Goal: Information Seeking & Learning: Find specific fact

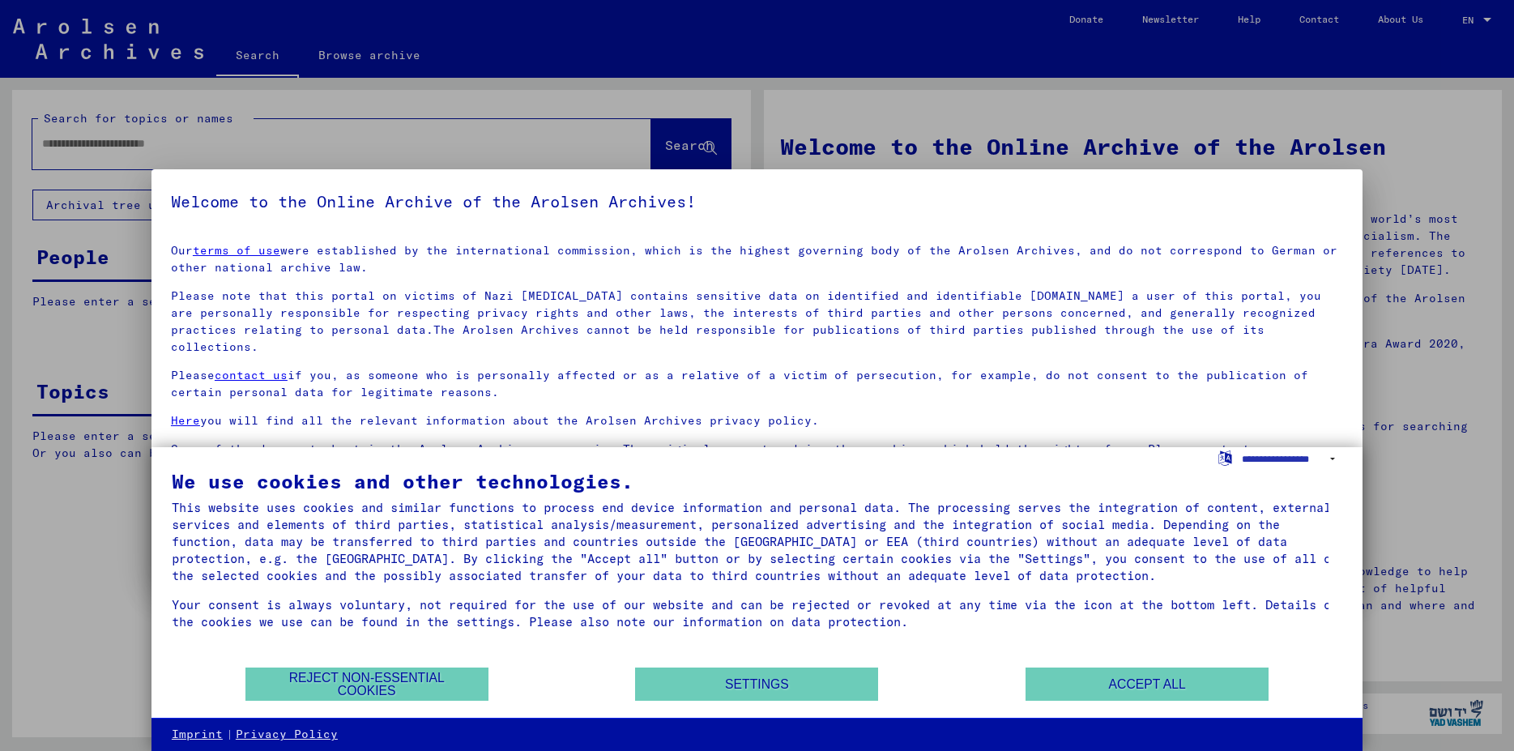
click at [1127, 668] on div "Reject non-essential cookies Settings Accept all" at bounding box center [757, 684] width 1171 height 35
click at [1134, 672] on button "Accept all" at bounding box center [1147, 684] width 243 height 33
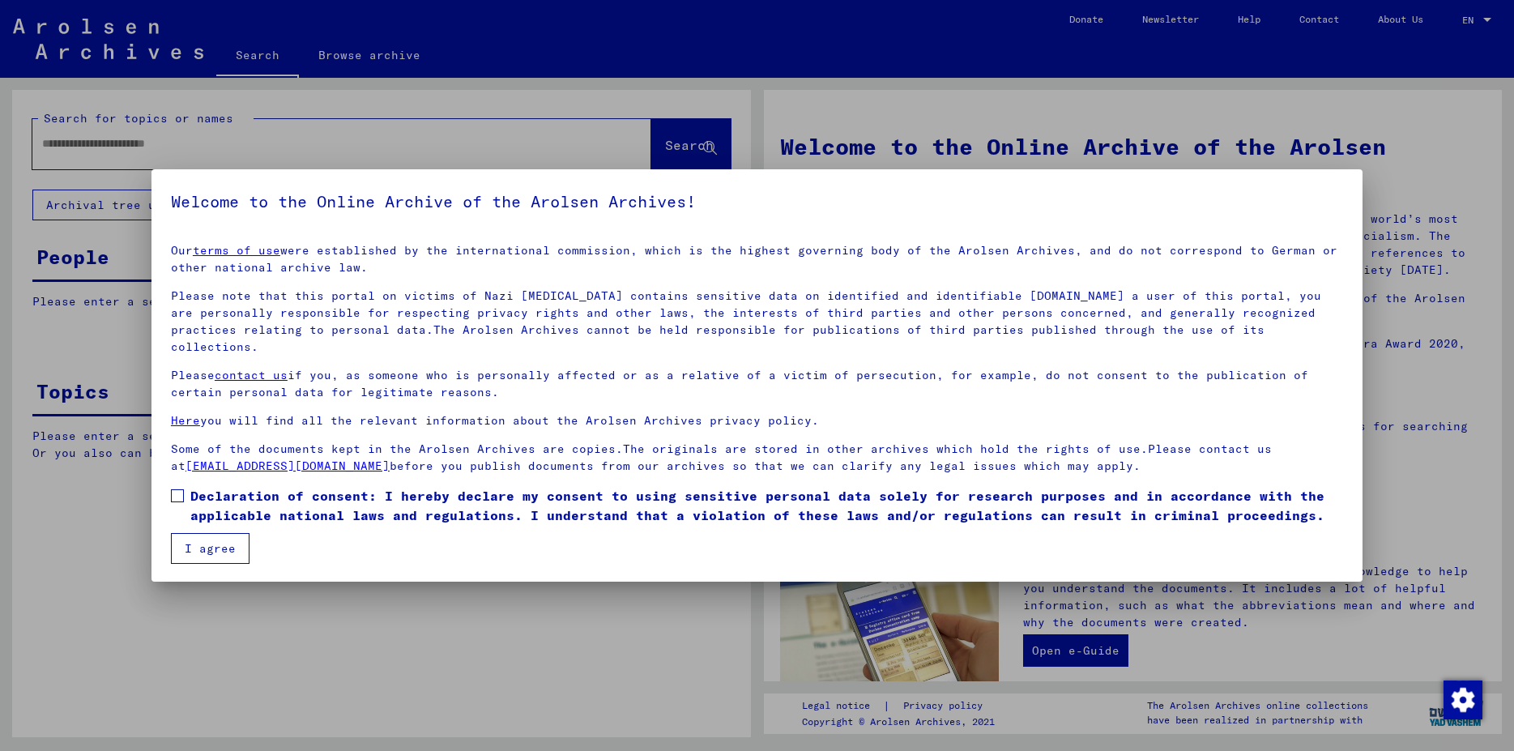
drag, startPoint x: 176, startPoint y: 478, endPoint x: 177, endPoint y: 486, distance: 8.3
click at [177, 489] on span at bounding box center [177, 495] width 13 height 13
click at [184, 533] on button "I agree" at bounding box center [210, 548] width 79 height 31
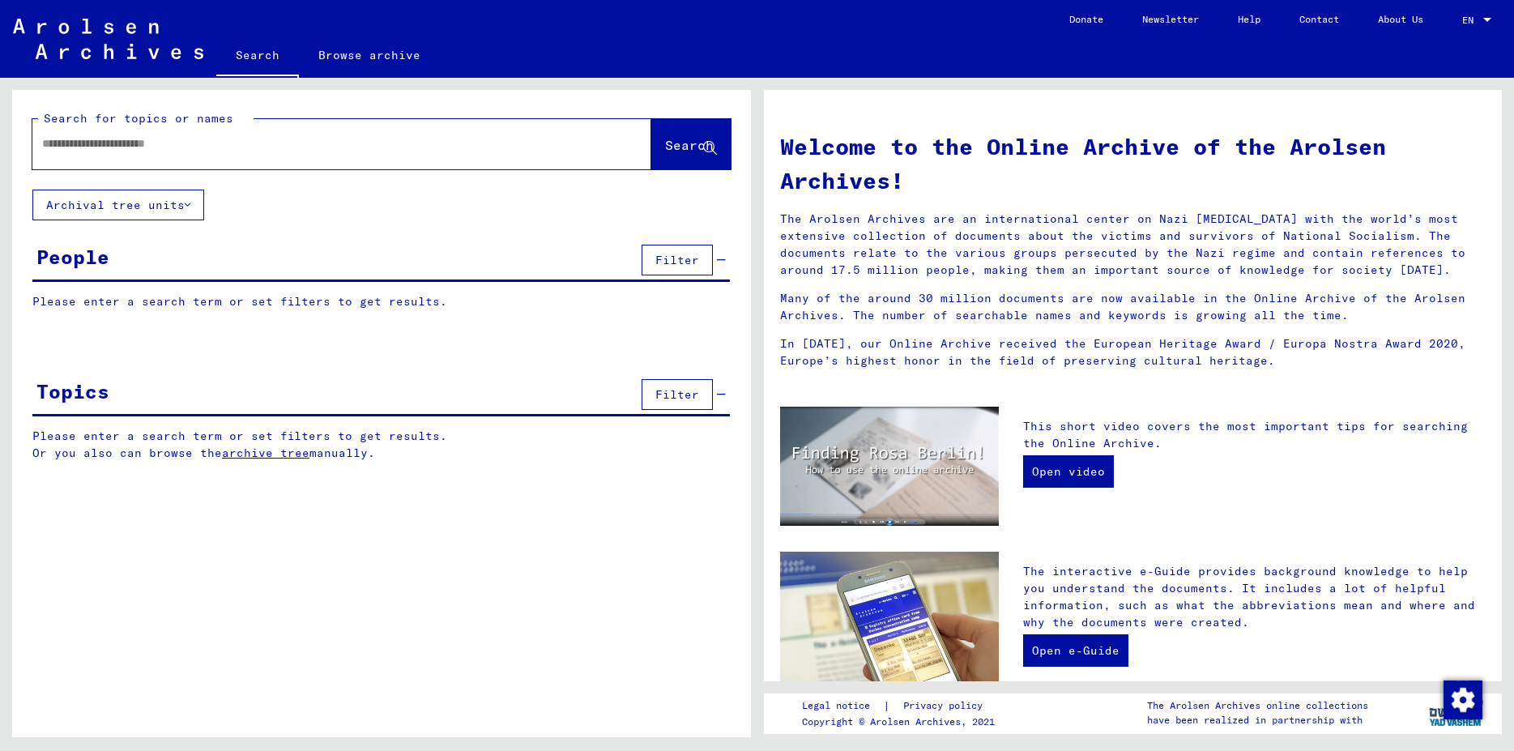
click at [481, 154] on div at bounding box center [317, 144] width 570 height 36
click at [481, 143] on input "text" at bounding box center [322, 143] width 561 height 17
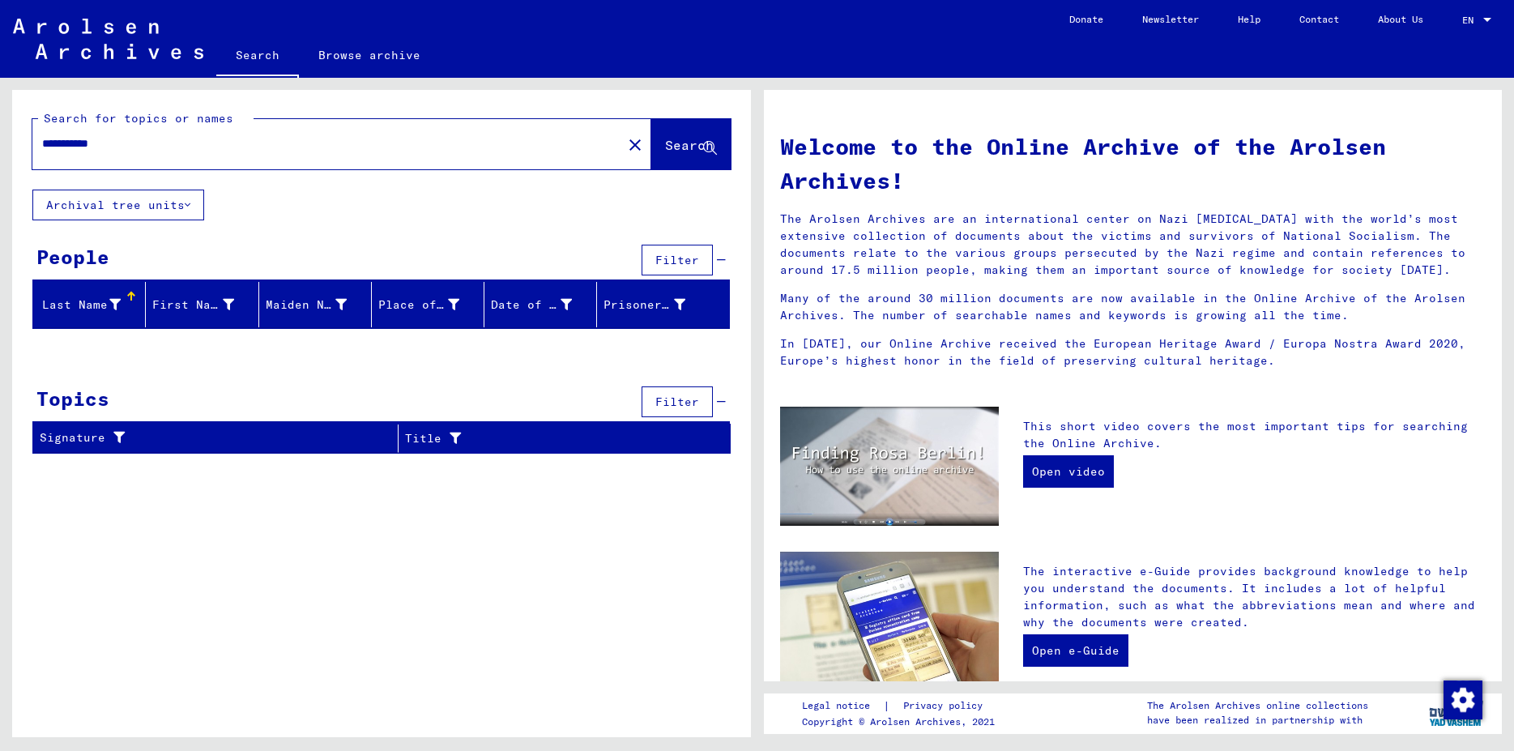
click at [115, 147] on input "**********" at bounding box center [322, 143] width 561 height 17
click at [169, 147] on input "**********" at bounding box center [322, 143] width 561 height 17
type input "**********"
click at [684, 147] on span "Search" at bounding box center [689, 145] width 49 height 16
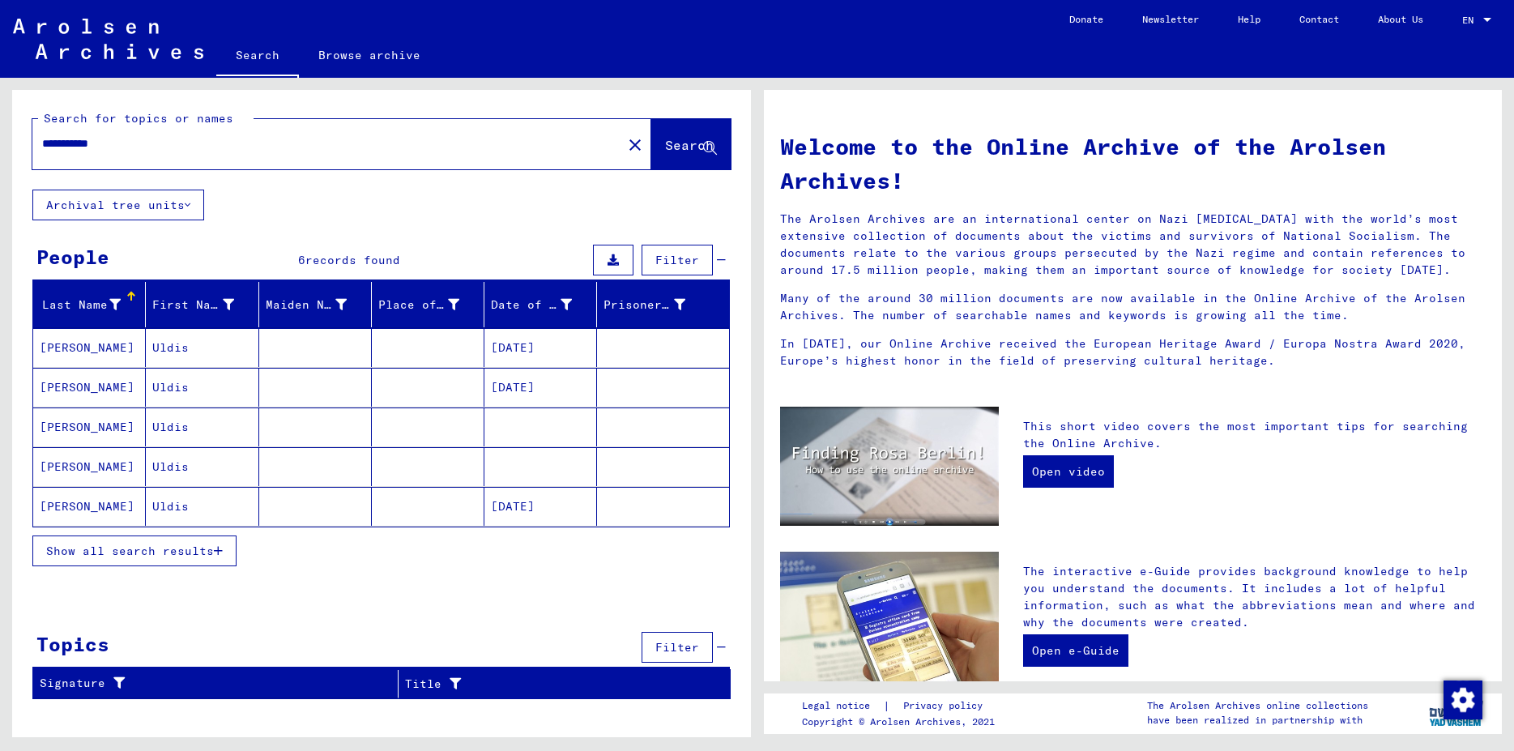
click at [76, 352] on mat-cell "[PERSON_NAME]" at bounding box center [89, 347] width 113 height 39
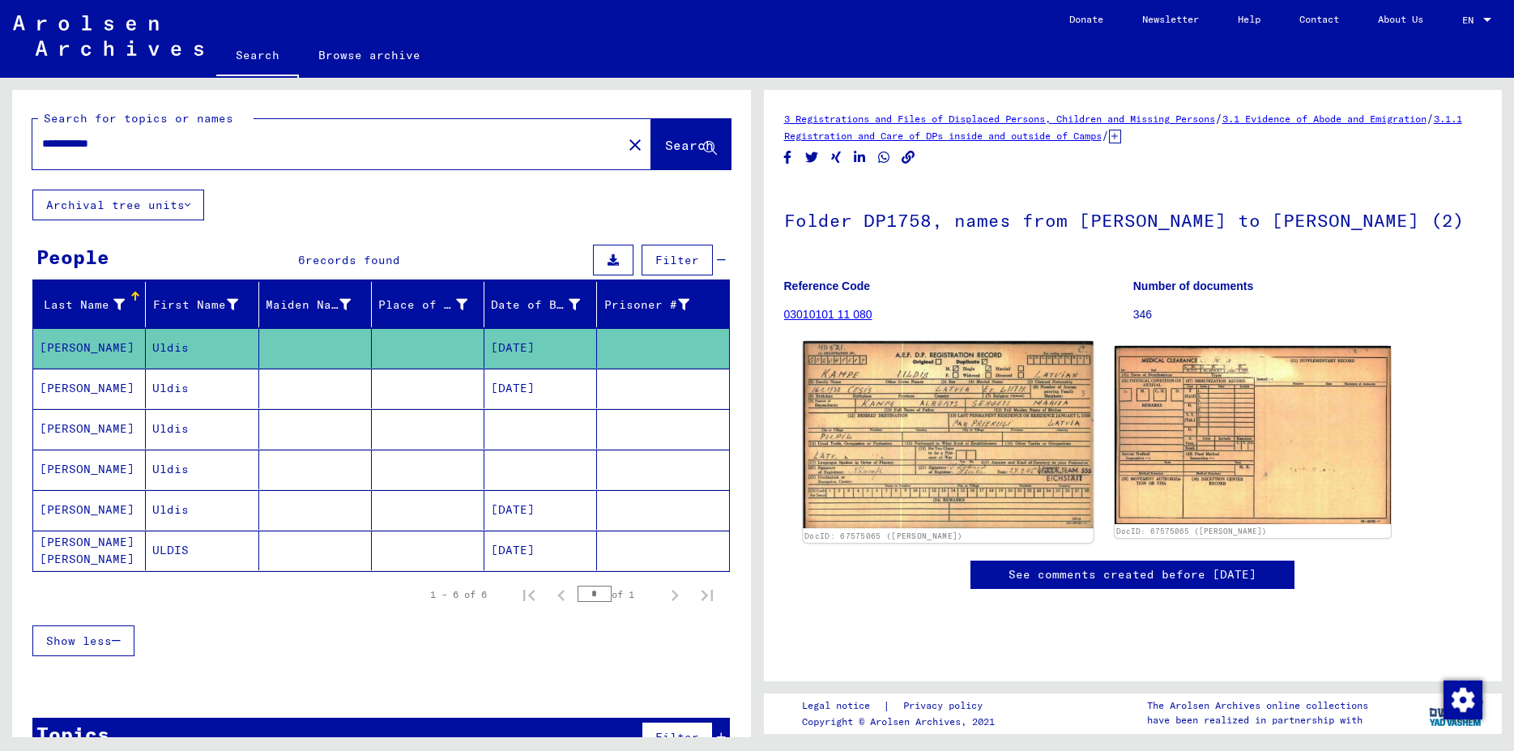
click at [1015, 473] on img at bounding box center [948, 434] width 290 height 187
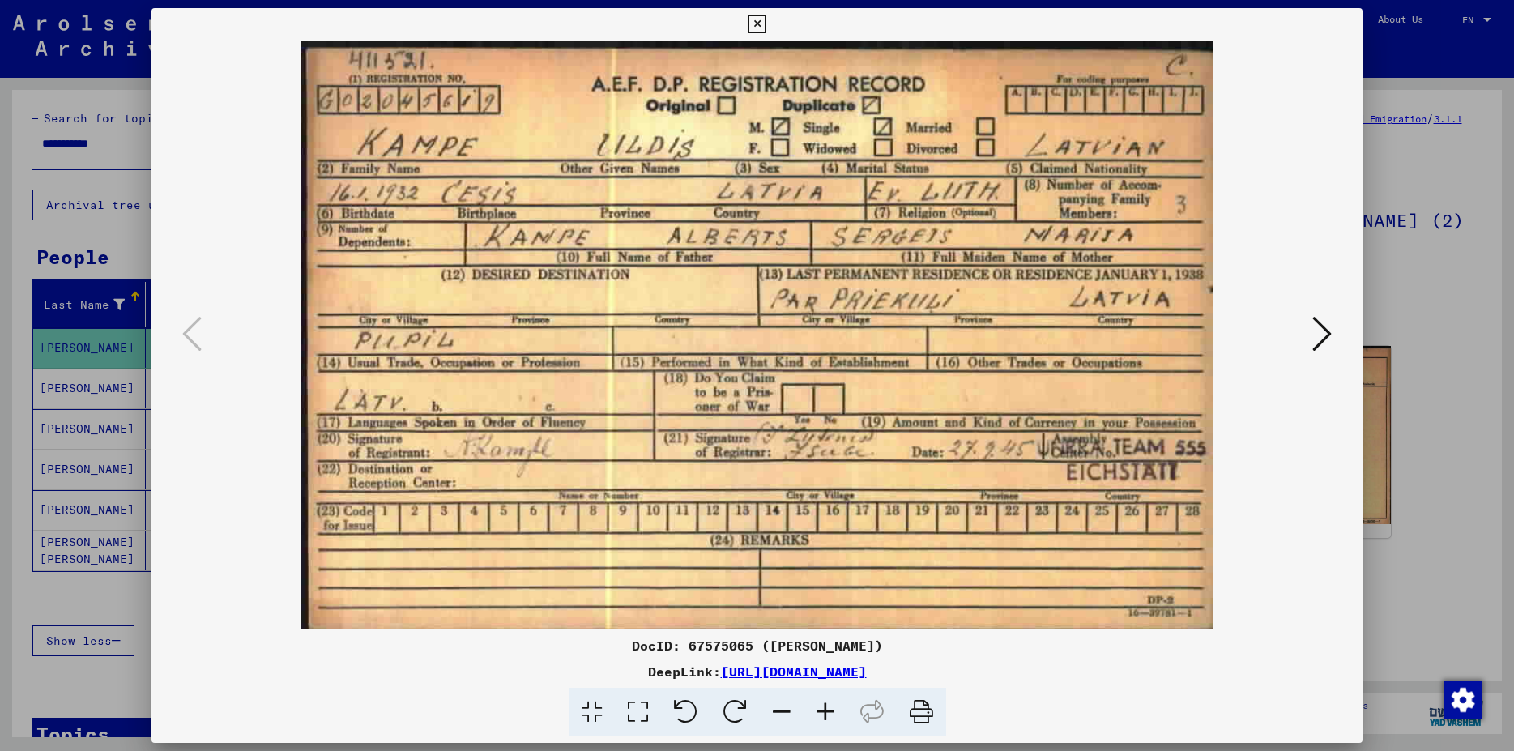
click at [767, 18] on icon at bounding box center [757, 24] width 19 height 19
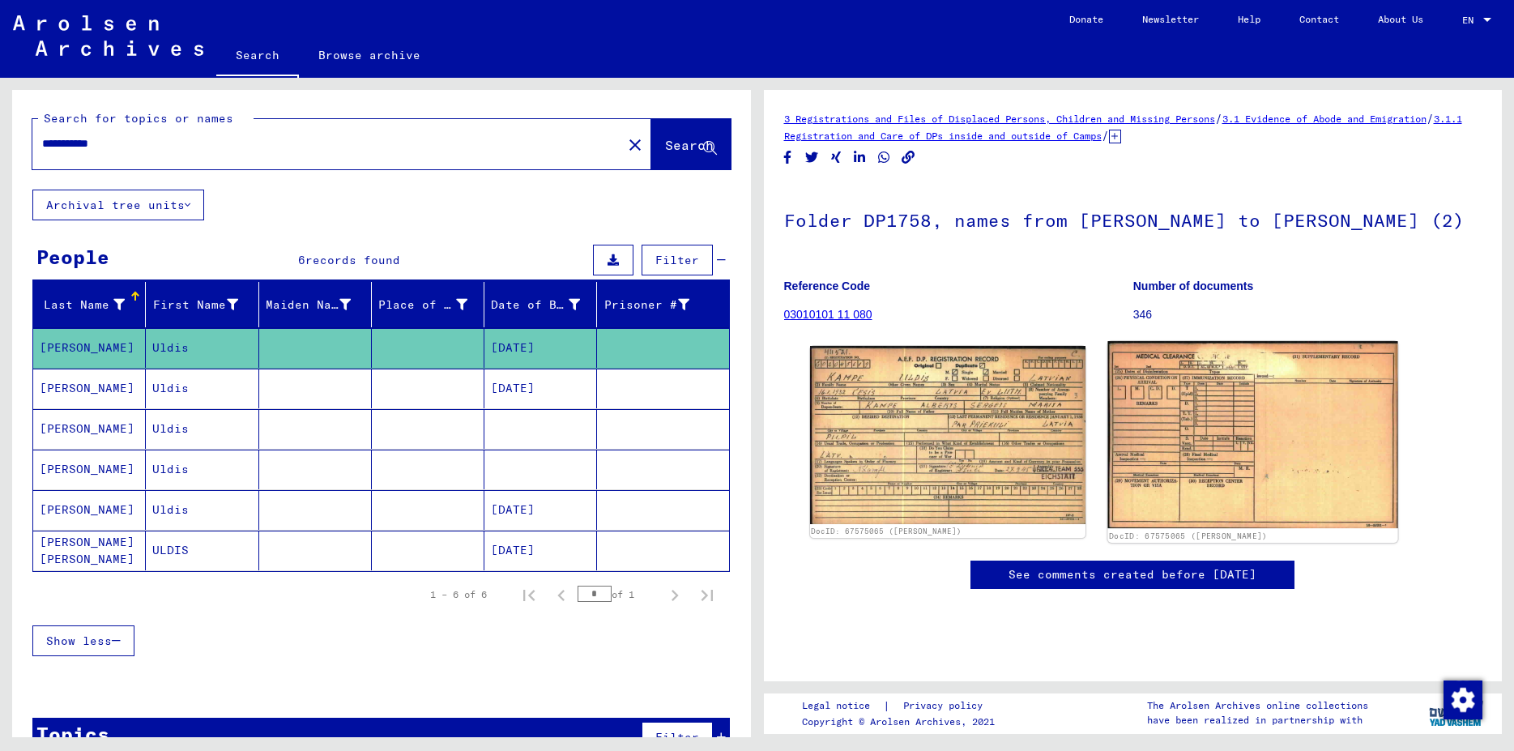
click at [1274, 495] on img at bounding box center [1254, 434] width 290 height 187
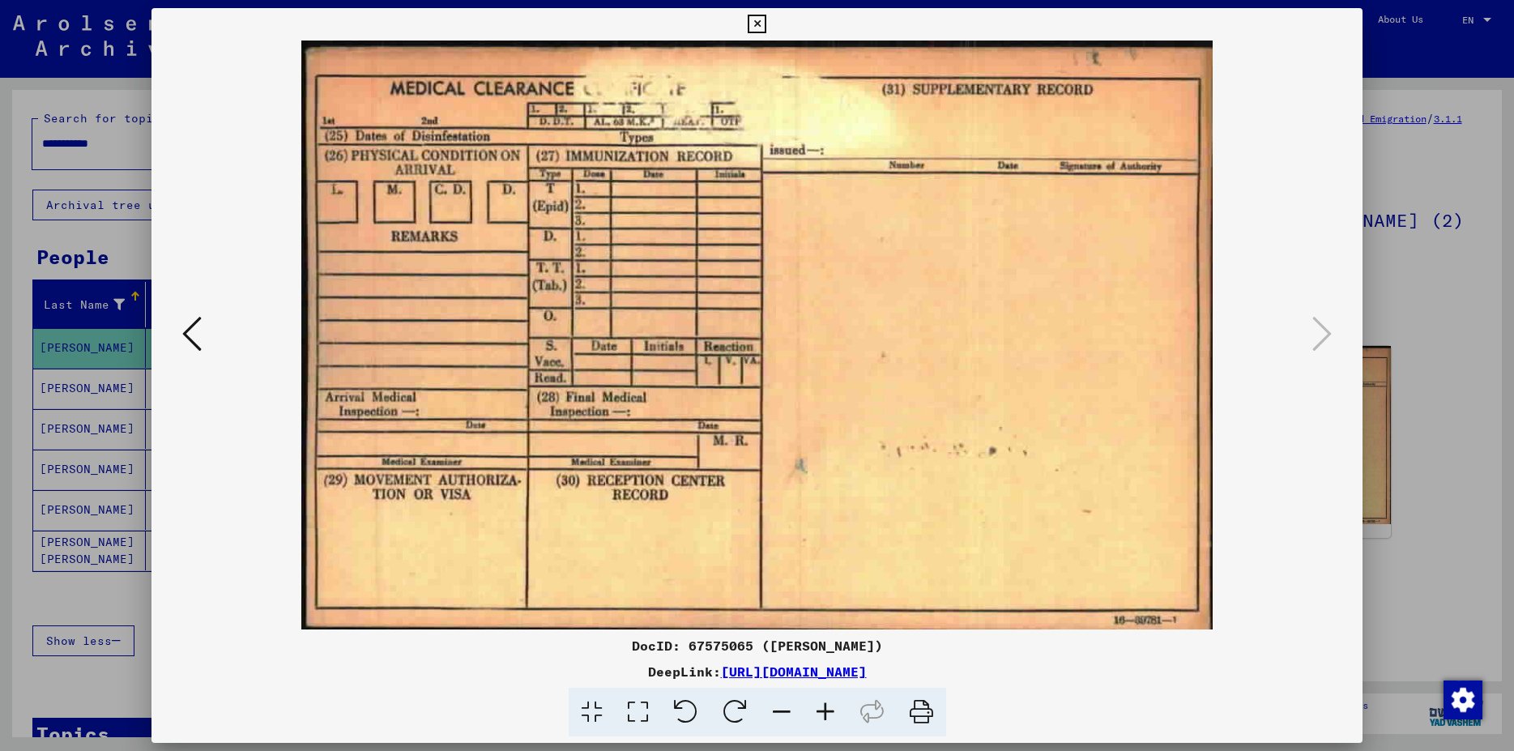
click at [180, 340] on button at bounding box center [191, 335] width 29 height 46
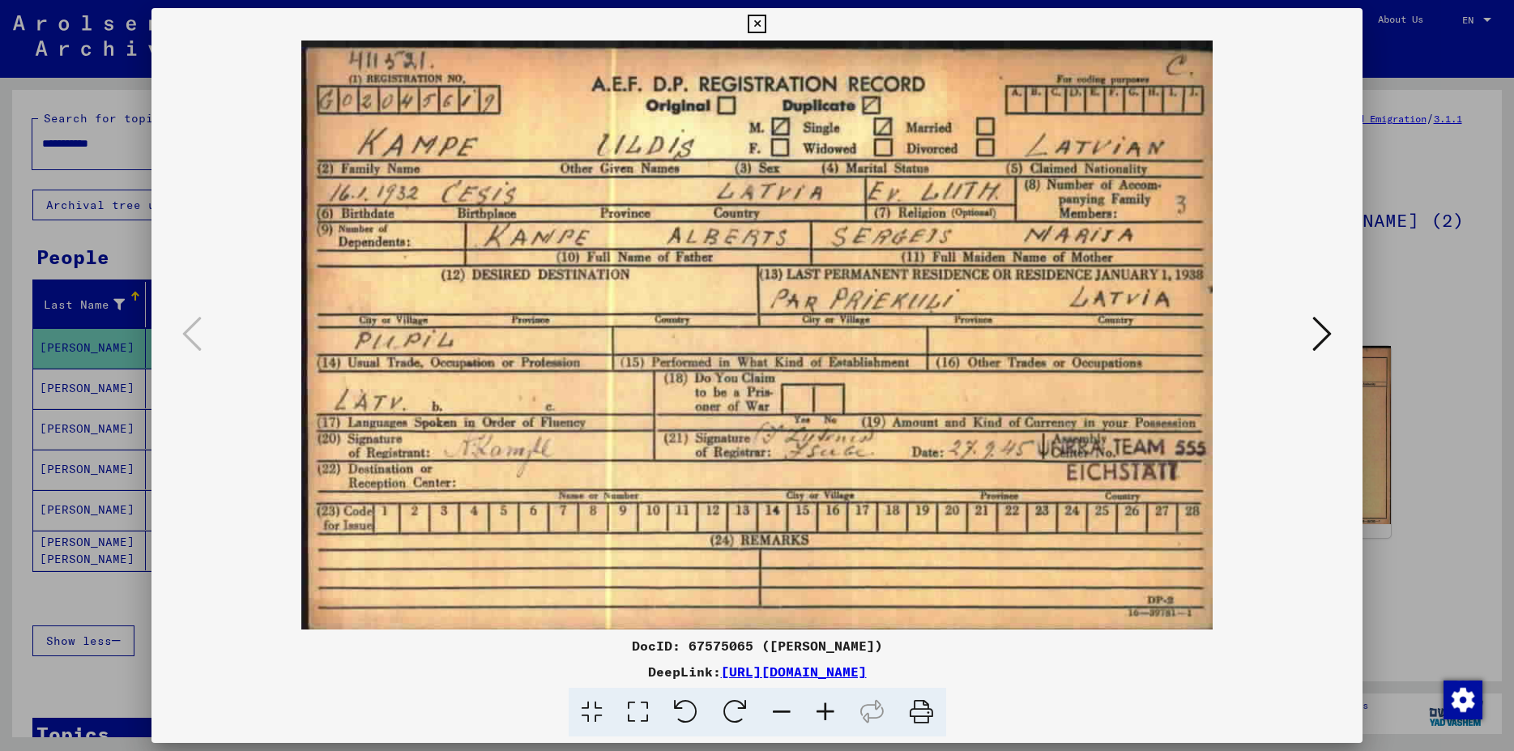
drag, startPoint x: 750, startPoint y: 483, endPoint x: 842, endPoint y: 380, distance: 137.8
click at [747, 481] on img at bounding box center [757, 335] width 1101 height 589
click at [1084, 204] on img at bounding box center [757, 335] width 1101 height 589
click at [721, 678] on link "[URL][DOMAIN_NAME]" at bounding box center [794, 672] width 146 height 16
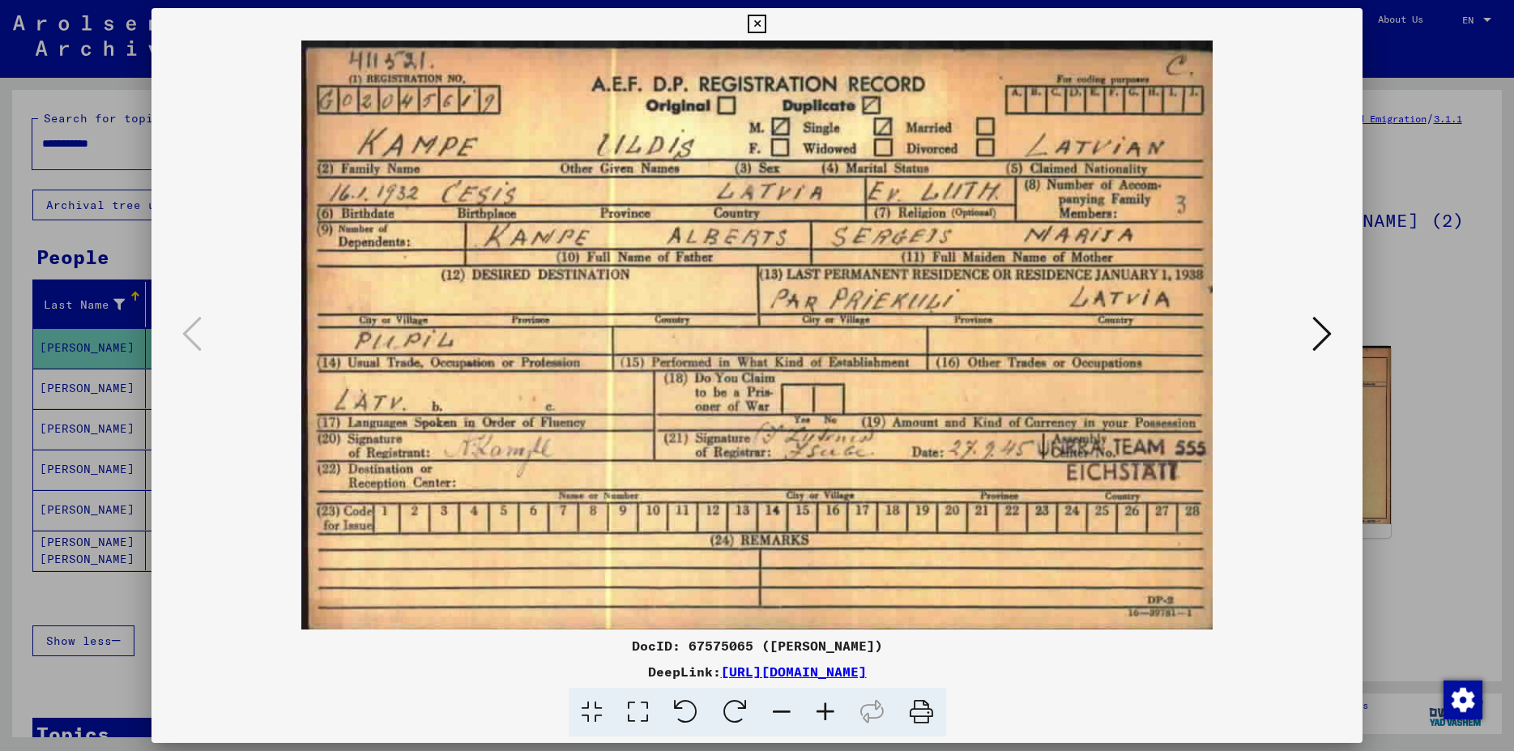
click at [767, 20] on icon at bounding box center [757, 24] width 19 height 19
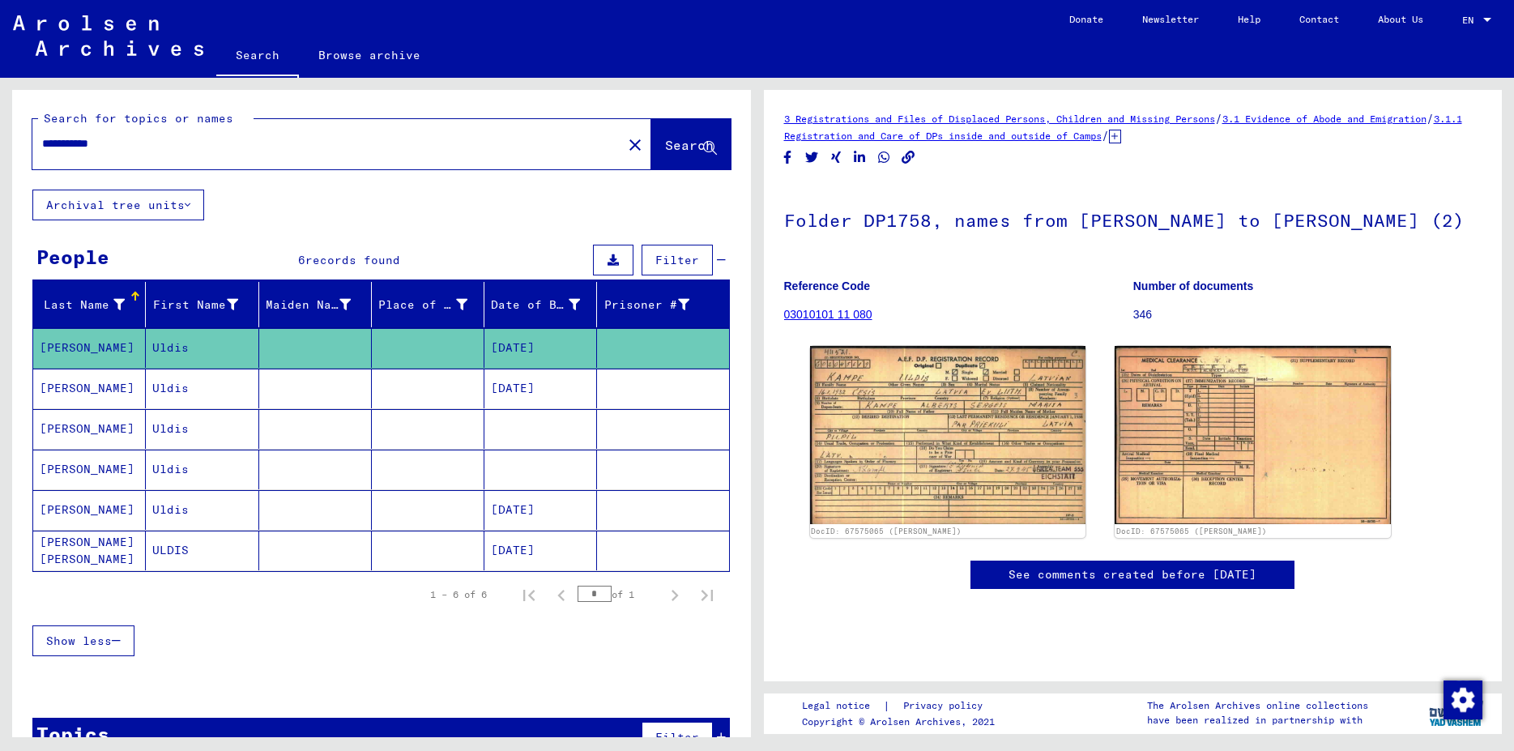
click at [184, 401] on mat-cell "Uldis" at bounding box center [202, 389] width 113 height 40
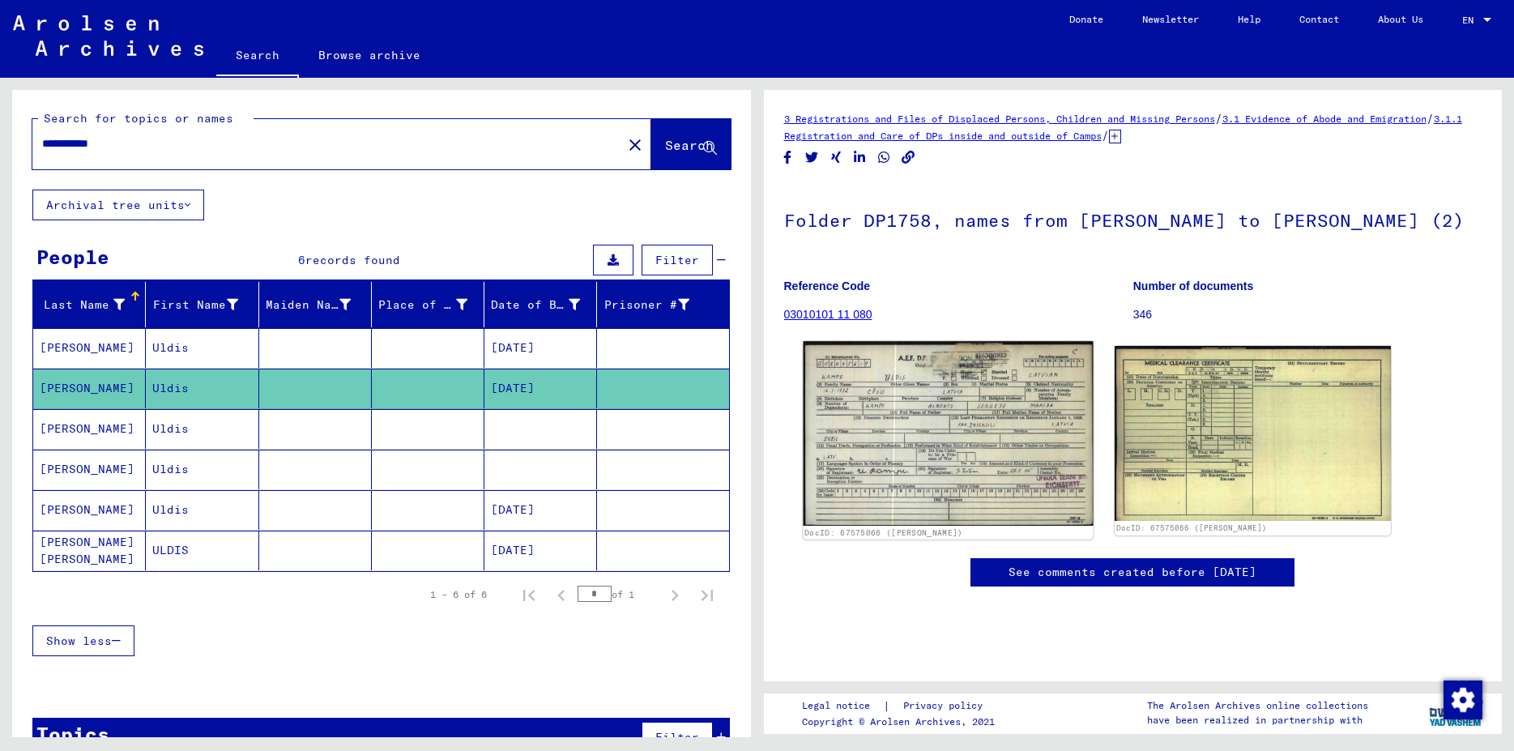
click at [942, 454] on img at bounding box center [948, 433] width 290 height 184
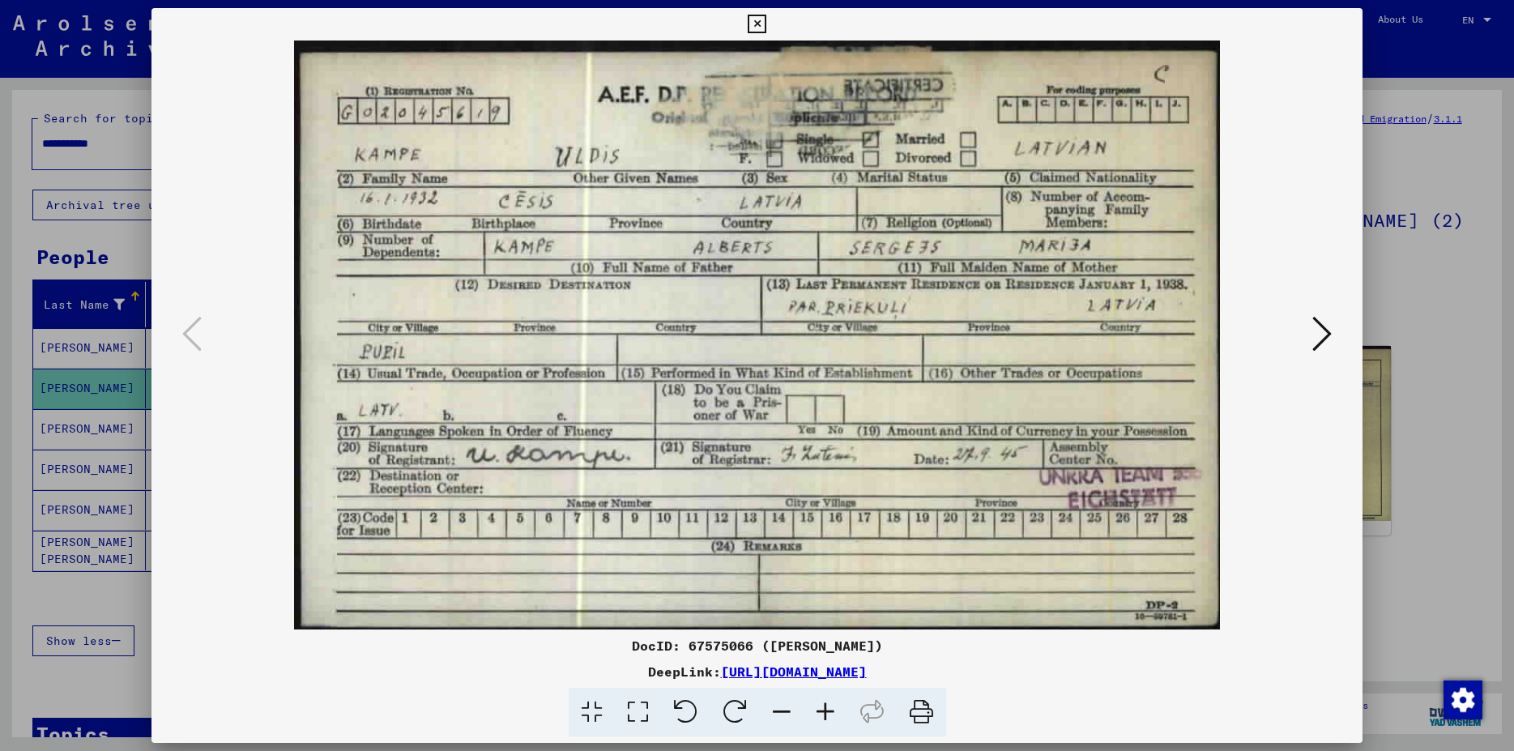
click at [771, 34] on button at bounding box center [757, 24] width 28 height 32
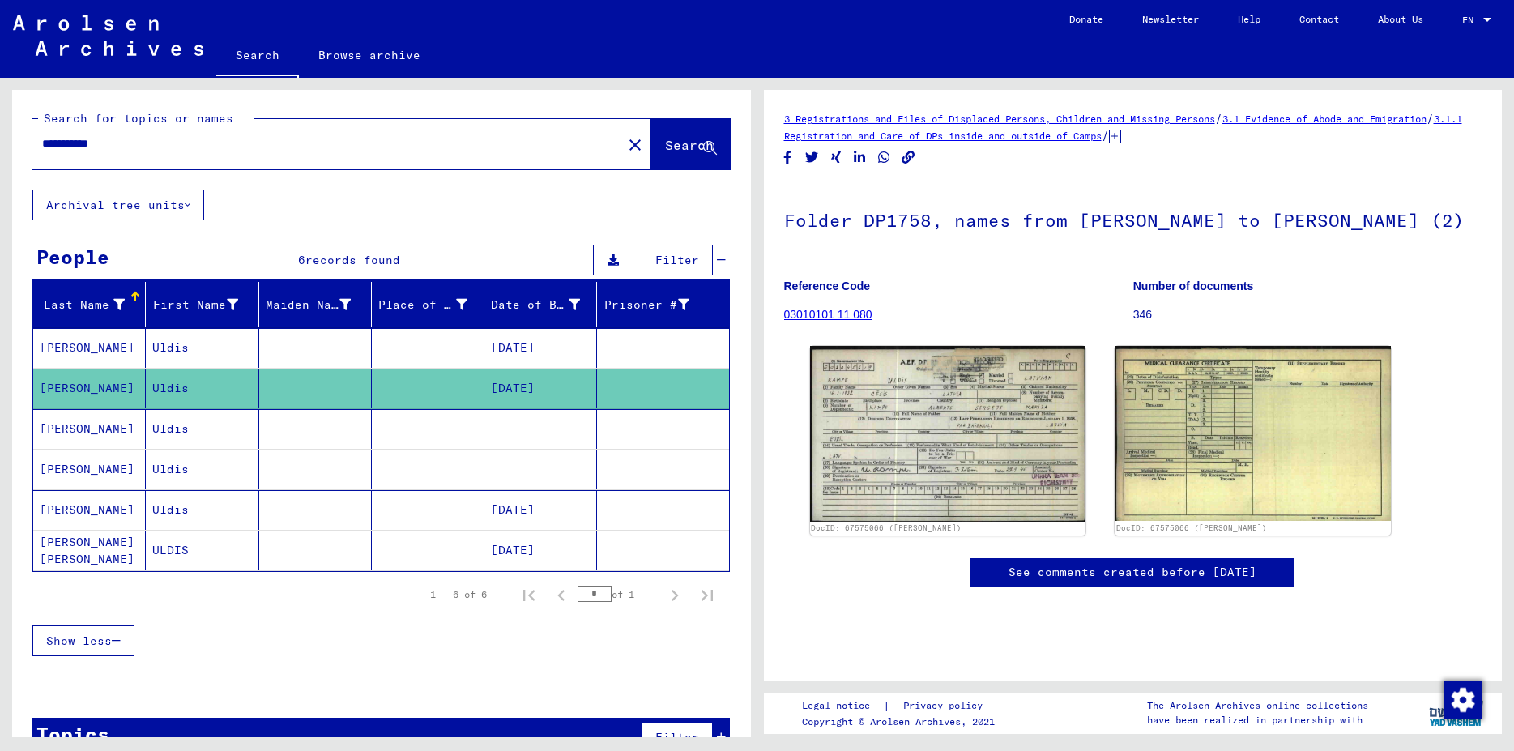
click at [204, 423] on mat-cell "Uldis" at bounding box center [202, 429] width 113 height 40
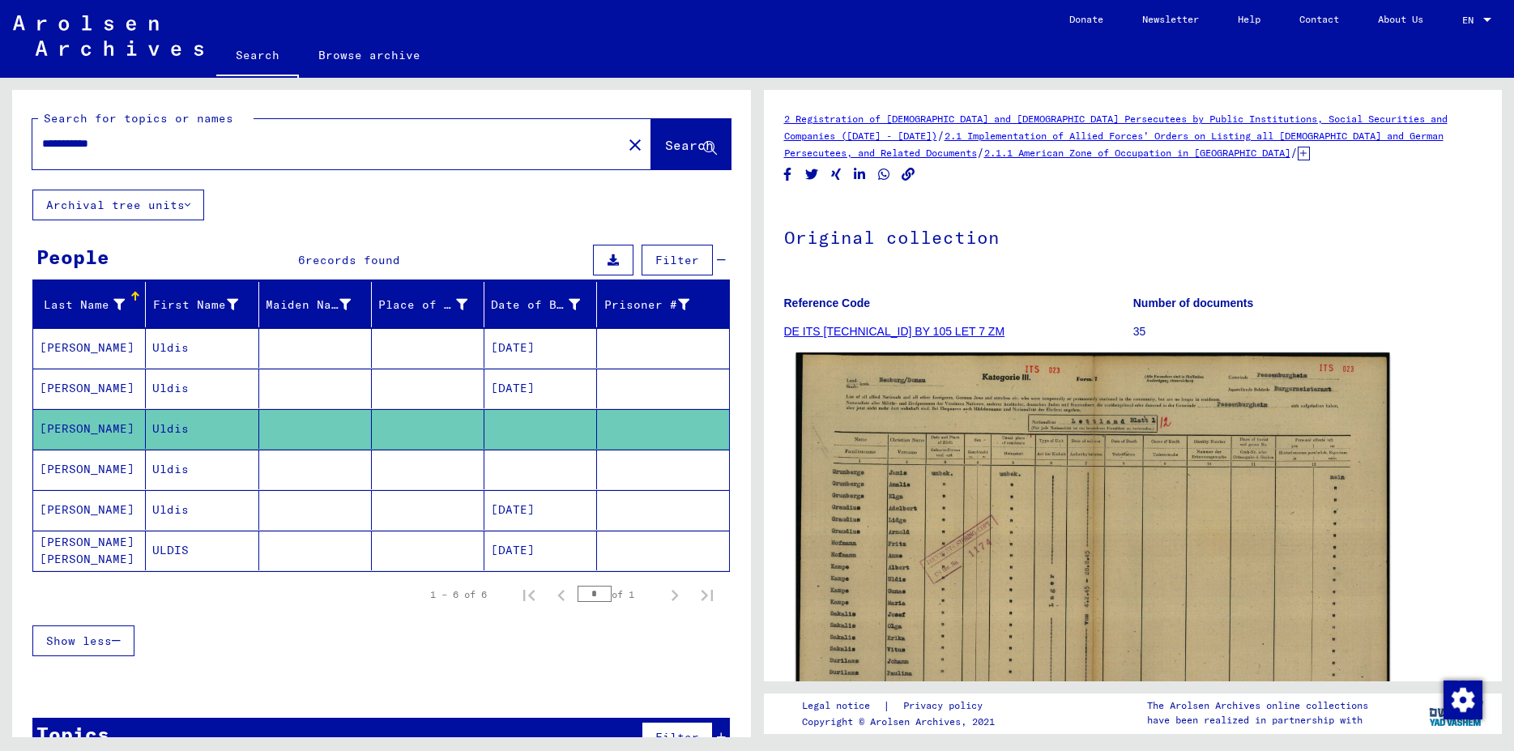
click at [930, 485] on img at bounding box center [1092, 562] width 593 height 421
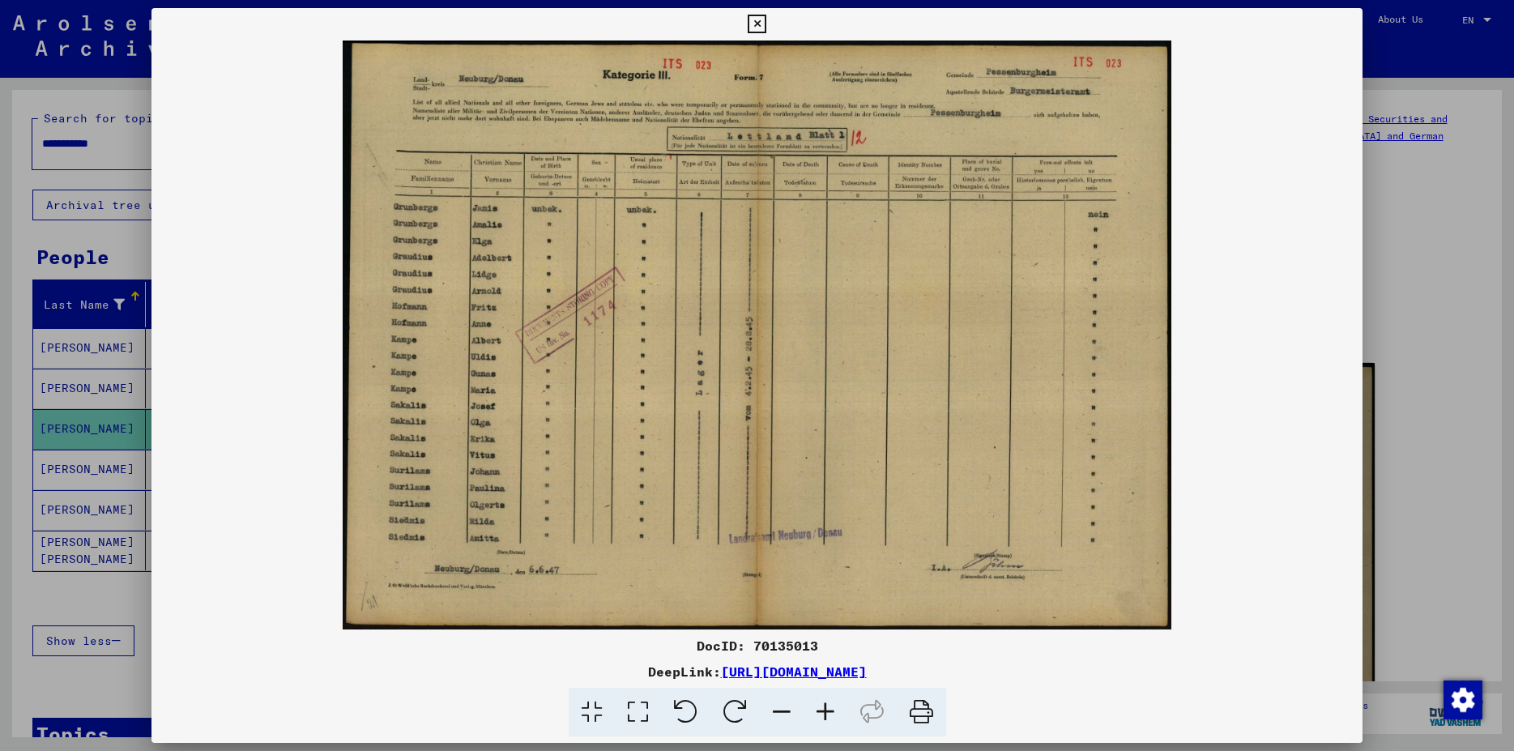
click at [767, 32] on icon at bounding box center [757, 24] width 19 height 19
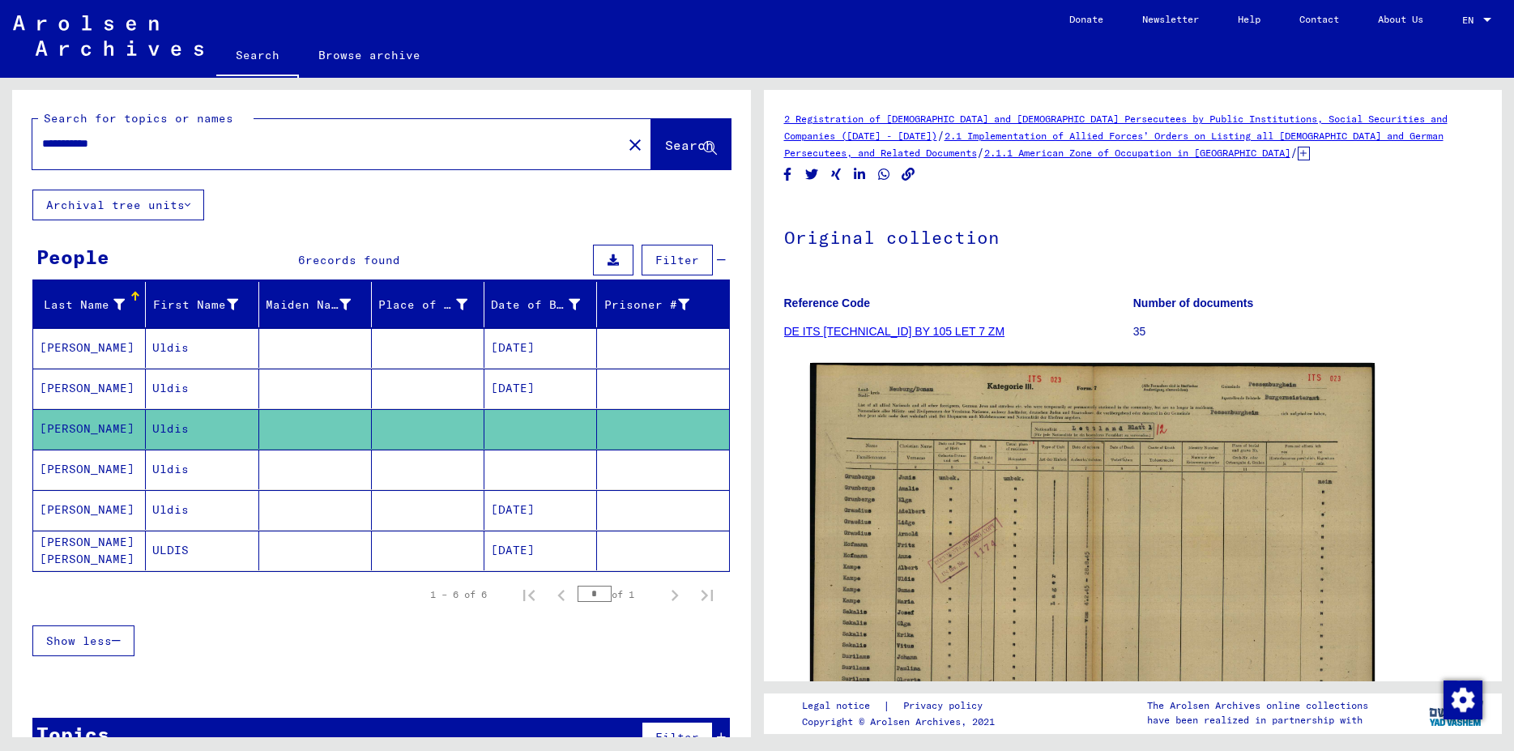
click at [189, 461] on mat-cell "Uldis" at bounding box center [202, 470] width 113 height 40
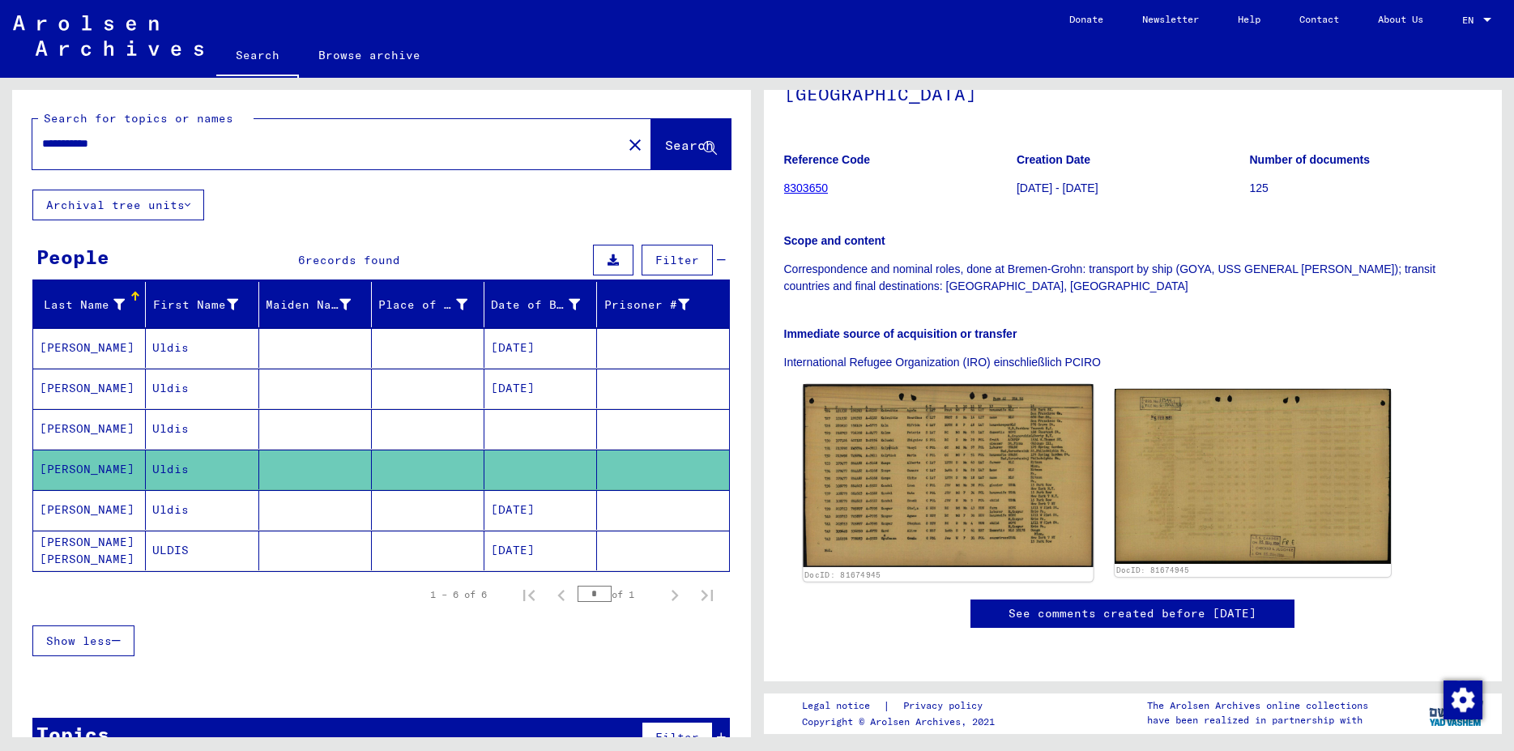
scroll to position [350, 0]
click at [925, 384] on img at bounding box center [948, 475] width 290 height 183
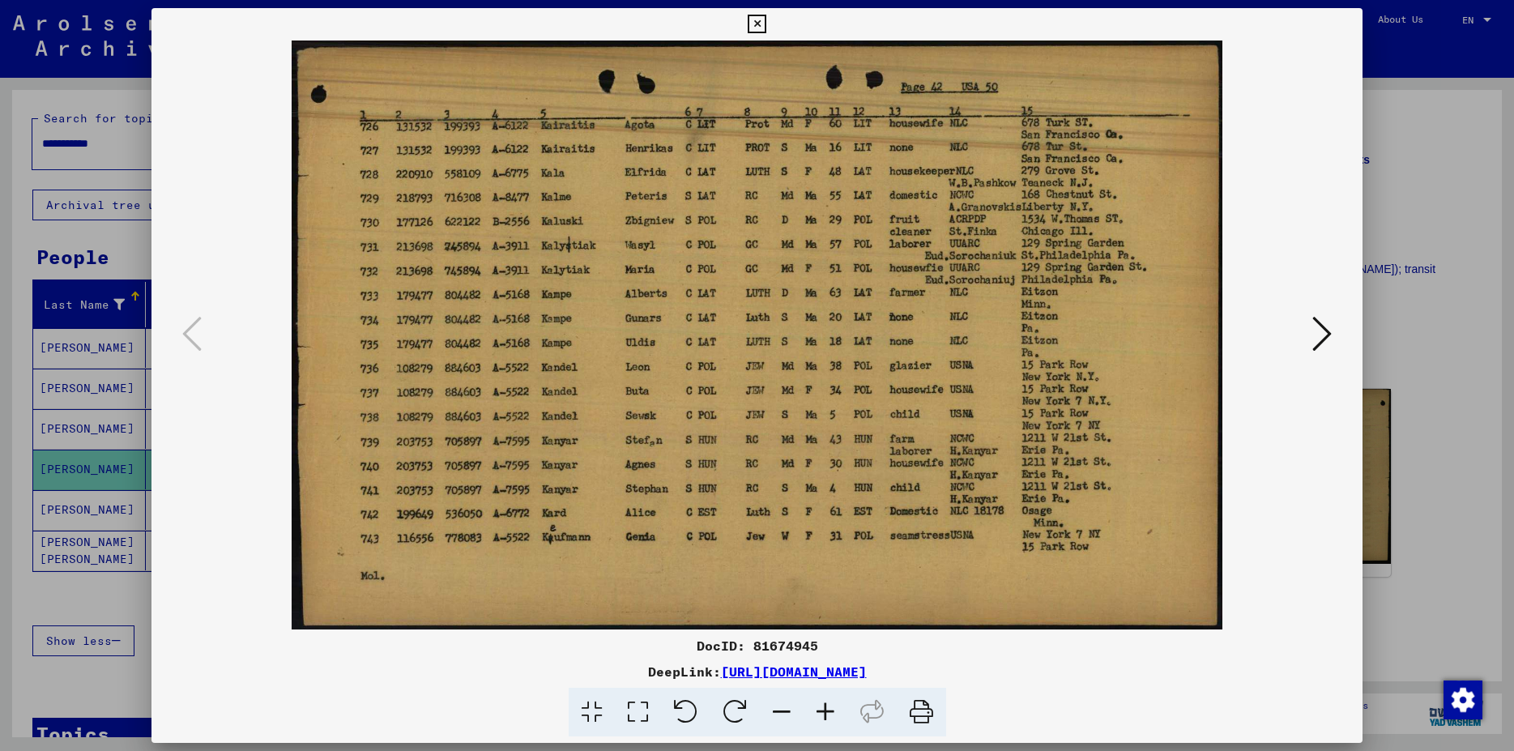
click at [1365, 23] on div at bounding box center [757, 375] width 1514 height 751
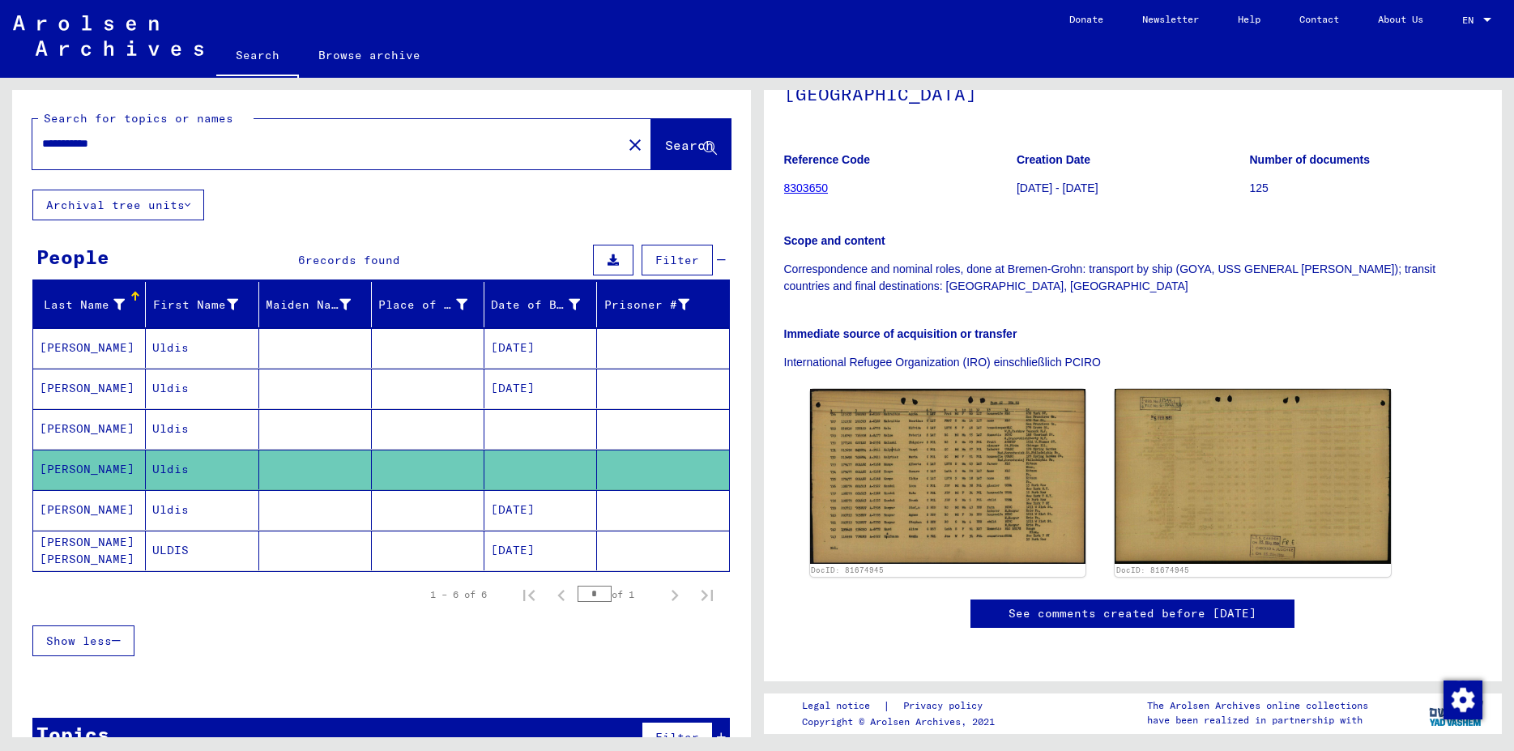
click at [1348, 24] on link "Contact" at bounding box center [1319, 19] width 79 height 39
click at [211, 516] on mat-cell "Uldis" at bounding box center [202, 510] width 113 height 40
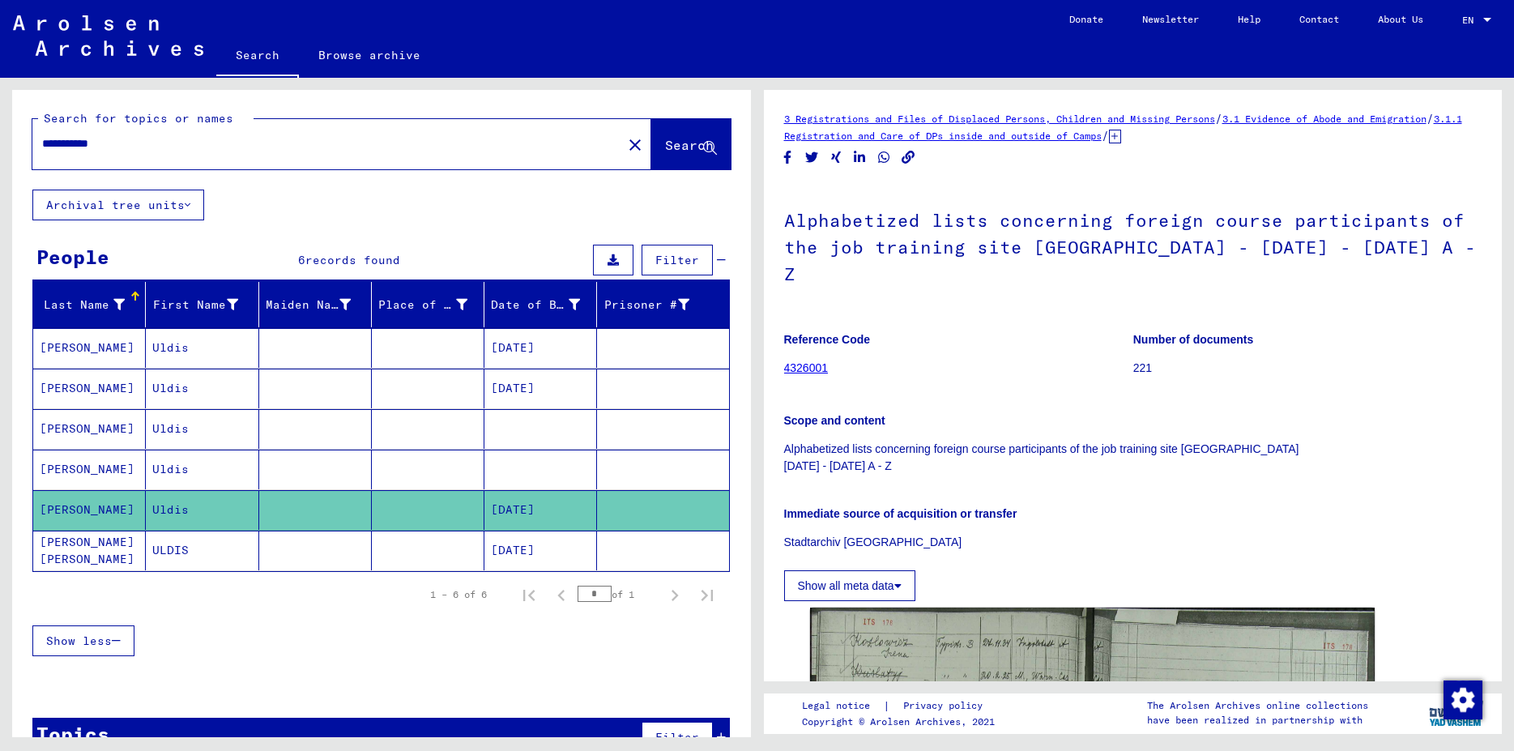
scroll to position [350, 0]
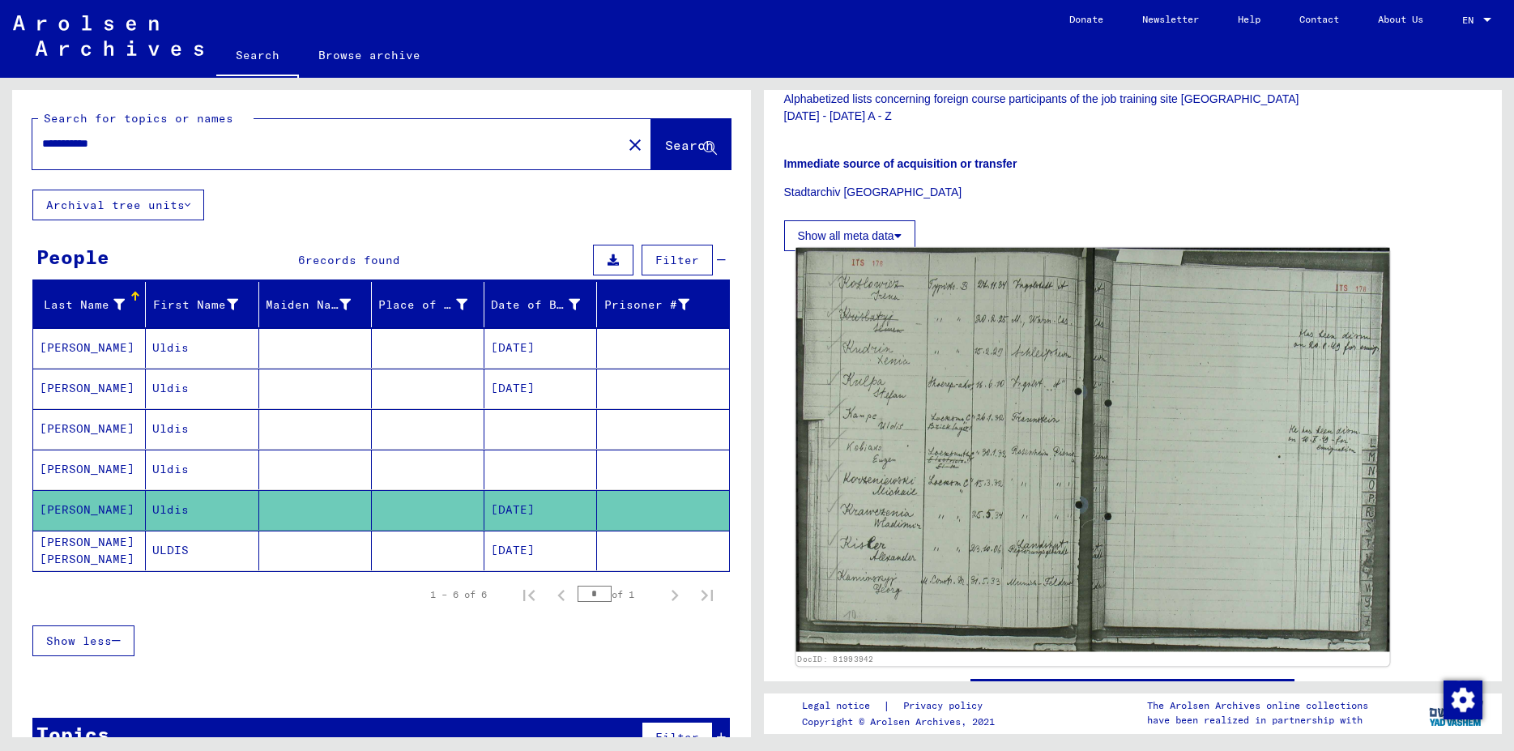
click at [911, 396] on img at bounding box center [1092, 450] width 593 height 404
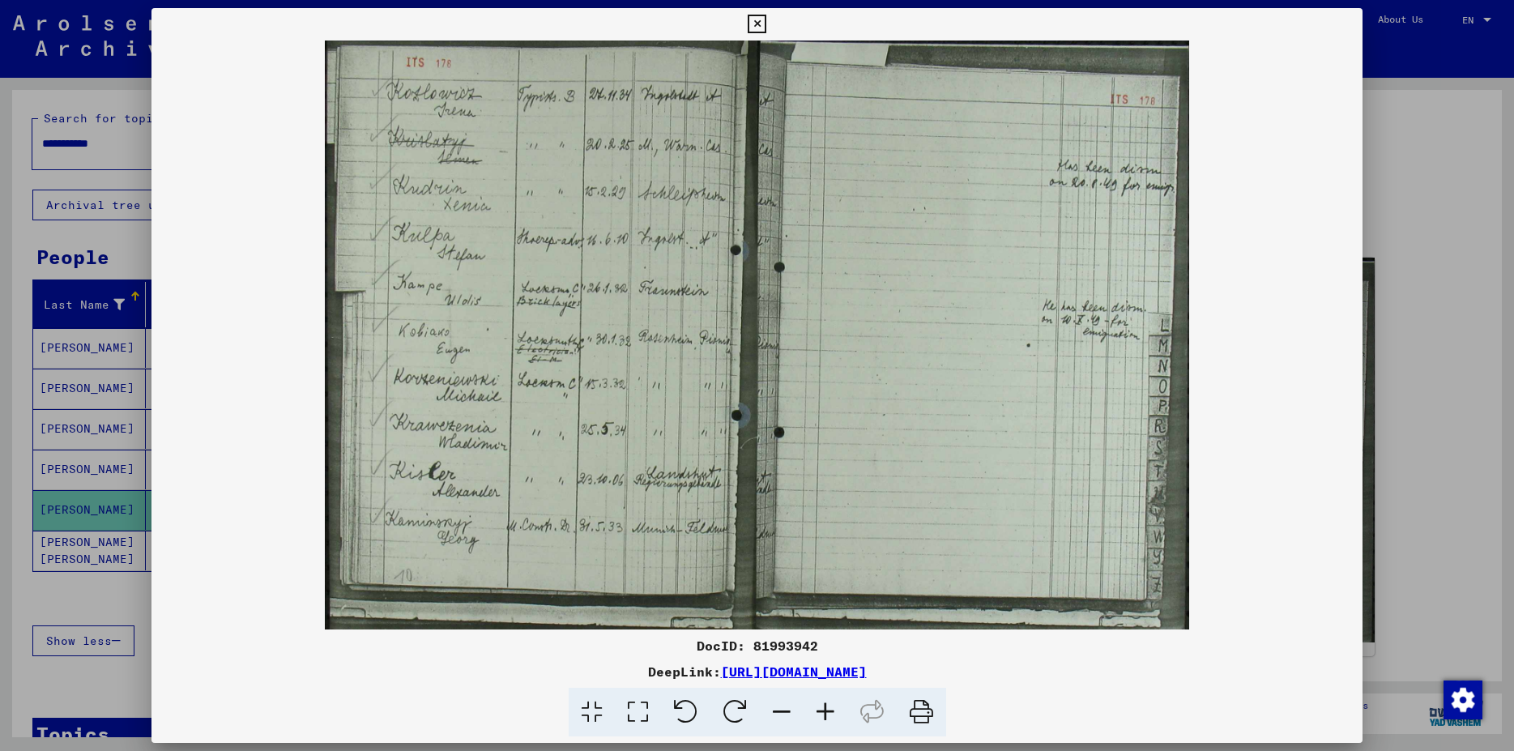
click at [767, 23] on icon at bounding box center [757, 24] width 19 height 19
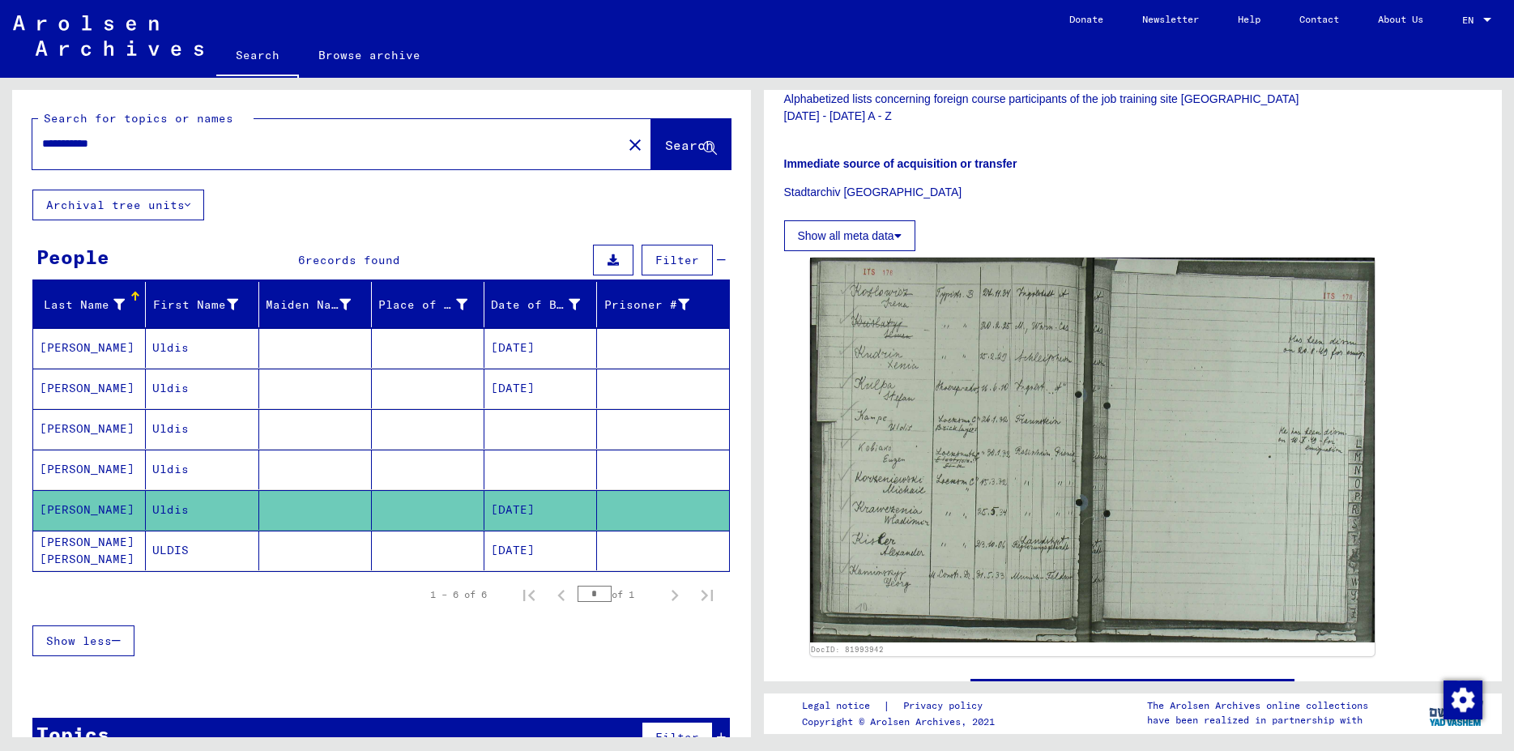
click at [204, 549] on mat-cell "ULDIS" at bounding box center [202, 551] width 113 height 40
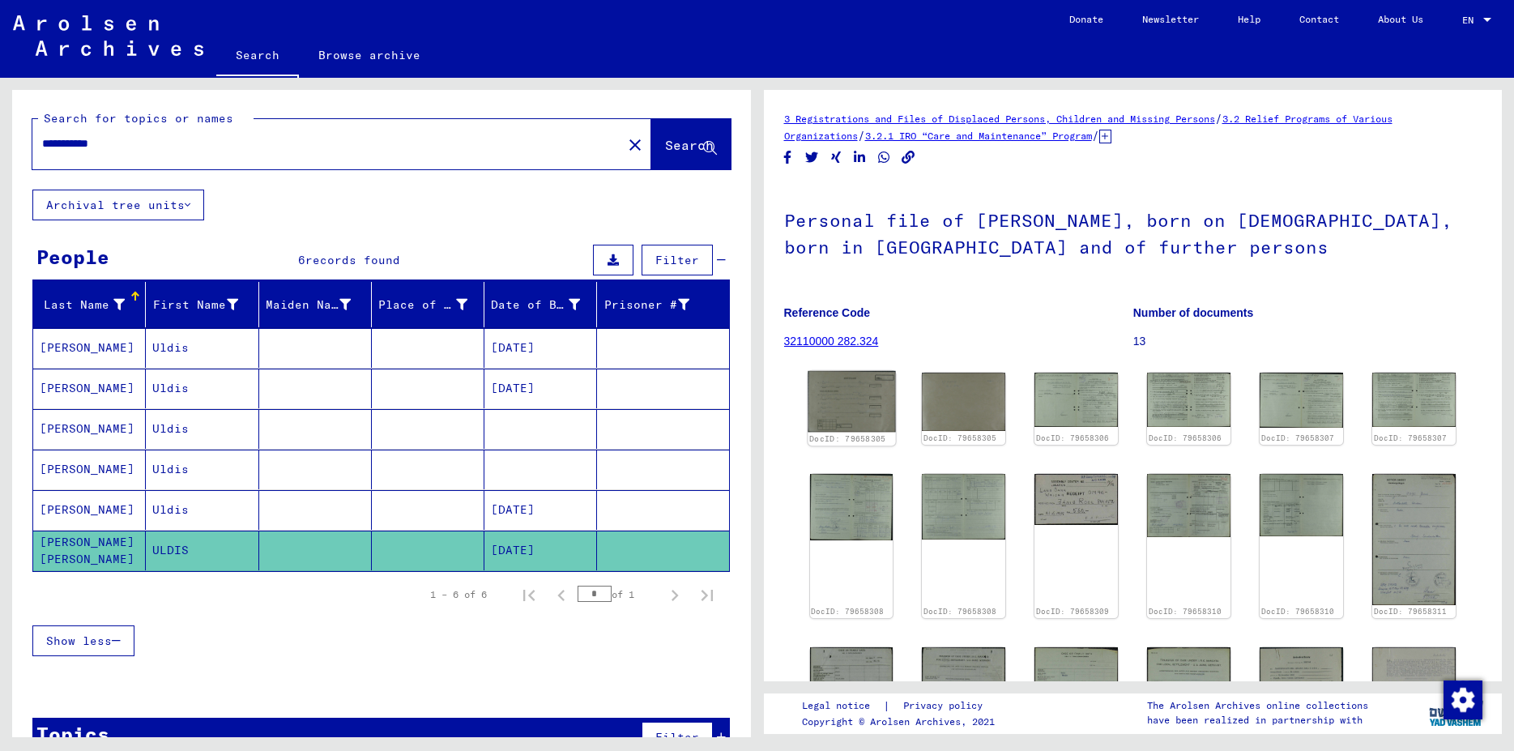
click at [819, 405] on img at bounding box center [852, 401] width 88 height 61
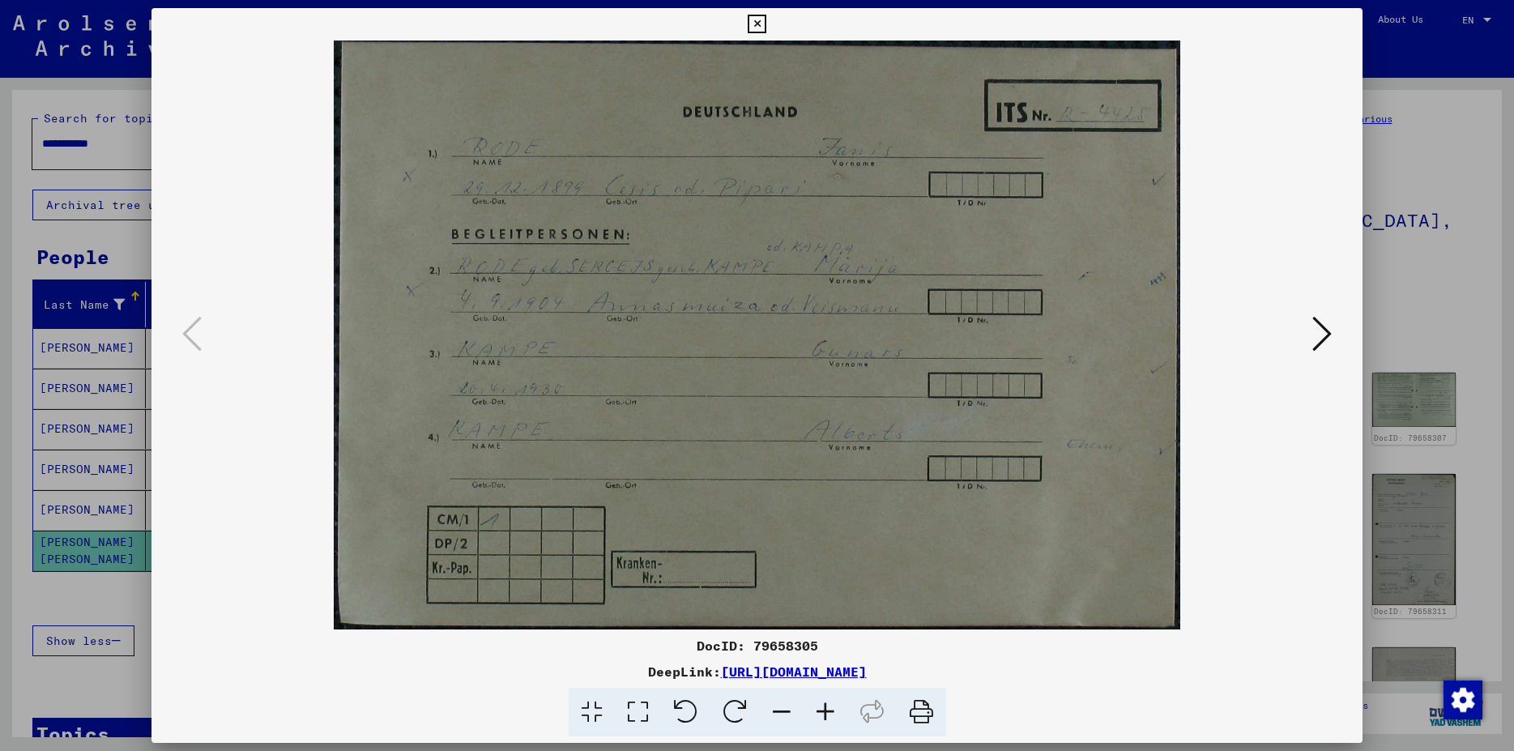
click at [1325, 340] on icon at bounding box center [1322, 333] width 19 height 39
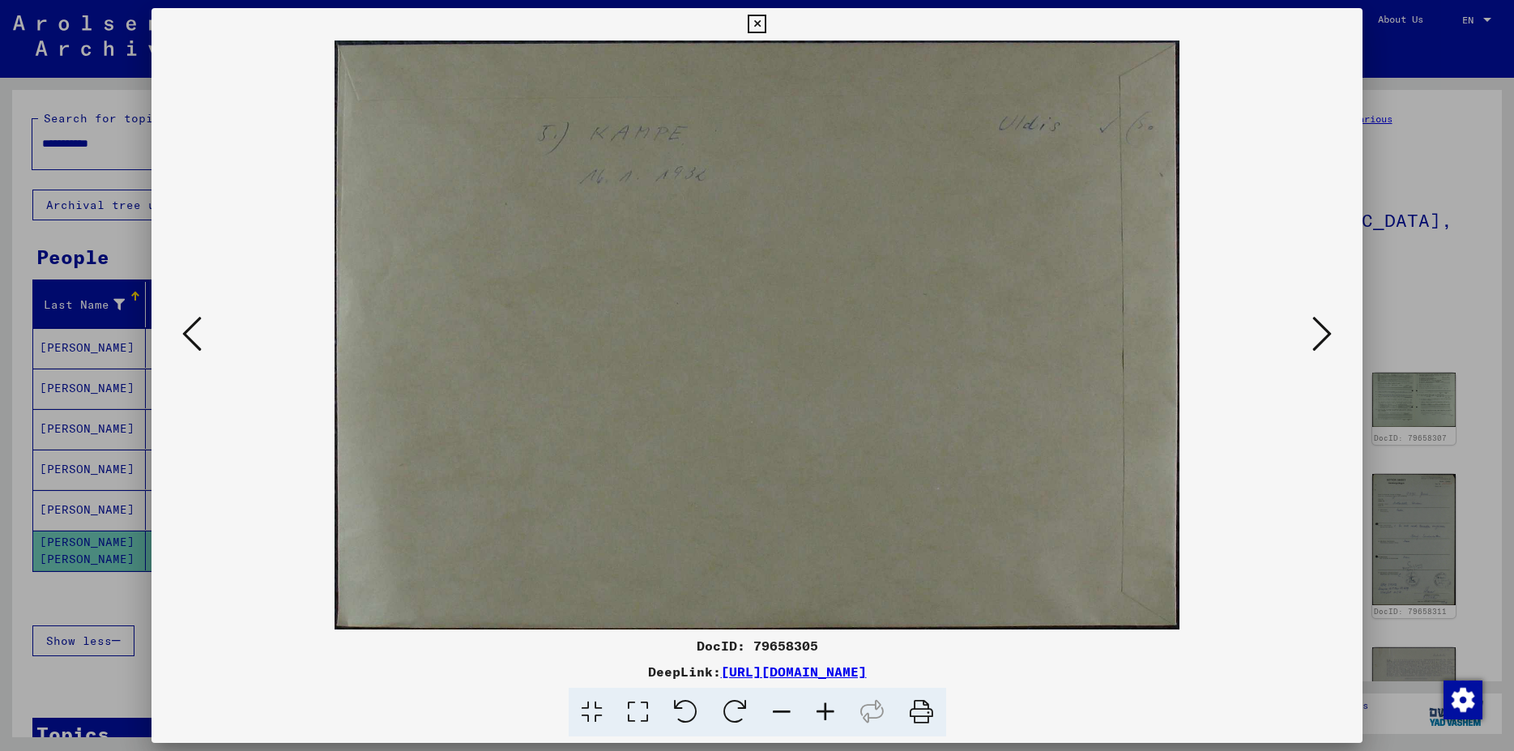
click at [1325, 340] on icon at bounding box center [1322, 333] width 19 height 39
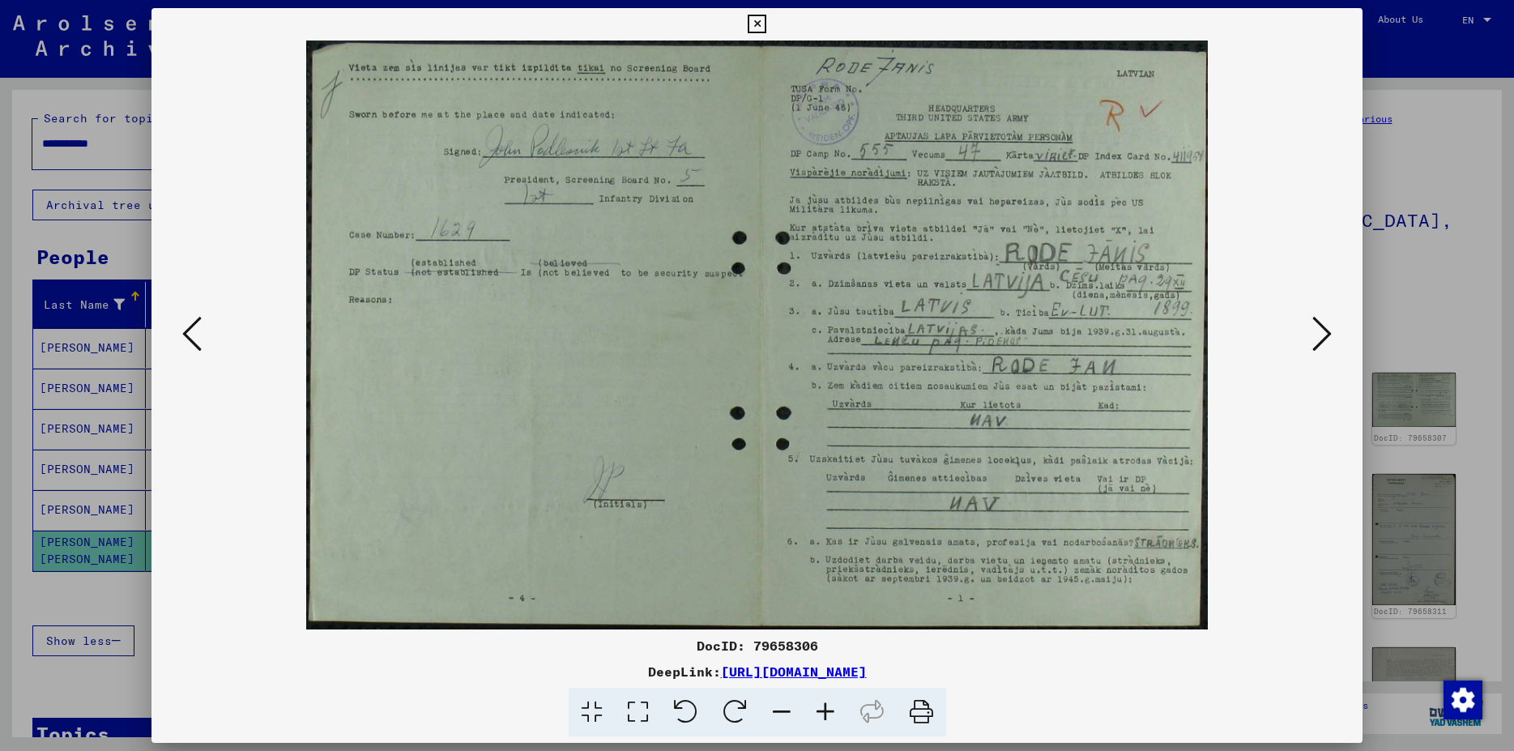
click at [211, 343] on img at bounding box center [757, 335] width 1101 height 589
click at [198, 343] on icon at bounding box center [191, 333] width 19 height 39
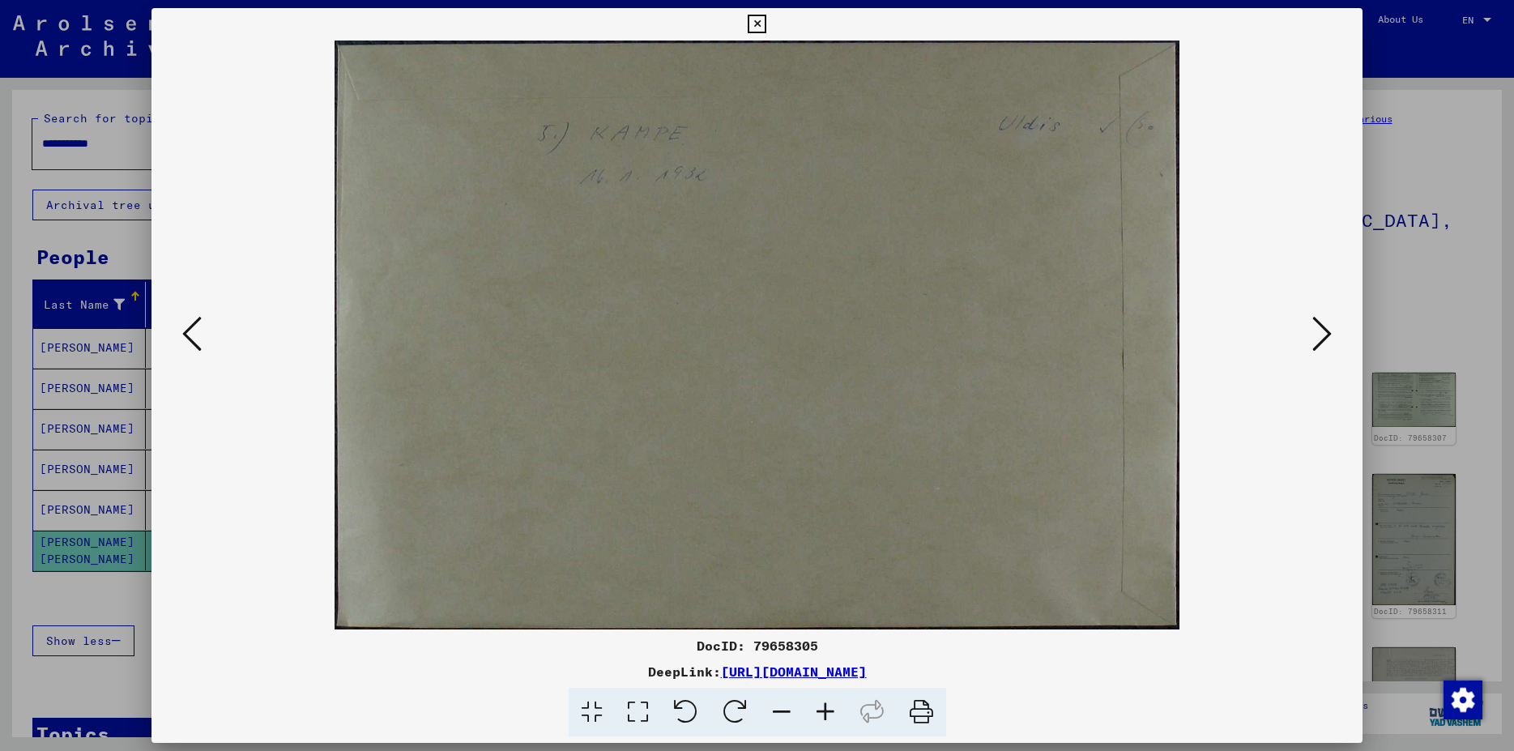
click at [194, 343] on icon at bounding box center [191, 333] width 19 height 39
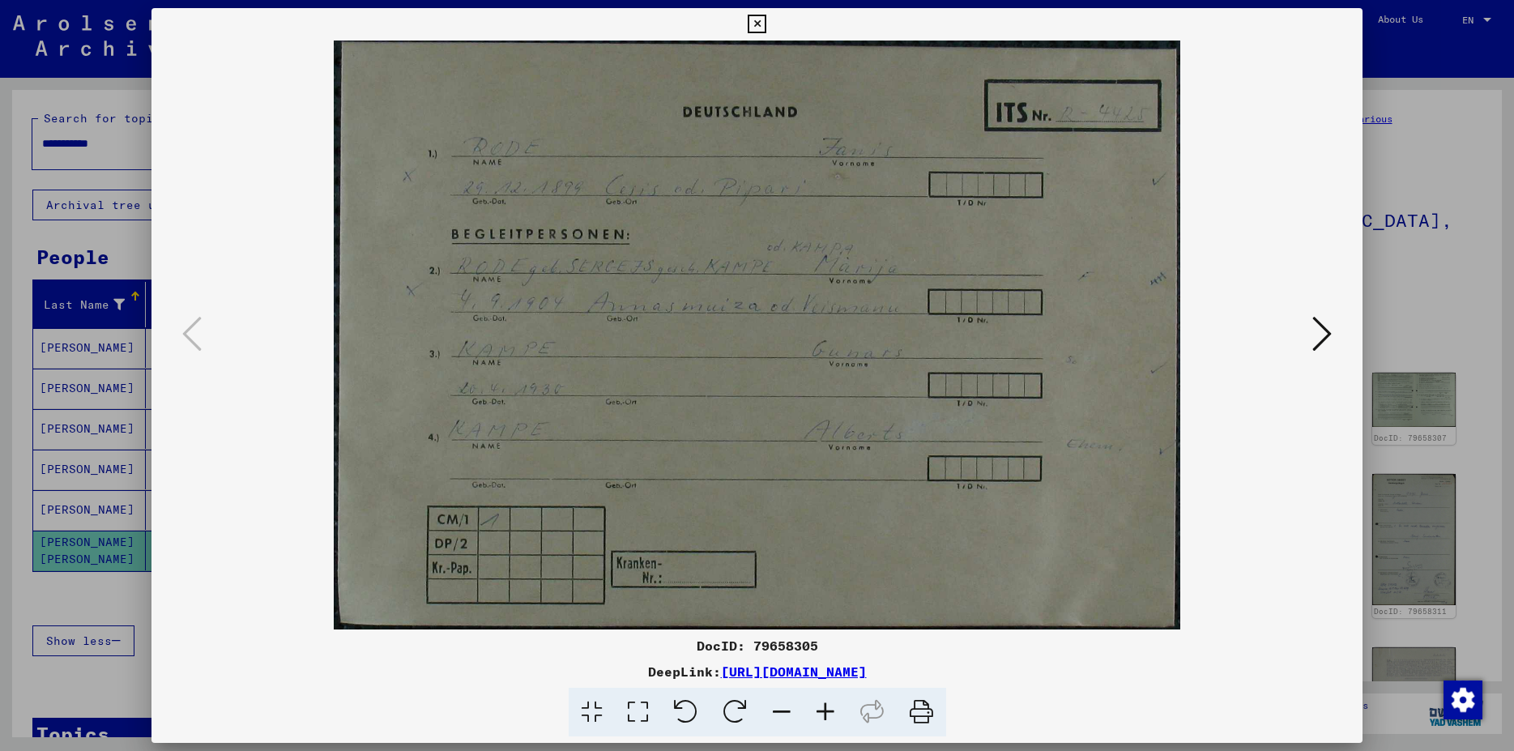
click at [1305, 339] on img at bounding box center [757, 335] width 1101 height 589
click at [1317, 334] on icon at bounding box center [1322, 333] width 19 height 39
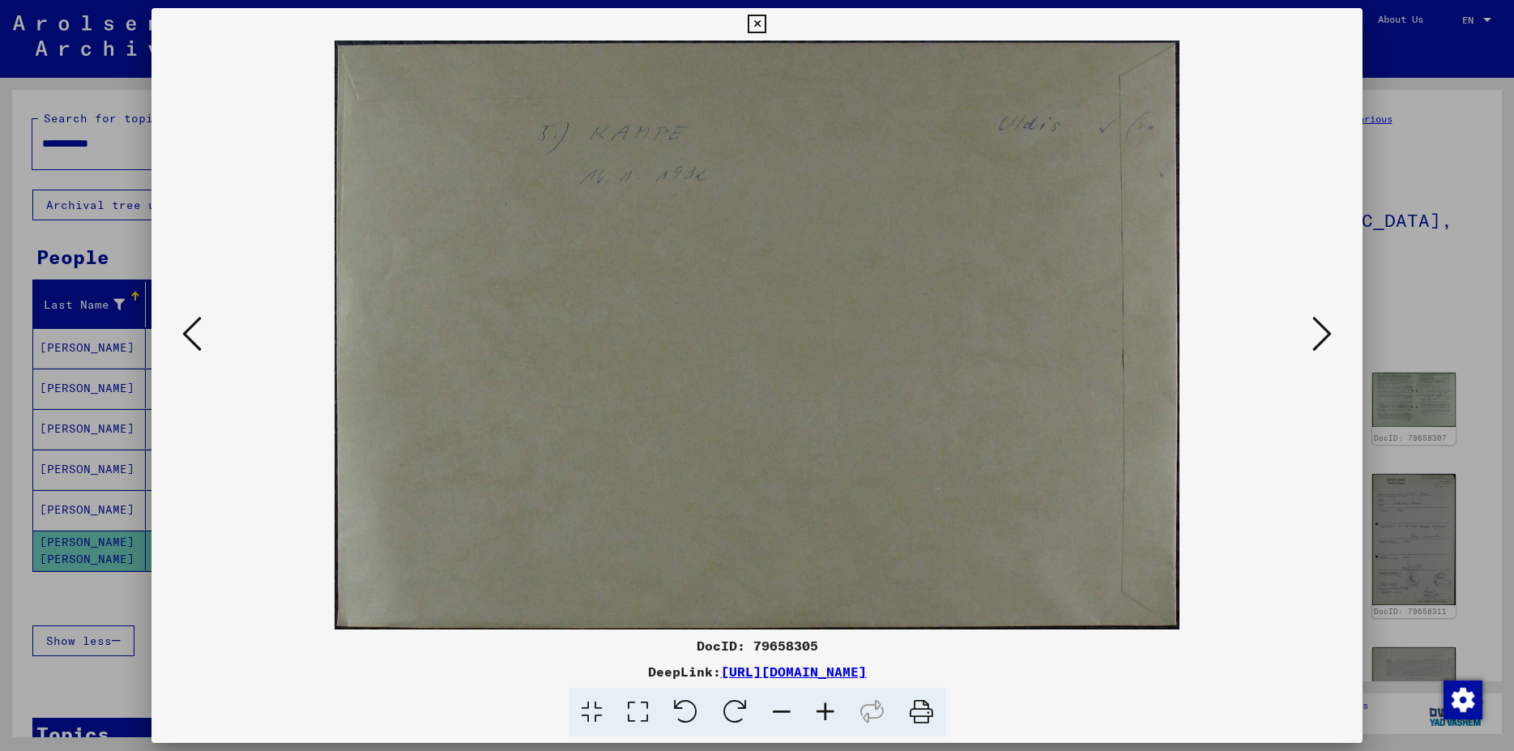
click at [1317, 334] on icon at bounding box center [1322, 333] width 19 height 39
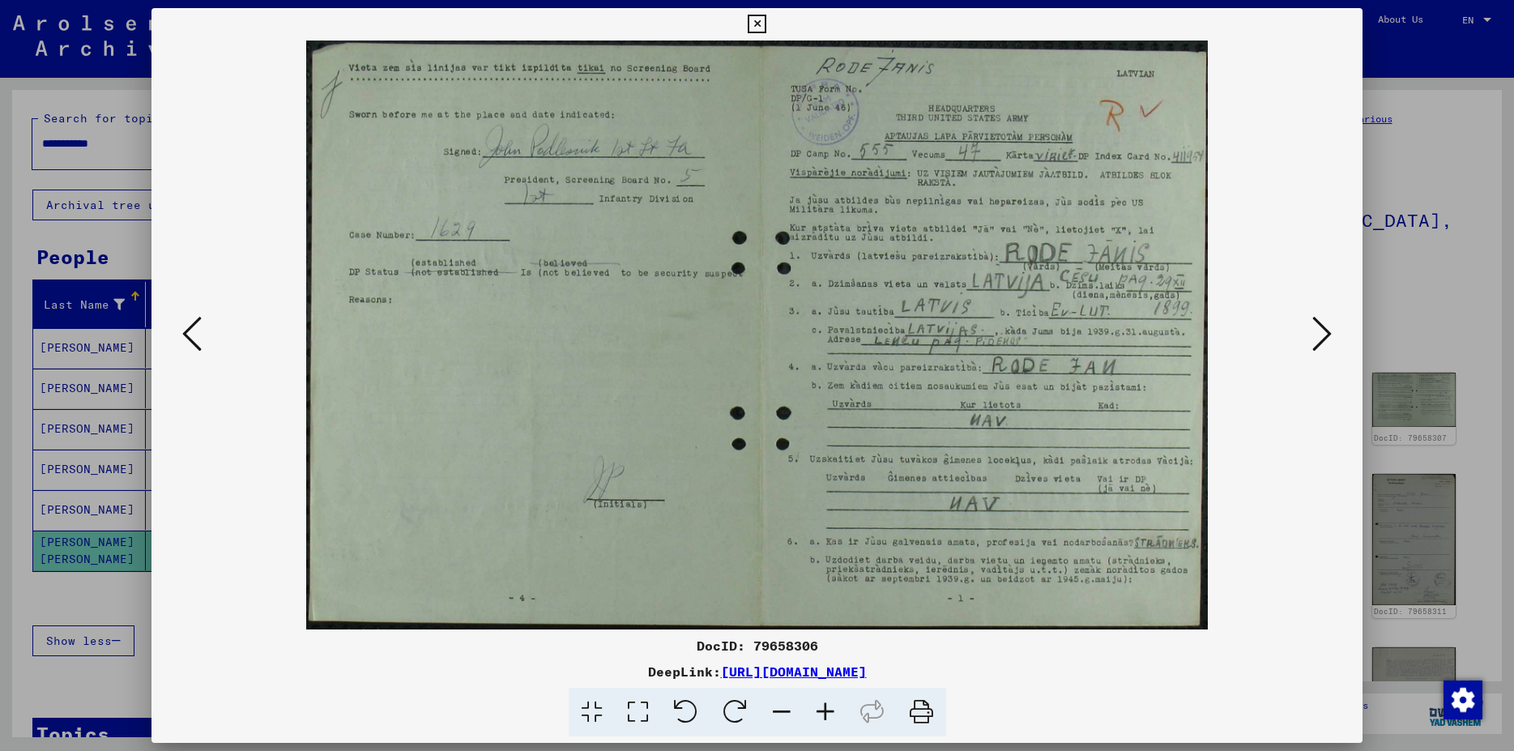
click at [179, 340] on button at bounding box center [191, 335] width 29 height 46
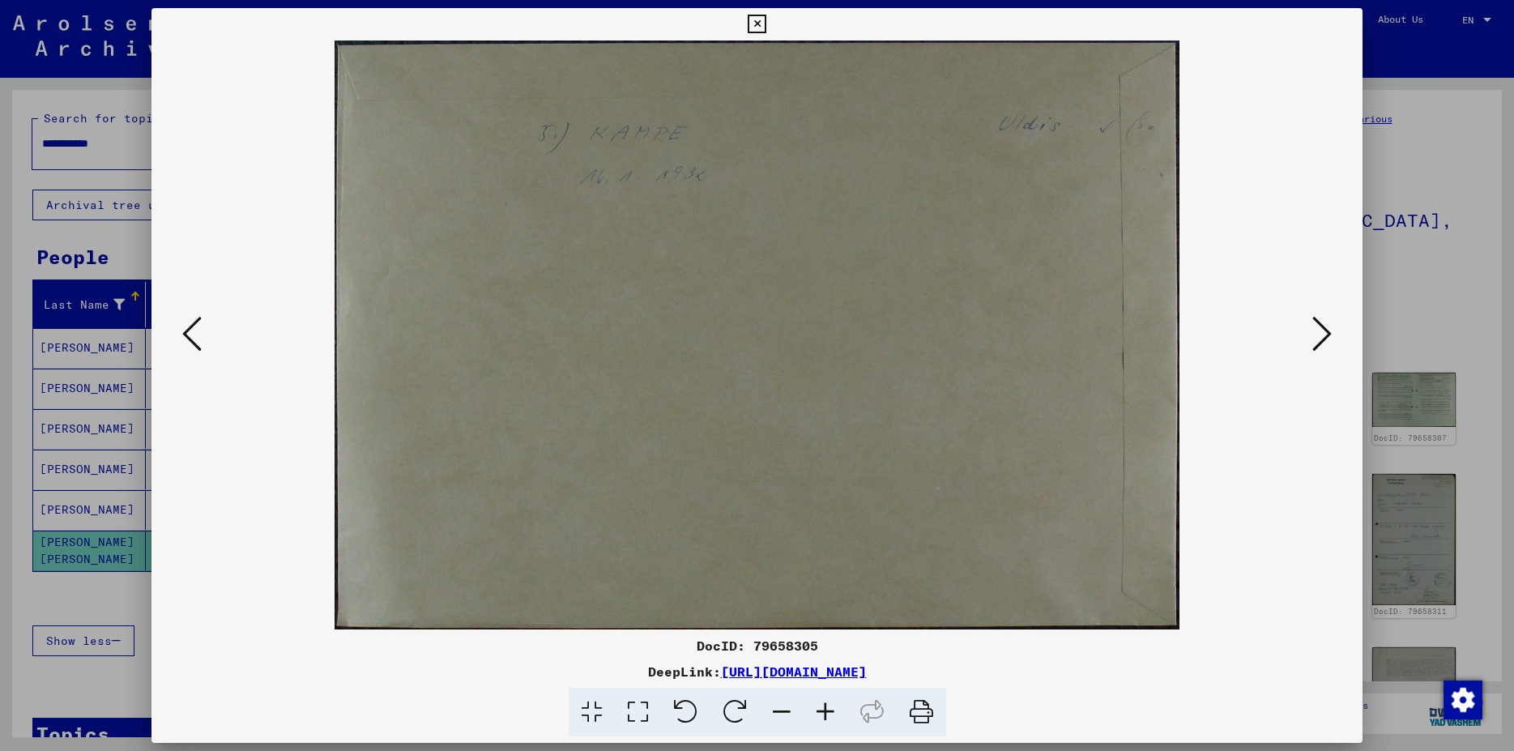
click at [1316, 338] on icon at bounding box center [1322, 333] width 19 height 39
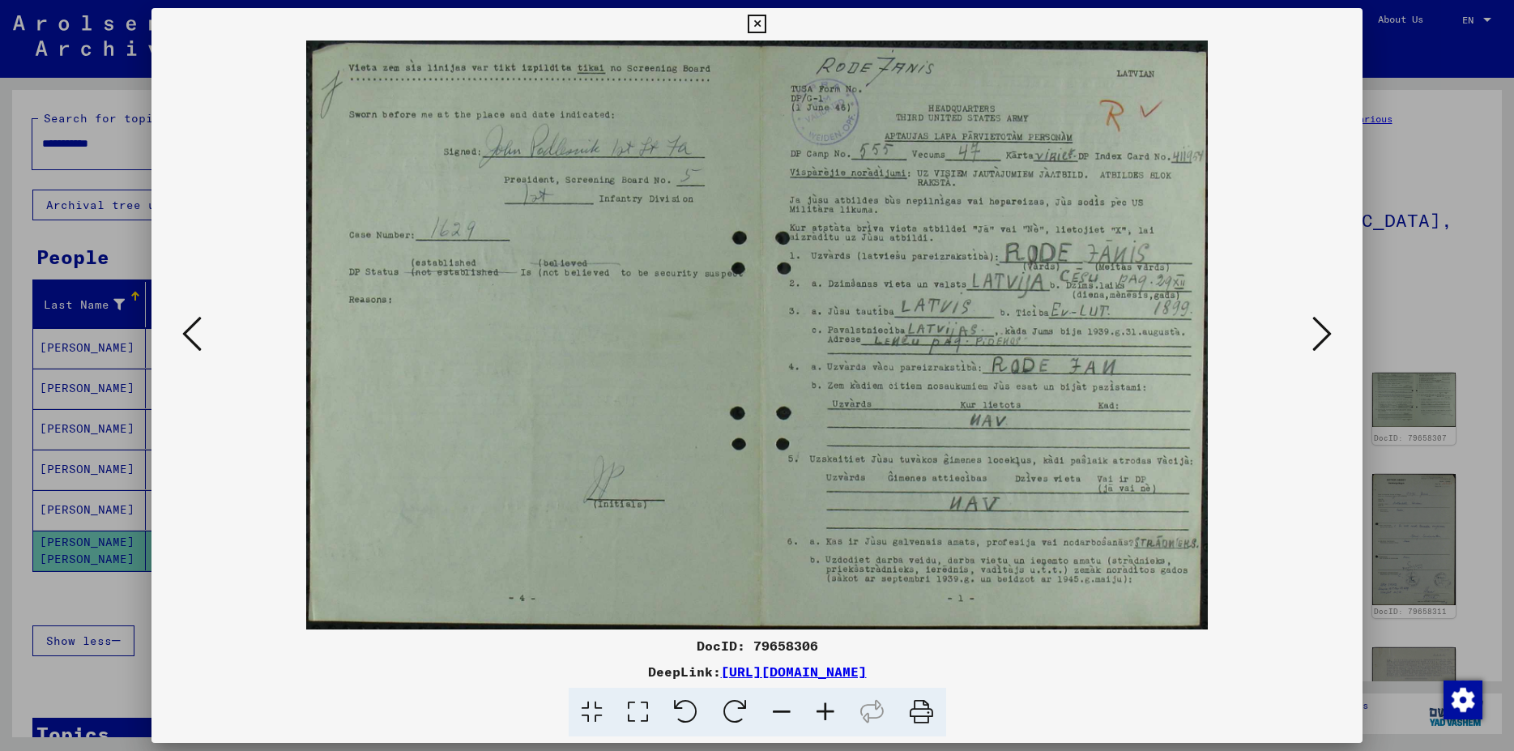
click at [189, 349] on icon at bounding box center [191, 333] width 19 height 39
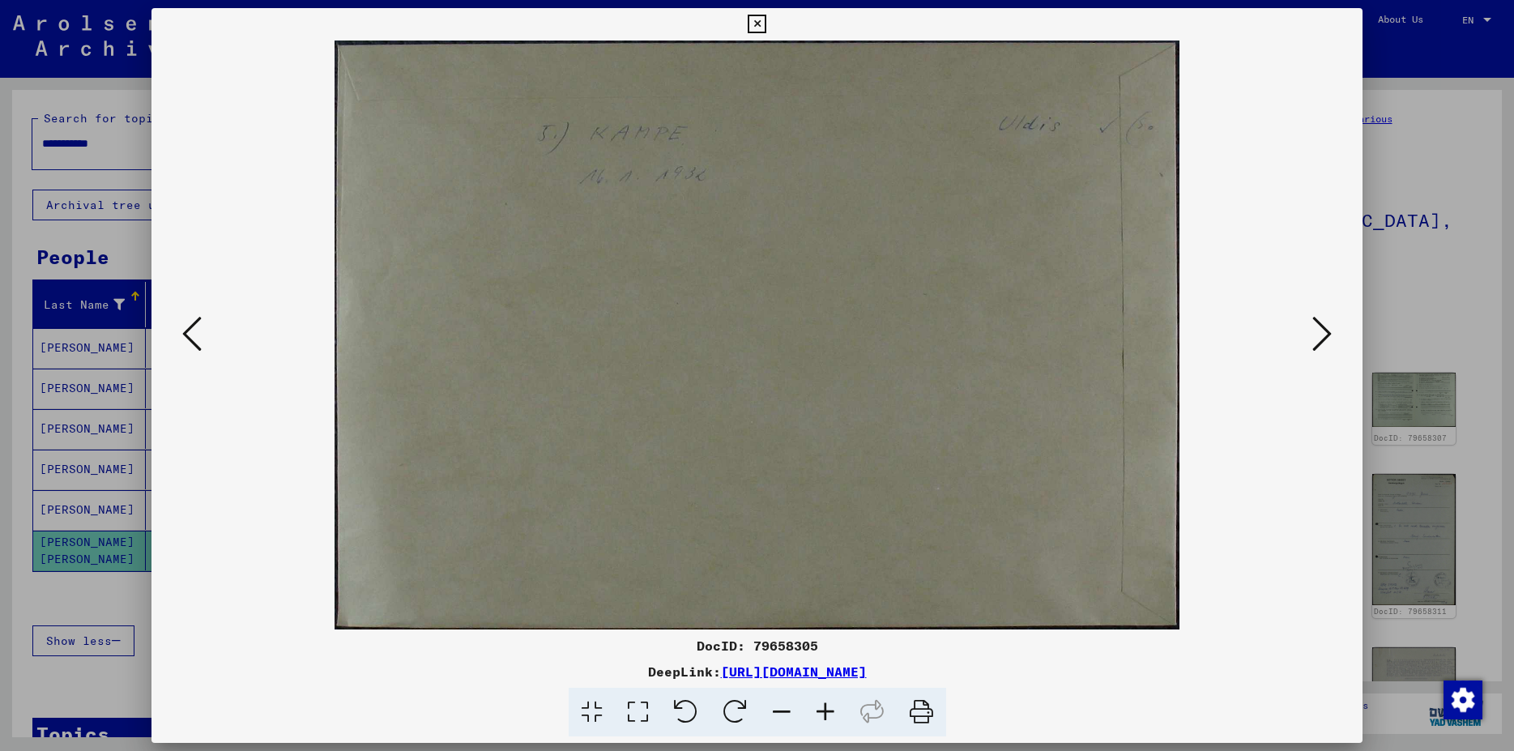
click at [189, 349] on icon at bounding box center [191, 333] width 19 height 39
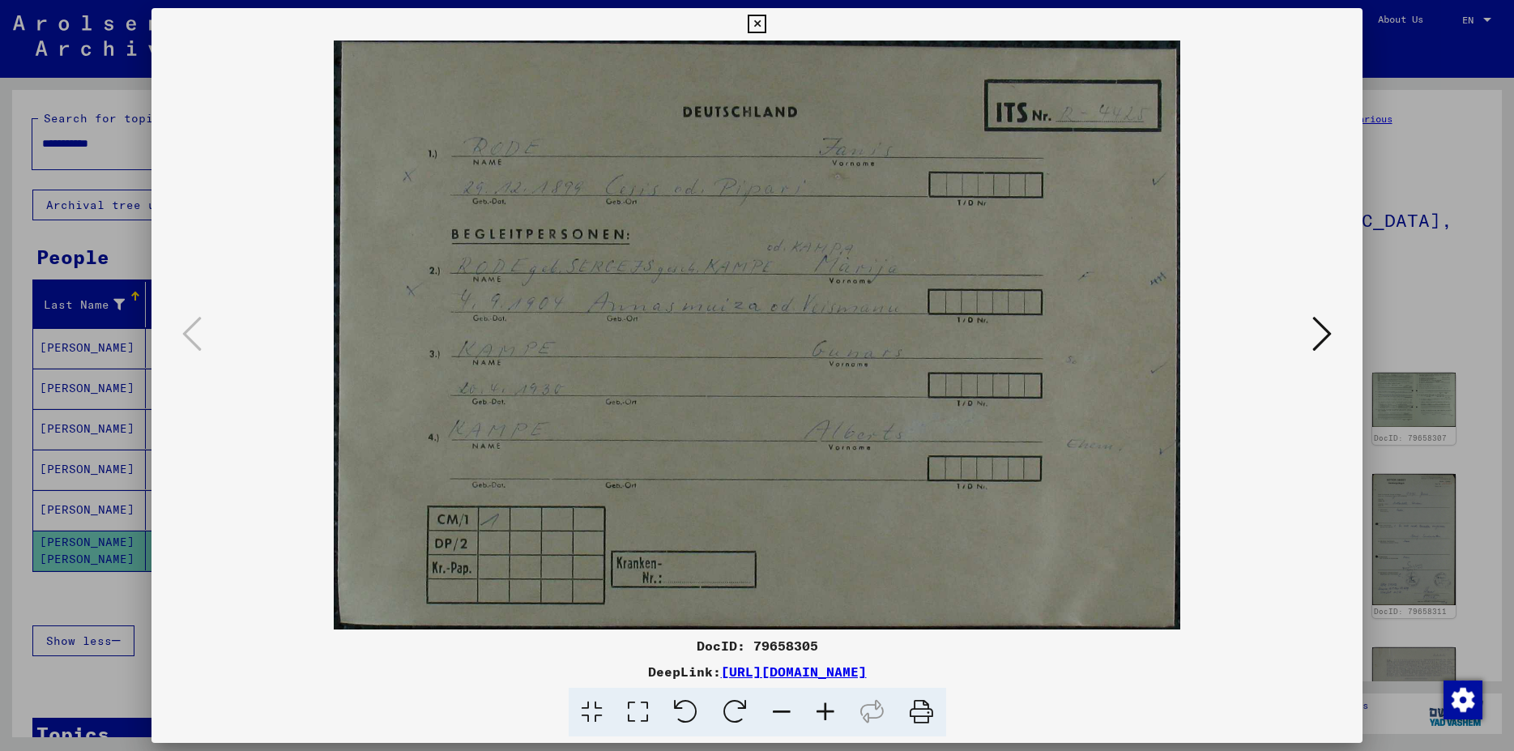
click at [1314, 346] on button at bounding box center [1322, 335] width 29 height 46
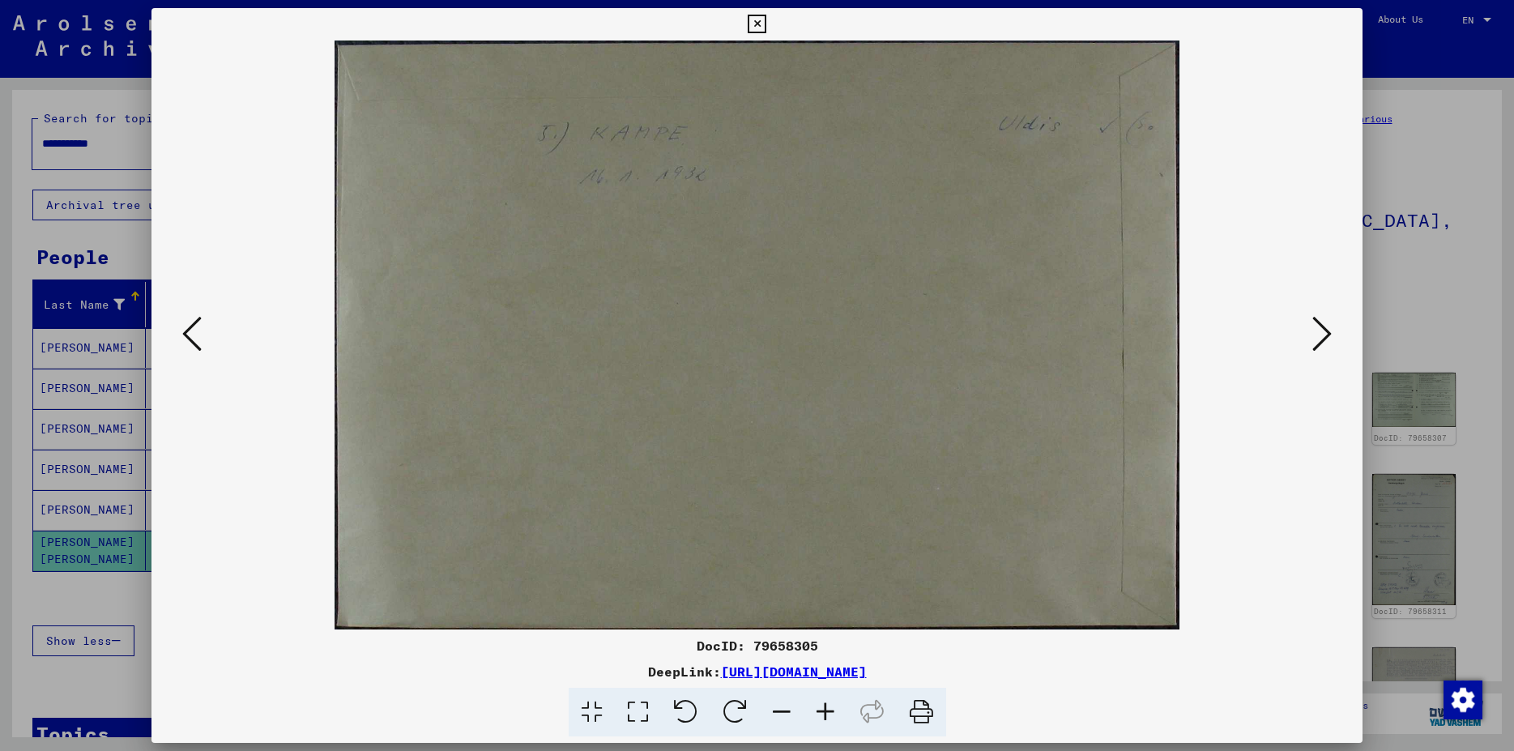
click at [1314, 346] on button at bounding box center [1322, 335] width 29 height 46
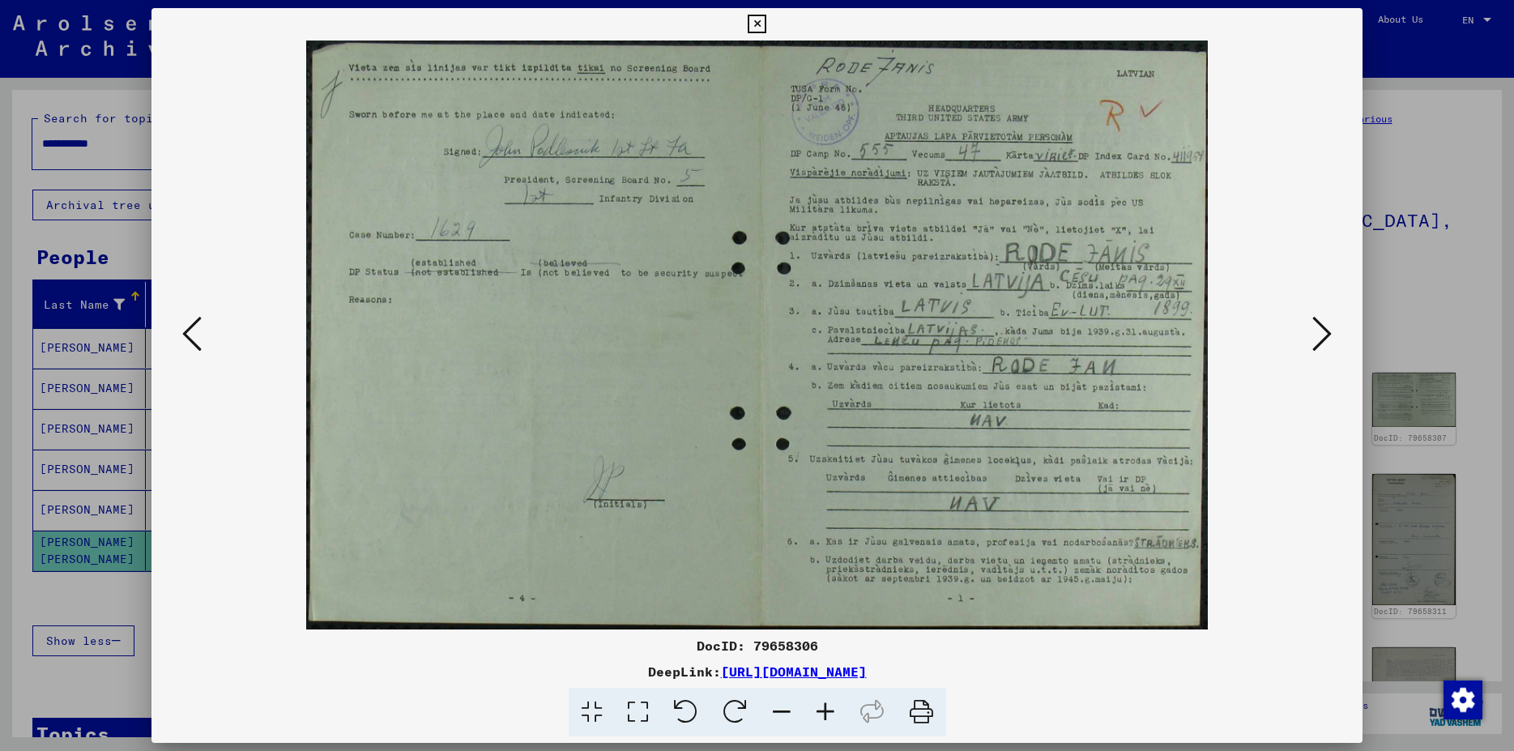
click at [1314, 346] on button at bounding box center [1322, 335] width 29 height 46
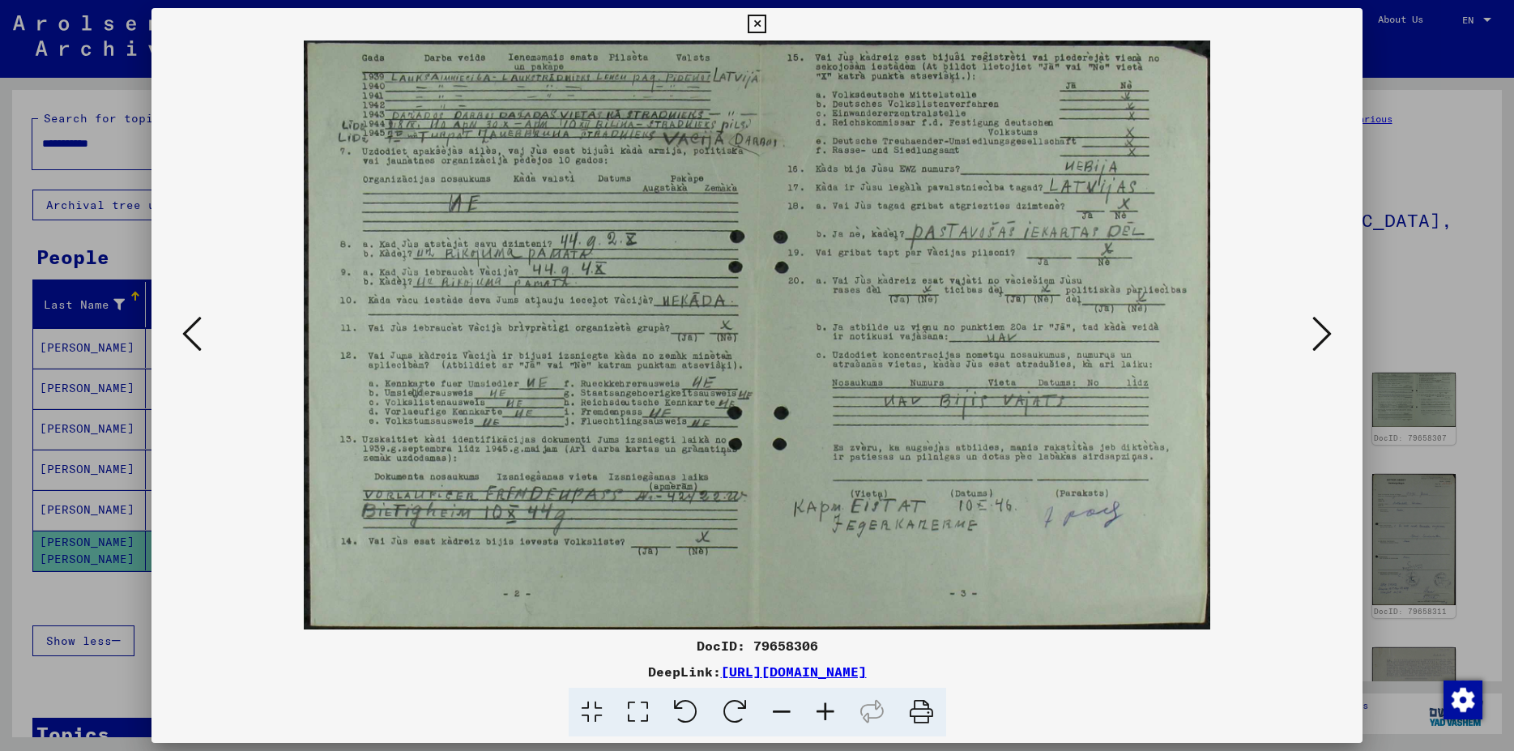
click at [1328, 343] on icon at bounding box center [1322, 333] width 19 height 39
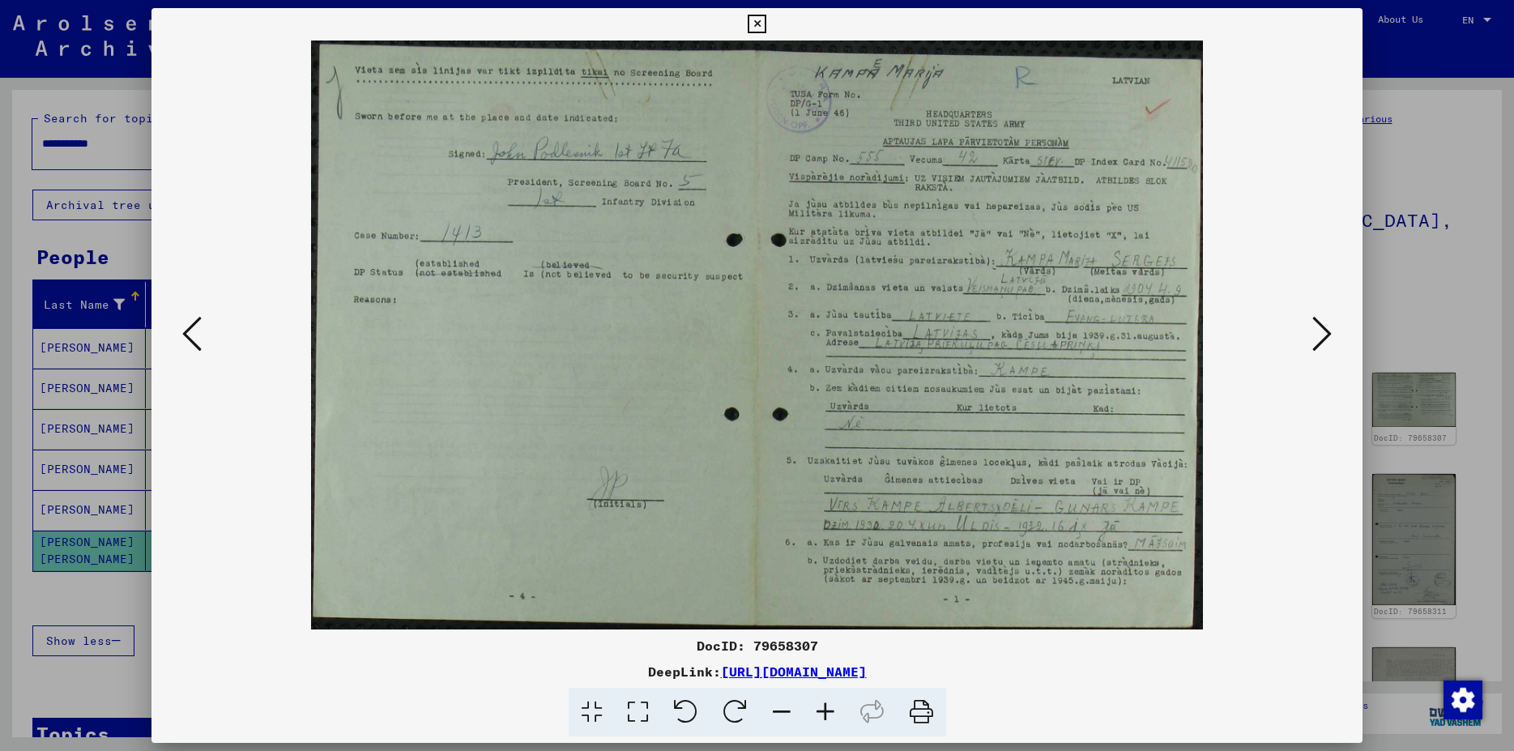
click at [196, 335] on icon at bounding box center [191, 333] width 19 height 39
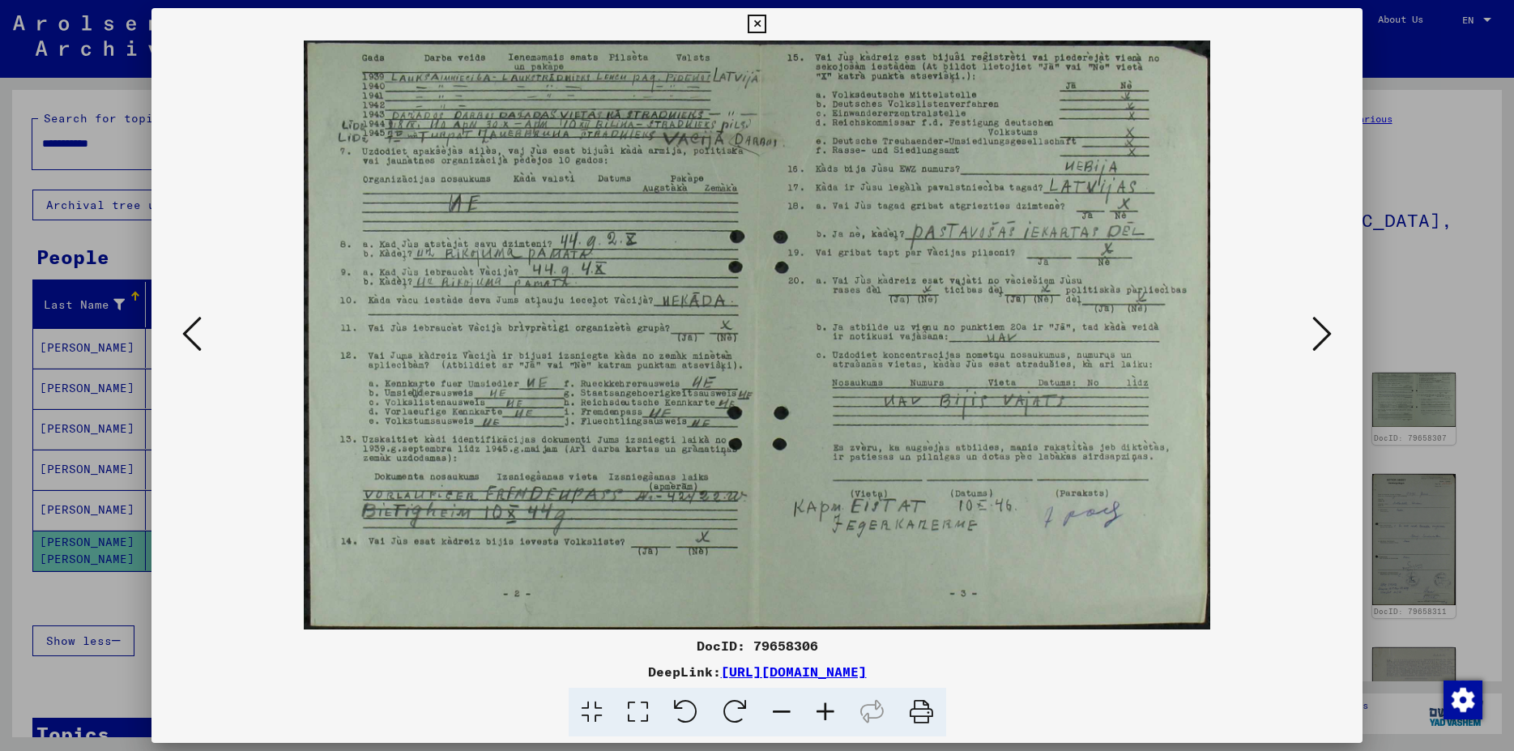
click at [1326, 339] on icon at bounding box center [1322, 333] width 19 height 39
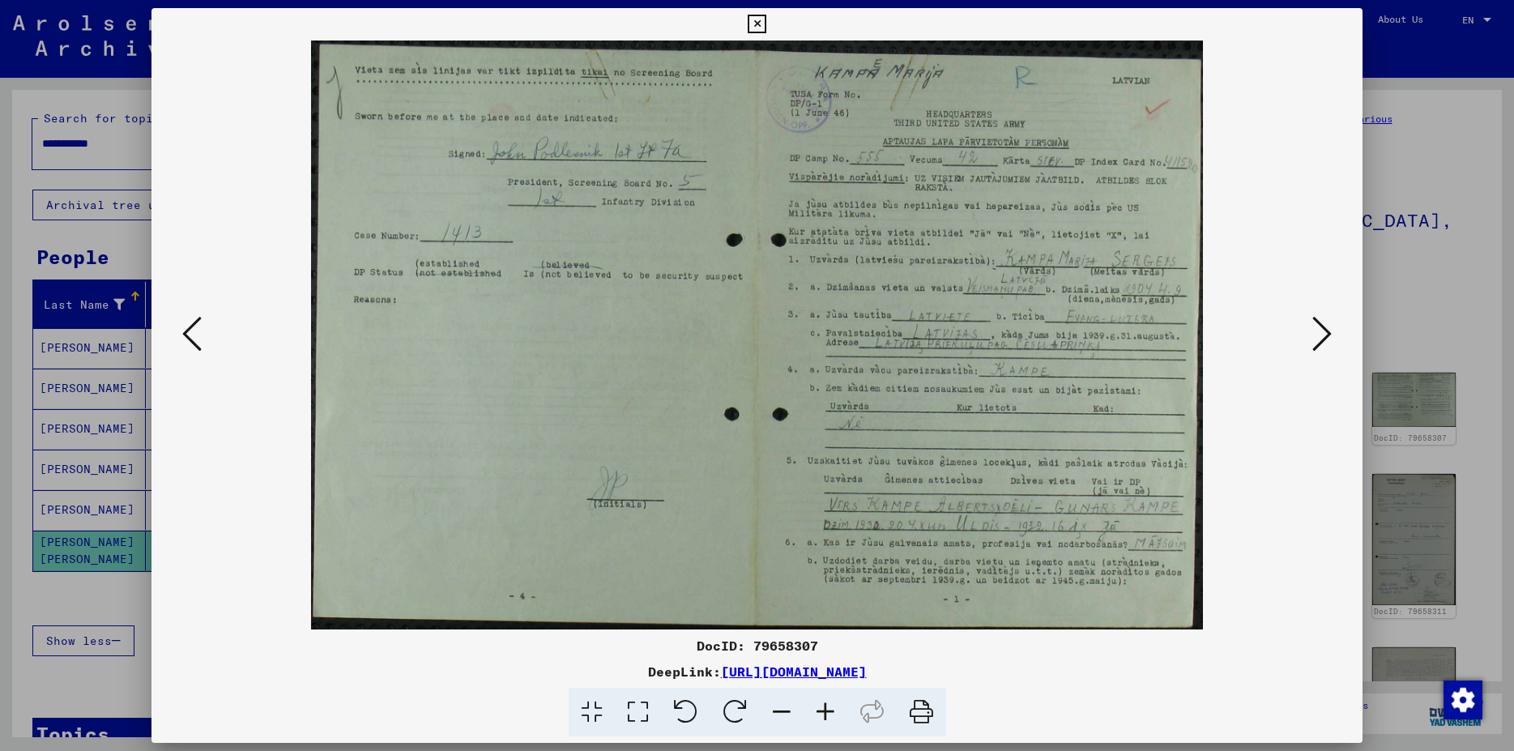
click at [1326, 339] on icon at bounding box center [1322, 333] width 19 height 39
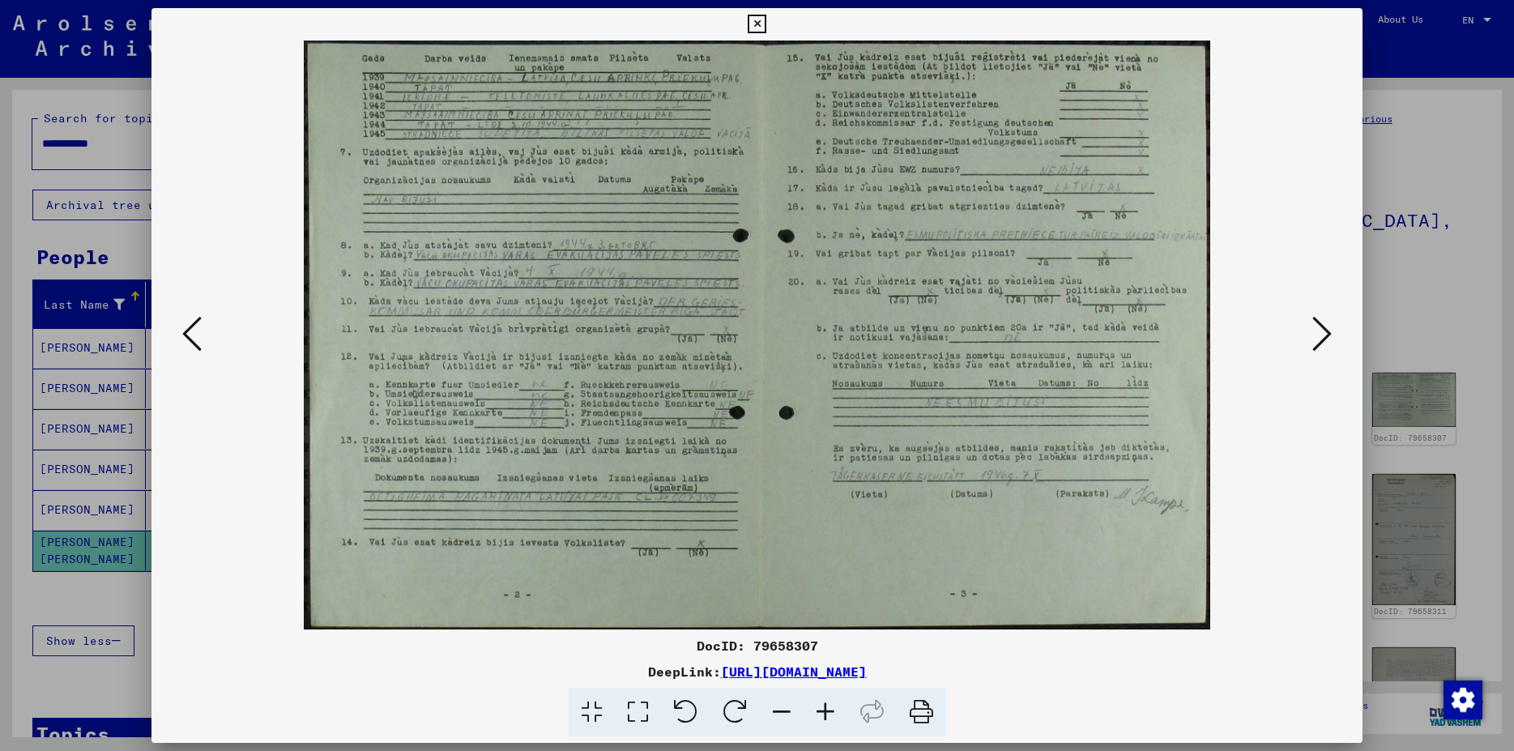
click at [1332, 329] on icon at bounding box center [1322, 333] width 19 height 39
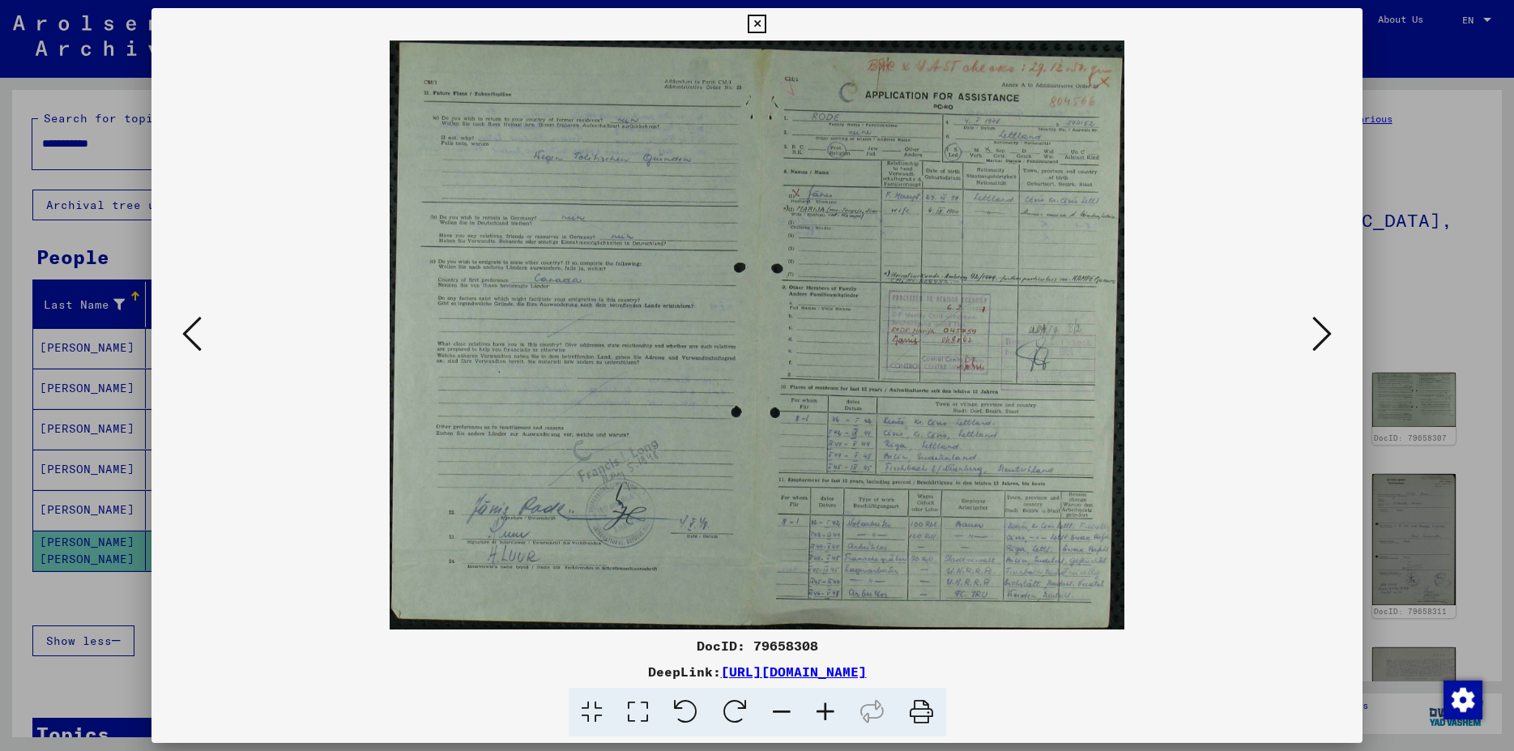
click at [929, 122] on img at bounding box center [757, 335] width 1101 height 589
click at [630, 697] on icon at bounding box center [638, 712] width 46 height 49
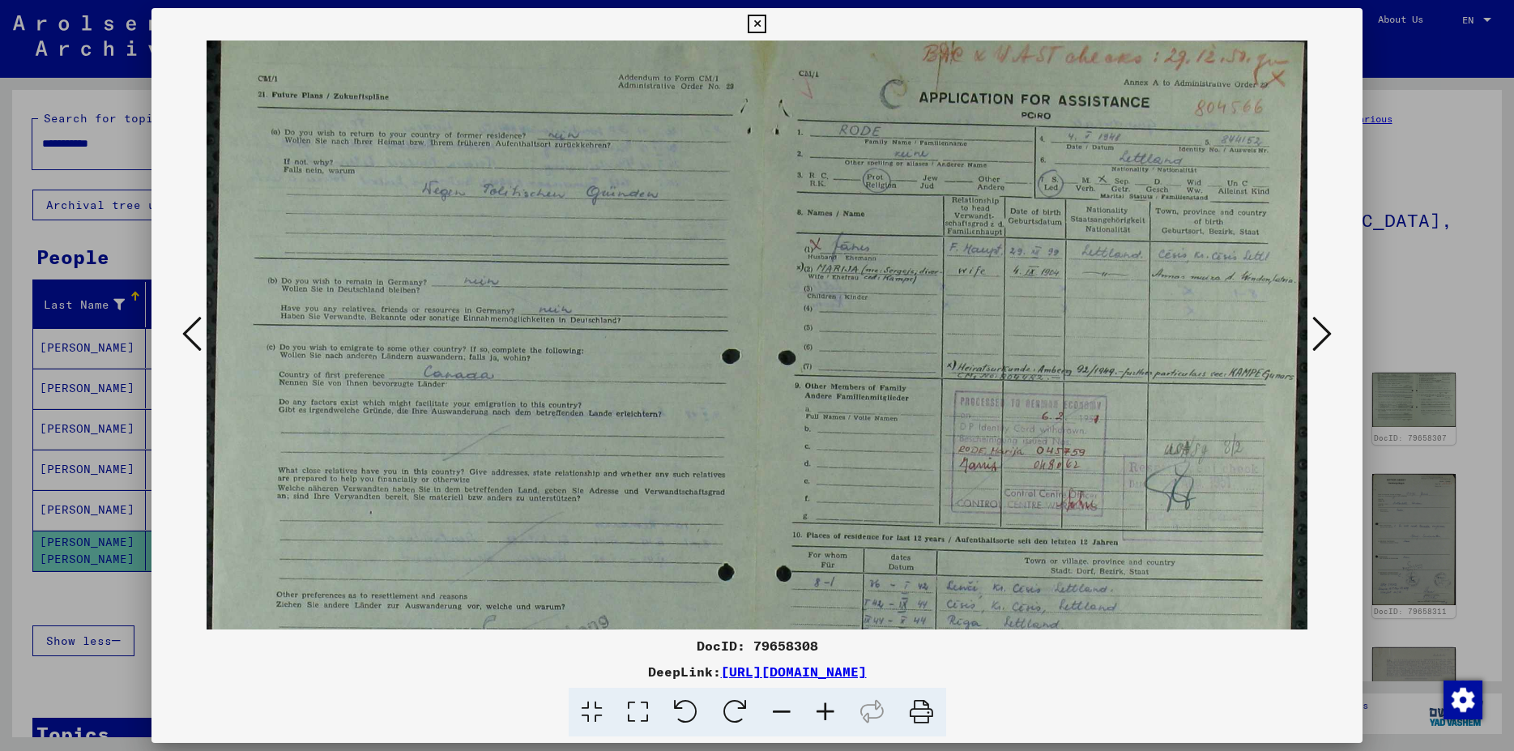
scroll to position [38, 0]
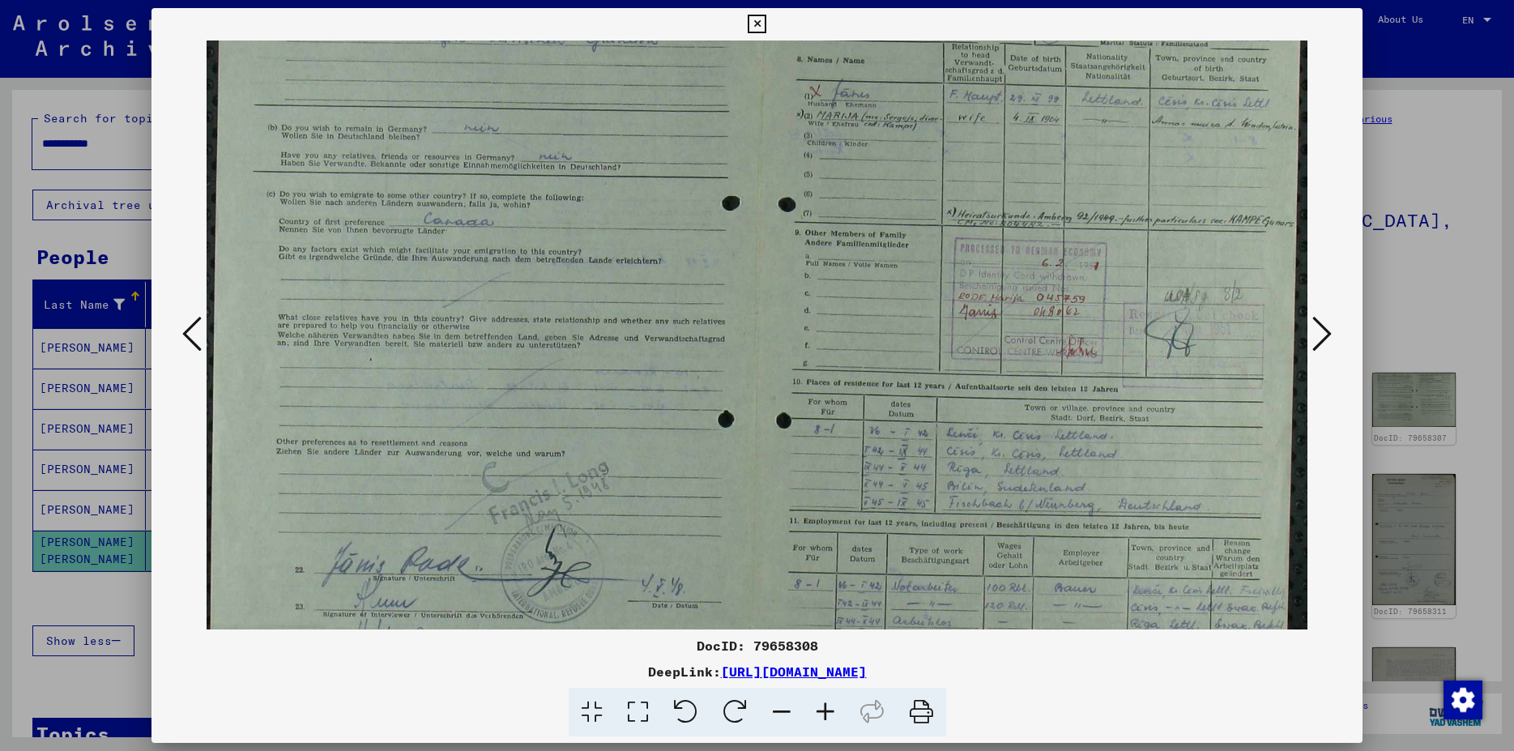
drag, startPoint x: 1040, startPoint y: 307, endPoint x: 1041, endPoint y: 136, distance: 171.0
click at [1041, 136] on img at bounding box center [757, 304] width 1101 height 882
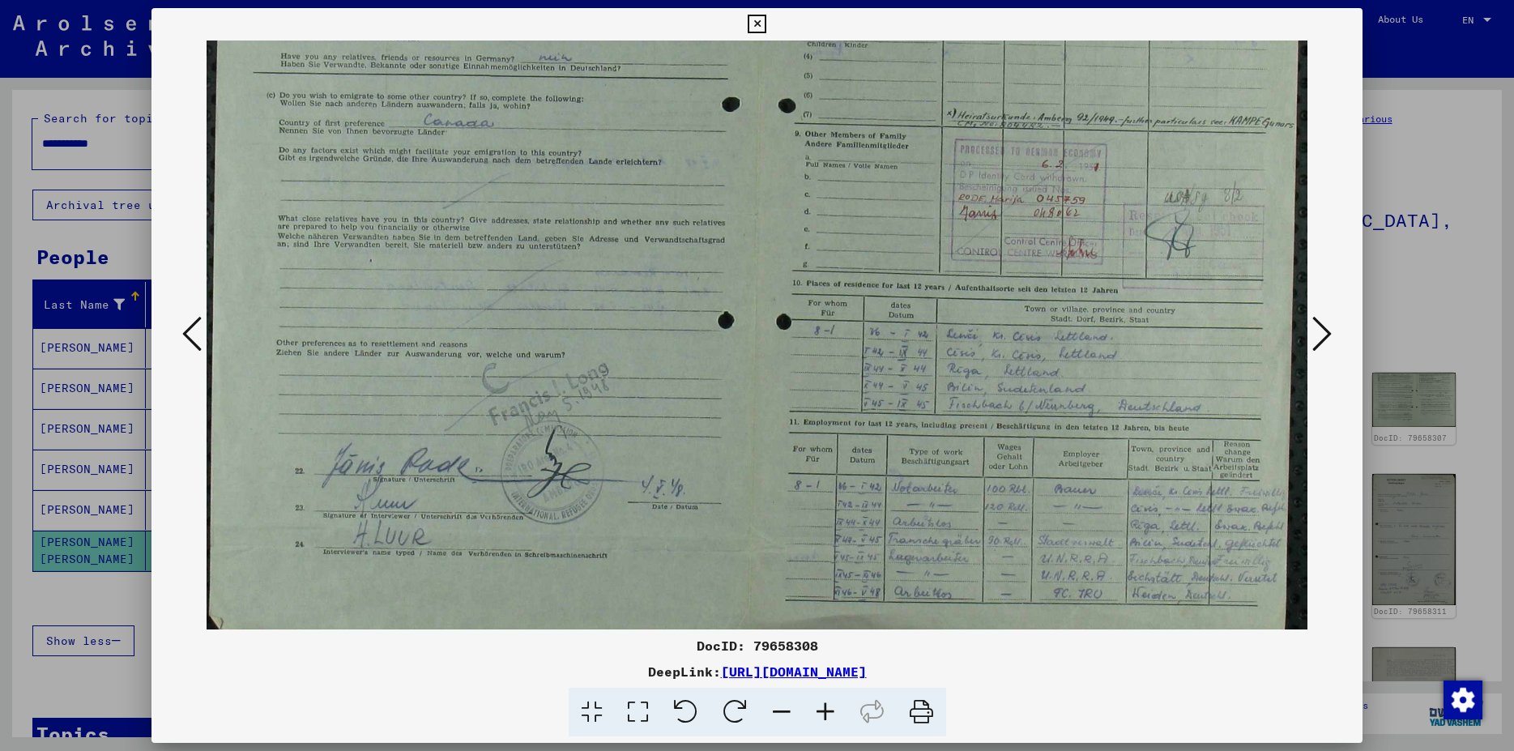
scroll to position [298, 0]
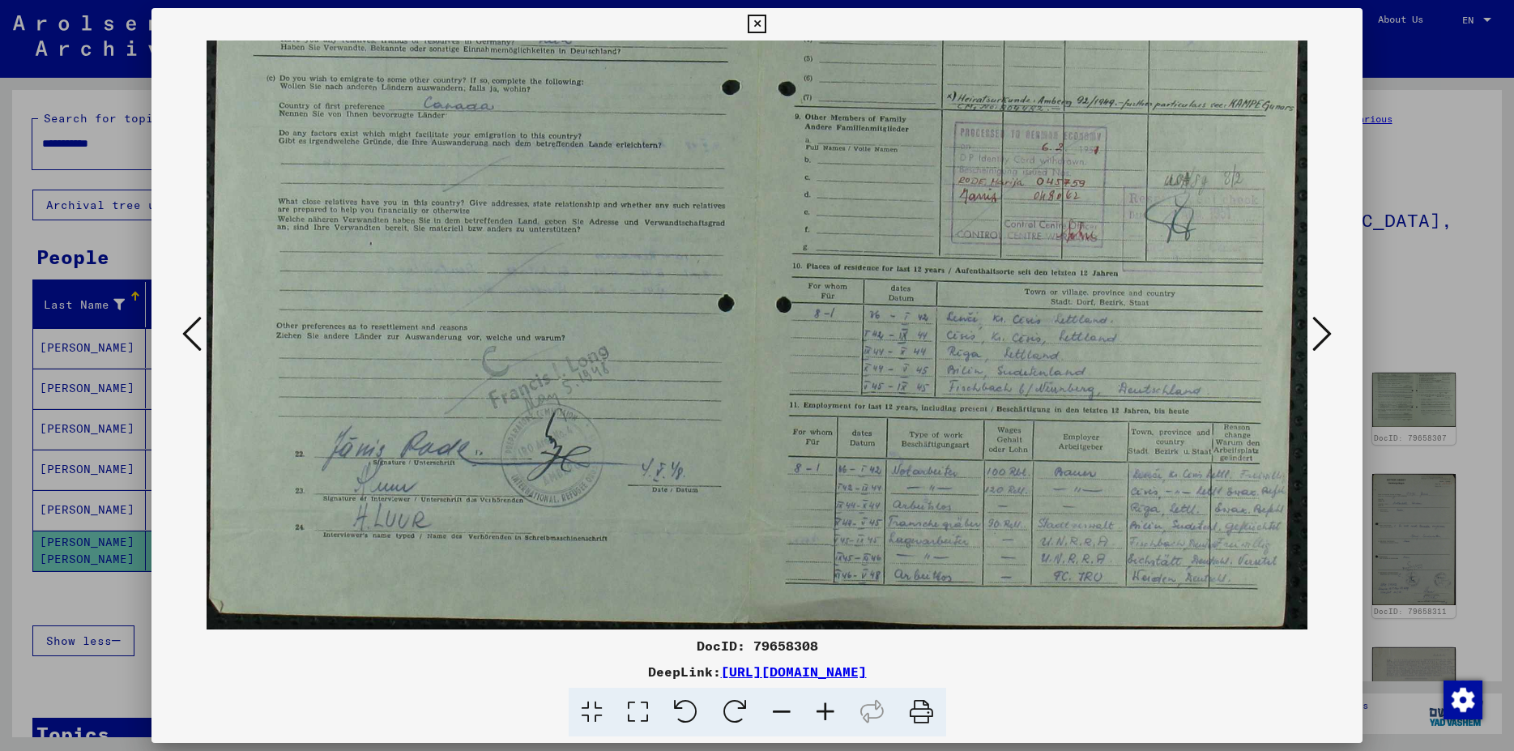
drag, startPoint x: 1021, startPoint y: 323, endPoint x: 1001, endPoint y: 182, distance: 142.4
click at [1001, 182] on img at bounding box center [757, 188] width 1101 height 882
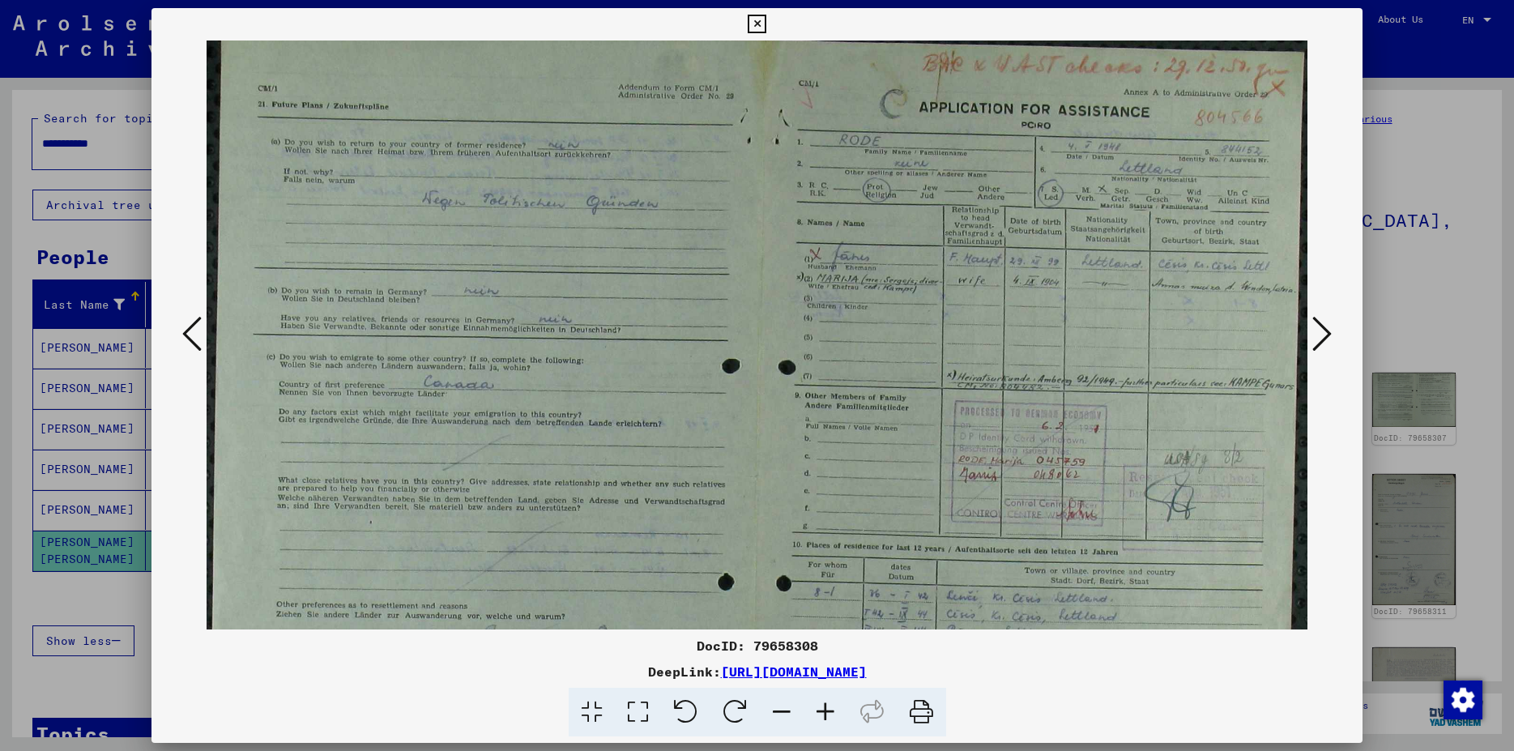
scroll to position [11, 0]
drag, startPoint x: 893, startPoint y: 251, endPoint x: 844, endPoint y: 538, distance: 290.9
click at [844, 538] on img at bounding box center [757, 470] width 1101 height 882
click at [1332, 345] on icon at bounding box center [1322, 333] width 19 height 39
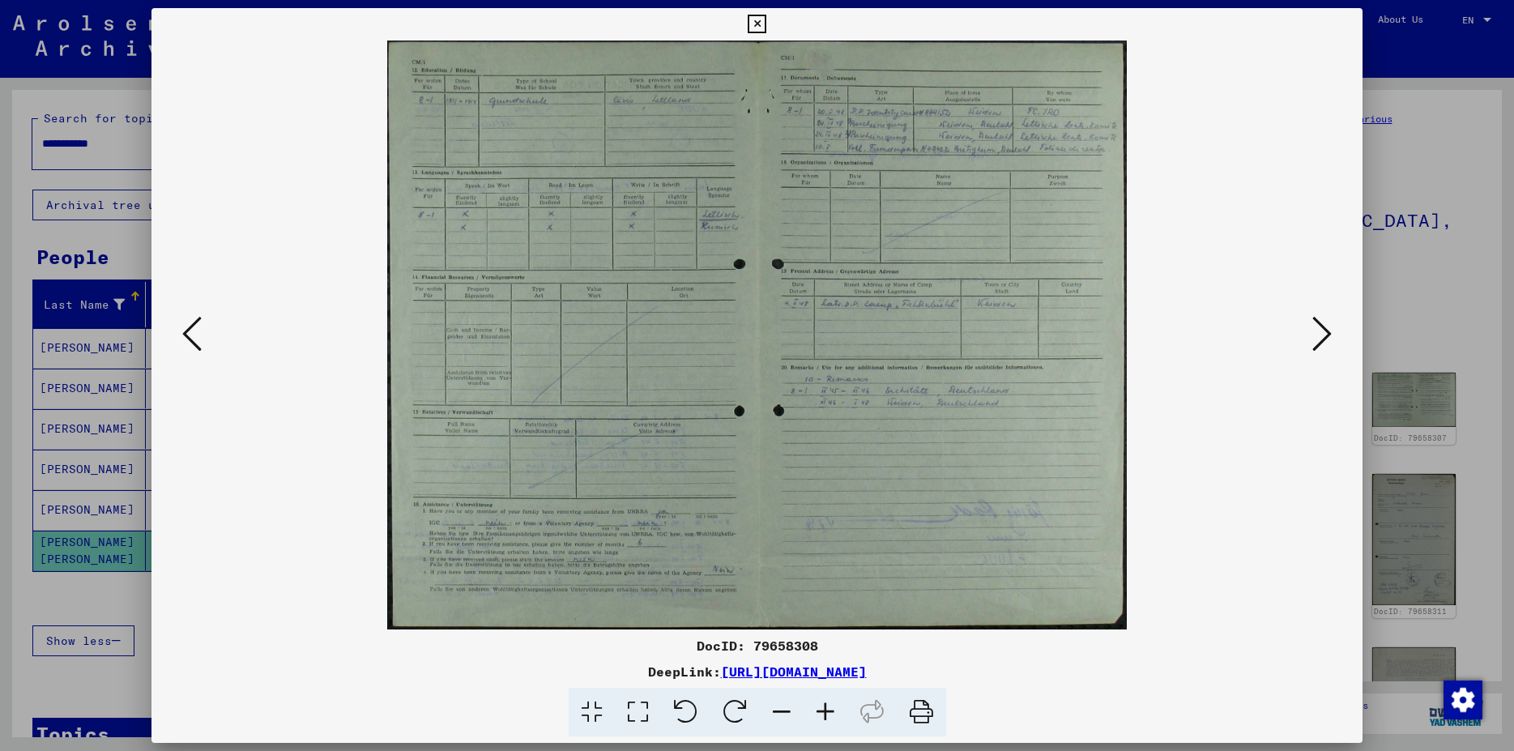
click at [185, 340] on icon at bounding box center [191, 333] width 19 height 39
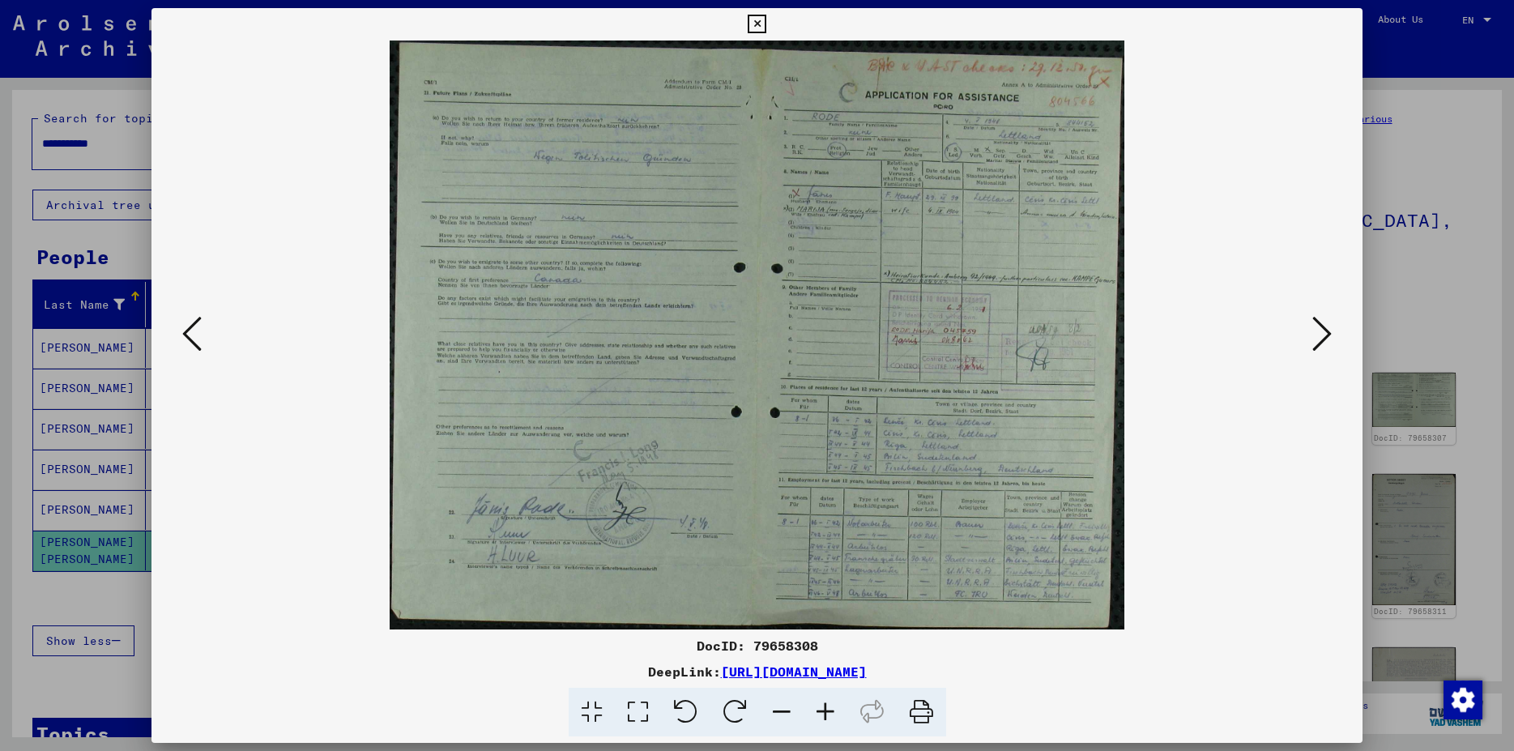
click at [553, 190] on img at bounding box center [757, 335] width 1101 height 589
click at [638, 720] on icon at bounding box center [638, 712] width 46 height 49
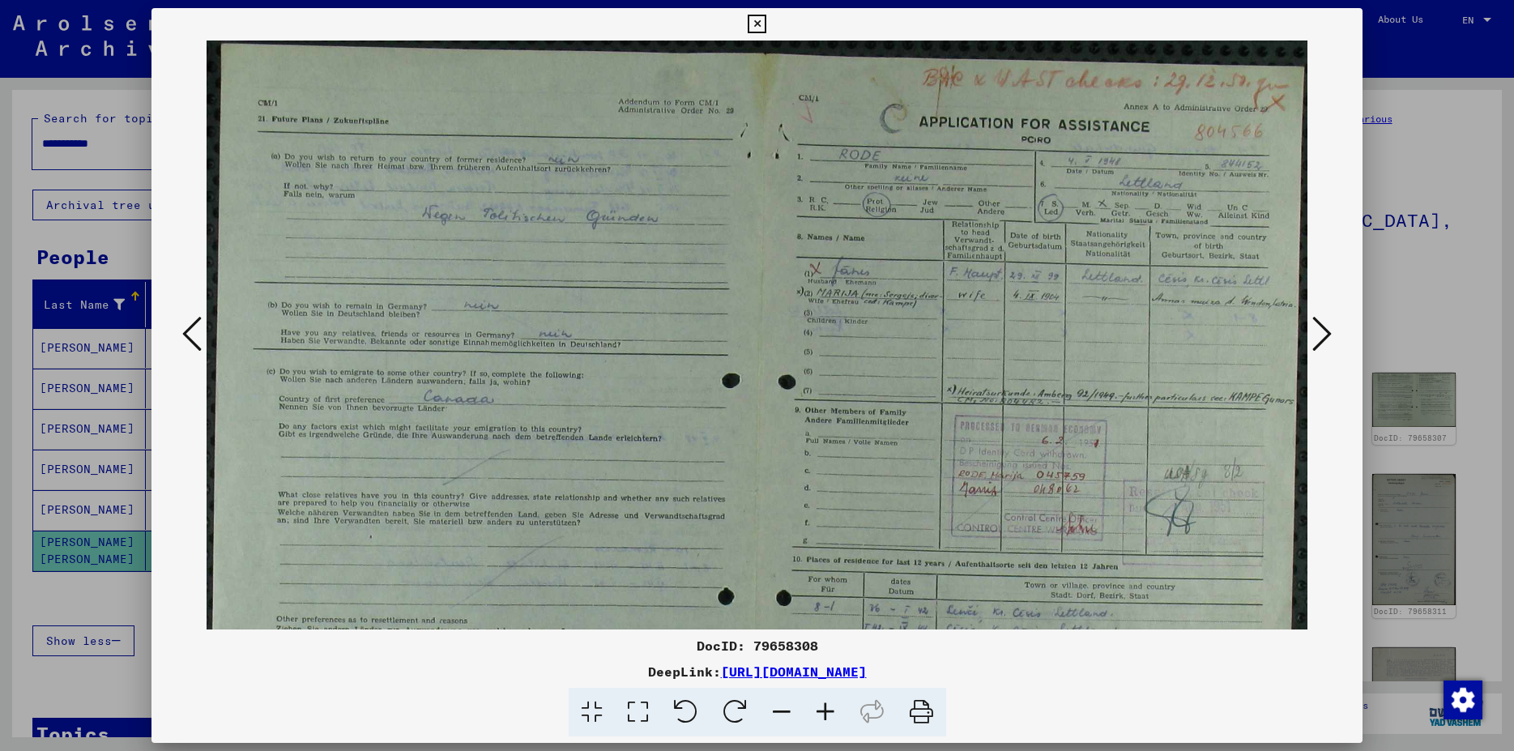
click at [1318, 333] on icon at bounding box center [1322, 333] width 19 height 39
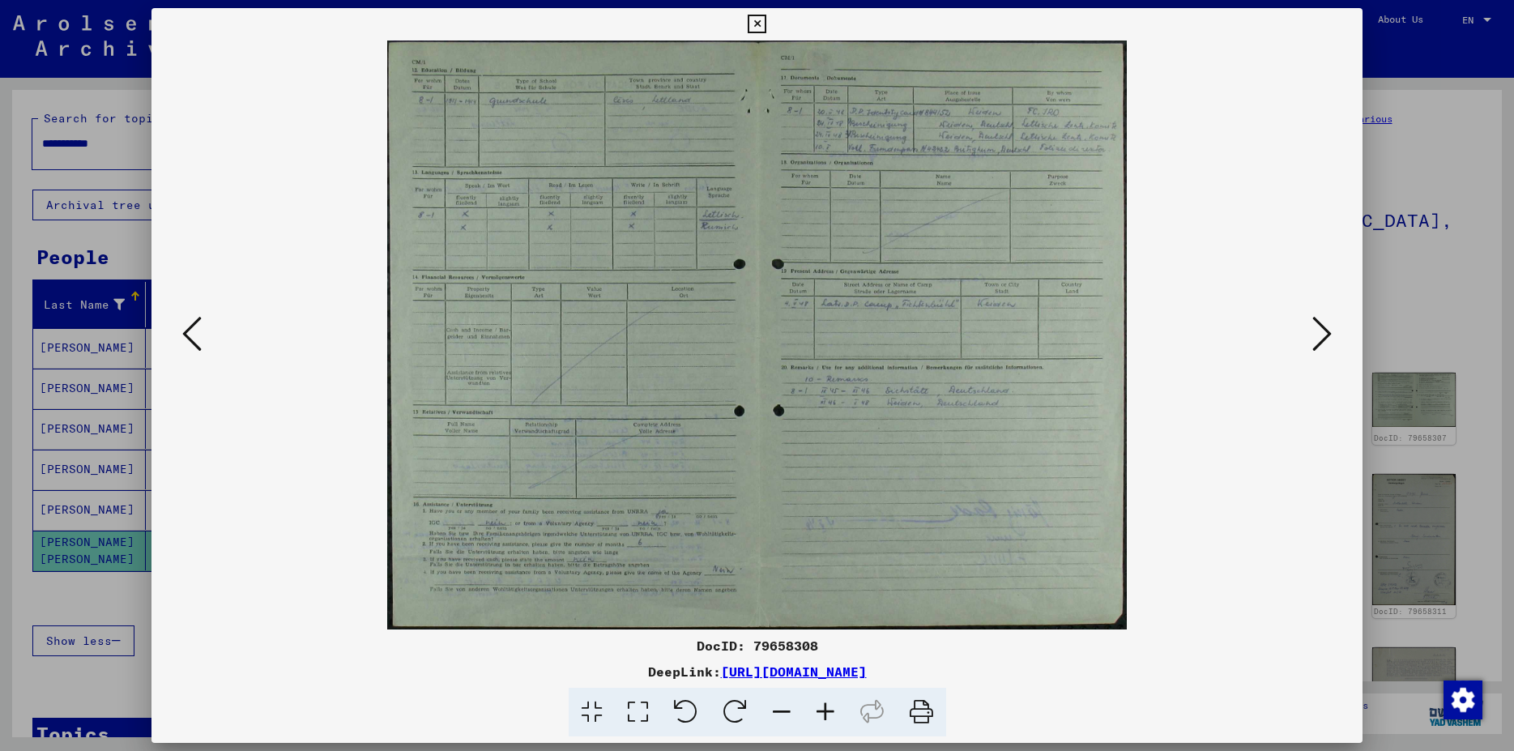
click at [184, 331] on icon at bounding box center [191, 333] width 19 height 39
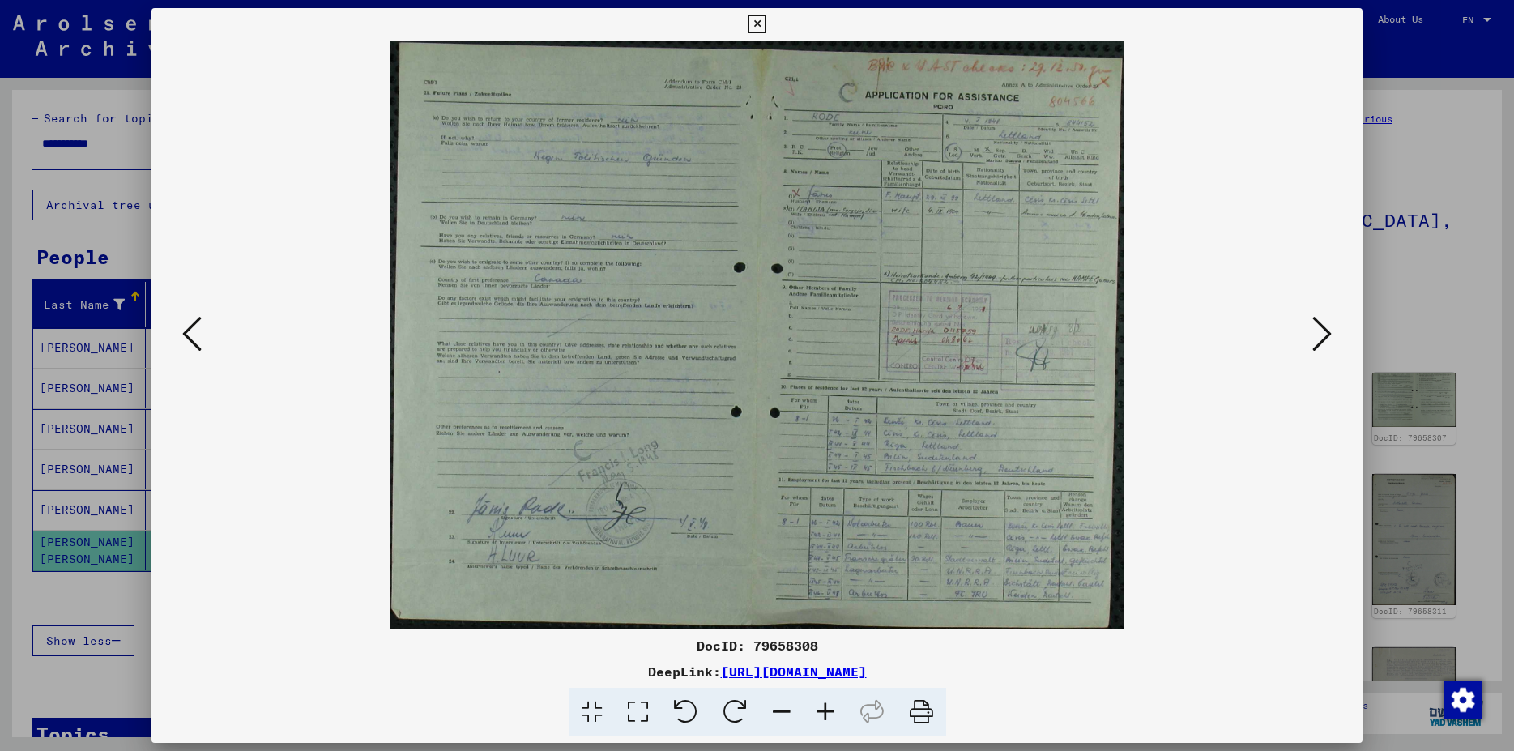
click at [184, 331] on icon at bounding box center [191, 333] width 19 height 39
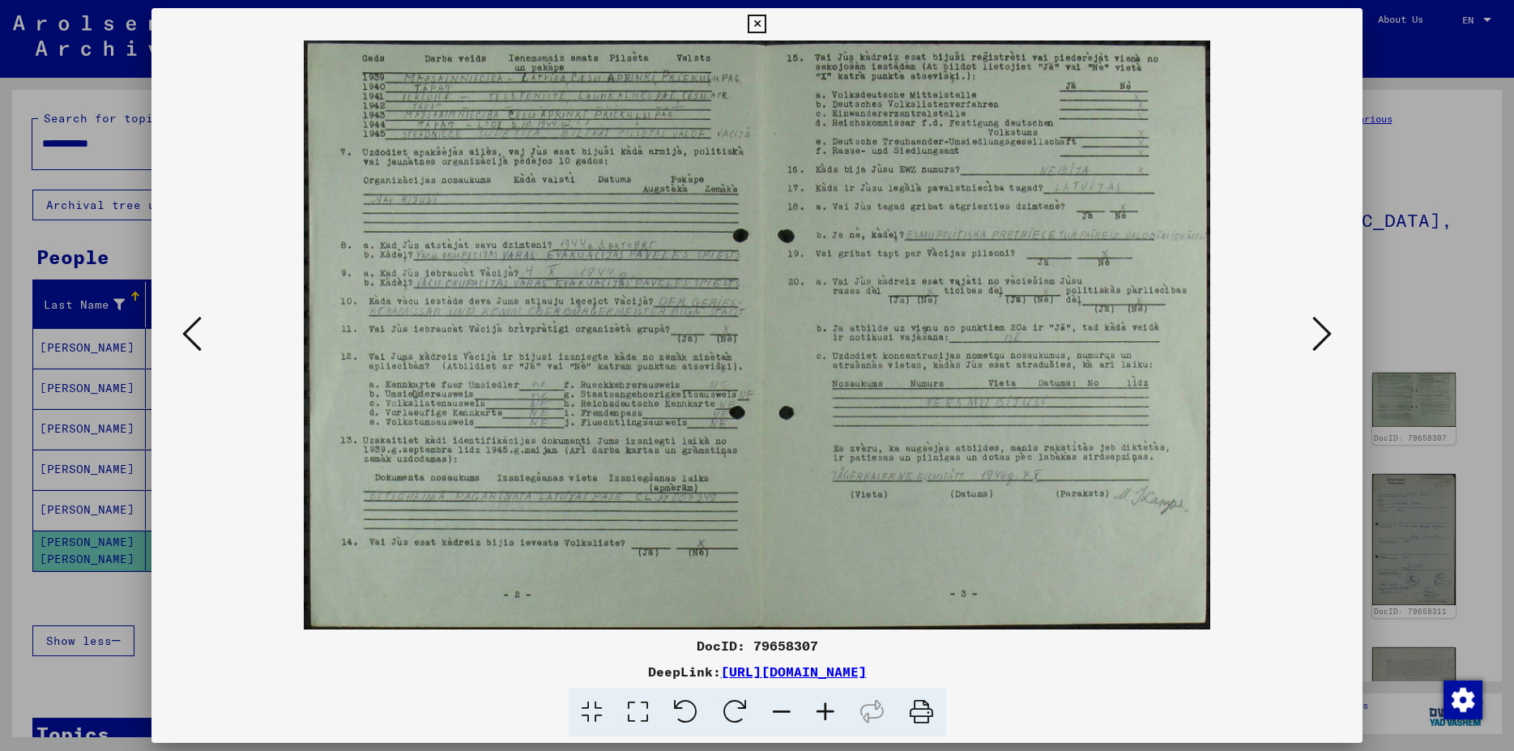
click at [184, 331] on icon at bounding box center [191, 333] width 19 height 39
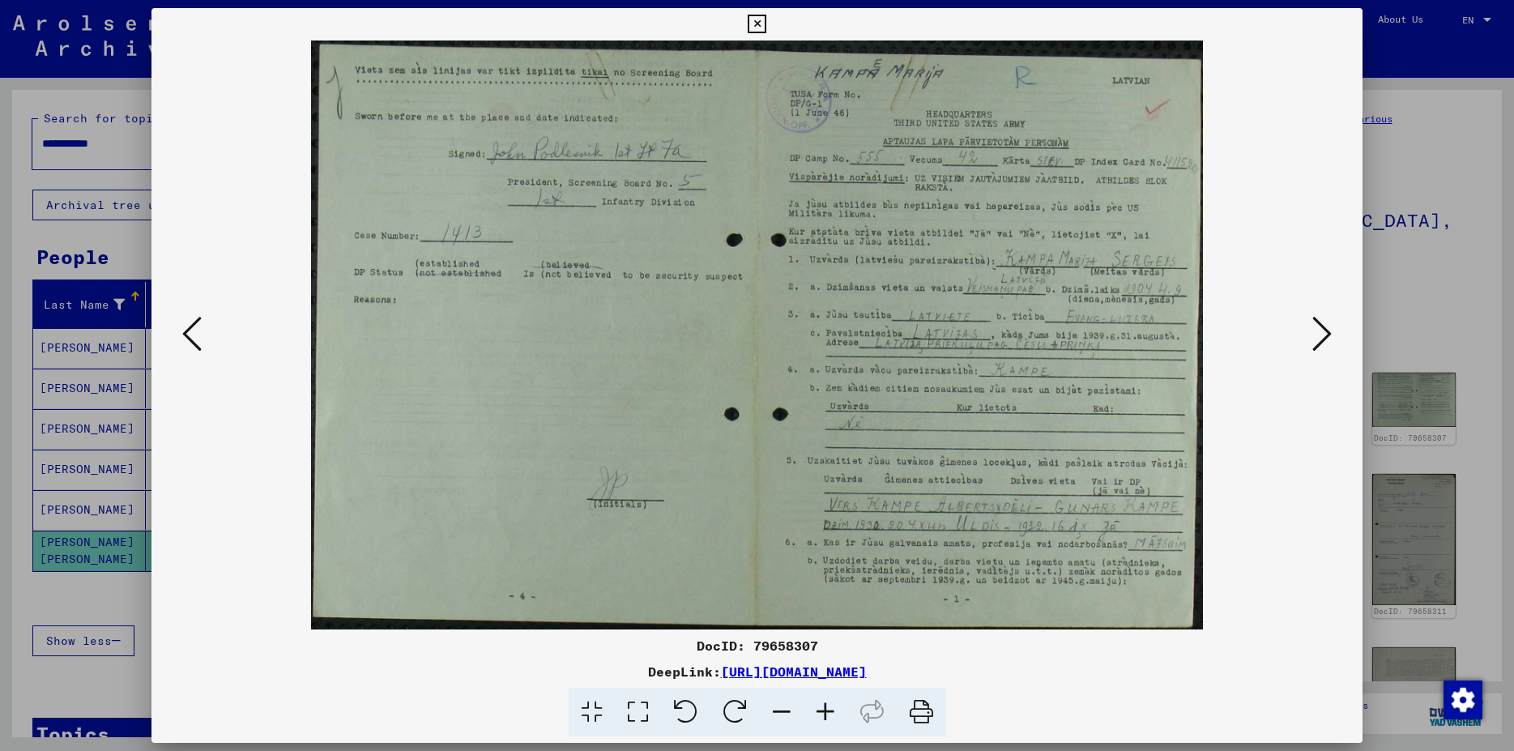
click at [184, 331] on icon at bounding box center [191, 333] width 19 height 39
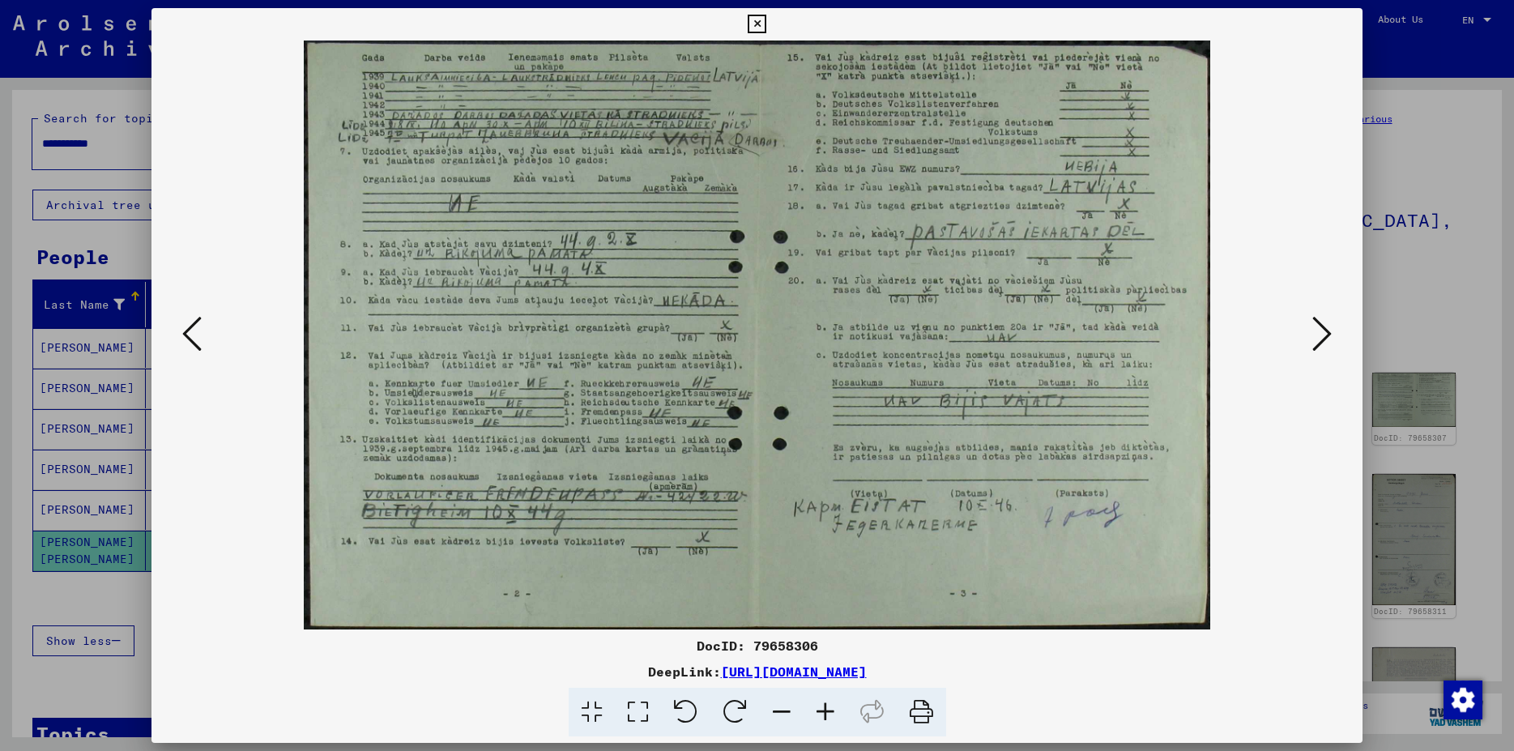
click at [184, 331] on icon at bounding box center [191, 333] width 19 height 39
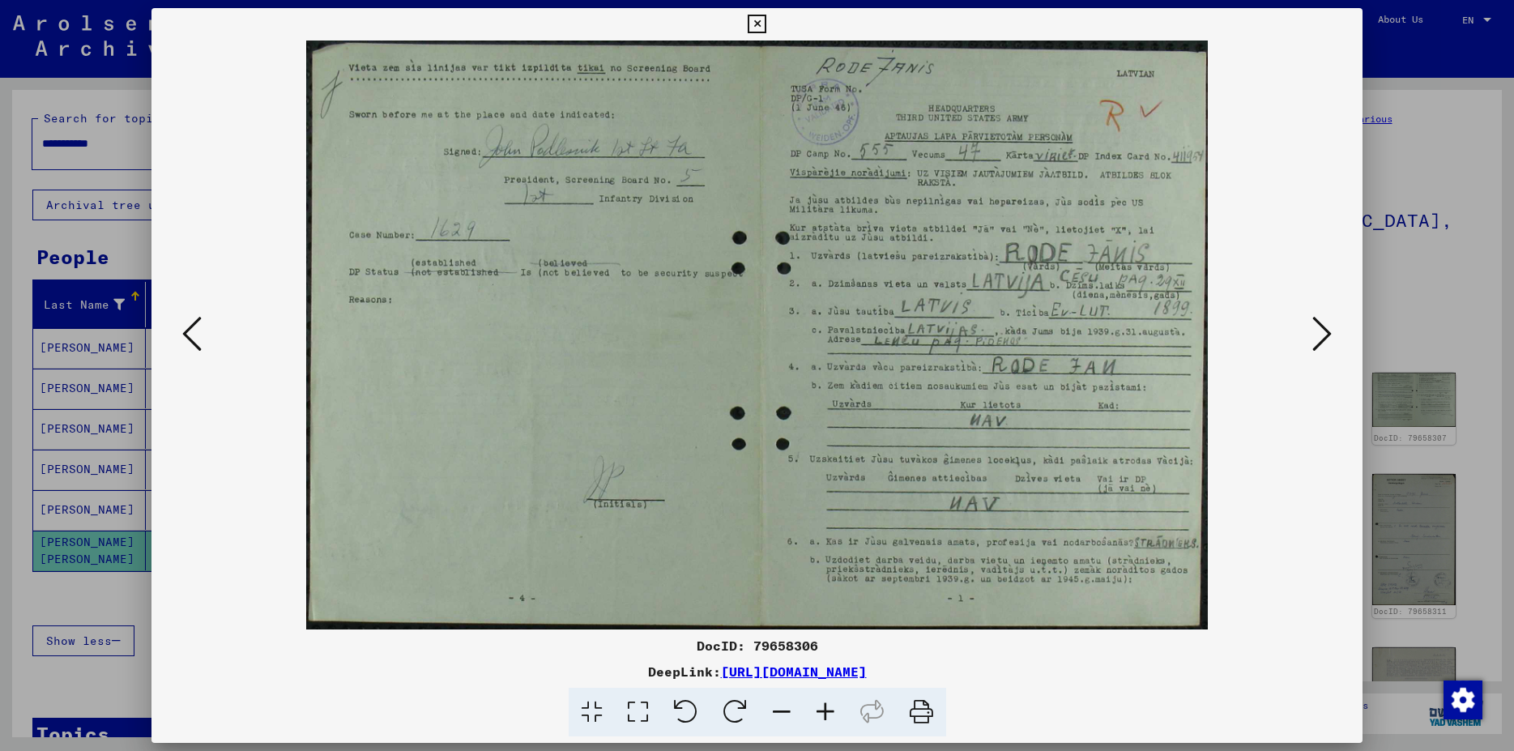
click at [184, 331] on icon at bounding box center [191, 333] width 19 height 39
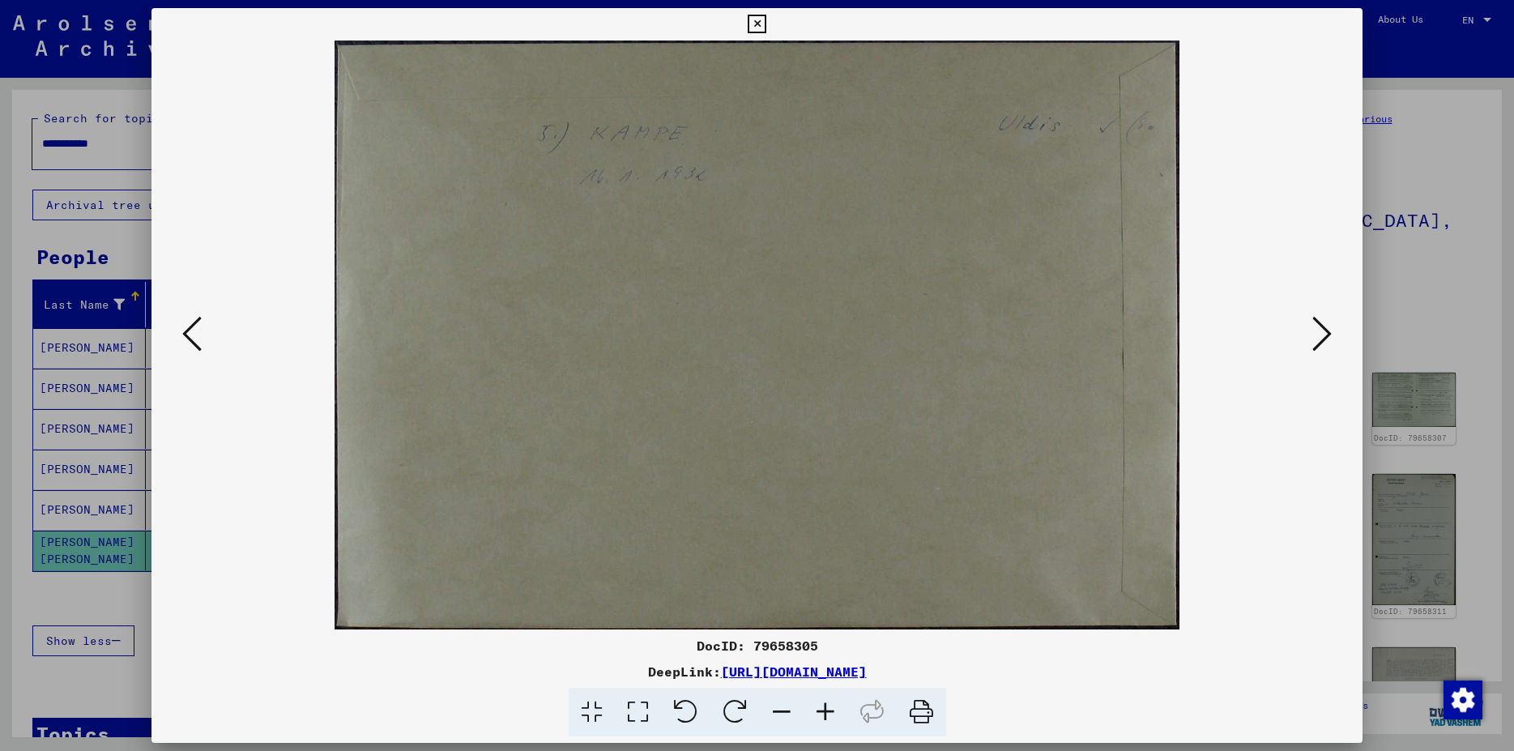
click at [184, 331] on icon at bounding box center [191, 333] width 19 height 39
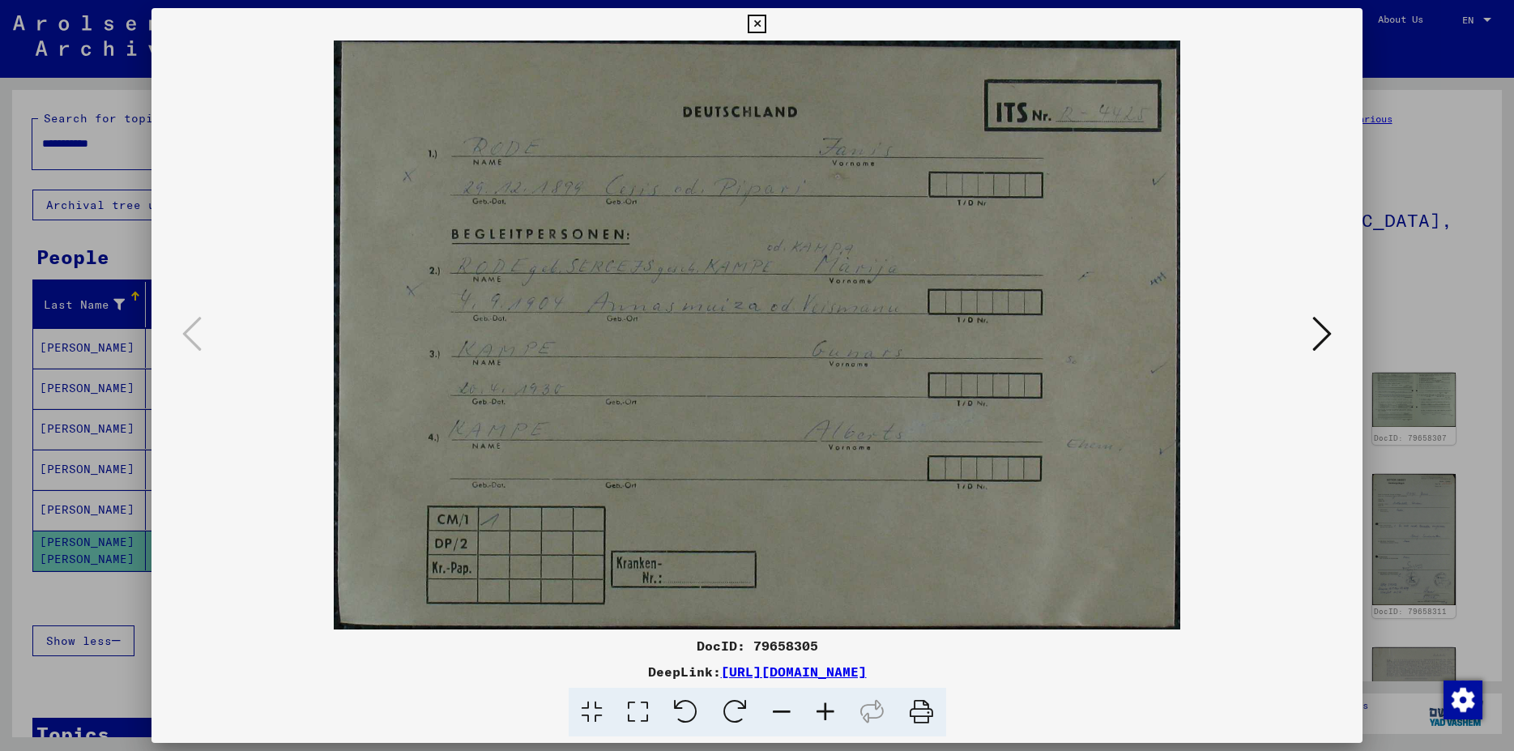
click at [1316, 348] on icon at bounding box center [1322, 333] width 19 height 39
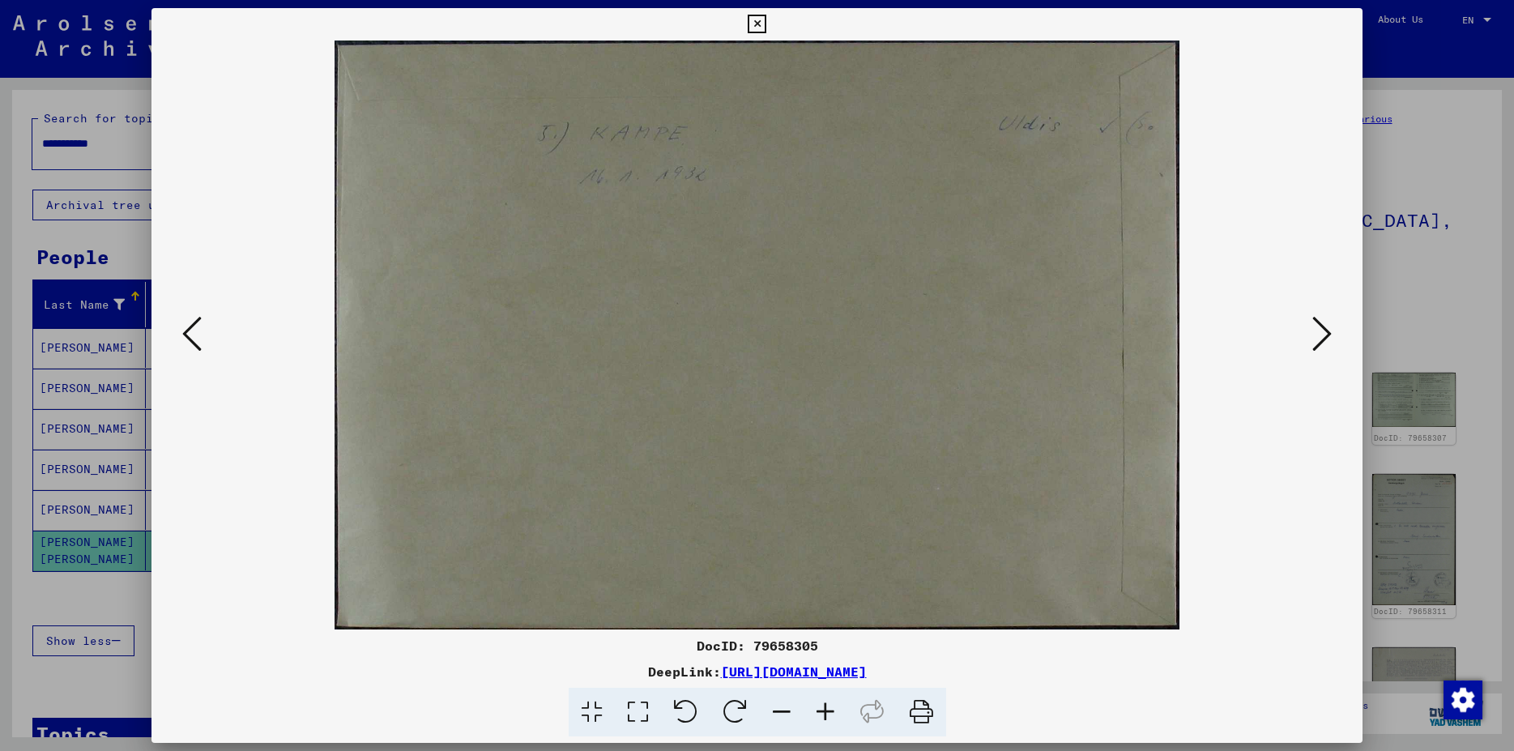
click at [1316, 348] on icon at bounding box center [1322, 333] width 19 height 39
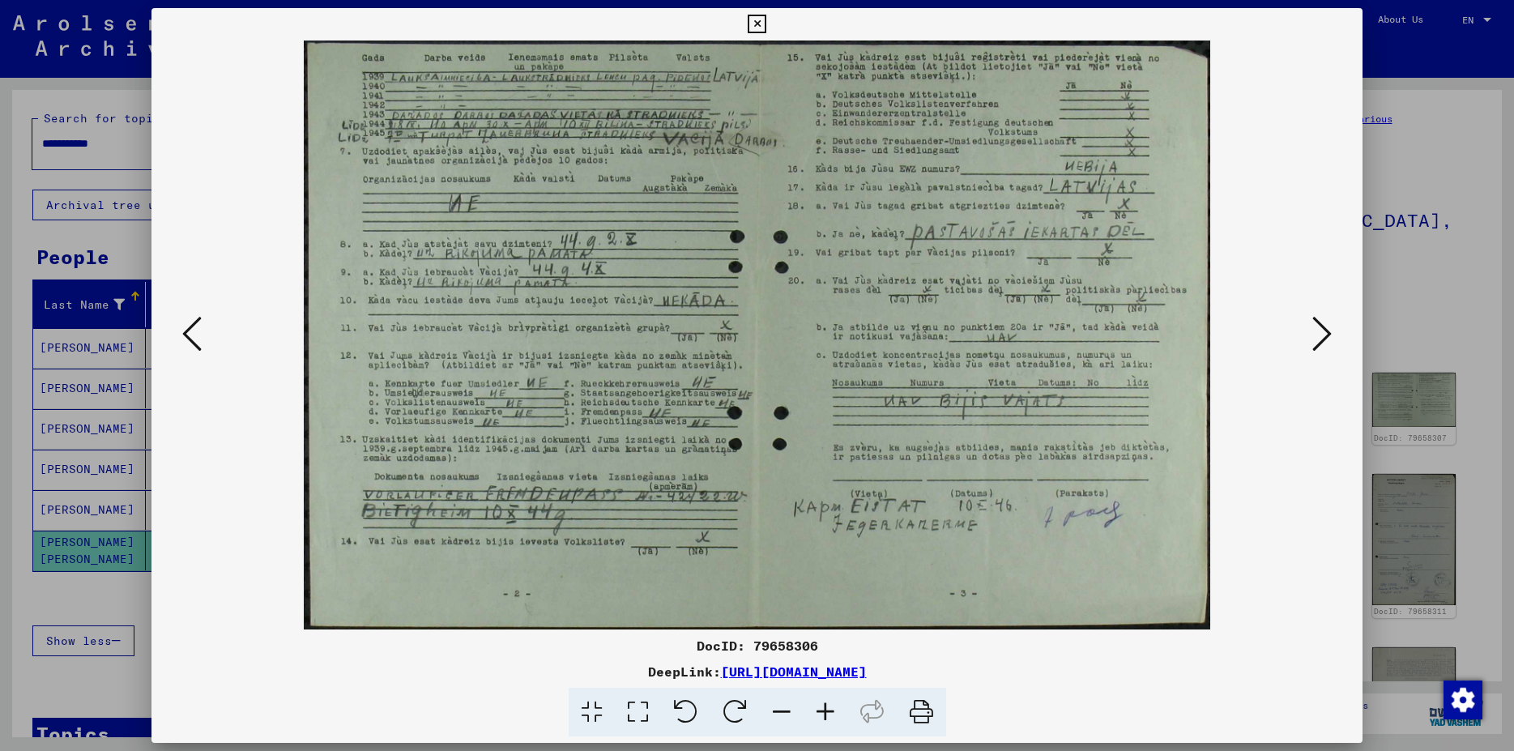
click at [1316, 348] on icon at bounding box center [1322, 333] width 19 height 39
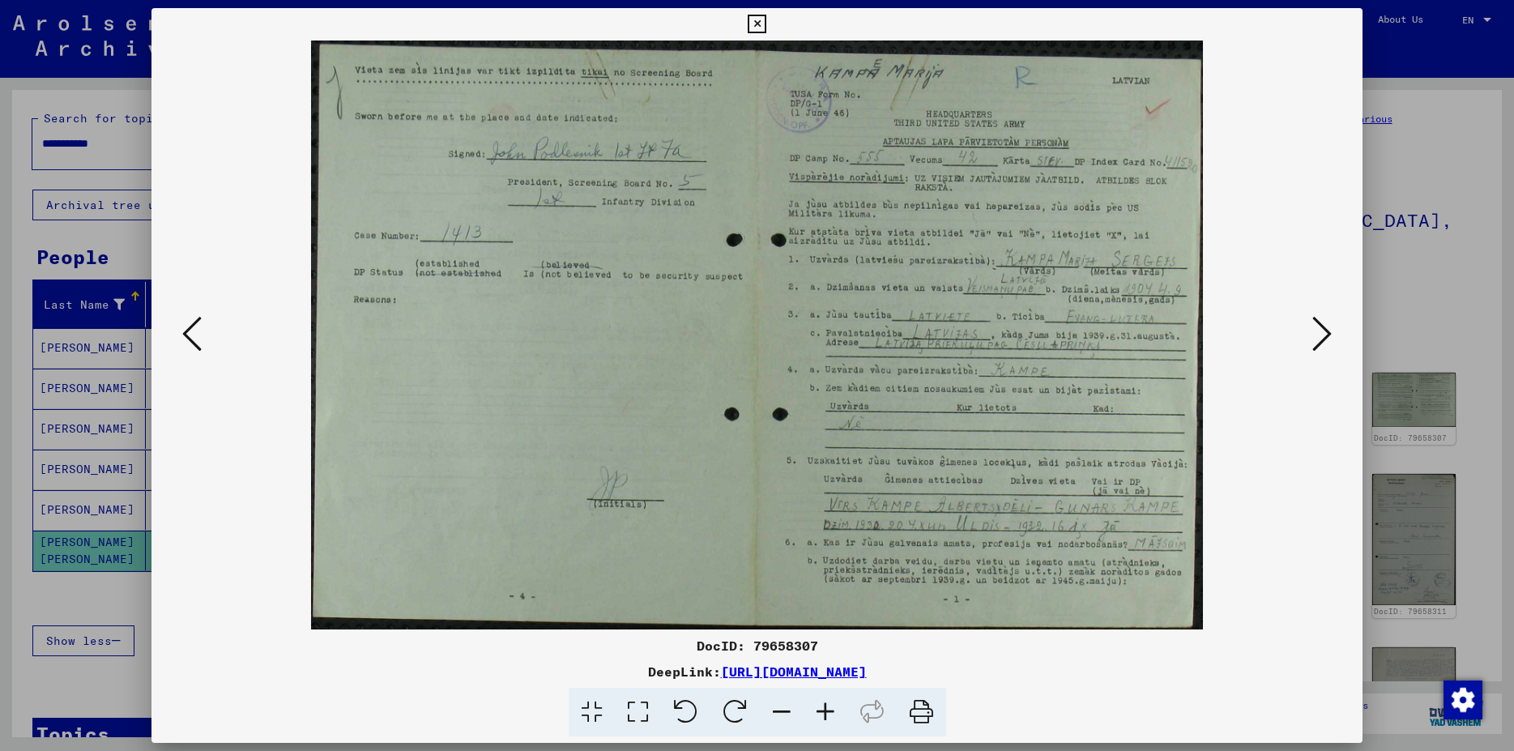
click at [1316, 348] on icon at bounding box center [1322, 333] width 19 height 39
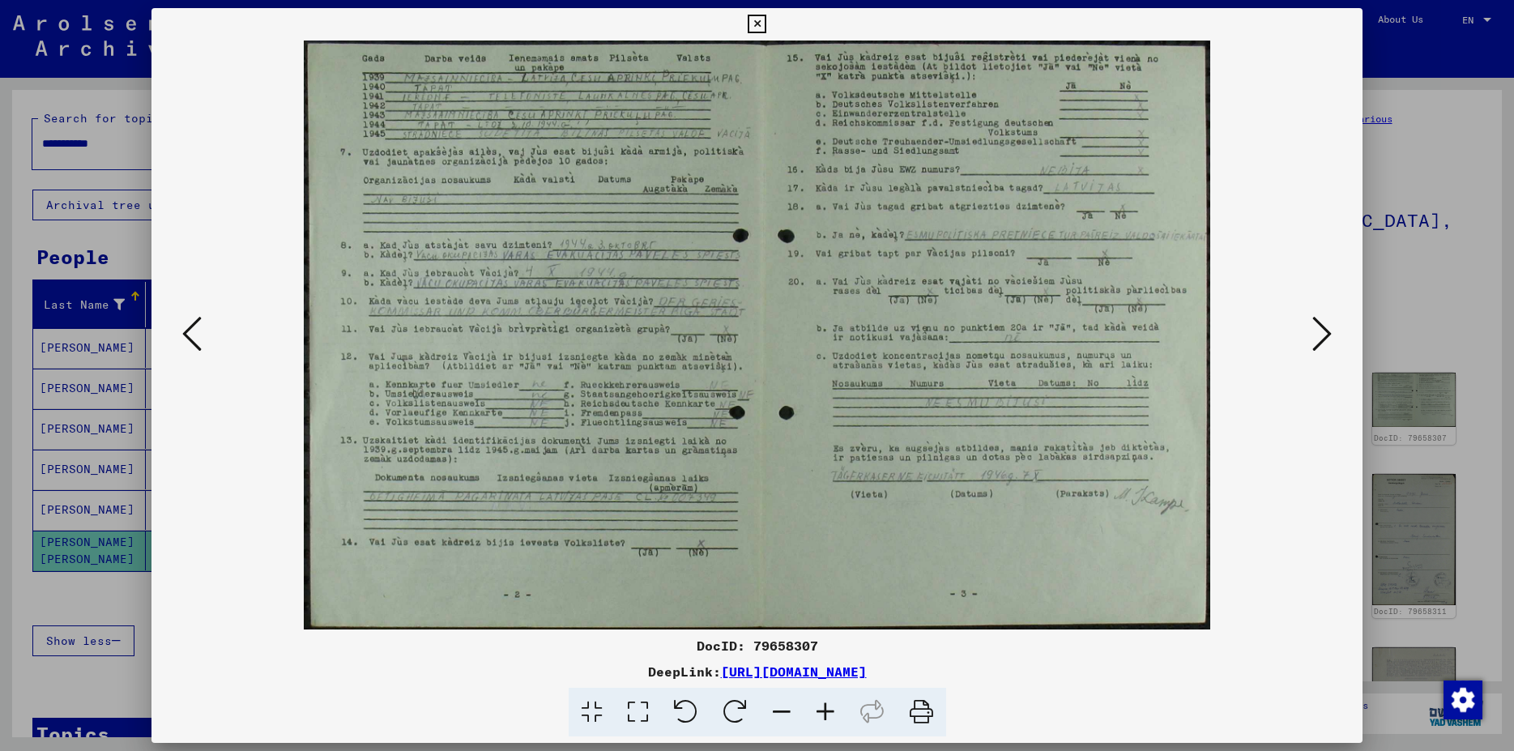
click at [1316, 348] on icon at bounding box center [1322, 333] width 19 height 39
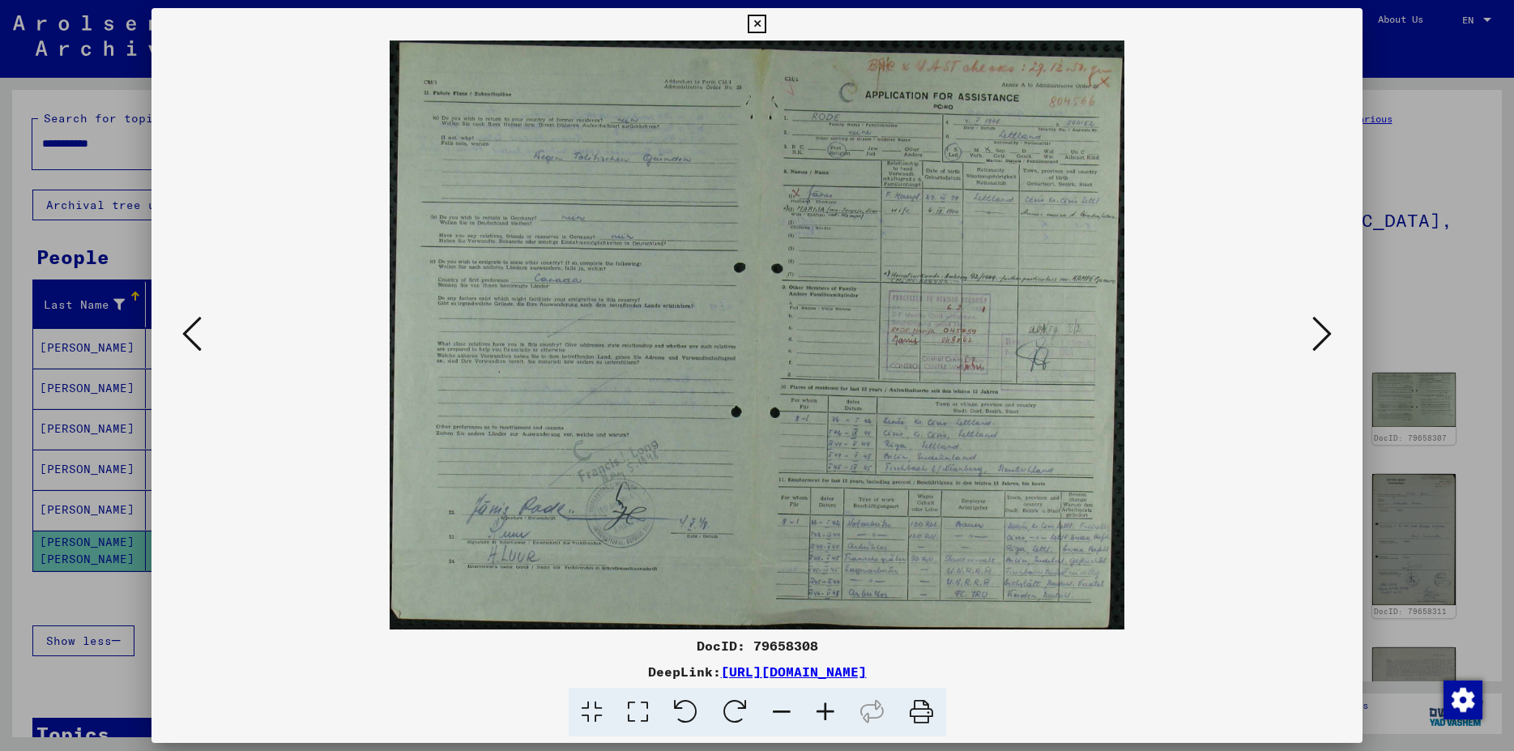
click at [1316, 348] on icon at bounding box center [1322, 333] width 19 height 39
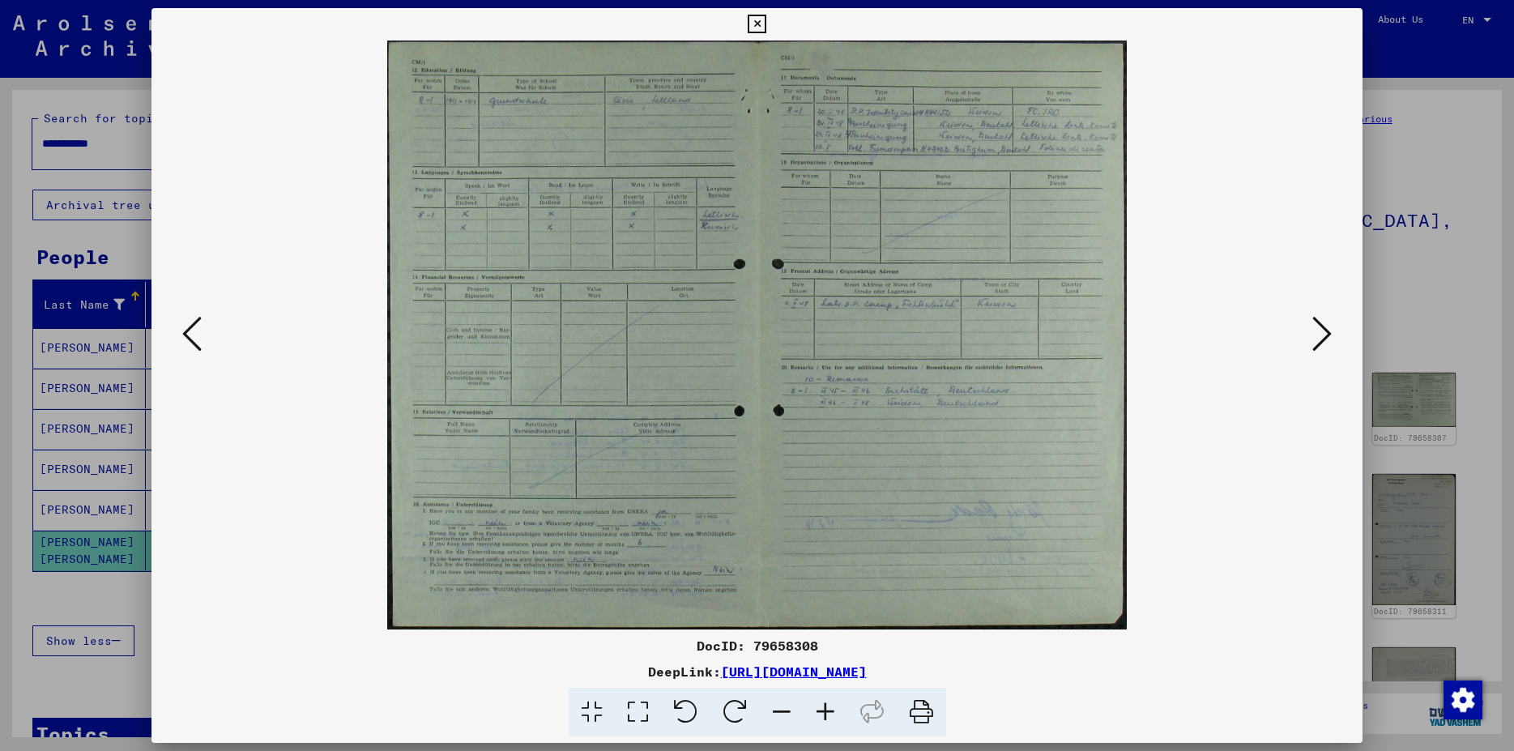
click at [1316, 348] on icon at bounding box center [1322, 333] width 19 height 39
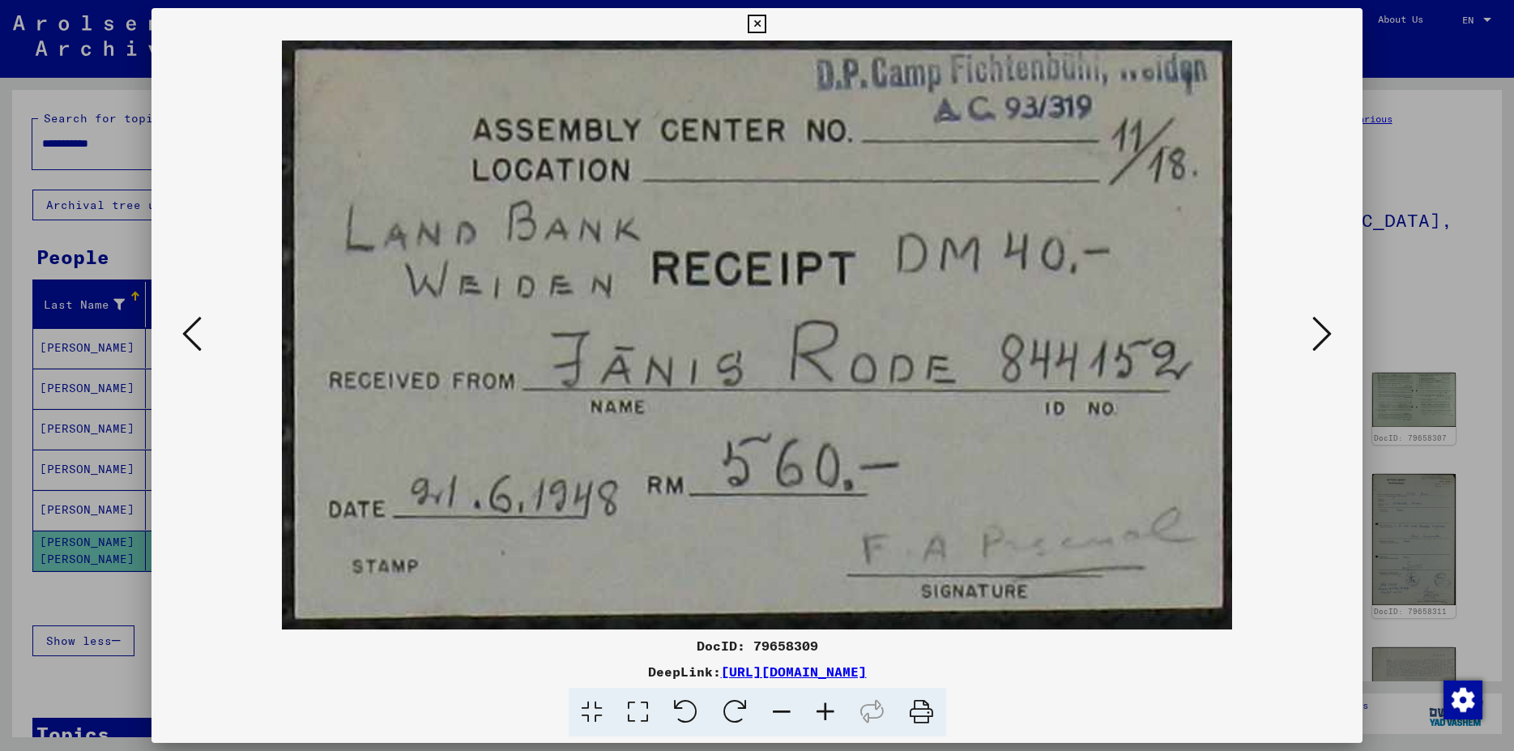
click at [1332, 334] on icon at bounding box center [1322, 333] width 19 height 39
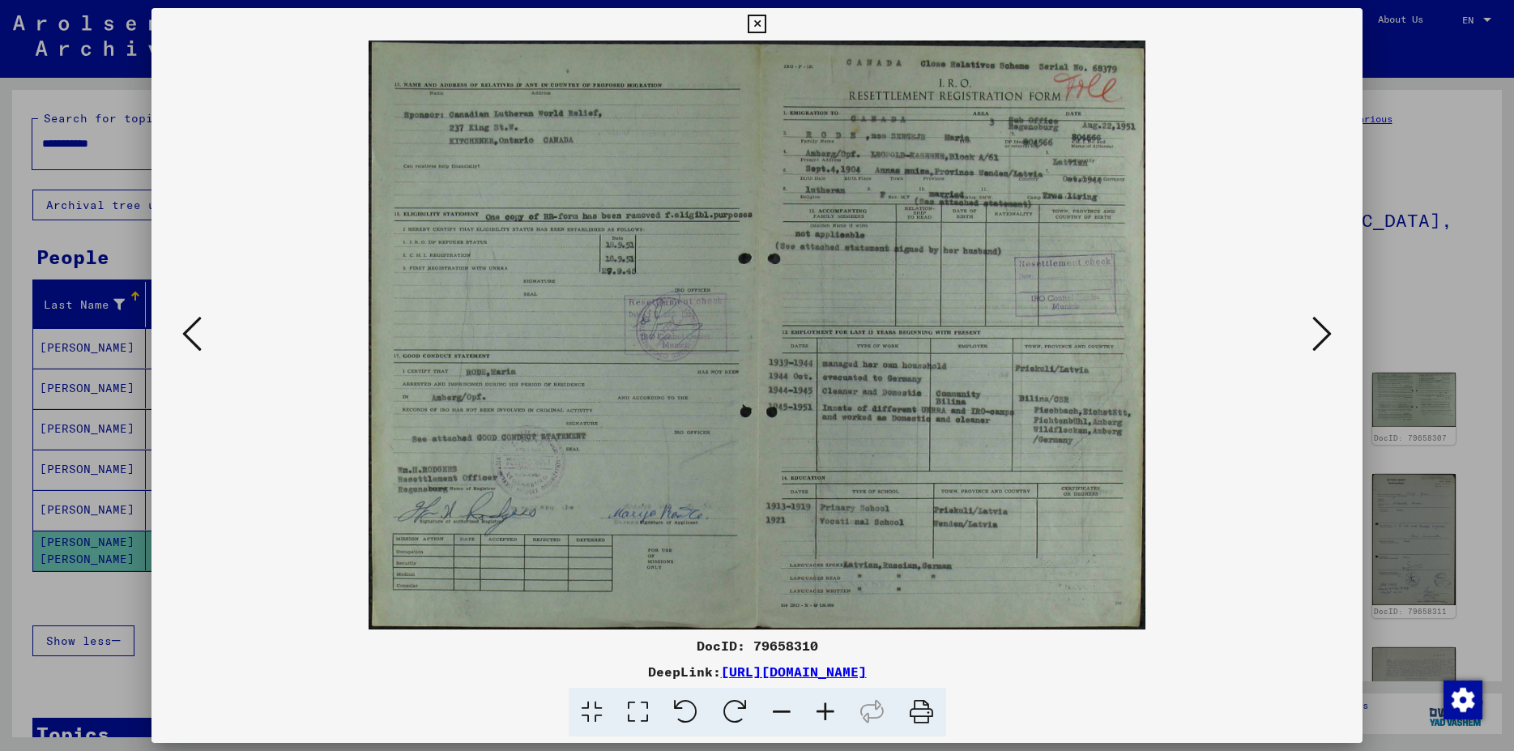
click at [643, 709] on icon at bounding box center [638, 712] width 46 height 49
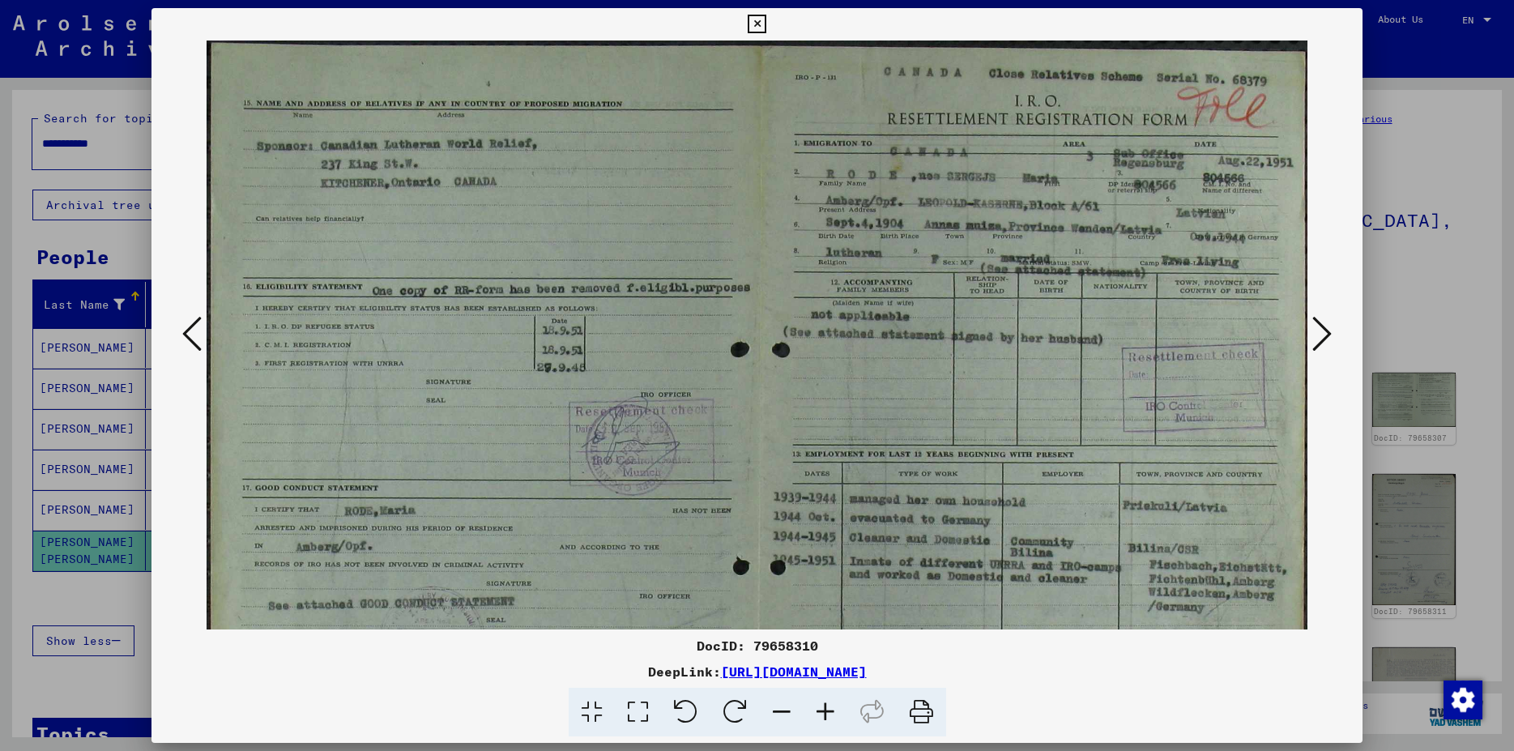
drag, startPoint x: 1001, startPoint y: 232, endPoint x: 997, endPoint y: 261, distance: 29.5
click at [997, 261] on img at bounding box center [757, 458] width 1101 height 835
click at [632, 389] on img at bounding box center [757, 458] width 1101 height 835
click at [1340, 332] on div at bounding box center [757, 335] width 1211 height 589
click at [1316, 332] on icon at bounding box center [1322, 333] width 19 height 39
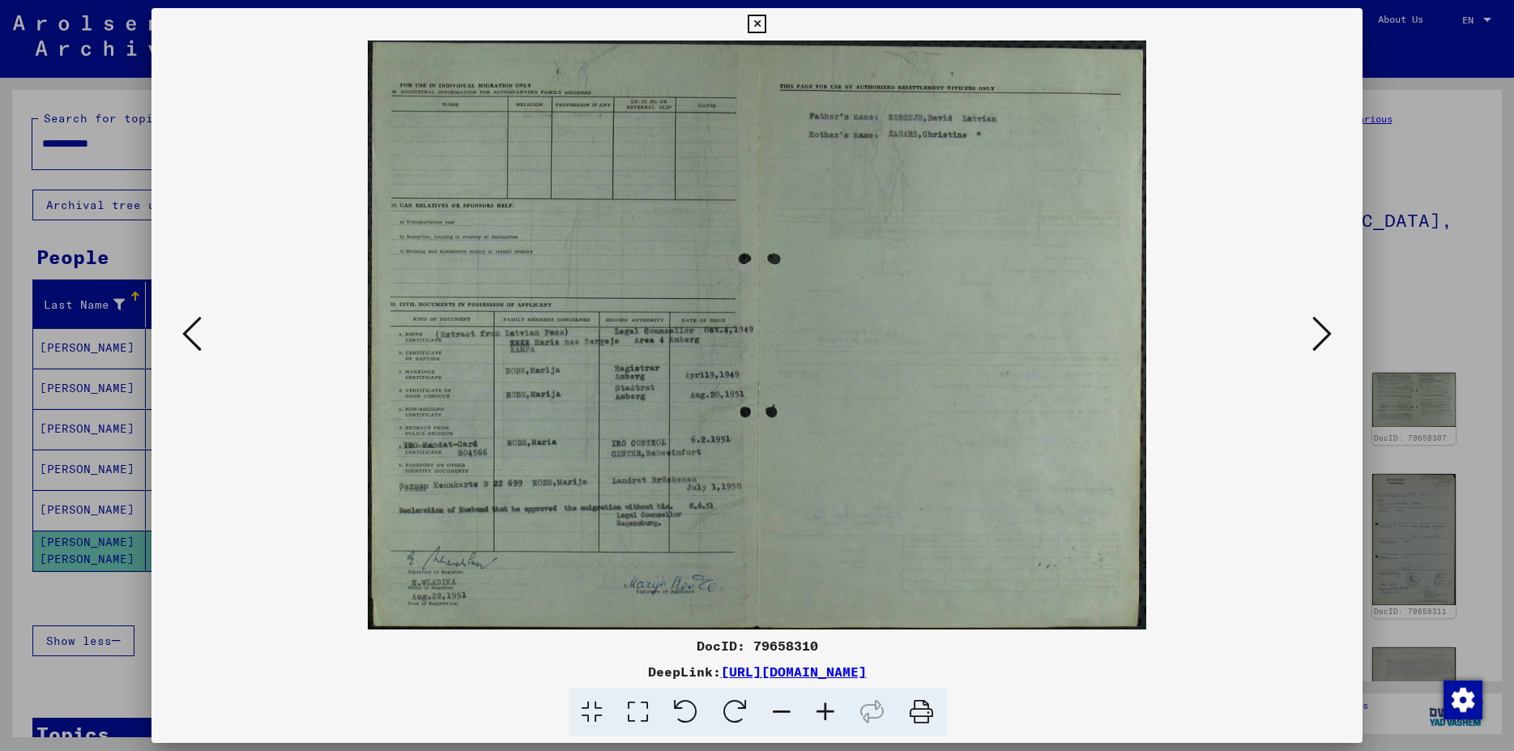
click at [1316, 332] on icon at bounding box center [1322, 333] width 19 height 39
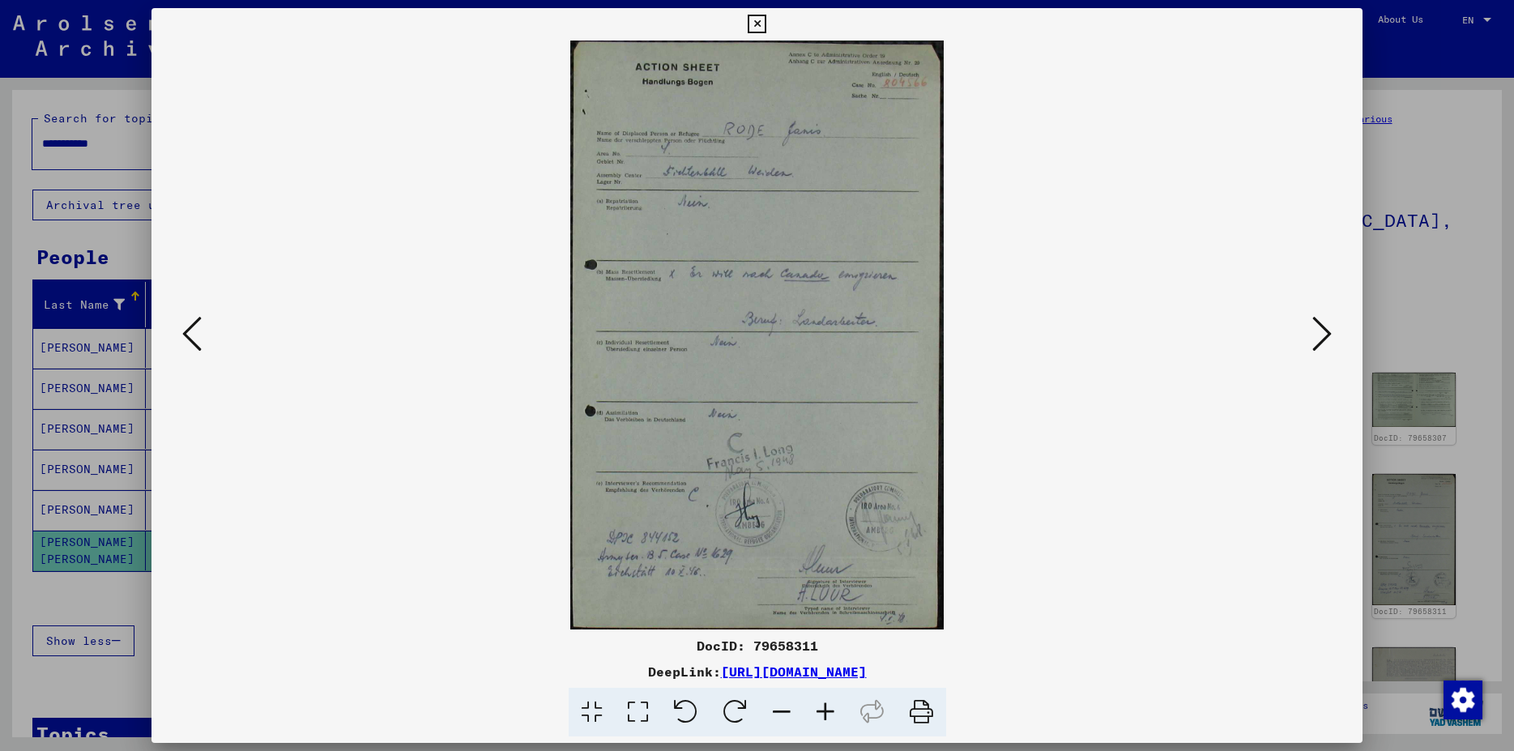
click at [1318, 333] on icon at bounding box center [1322, 333] width 19 height 39
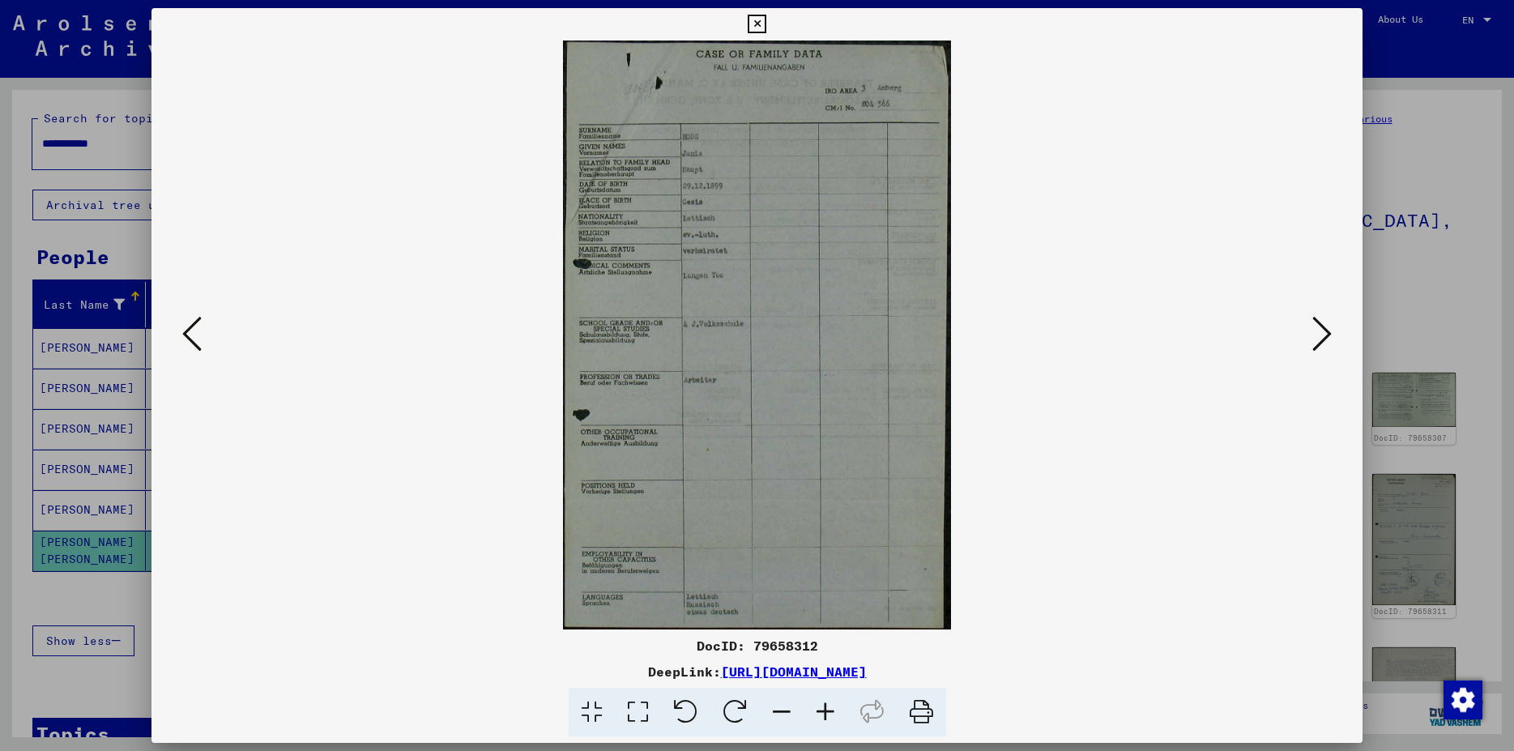
click at [1318, 333] on icon at bounding box center [1322, 333] width 19 height 39
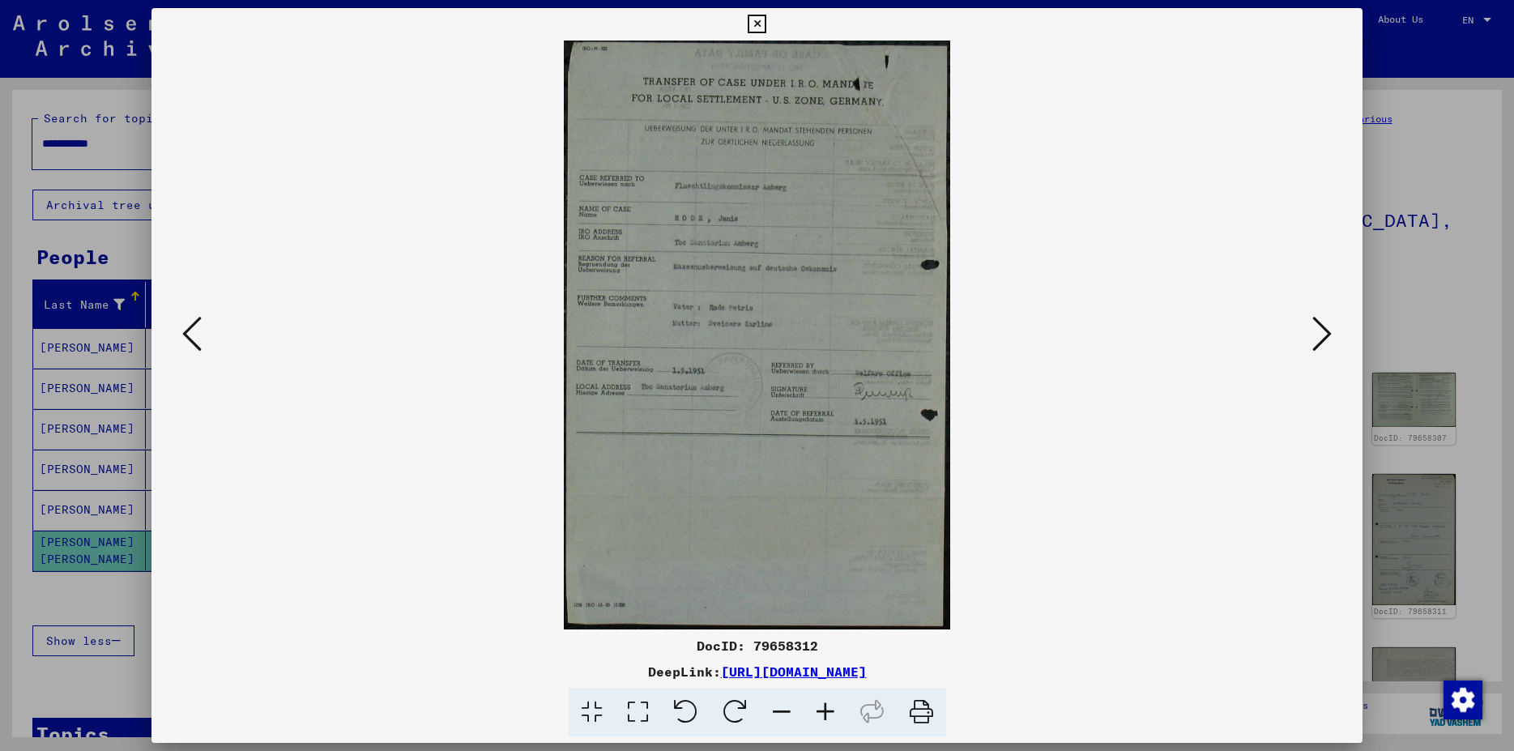
click at [1318, 333] on icon at bounding box center [1322, 333] width 19 height 39
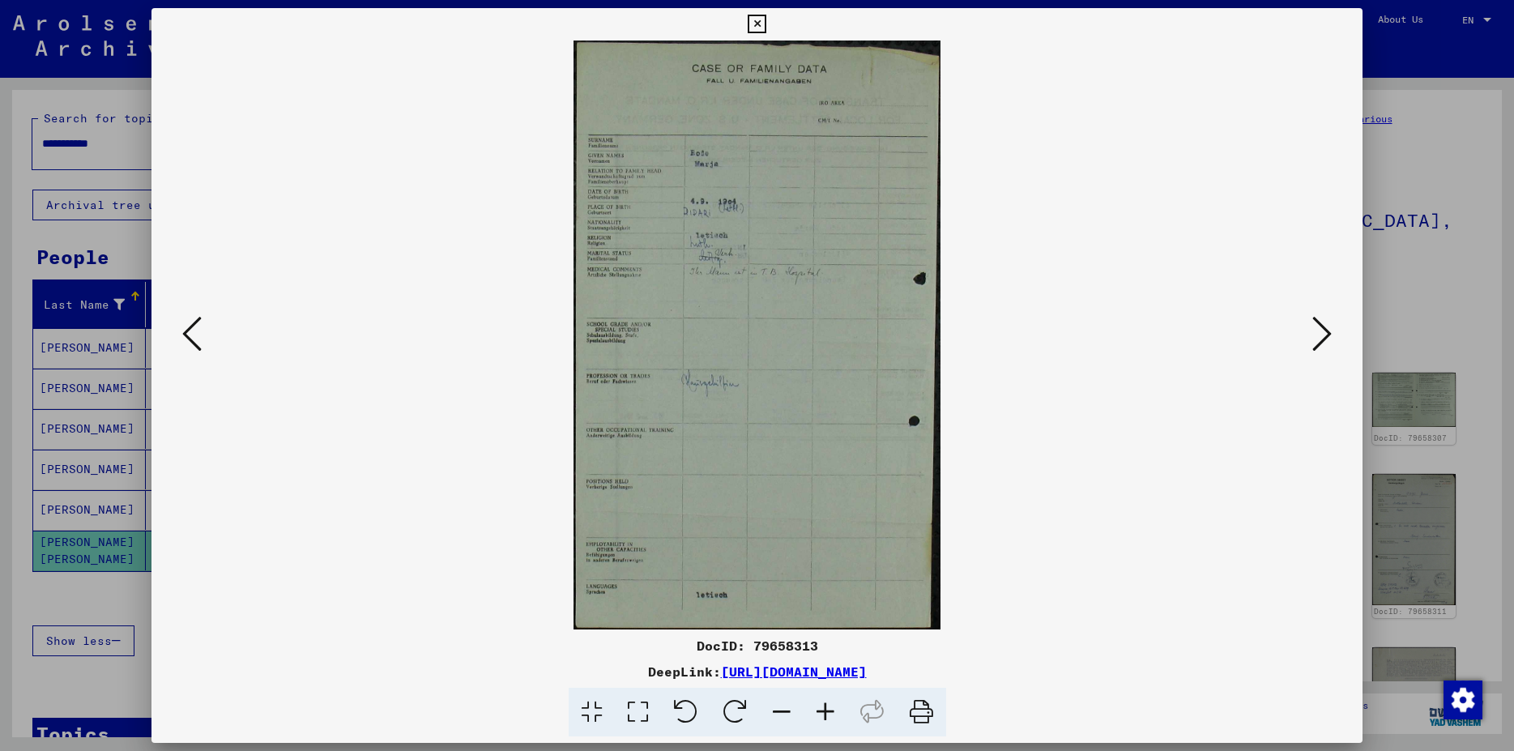
click at [182, 346] on icon at bounding box center [191, 333] width 19 height 39
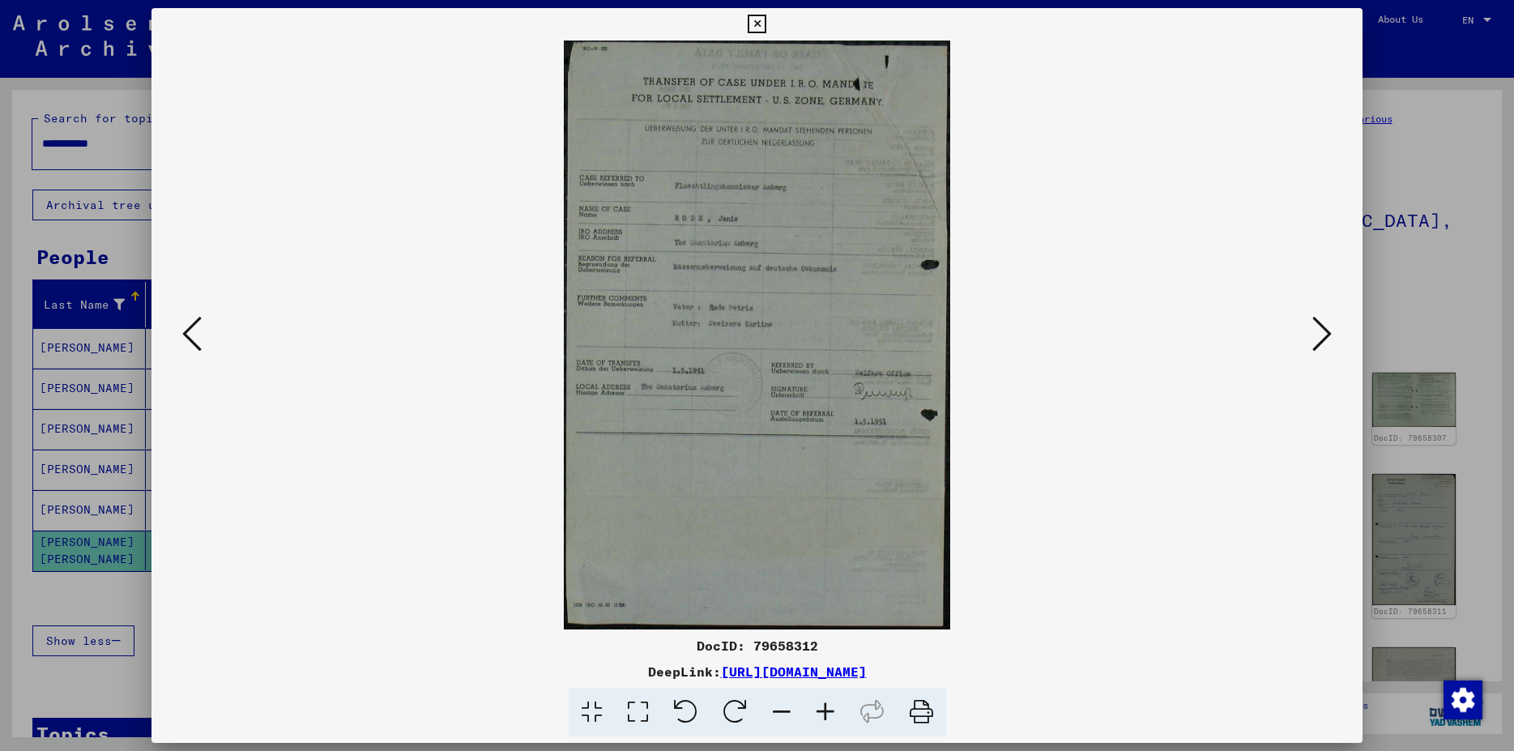
click at [1313, 337] on button at bounding box center [1322, 335] width 29 height 46
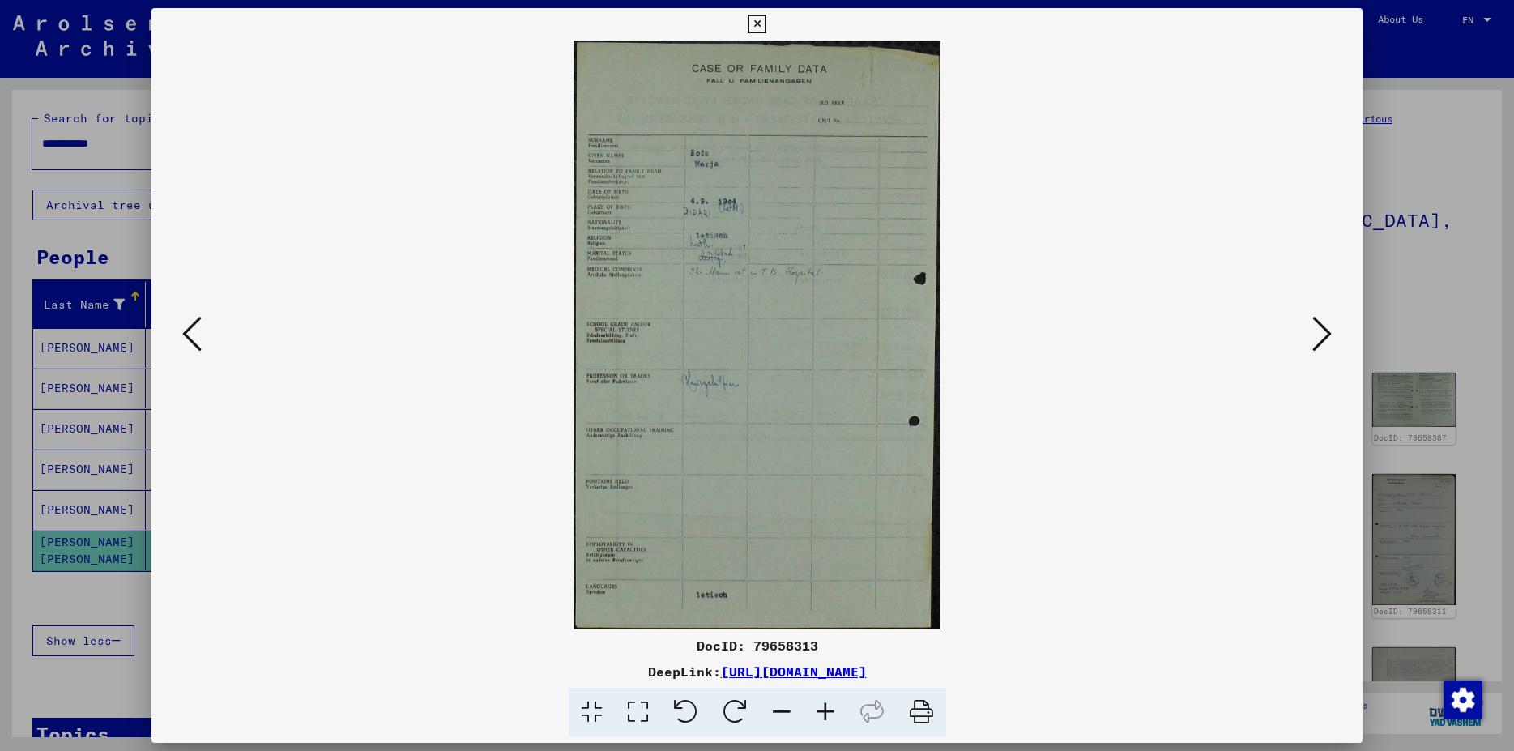
click at [1318, 333] on icon at bounding box center [1322, 333] width 19 height 39
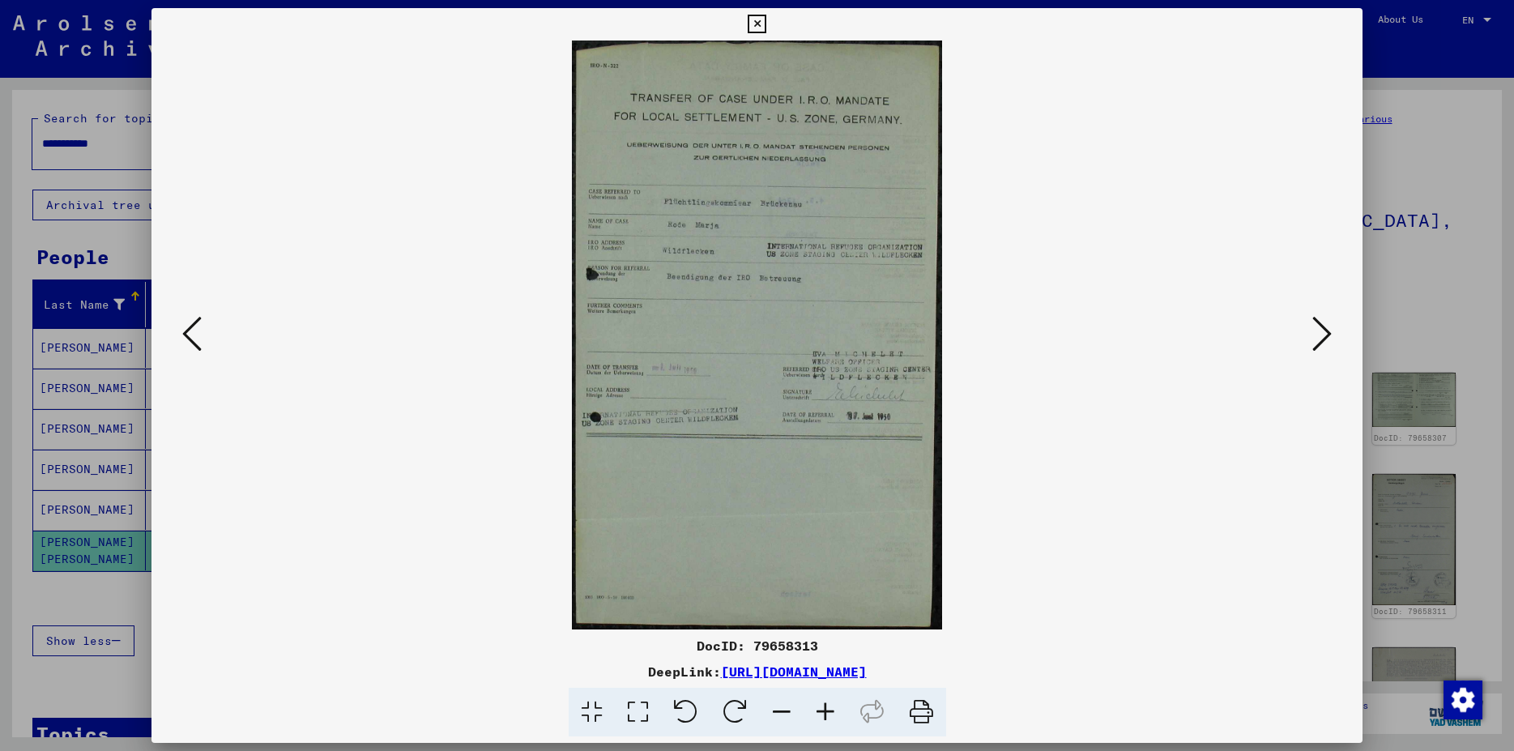
click at [1318, 333] on icon at bounding box center [1322, 333] width 19 height 39
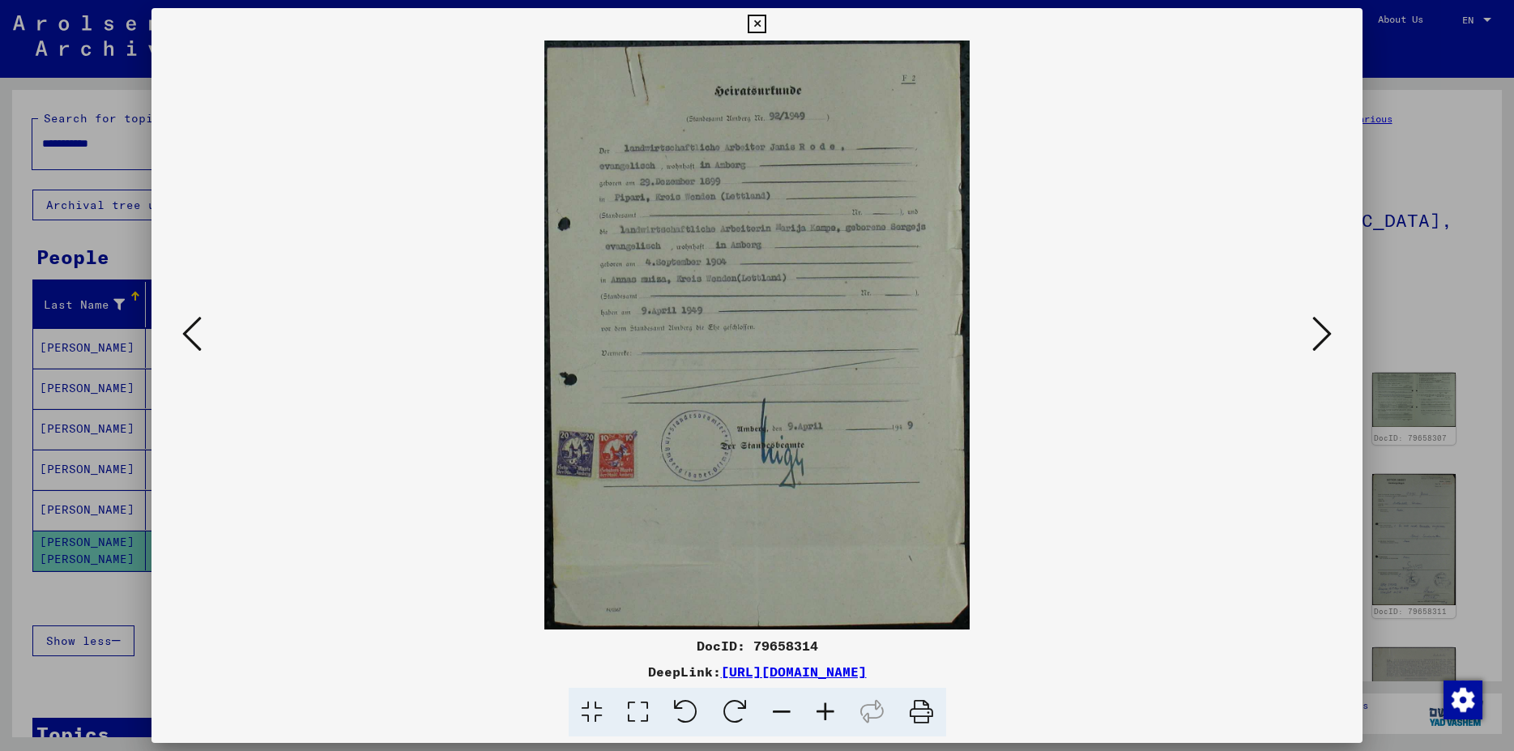
click at [1318, 333] on icon at bounding box center [1322, 333] width 19 height 39
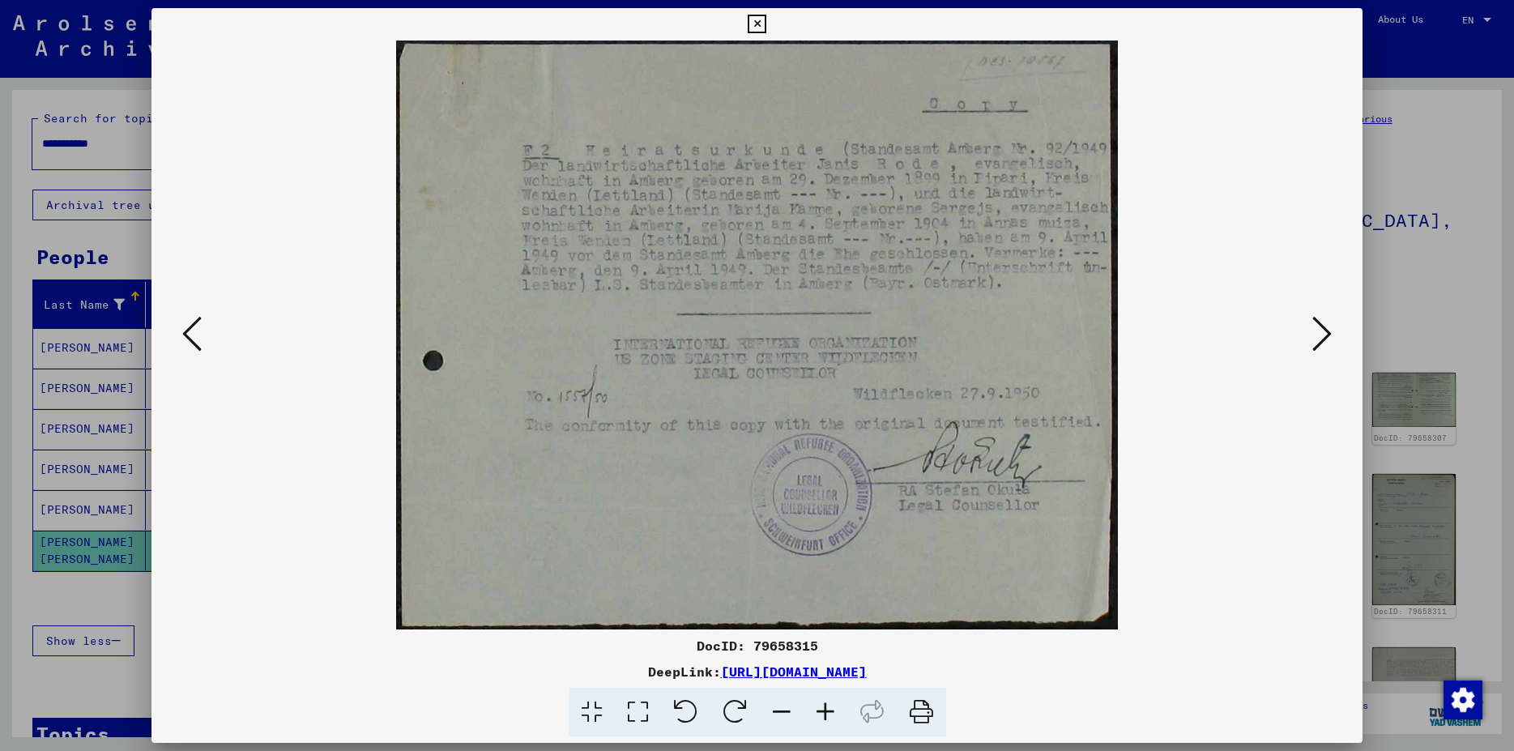
click at [1318, 333] on icon at bounding box center [1322, 333] width 19 height 39
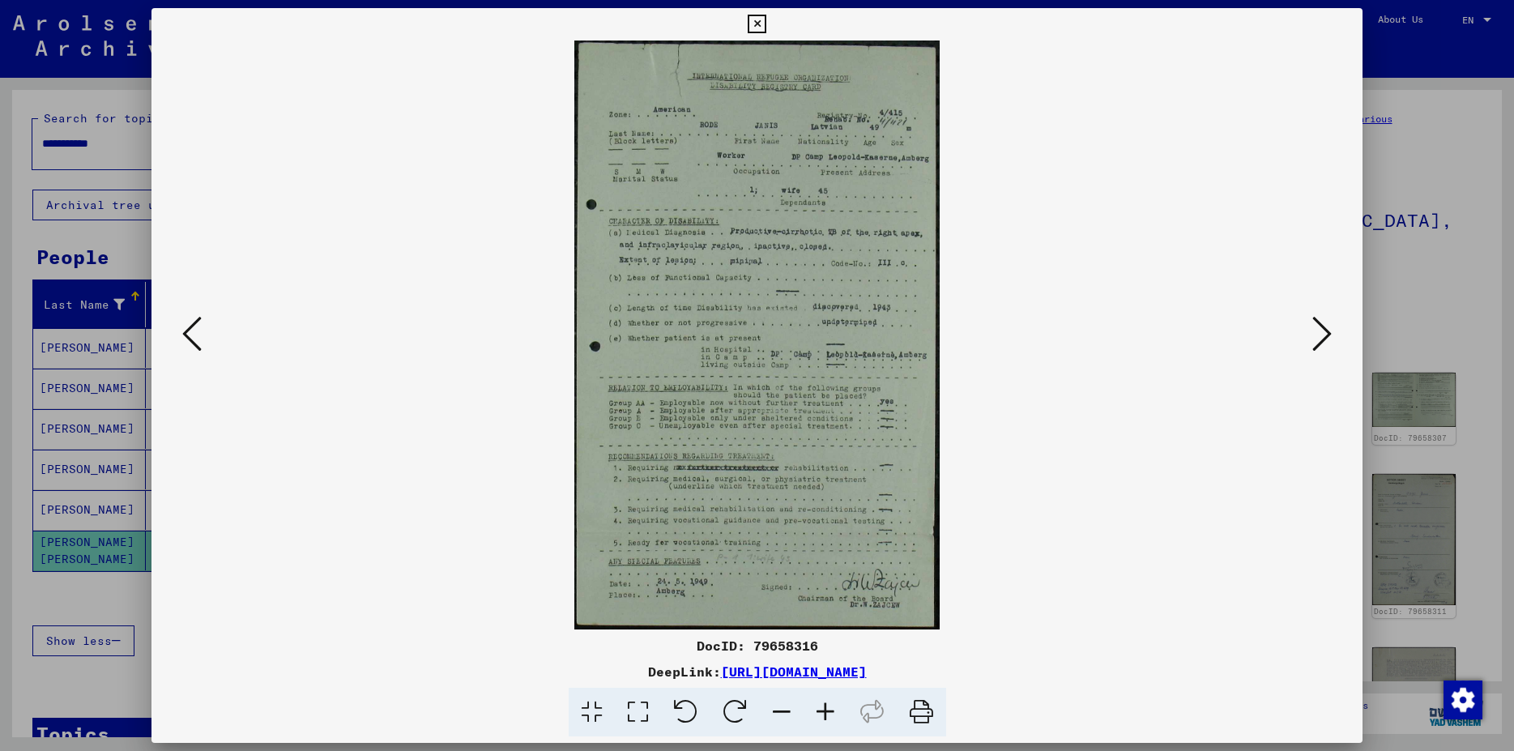
click at [1318, 333] on icon at bounding box center [1322, 333] width 19 height 39
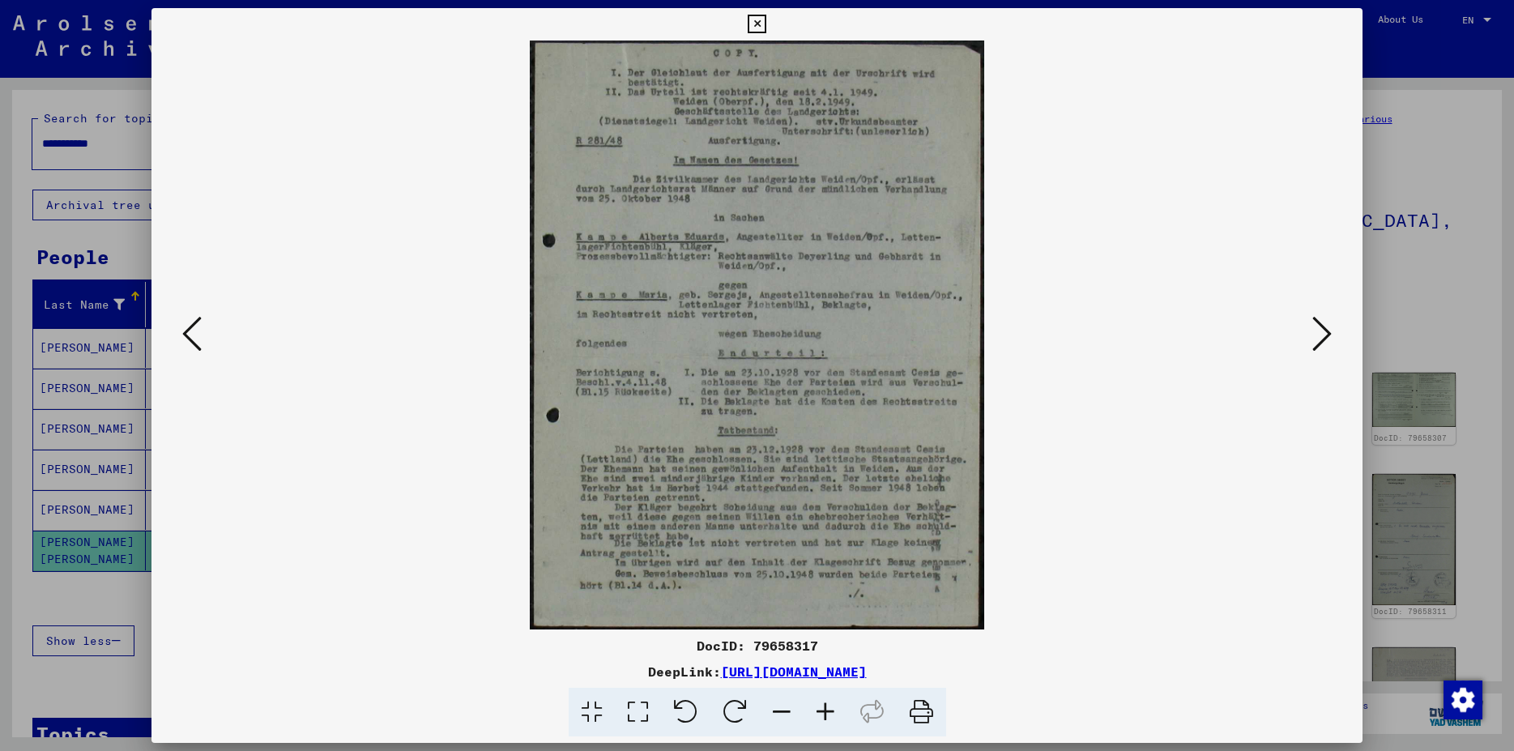
click at [1318, 333] on icon at bounding box center [1322, 333] width 19 height 39
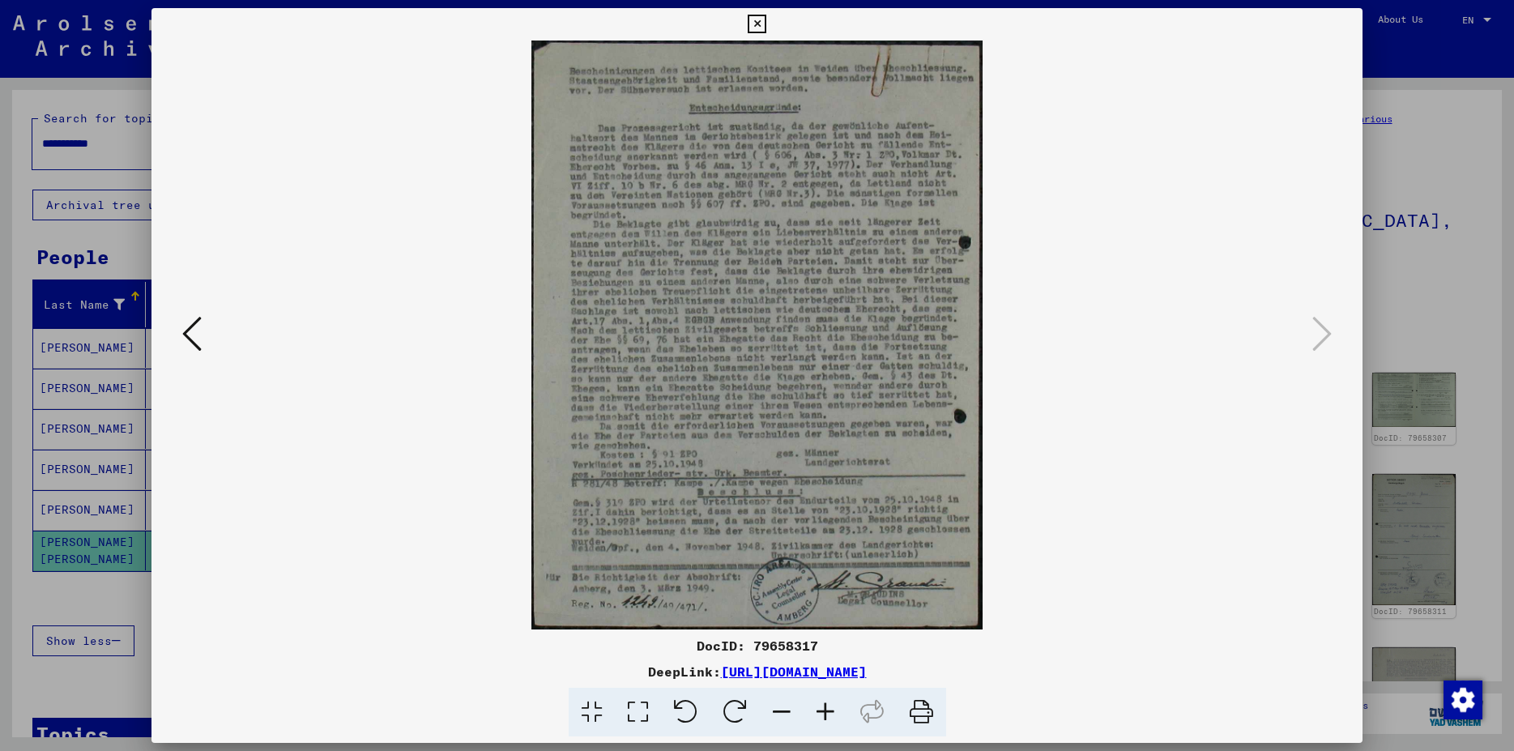
click at [1308, 314] on img at bounding box center [757, 335] width 1101 height 589
click at [767, 26] on icon at bounding box center [757, 24] width 19 height 19
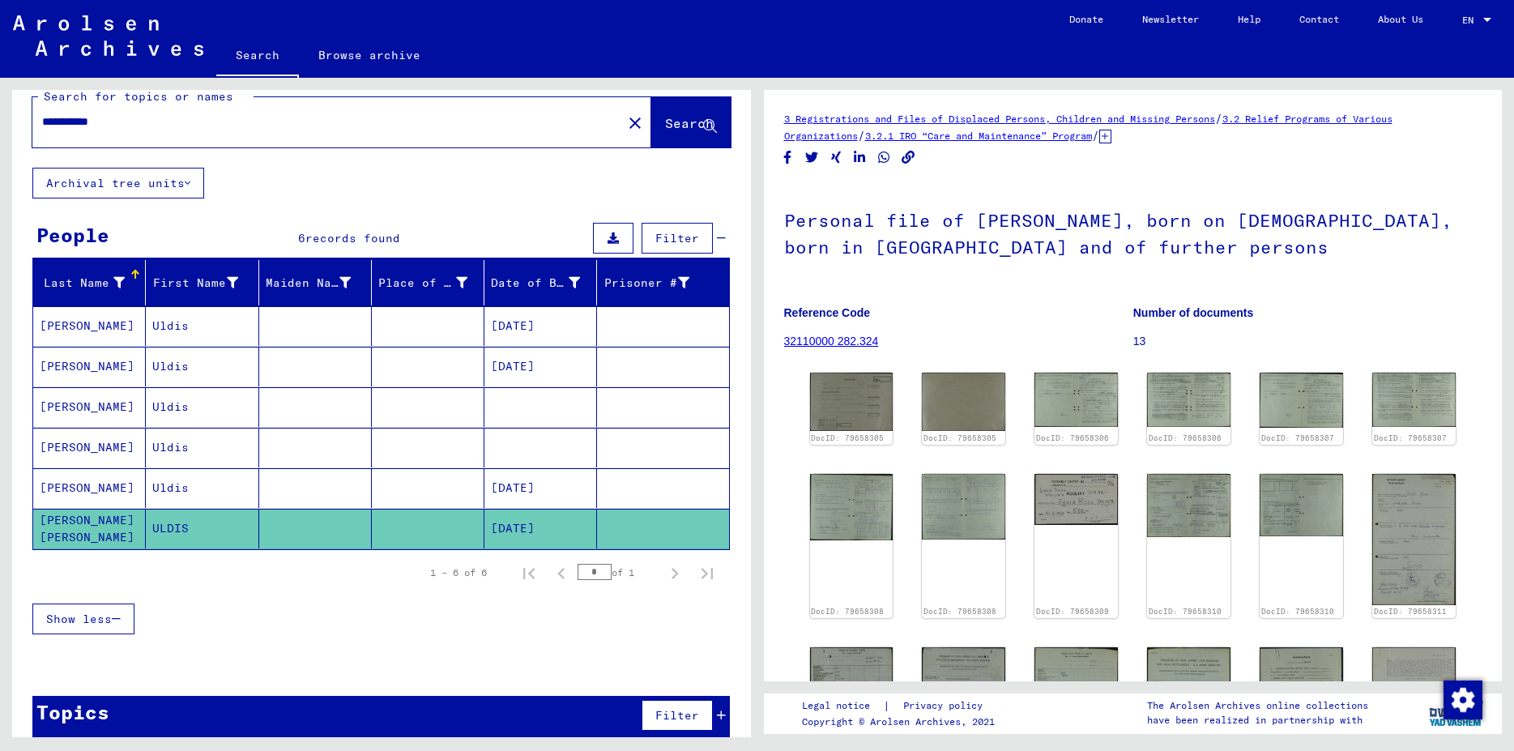
scroll to position [40, 0]
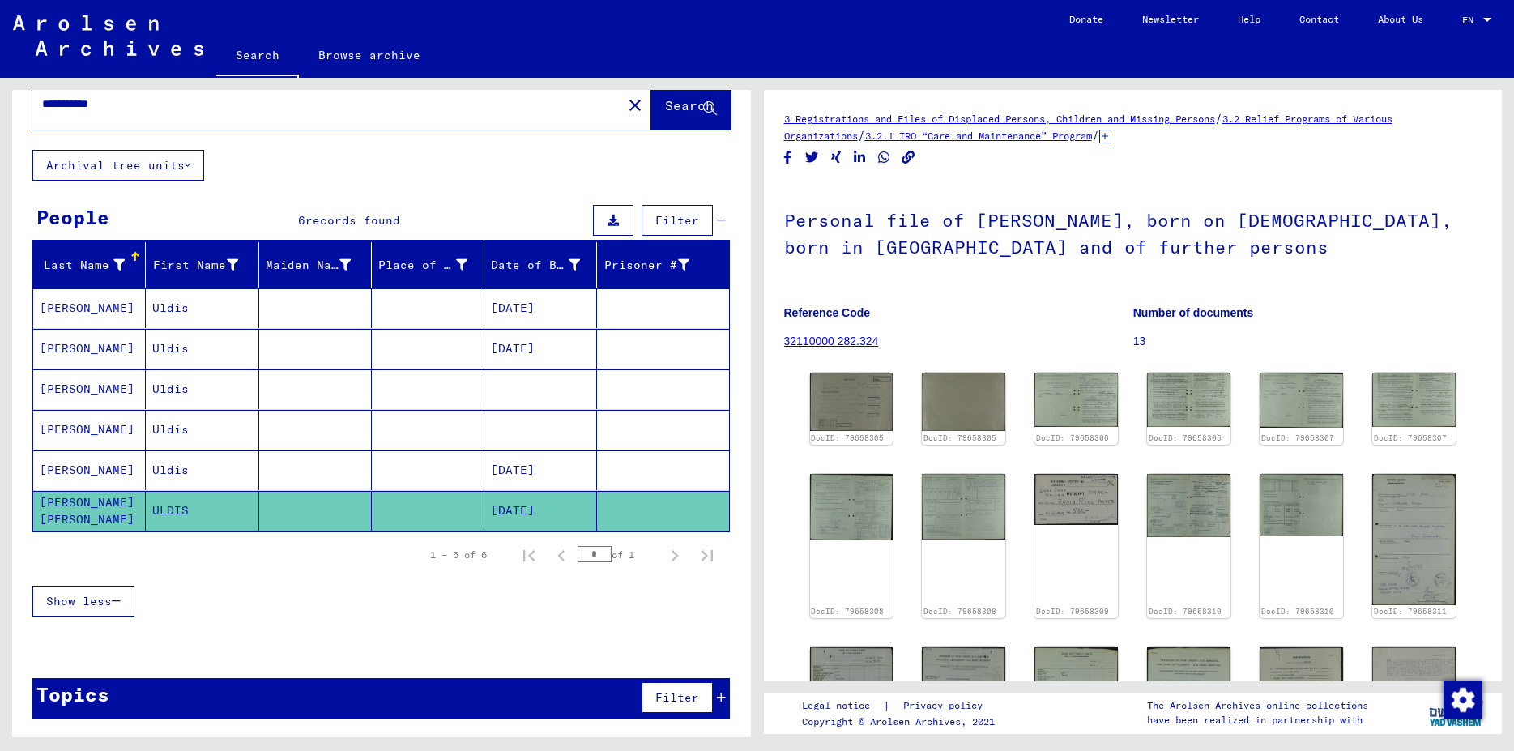
click at [191, 472] on mat-cell "Uldis" at bounding box center [202, 471] width 113 height 40
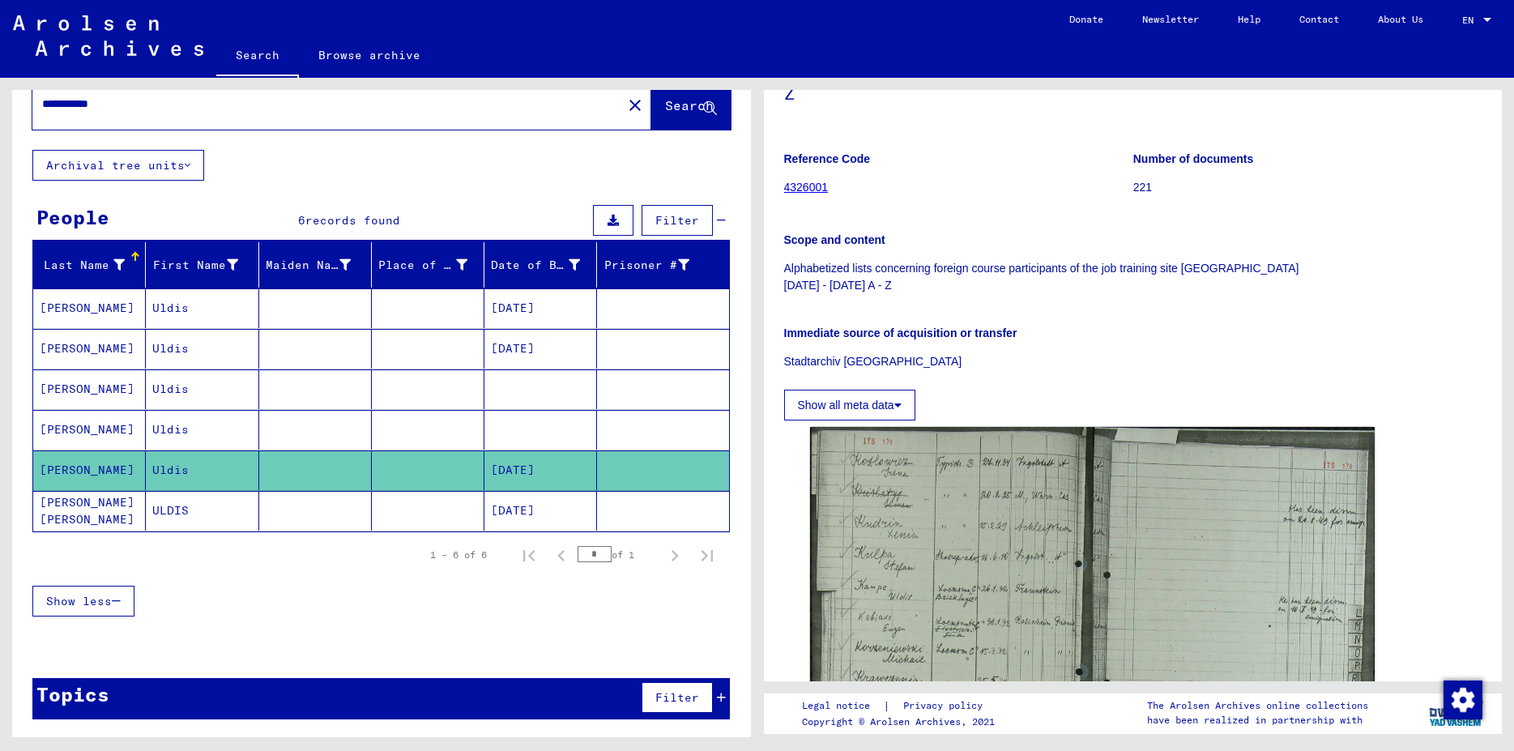
scroll to position [350, 0]
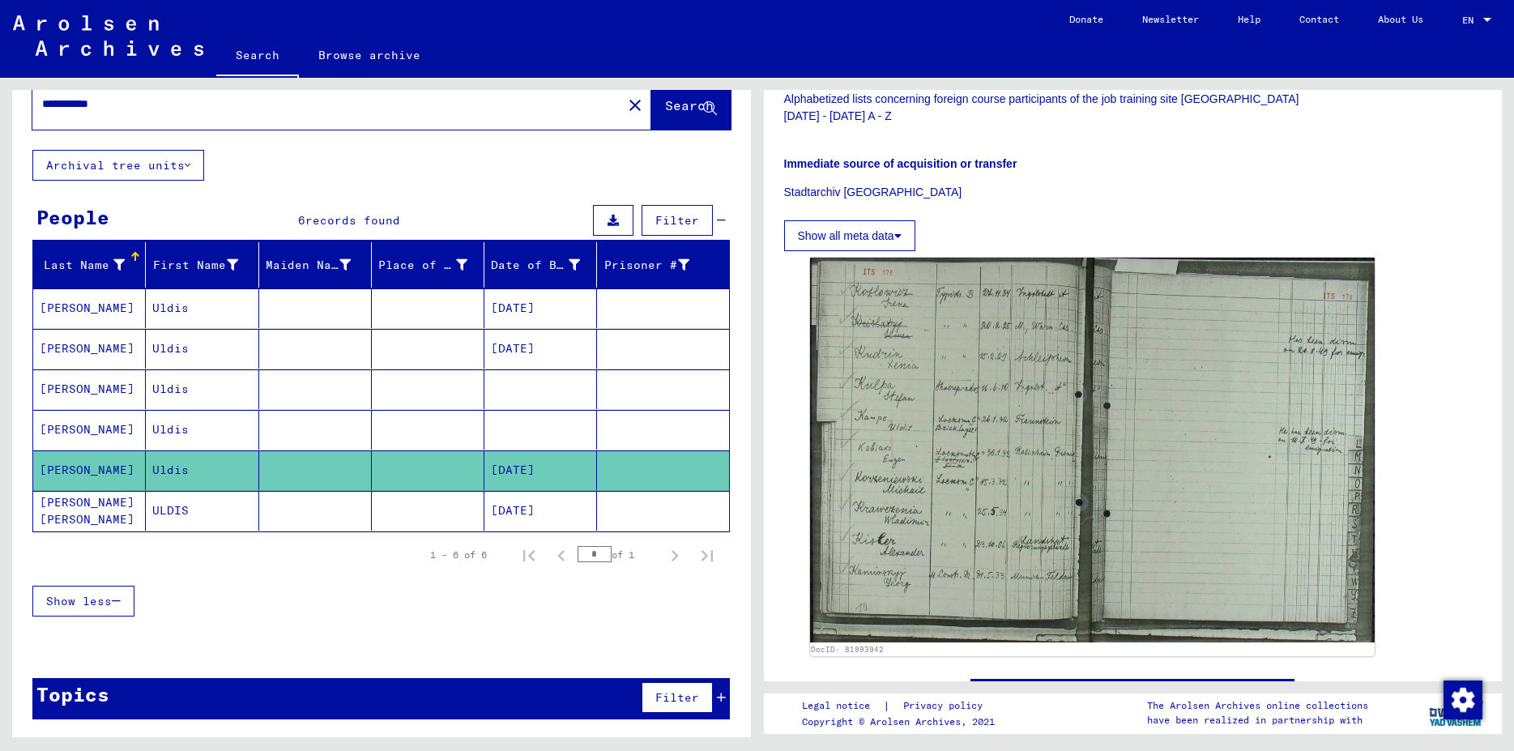
click at [400, 410] on mat-cell at bounding box center [428, 430] width 113 height 40
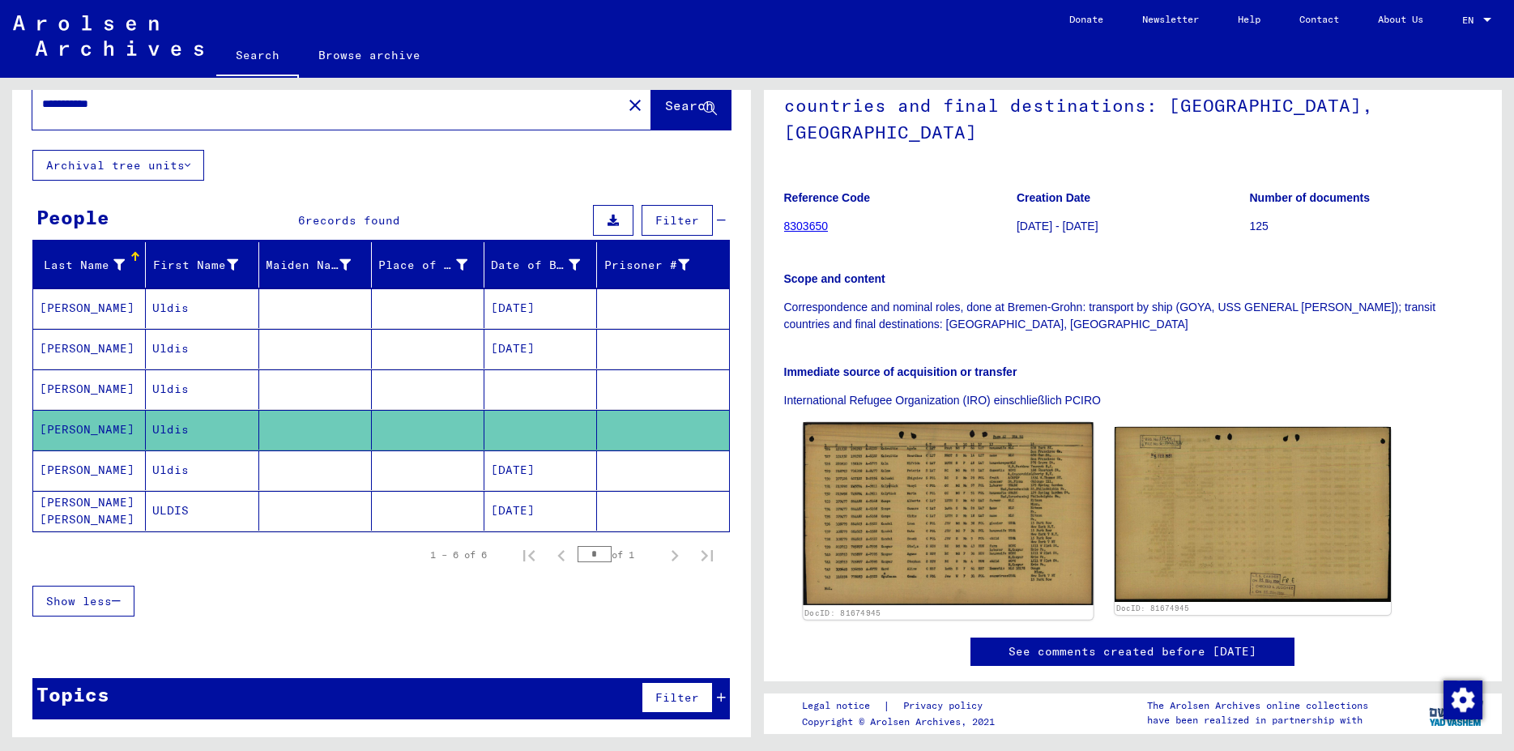
scroll to position [88, 0]
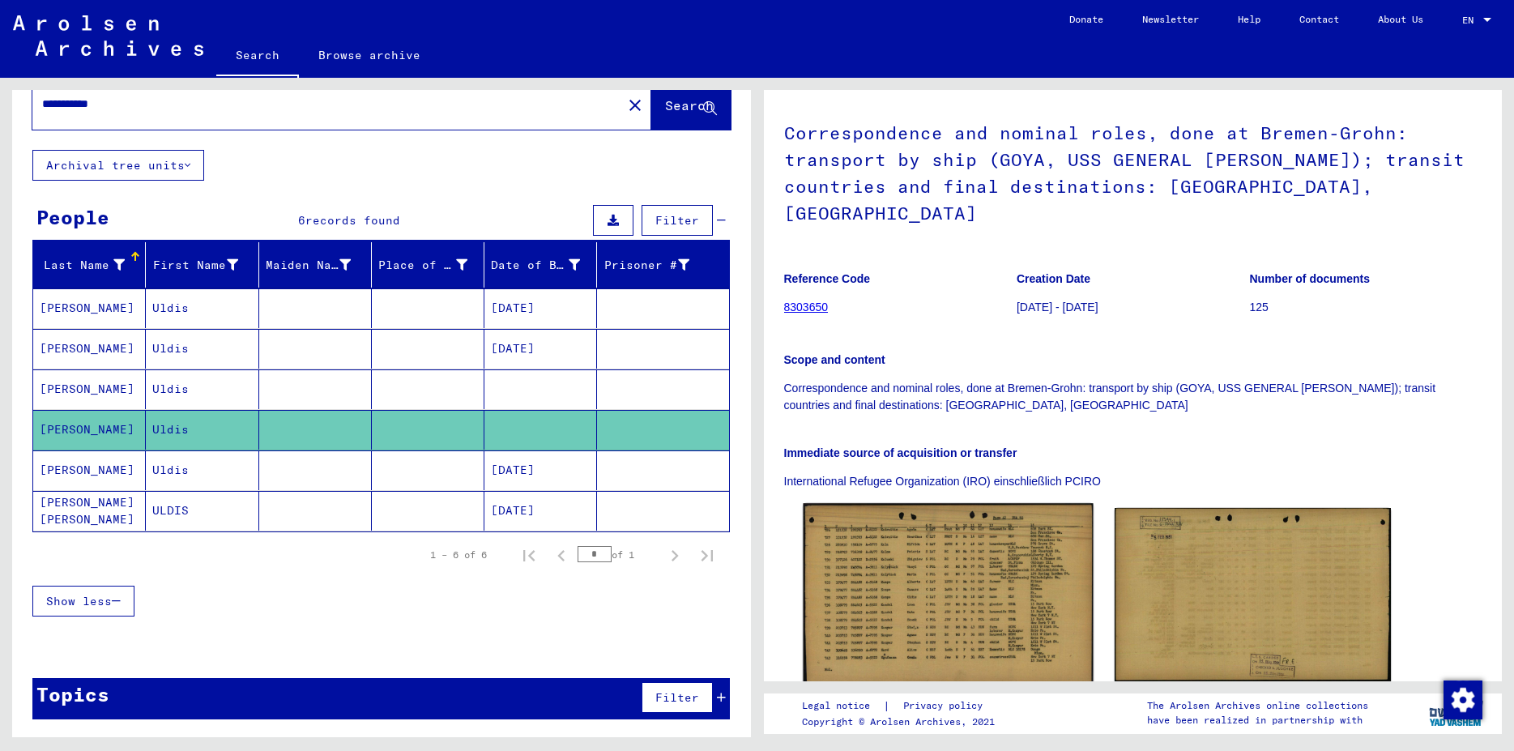
click at [996, 558] on img at bounding box center [948, 594] width 290 height 183
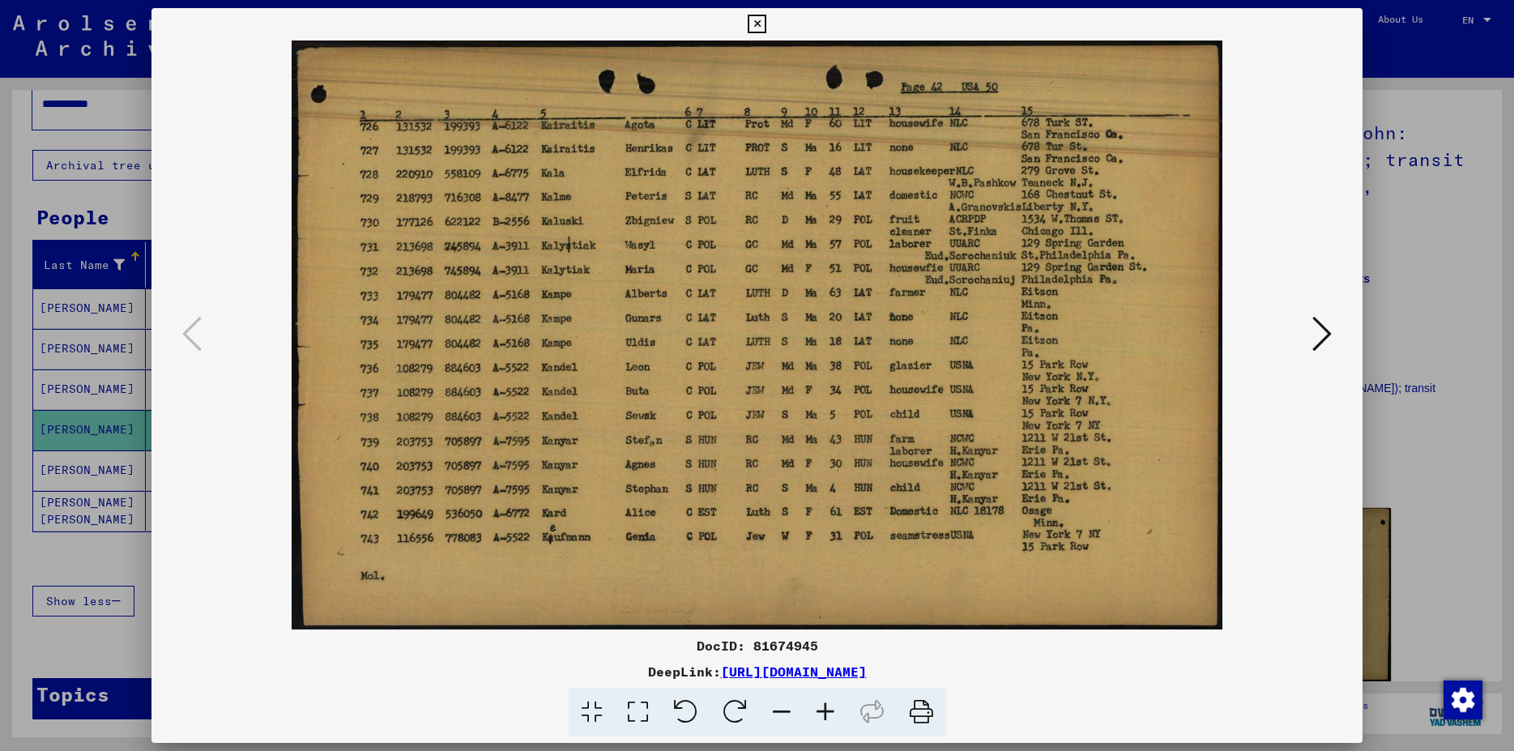
click at [1327, 345] on icon at bounding box center [1322, 333] width 19 height 39
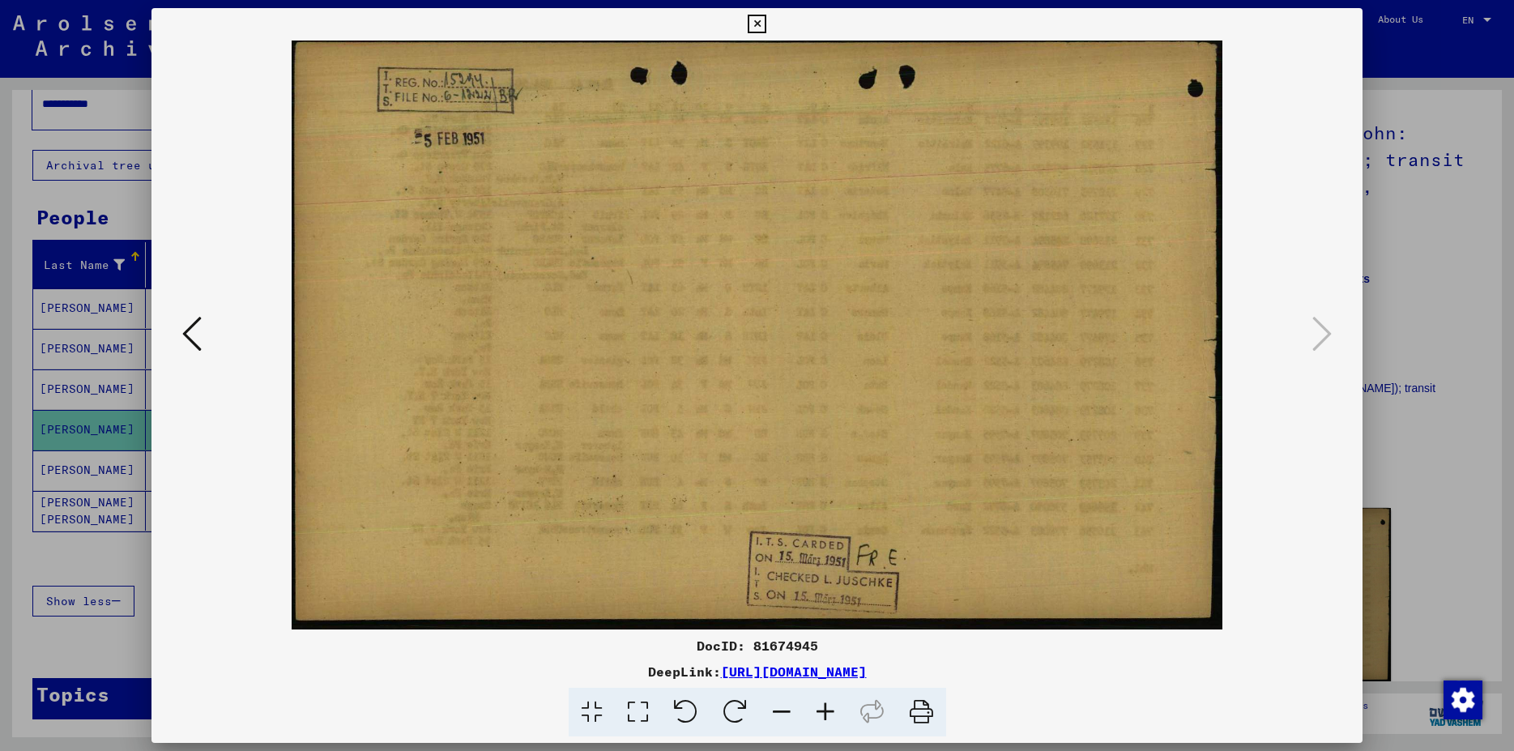
click at [182, 347] on icon at bounding box center [191, 333] width 19 height 39
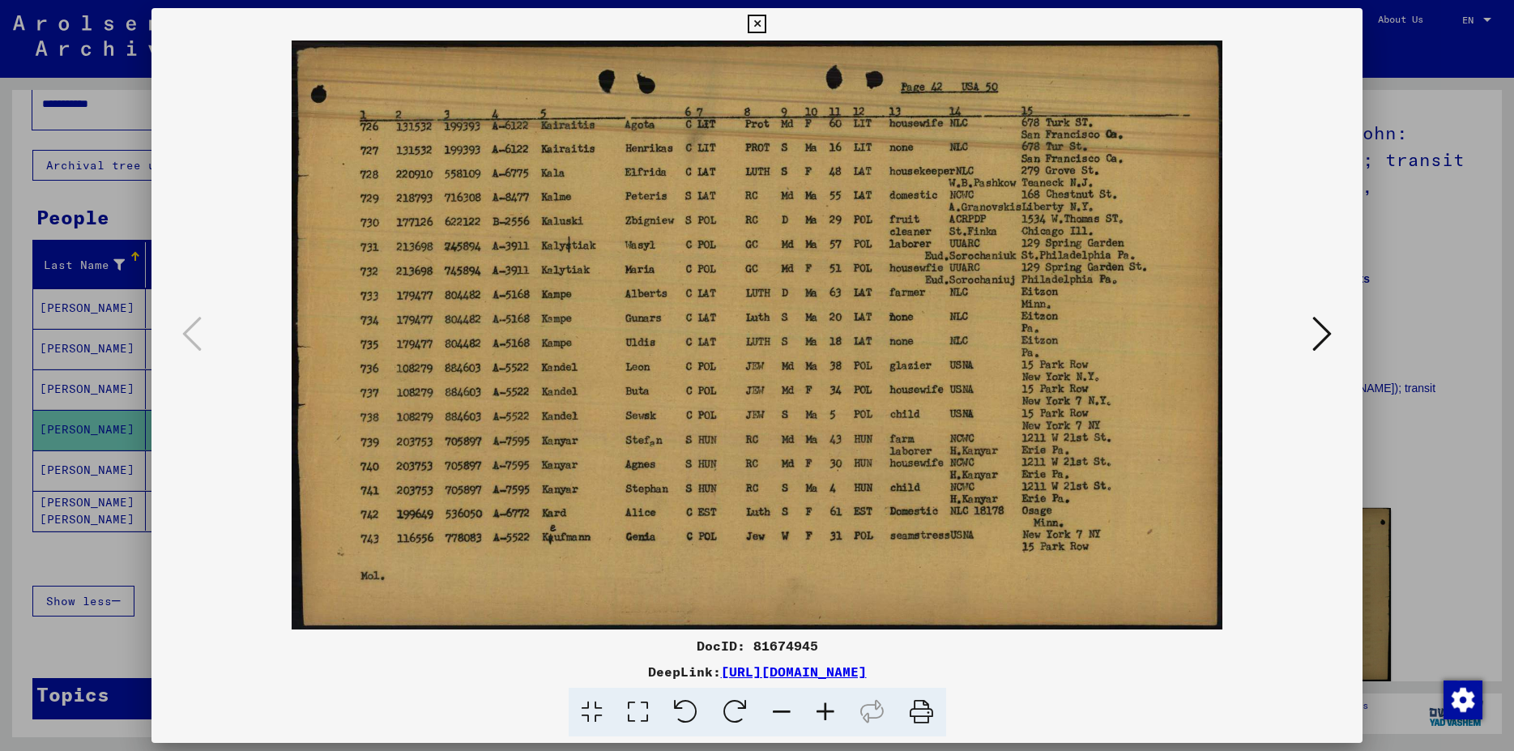
click at [1324, 340] on icon at bounding box center [1322, 333] width 19 height 39
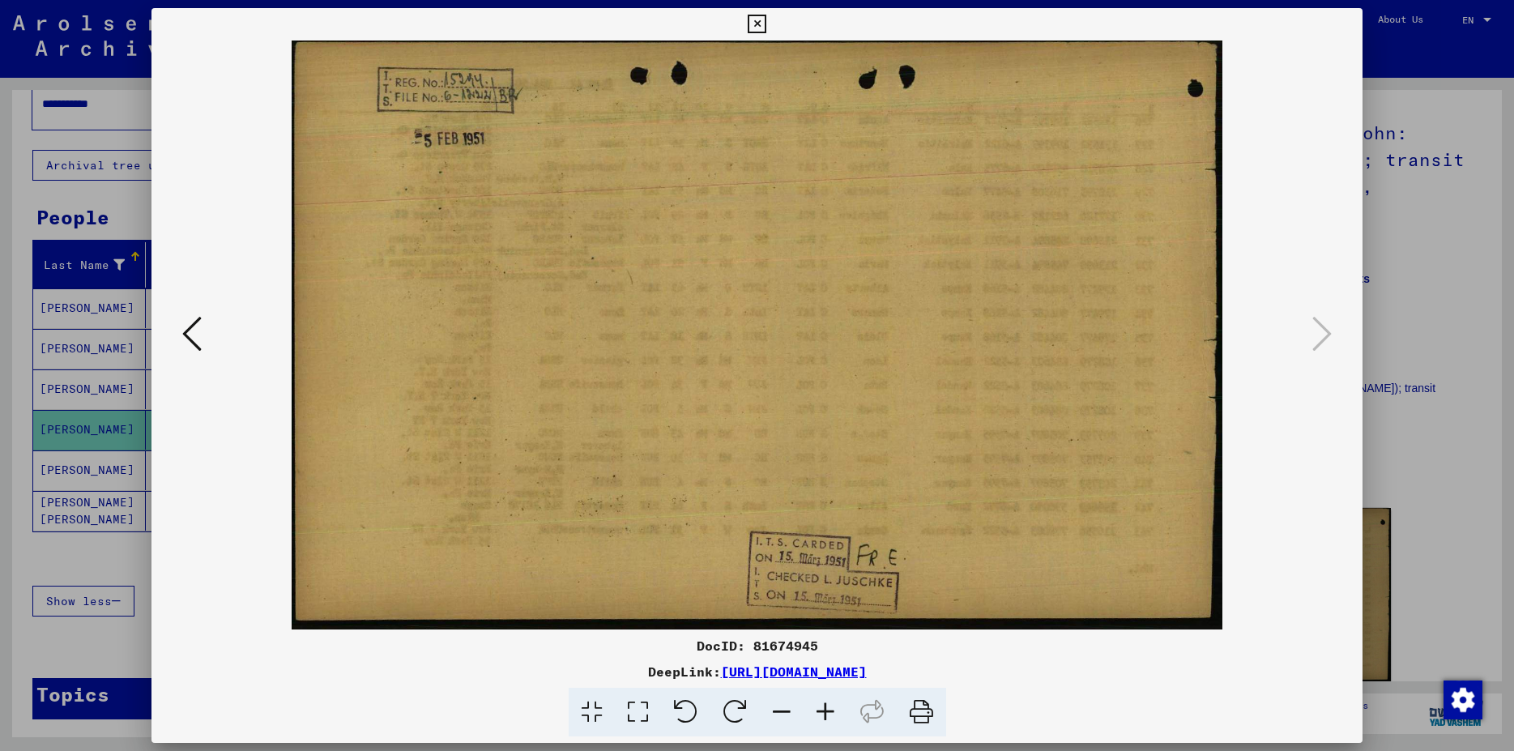
click at [187, 334] on icon at bounding box center [191, 333] width 19 height 39
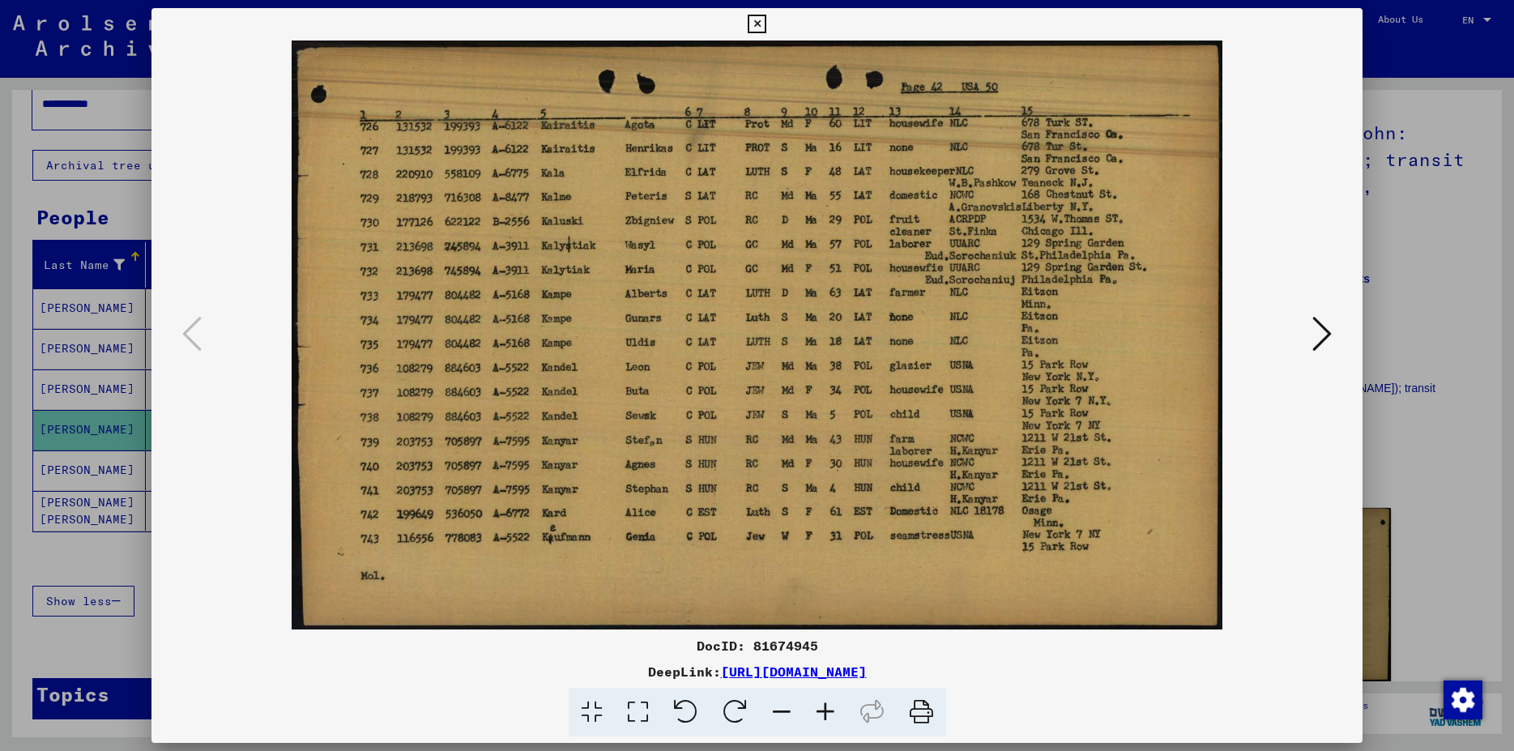
click at [767, 25] on icon at bounding box center [757, 24] width 19 height 19
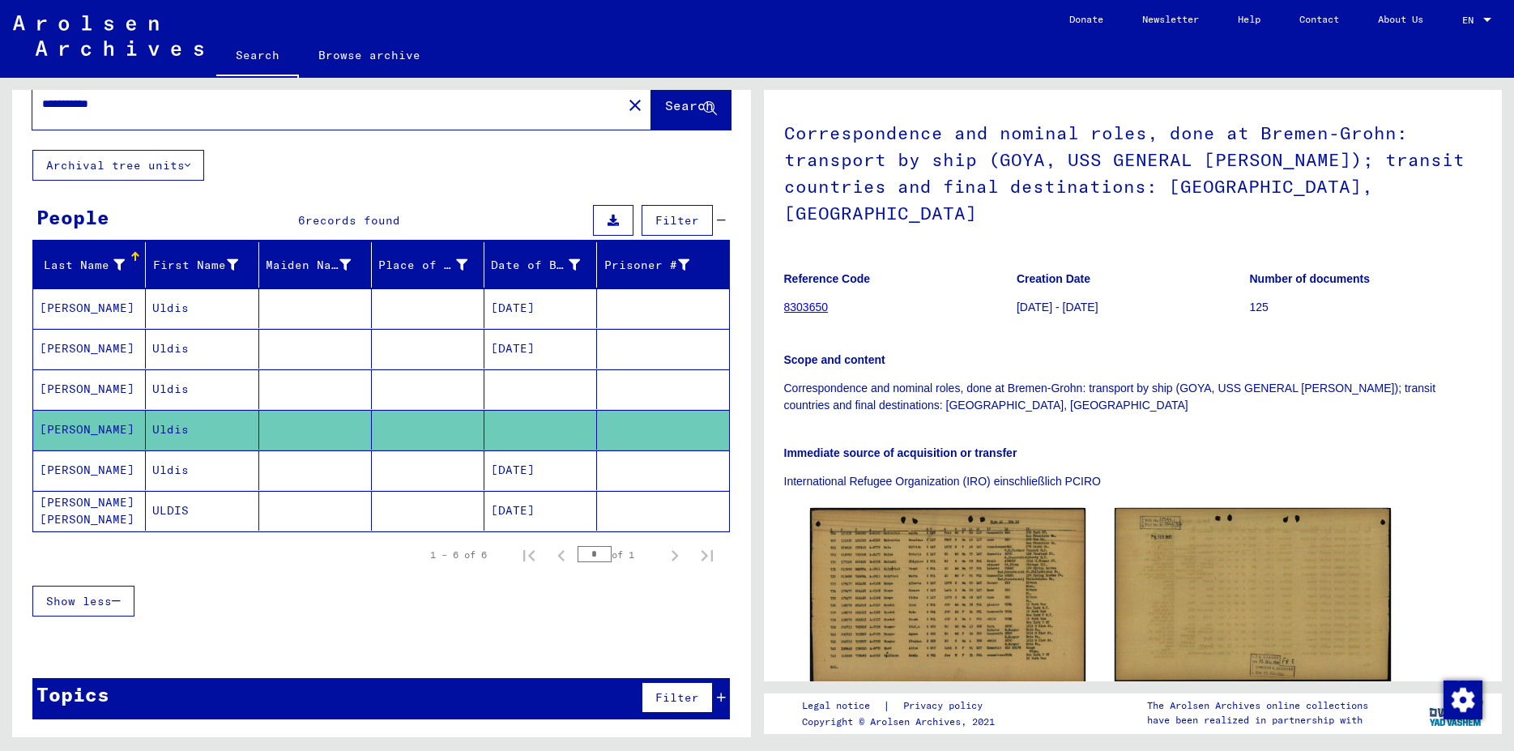
click at [374, 305] on mat-cell at bounding box center [428, 308] width 113 height 40
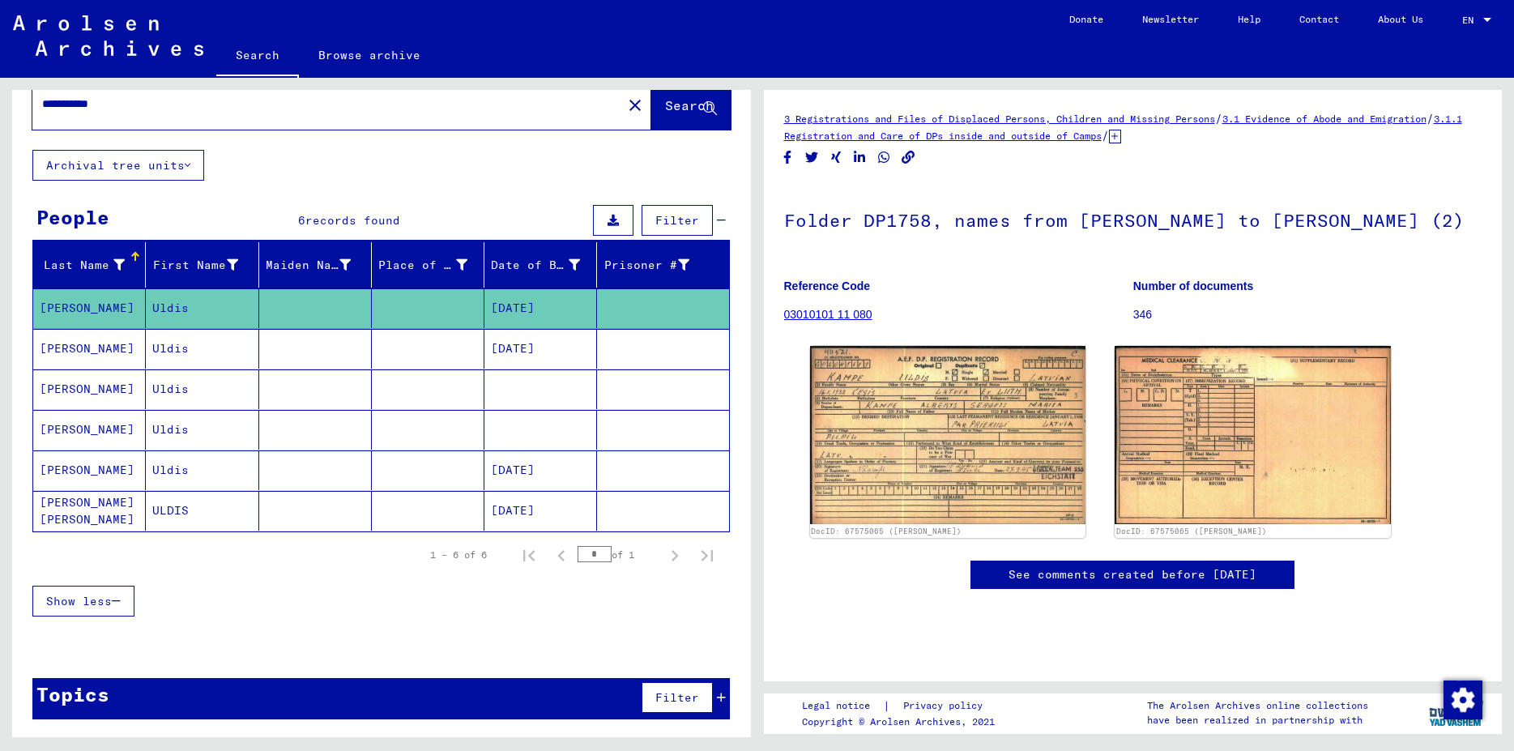
click at [451, 342] on mat-cell at bounding box center [428, 349] width 113 height 40
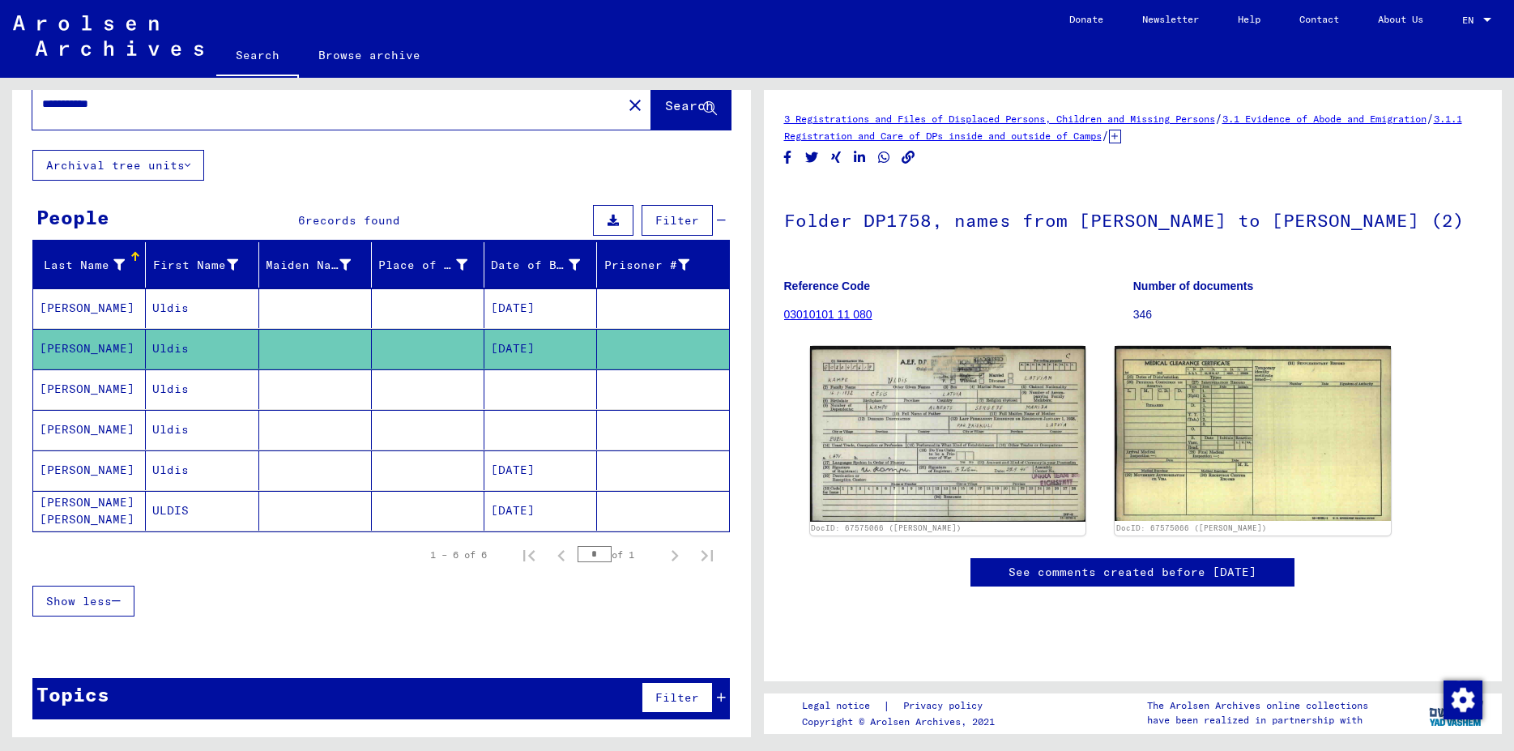
click at [442, 484] on mat-cell at bounding box center [428, 471] width 113 height 40
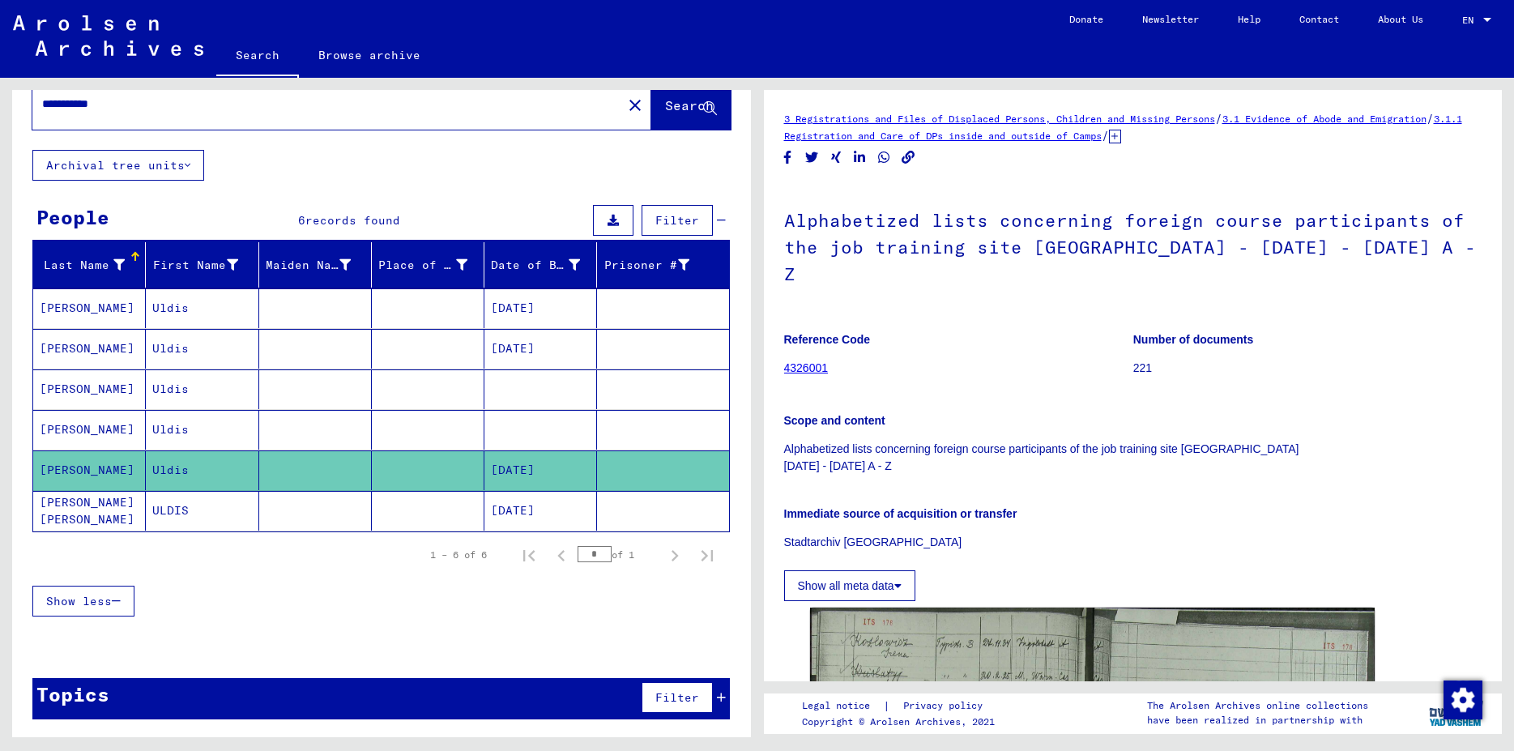
click at [429, 507] on mat-cell at bounding box center [428, 511] width 113 height 40
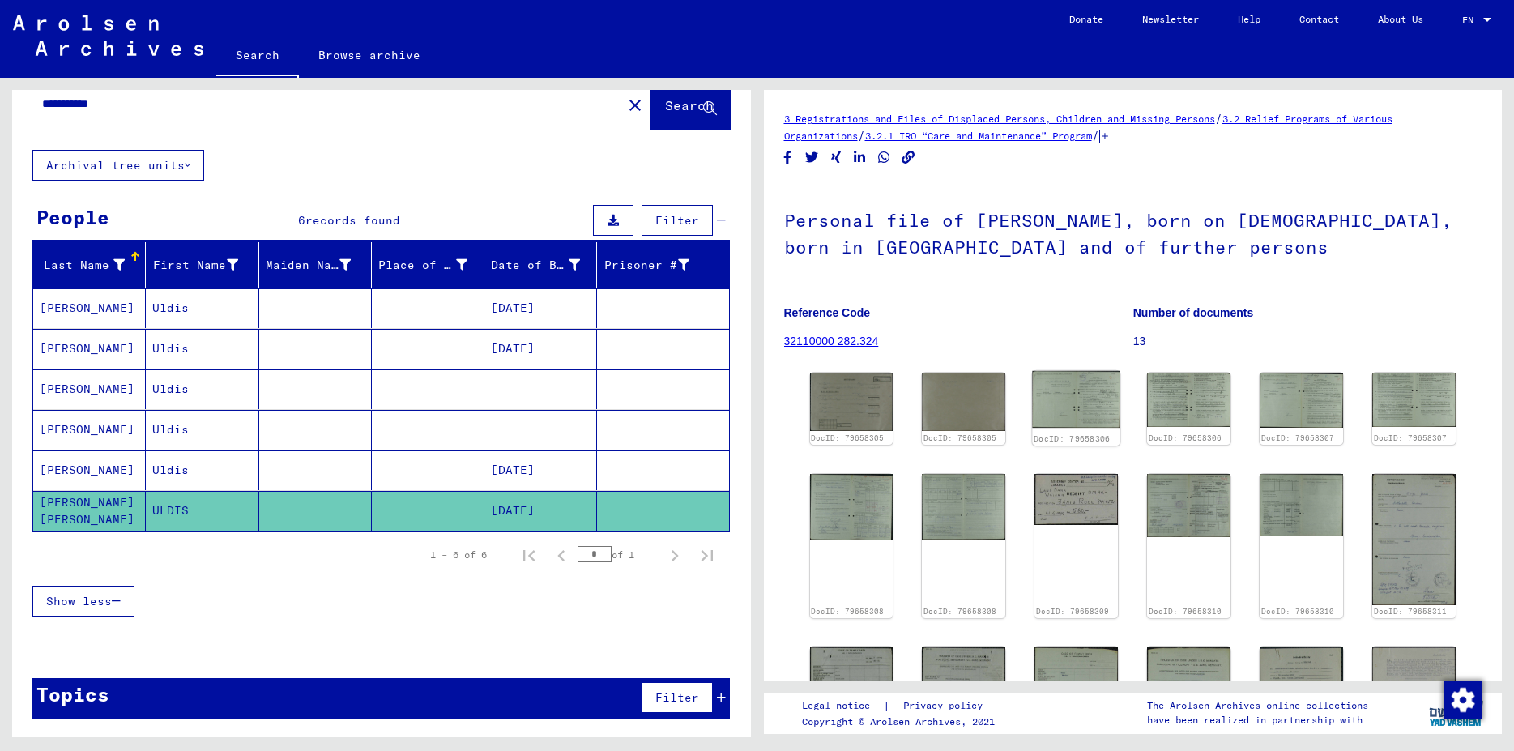
click at [1070, 405] on img at bounding box center [1077, 400] width 88 height 58
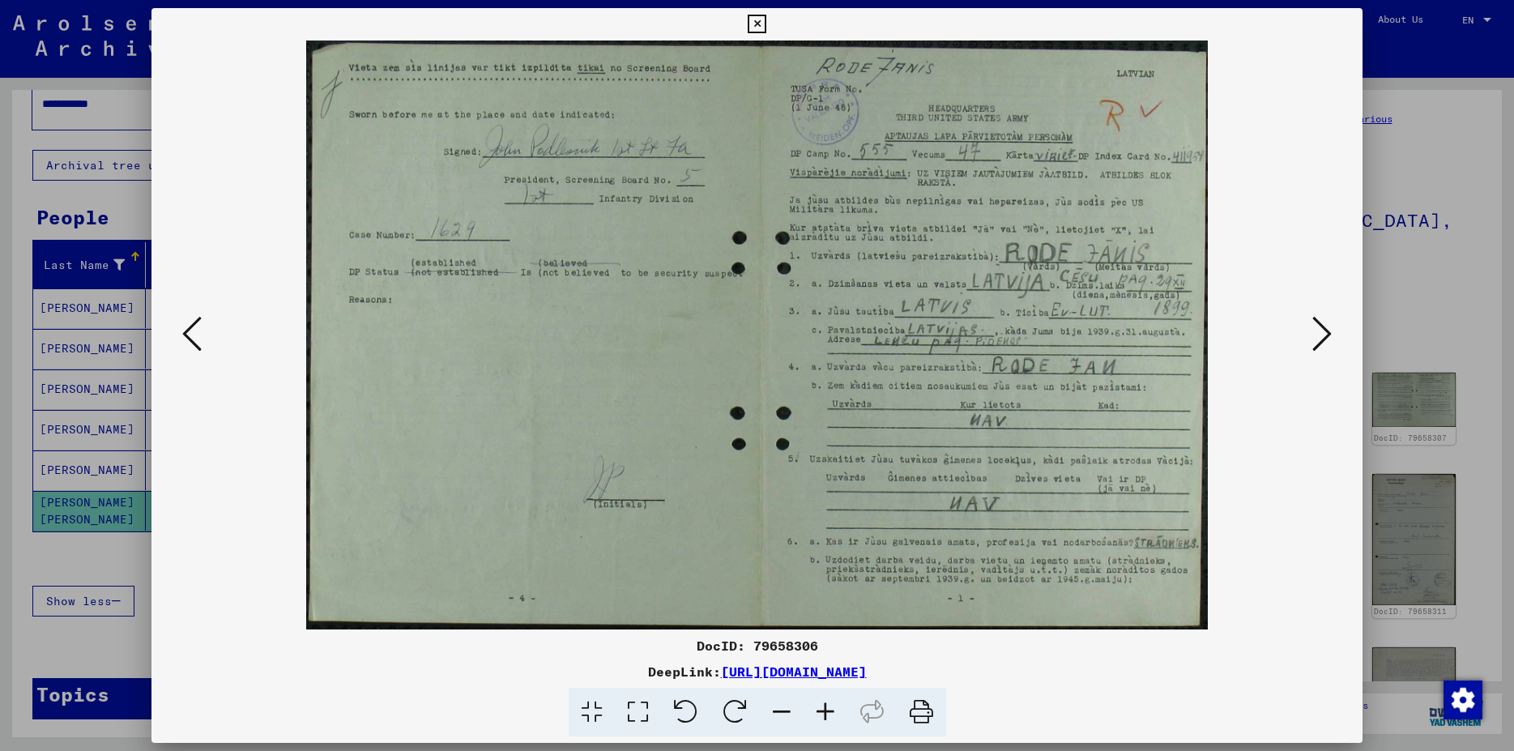
click at [1323, 335] on icon at bounding box center [1322, 333] width 19 height 39
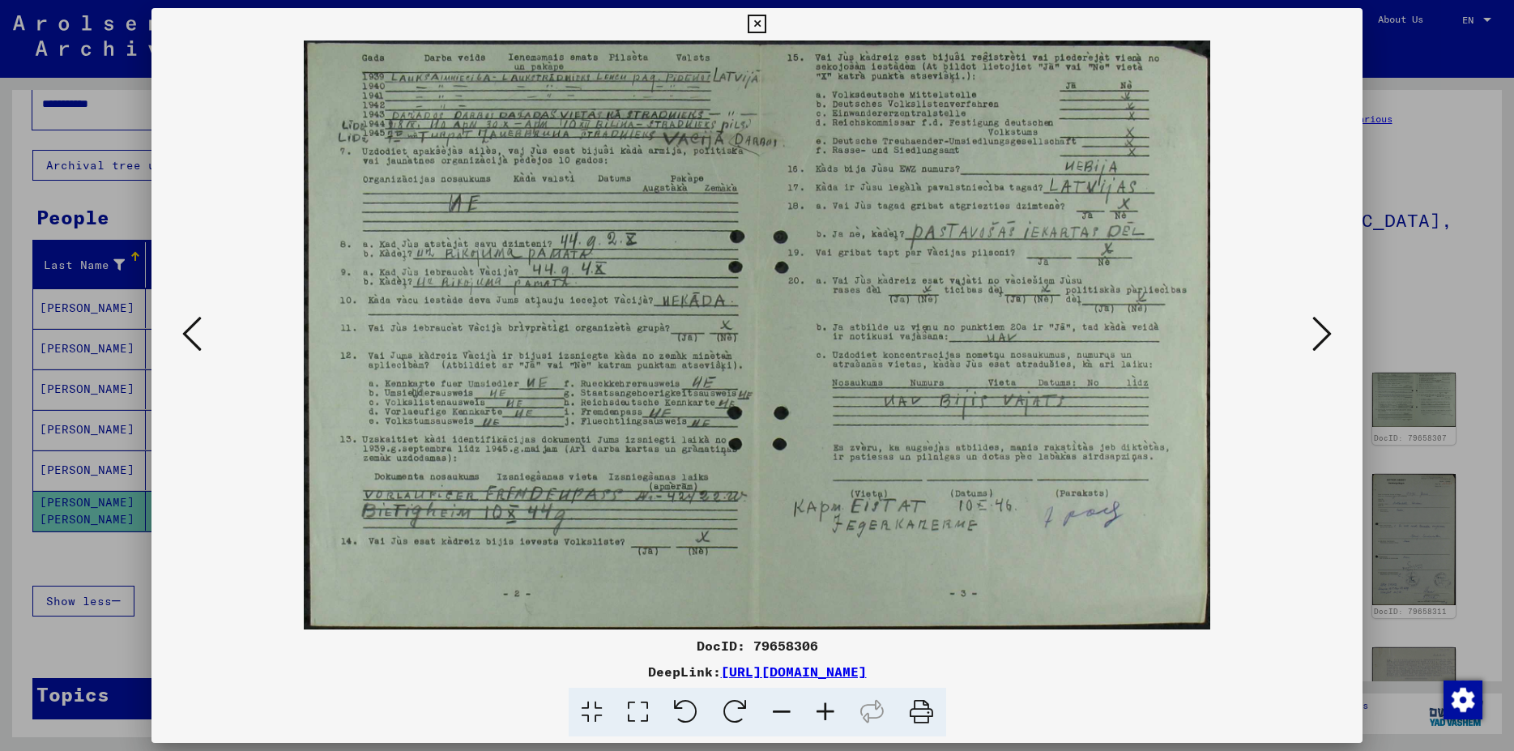
click at [1323, 335] on icon at bounding box center [1322, 333] width 19 height 39
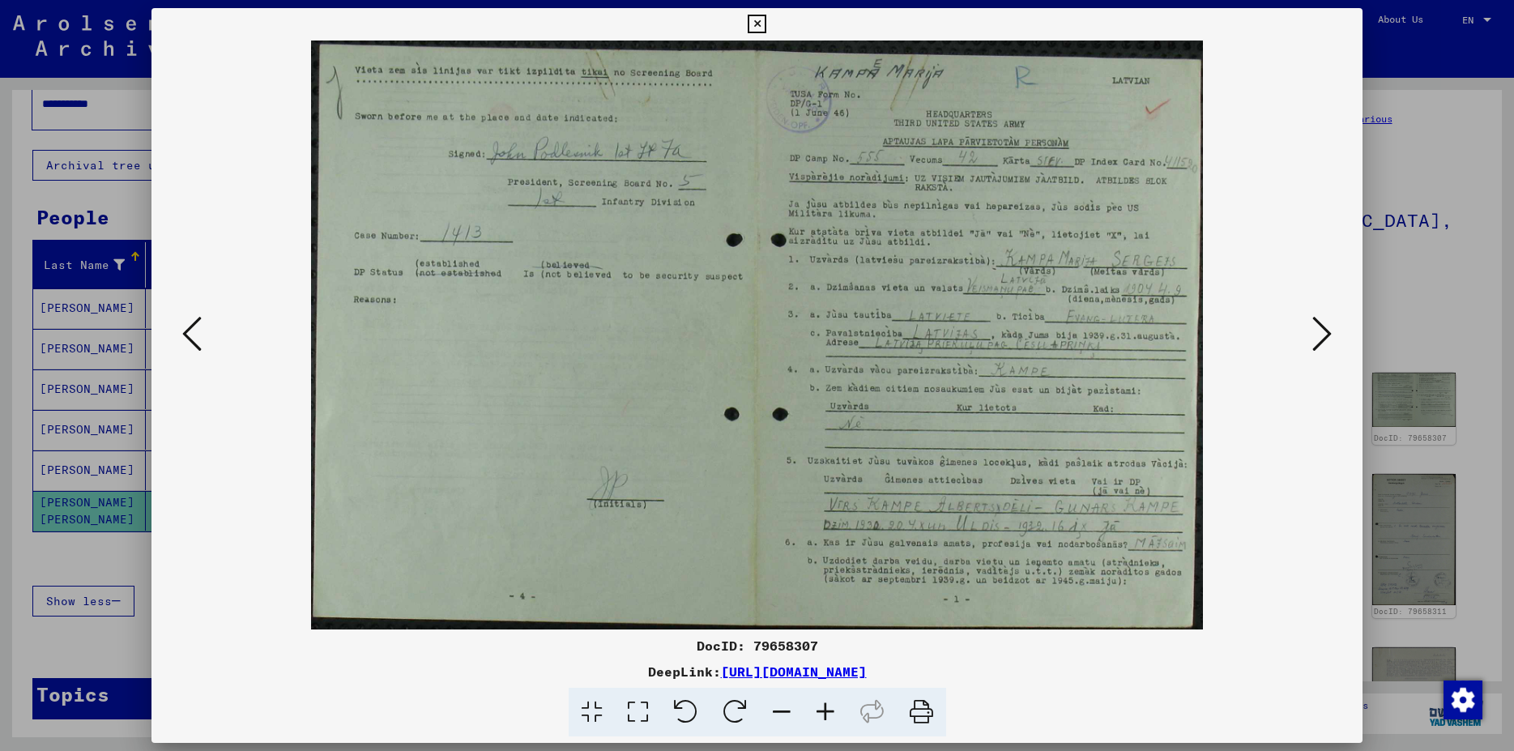
click at [1322, 337] on icon at bounding box center [1322, 333] width 19 height 39
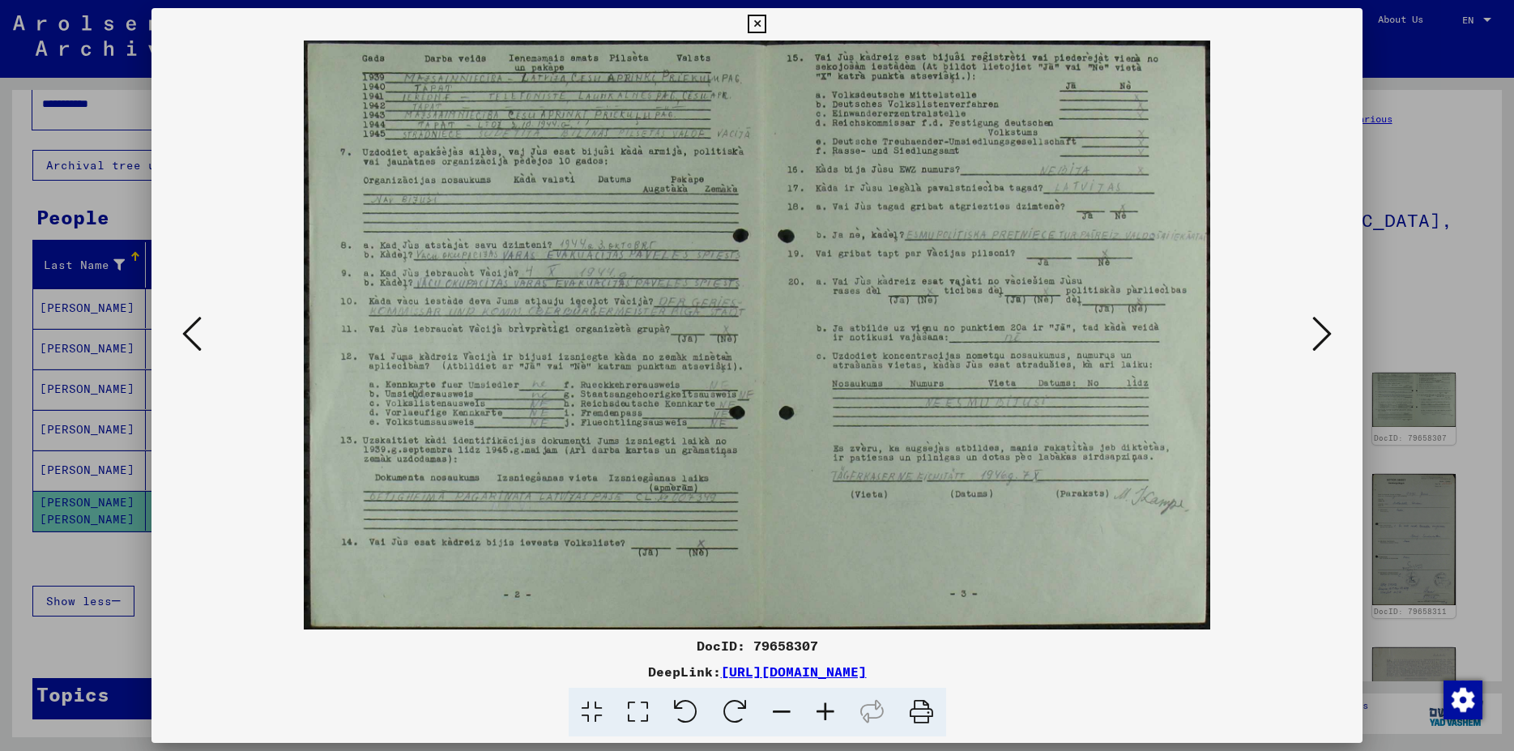
click at [191, 331] on icon at bounding box center [191, 333] width 19 height 39
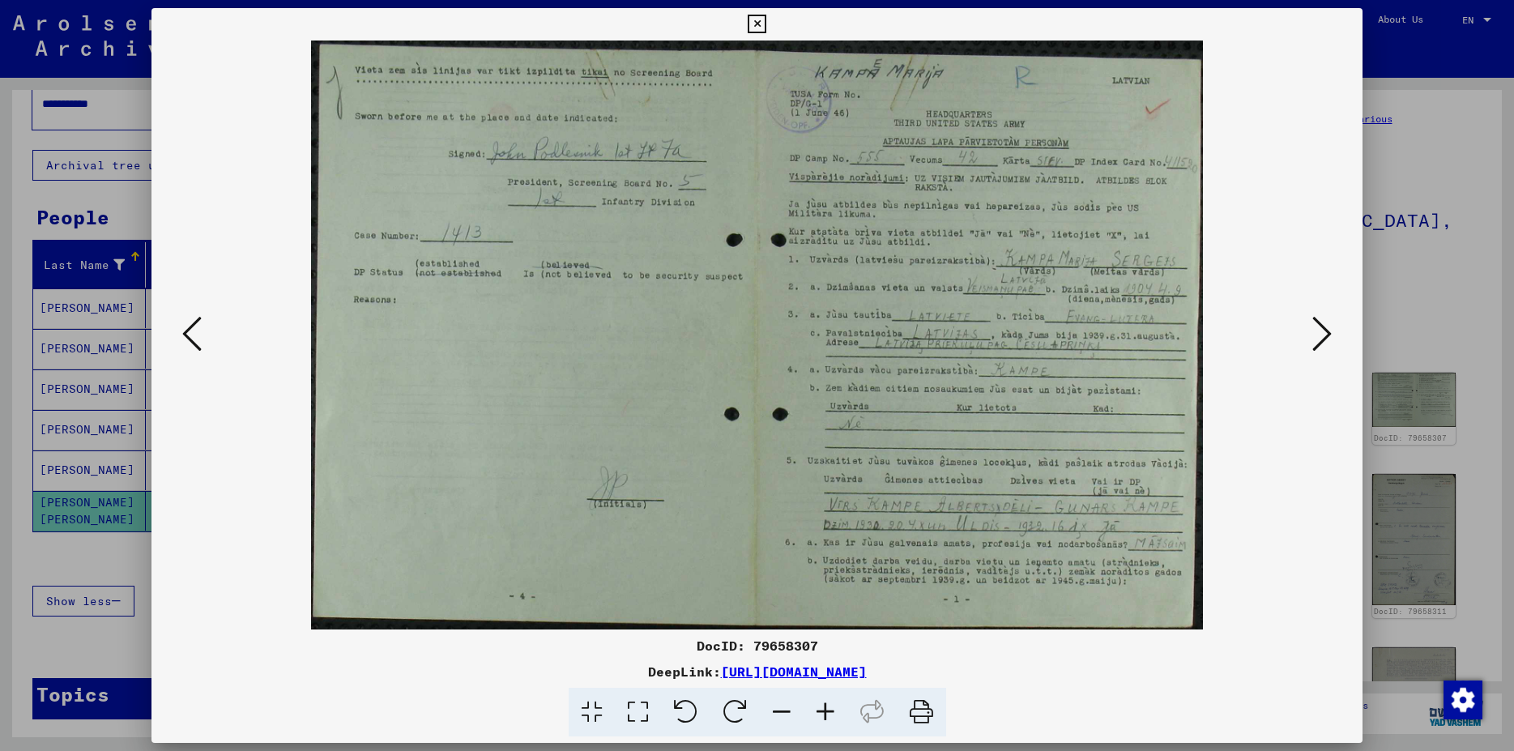
click at [191, 331] on icon at bounding box center [191, 333] width 19 height 39
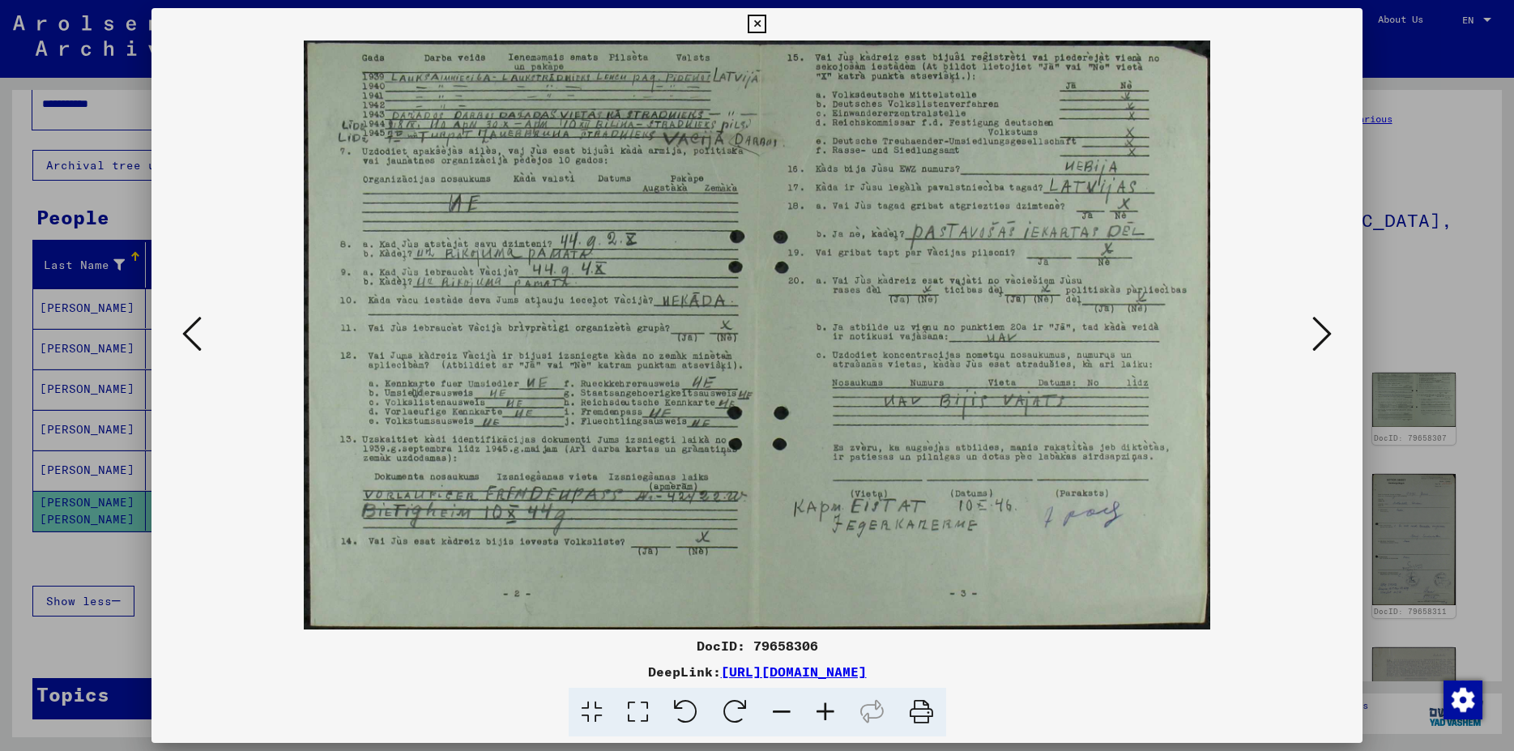
click at [191, 331] on icon at bounding box center [191, 333] width 19 height 39
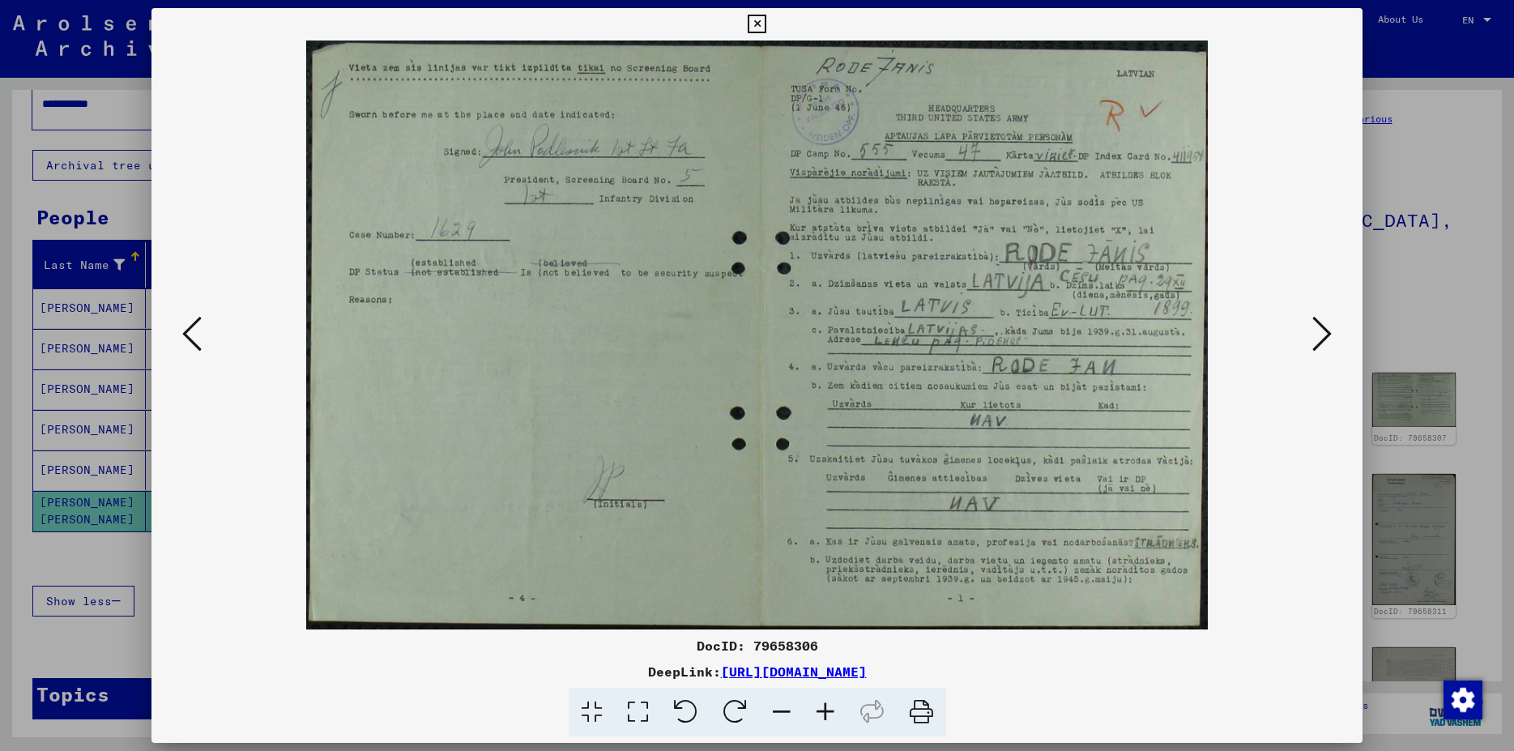
click at [184, 327] on icon at bounding box center [191, 333] width 19 height 39
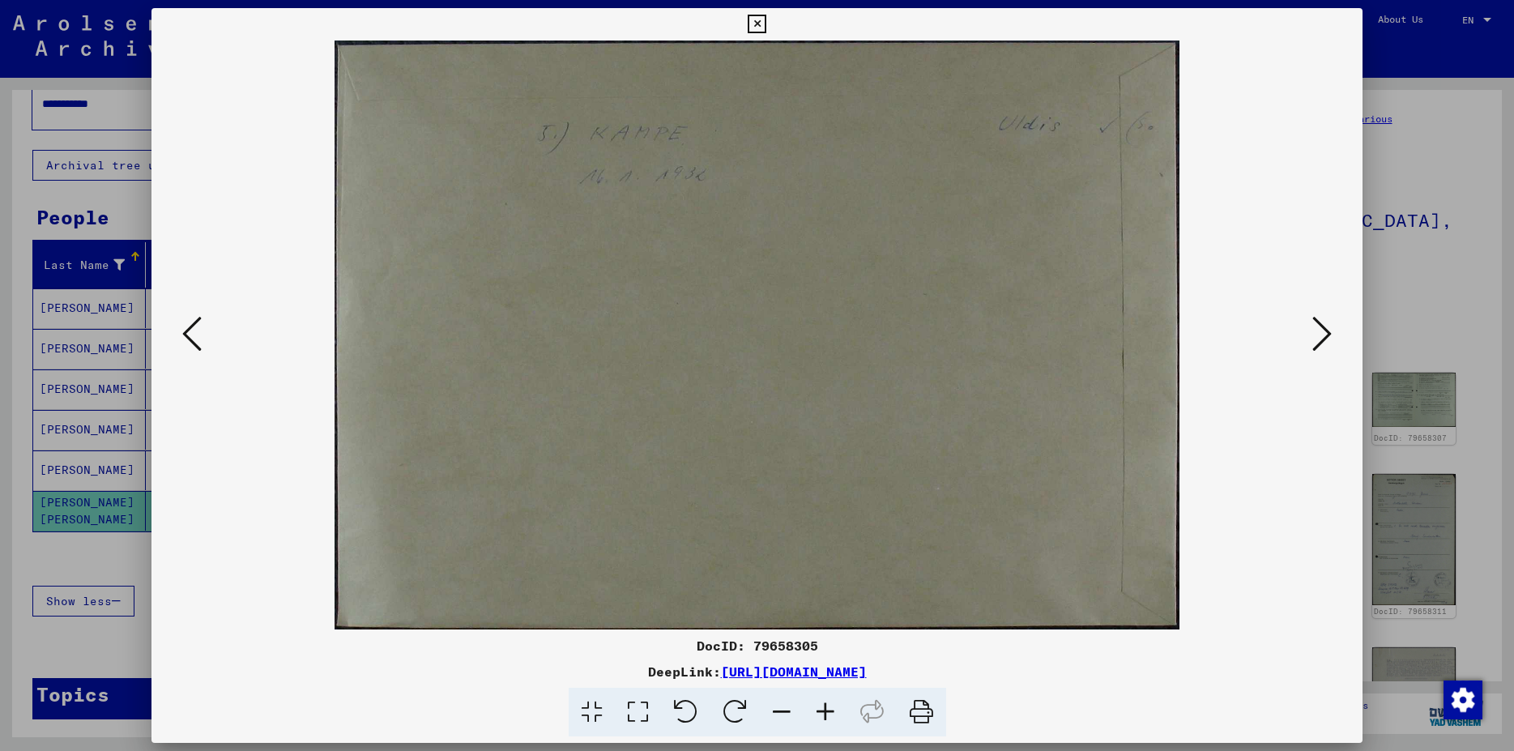
click at [1338, 338] on div at bounding box center [757, 335] width 1211 height 589
click at [1323, 338] on icon at bounding box center [1322, 333] width 19 height 39
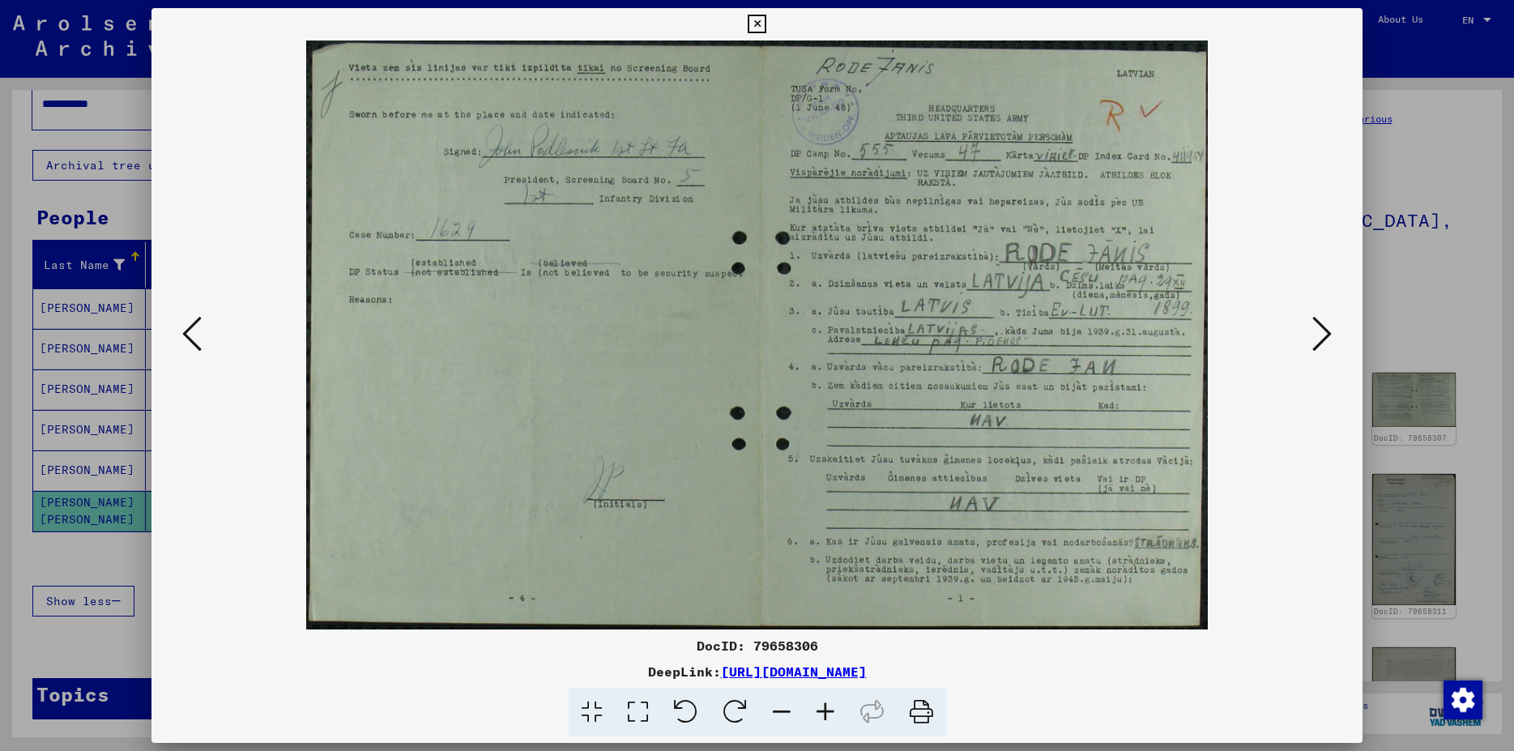
click at [1323, 338] on icon at bounding box center [1322, 333] width 19 height 39
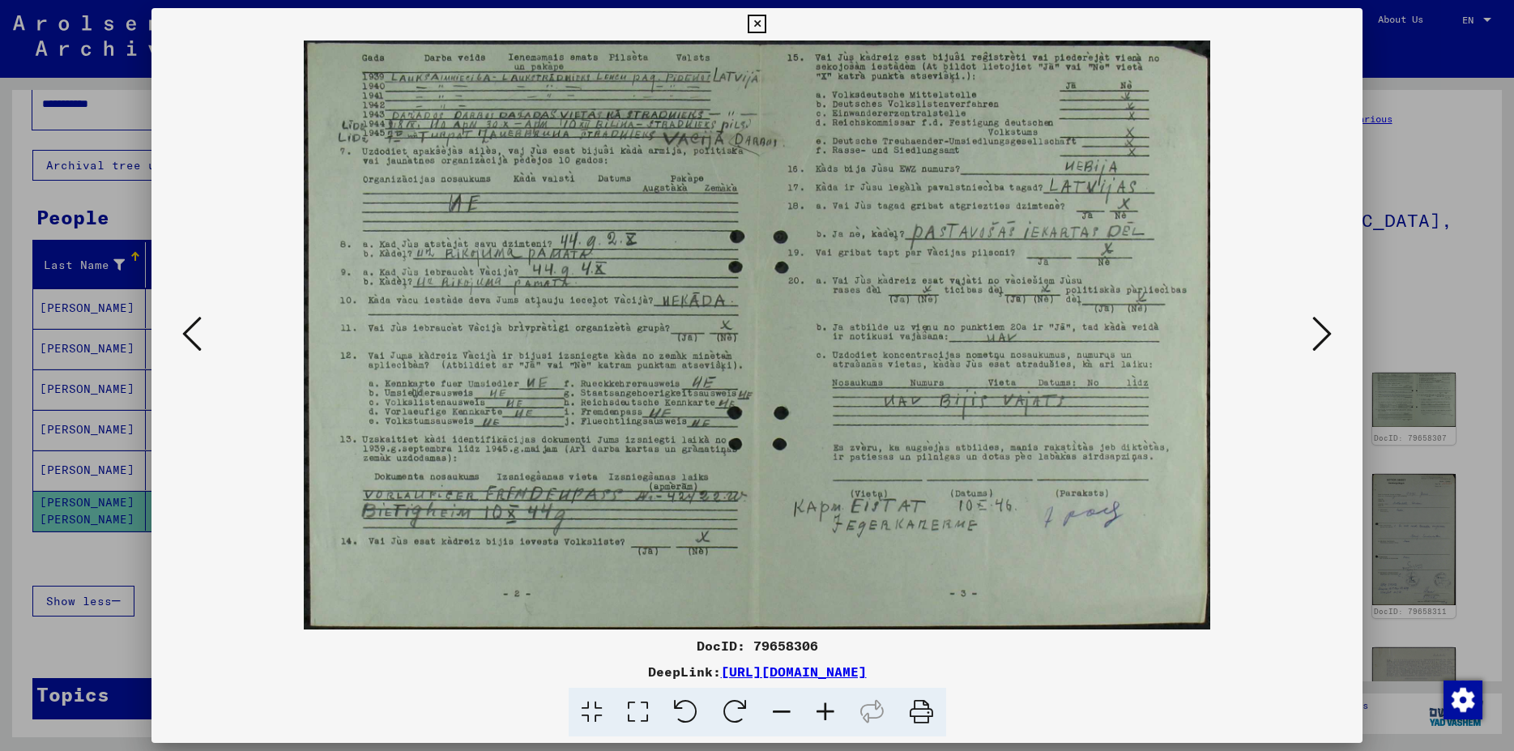
click at [1323, 338] on icon at bounding box center [1322, 333] width 19 height 39
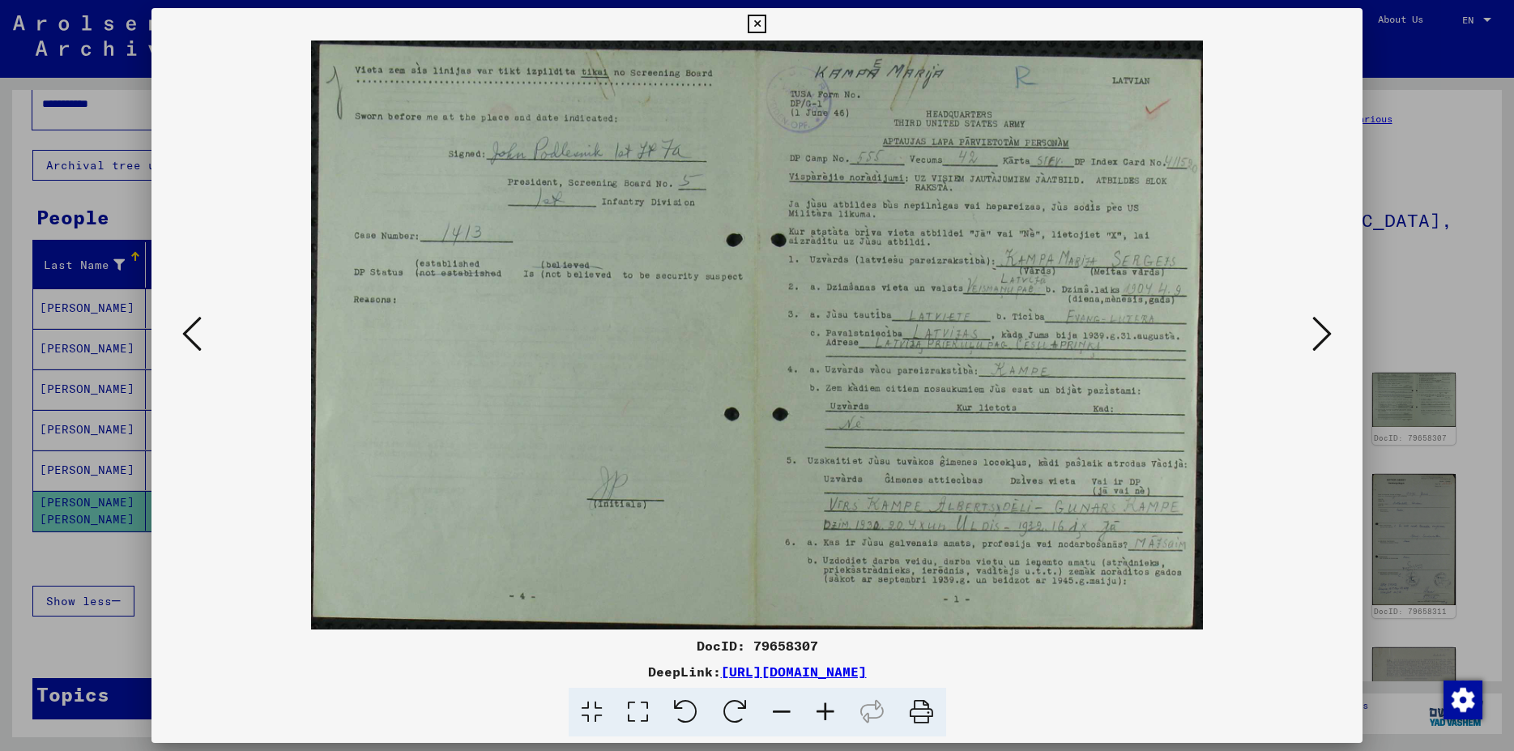
click at [1323, 338] on icon at bounding box center [1322, 333] width 19 height 39
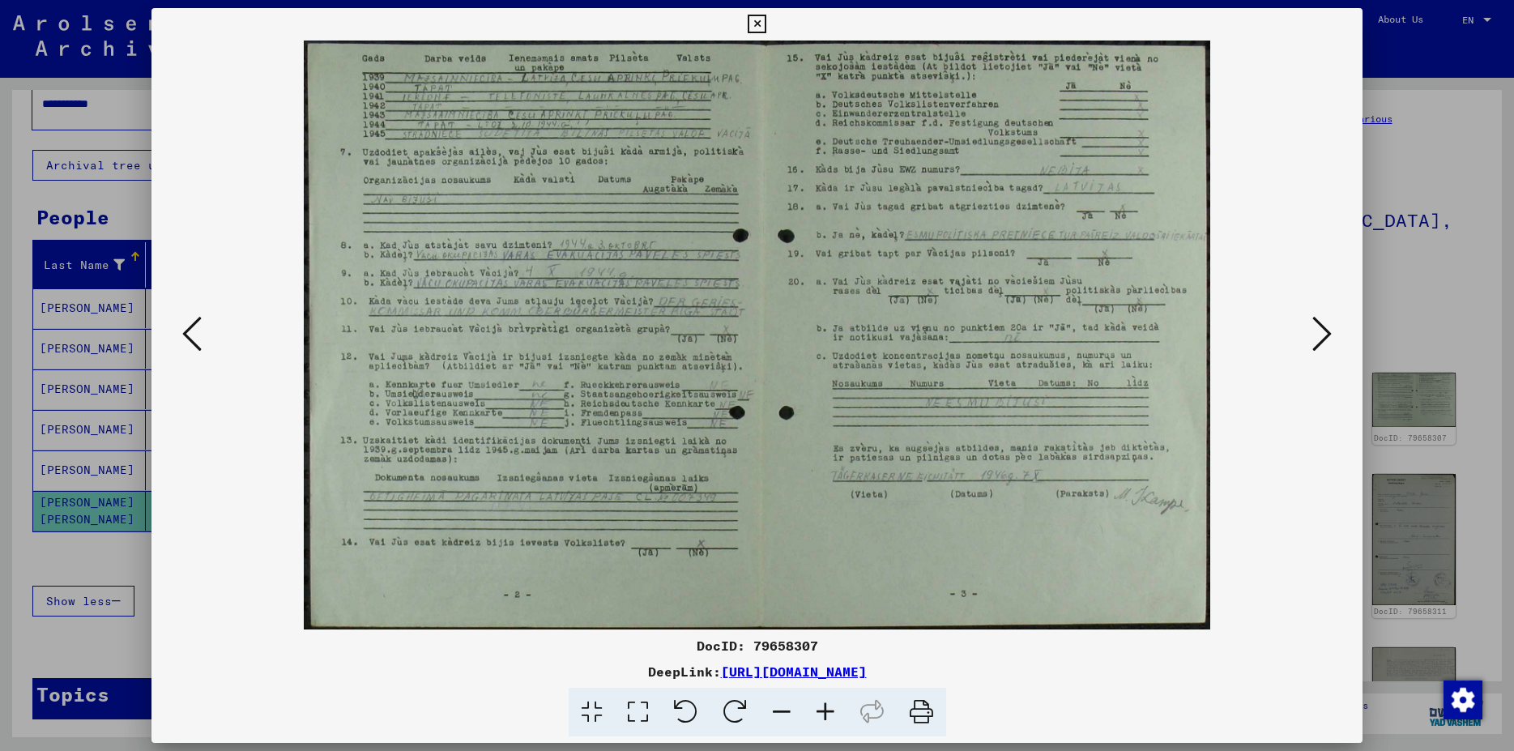
click at [1323, 338] on icon at bounding box center [1322, 333] width 19 height 39
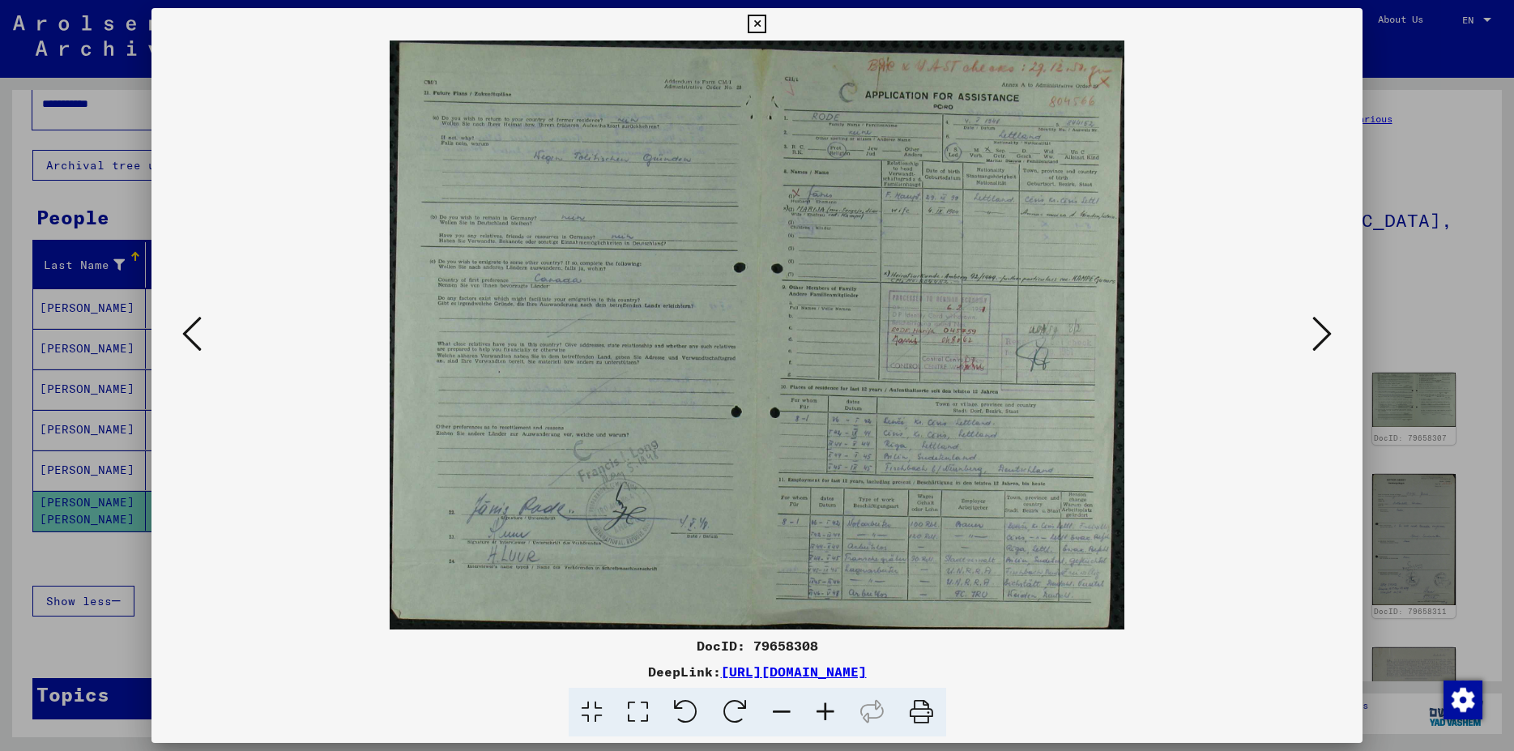
click at [1323, 338] on icon at bounding box center [1322, 333] width 19 height 39
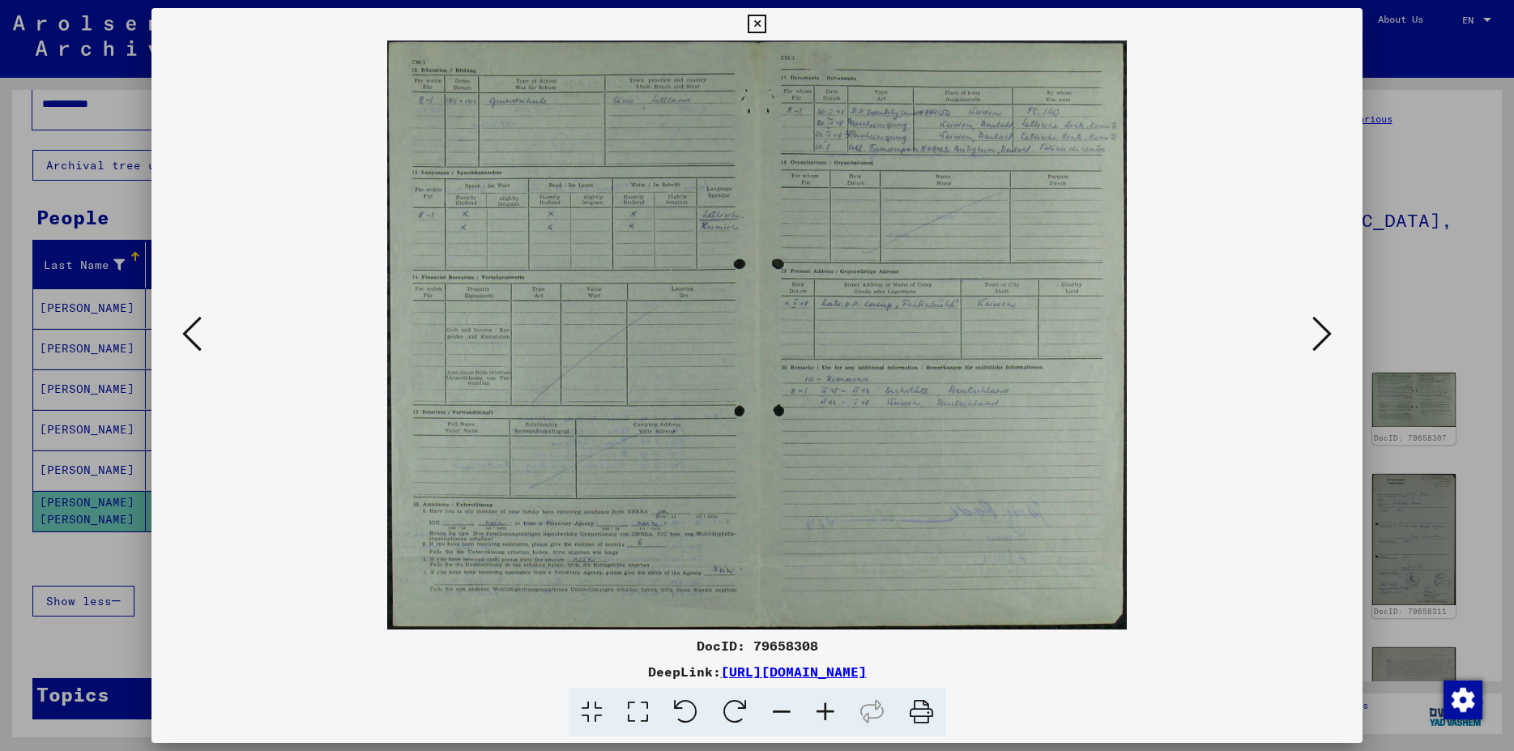
click at [1323, 338] on icon at bounding box center [1322, 333] width 19 height 39
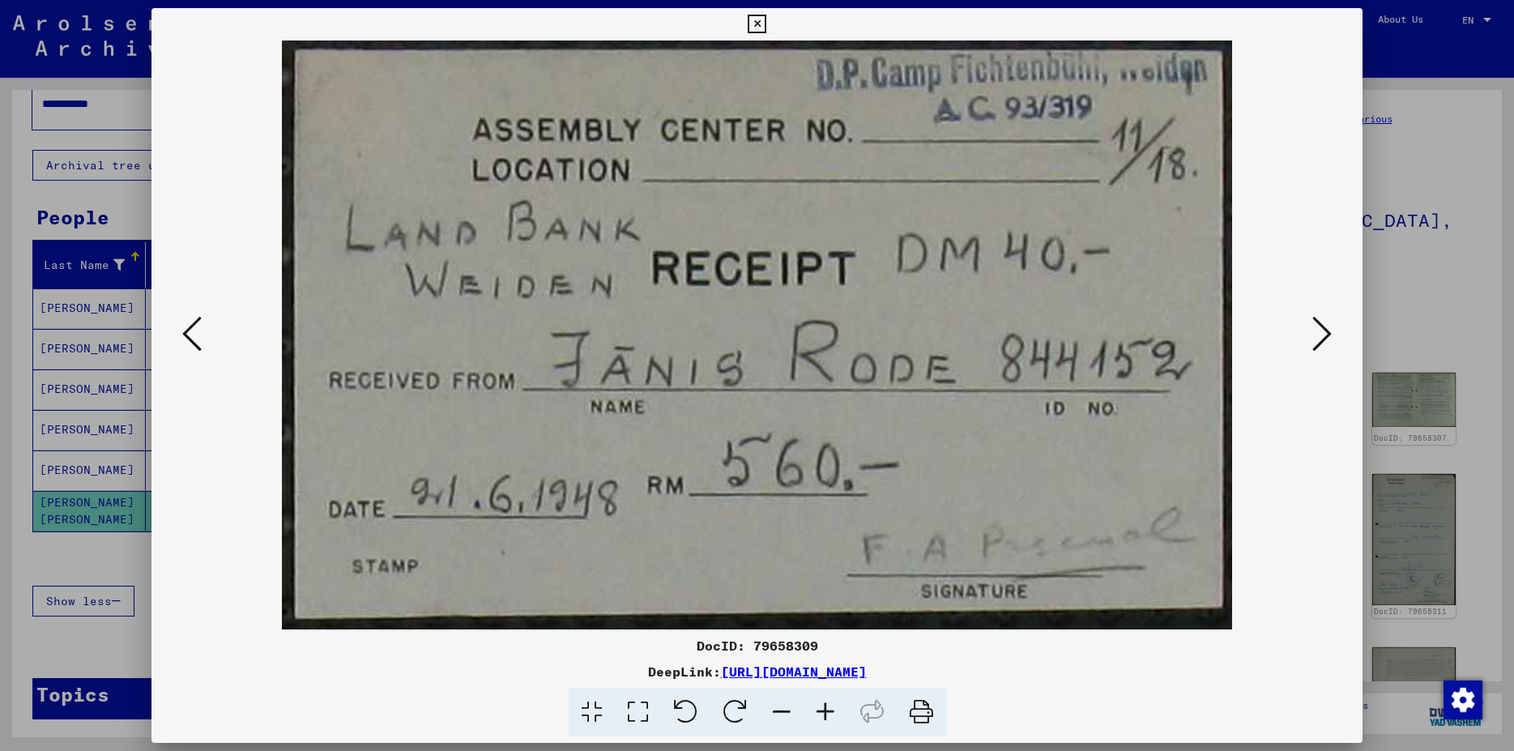
click at [1323, 338] on icon at bounding box center [1322, 333] width 19 height 39
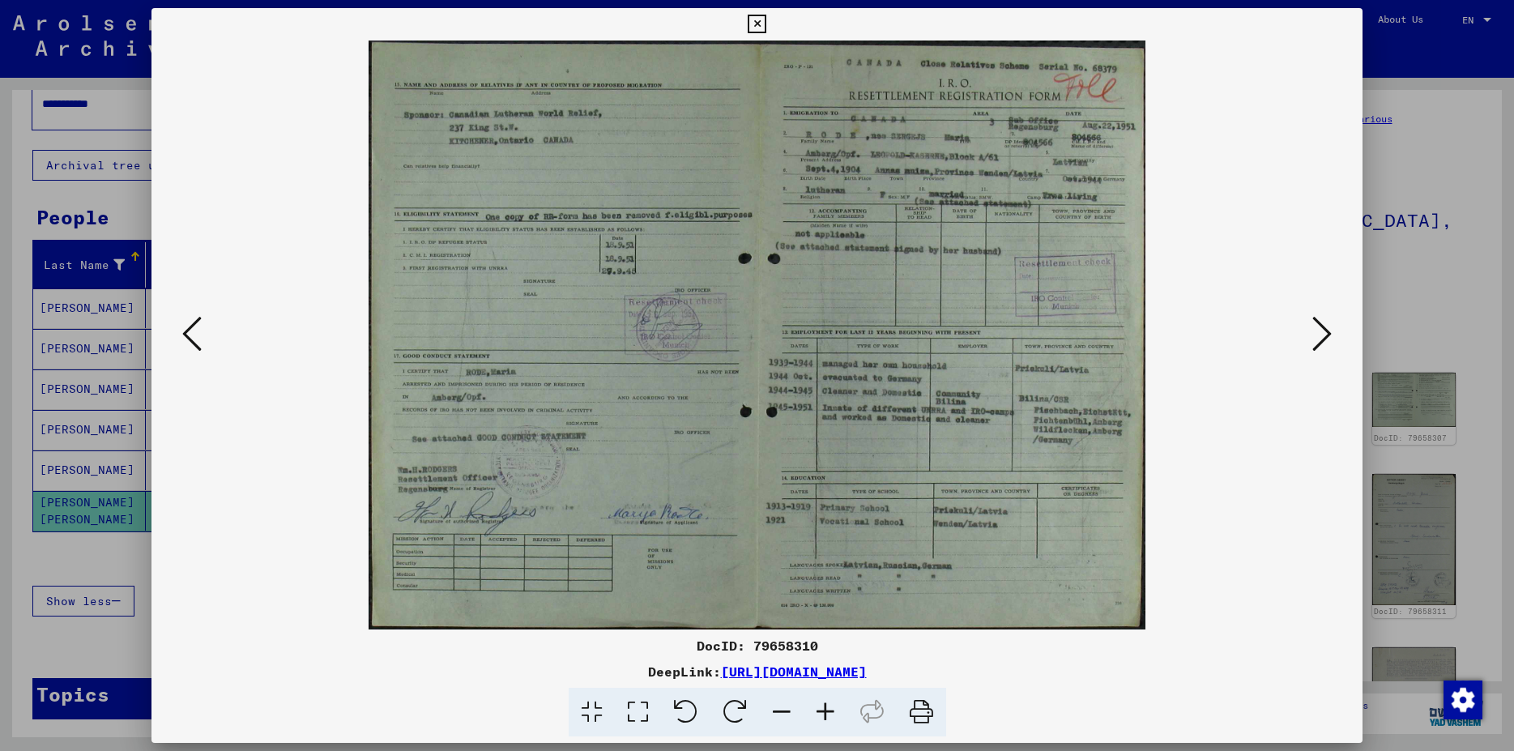
click at [199, 352] on icon at bounding box center [191, 333] width 19 height 39
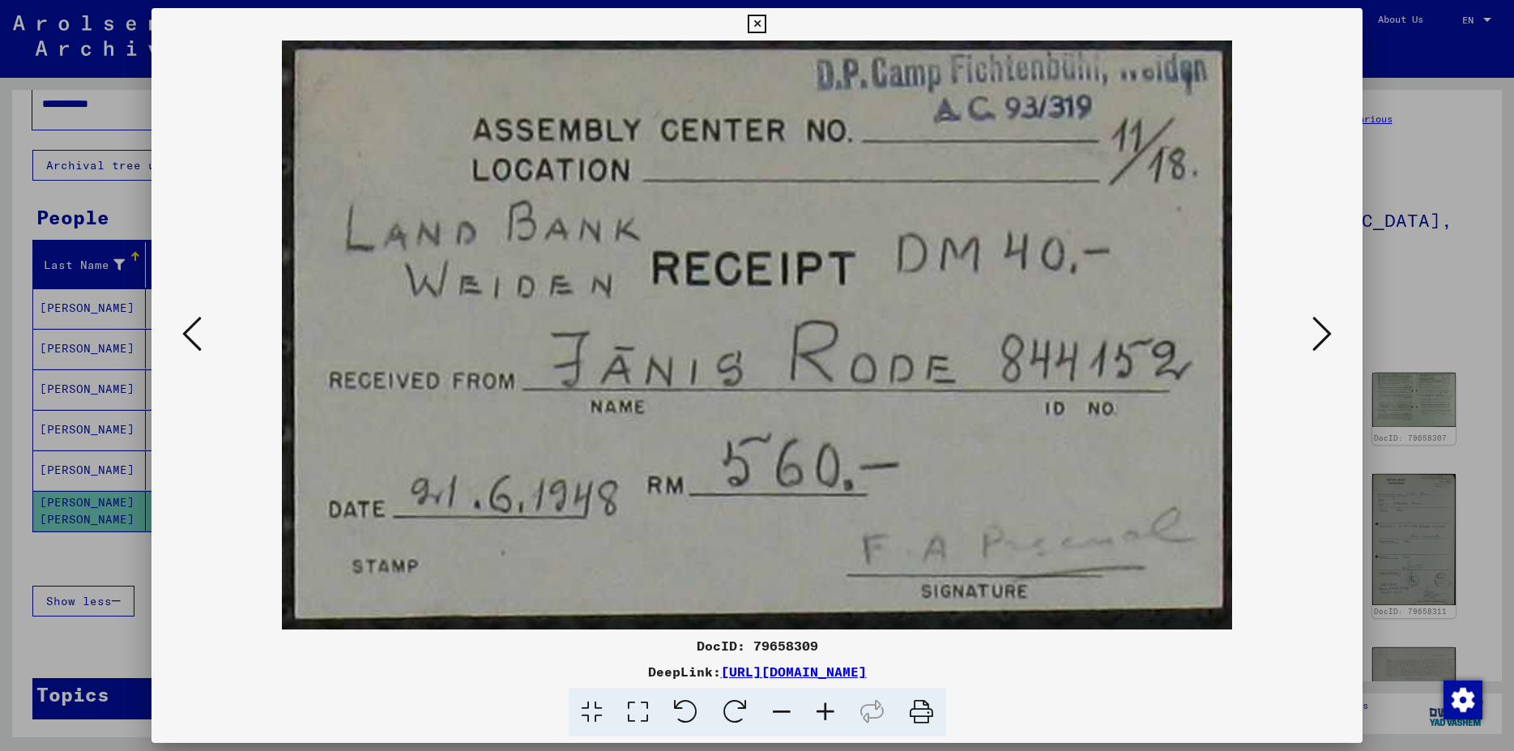
click at [1320, 331] on icon at bounding box center [1322, 333] width 19 height 39
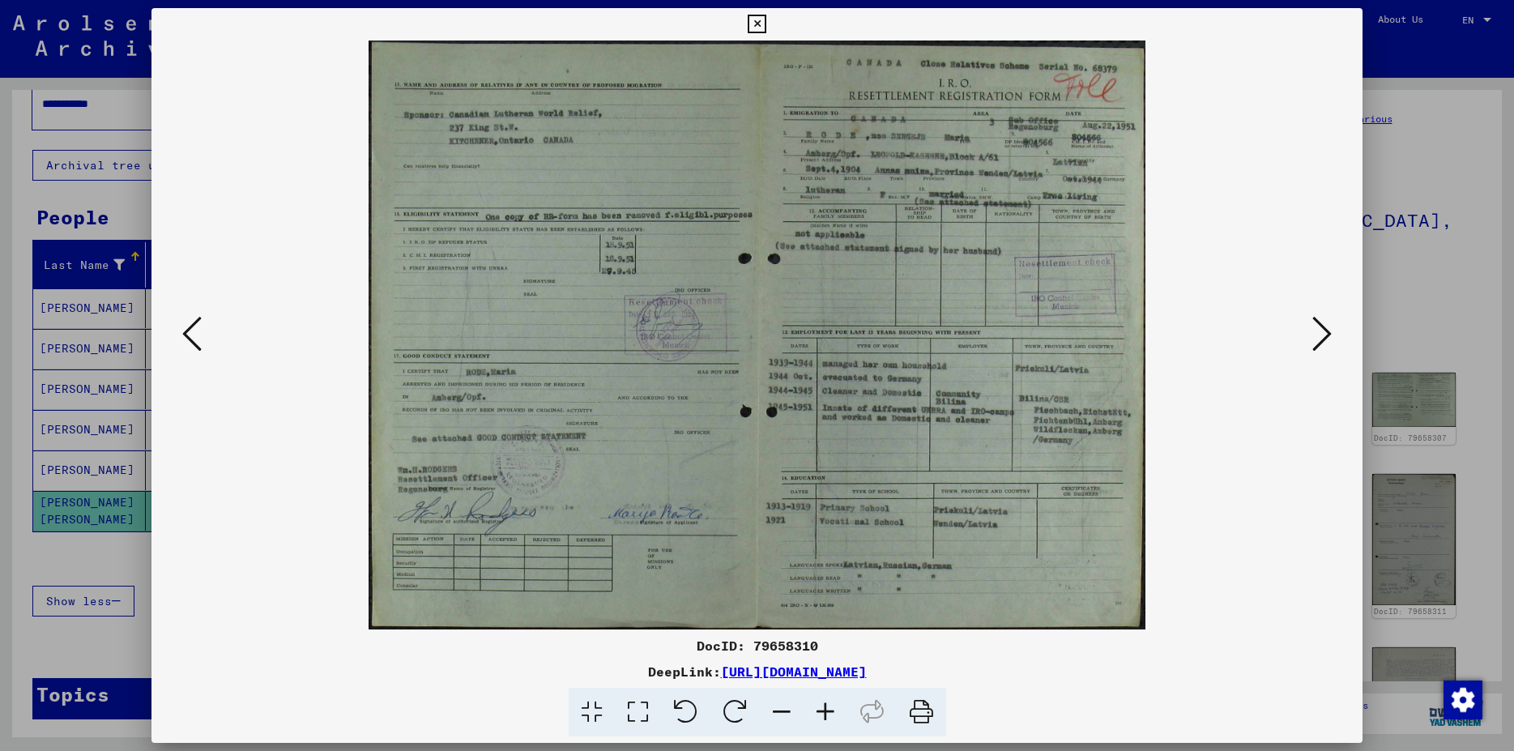
click at [1320, 331] on icon at bounding box center [1322, 333] width 19 height 39
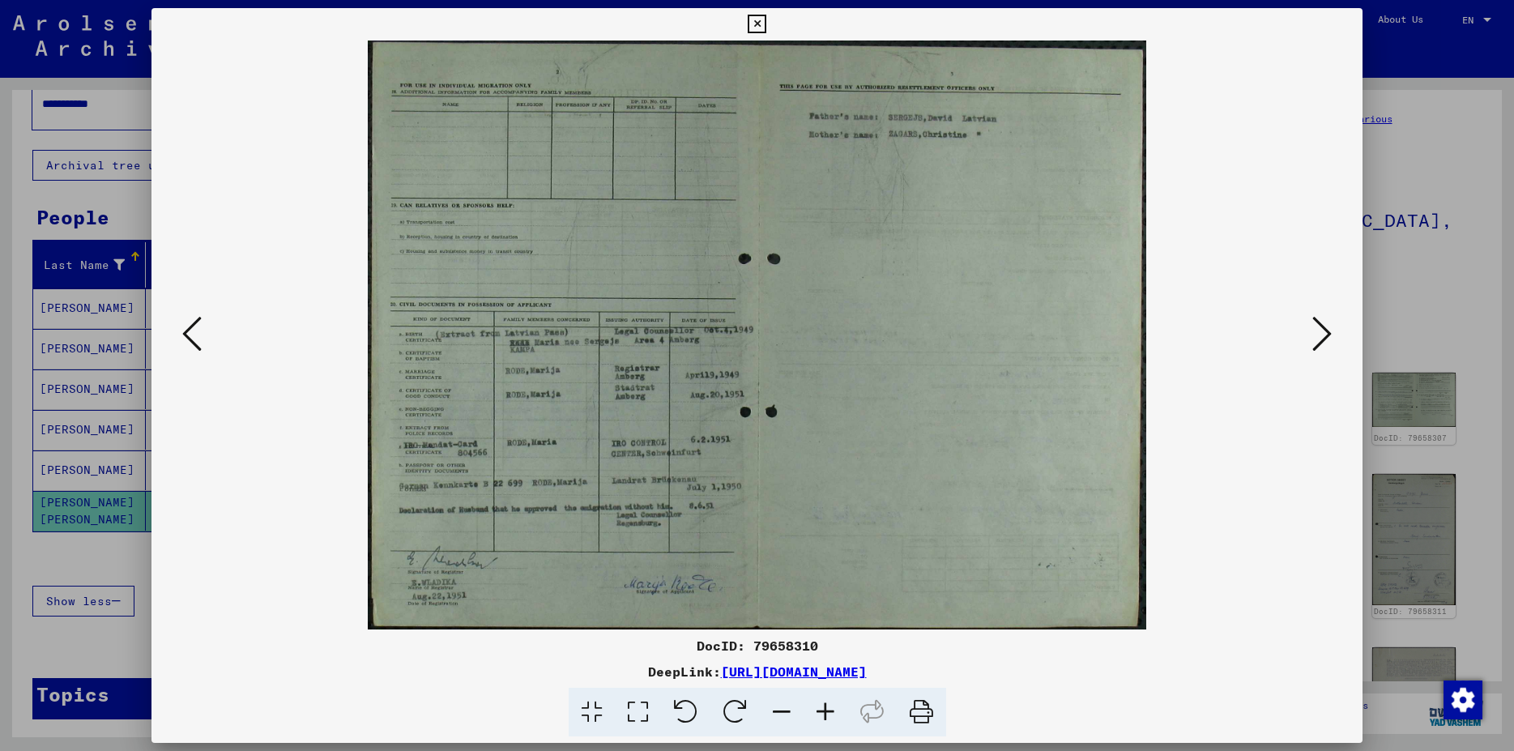
click at [1320, 331] on icon at bounding box center [1322, 333] width 19 height 39
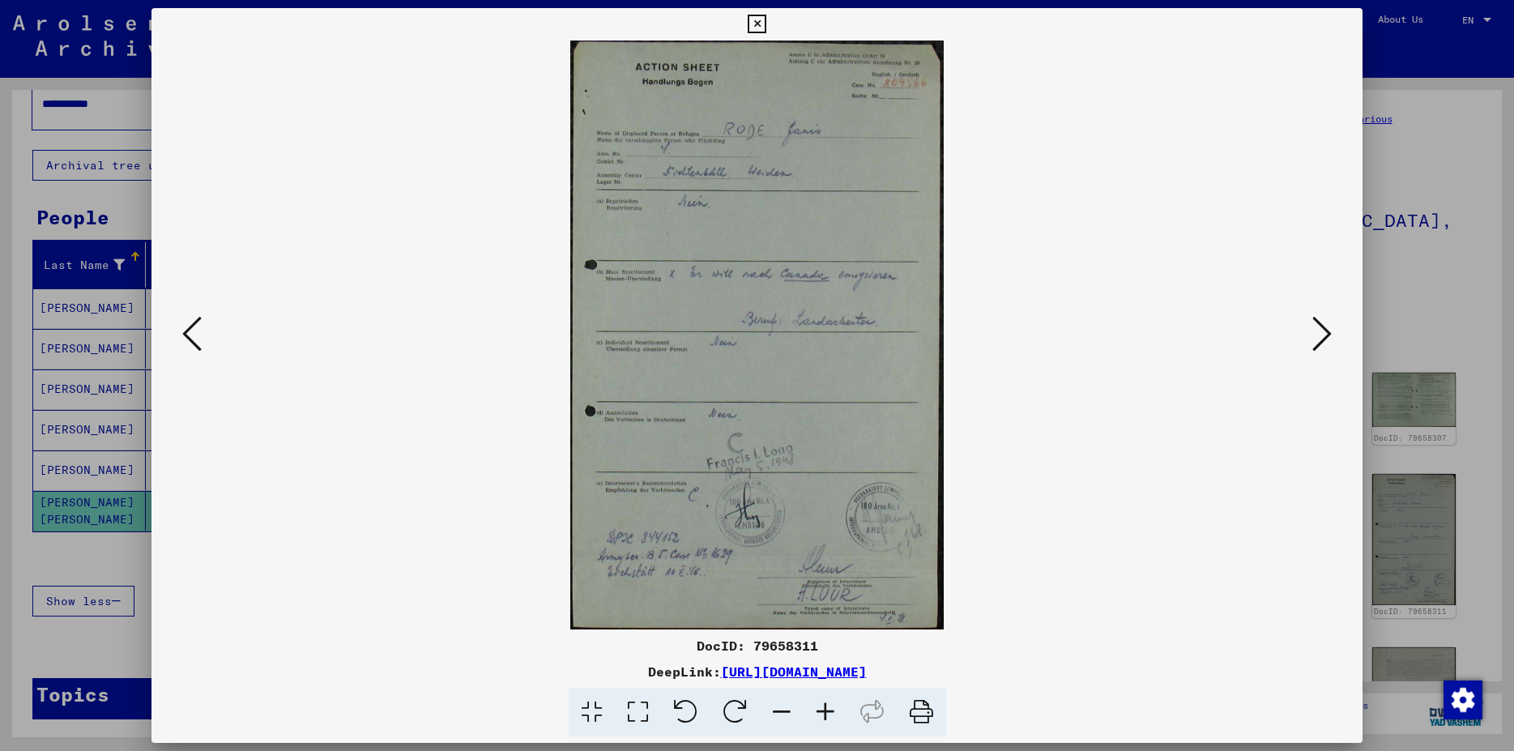
click at [1320, 331] on icon at bounding box center [1322, 333] width 19 height 39
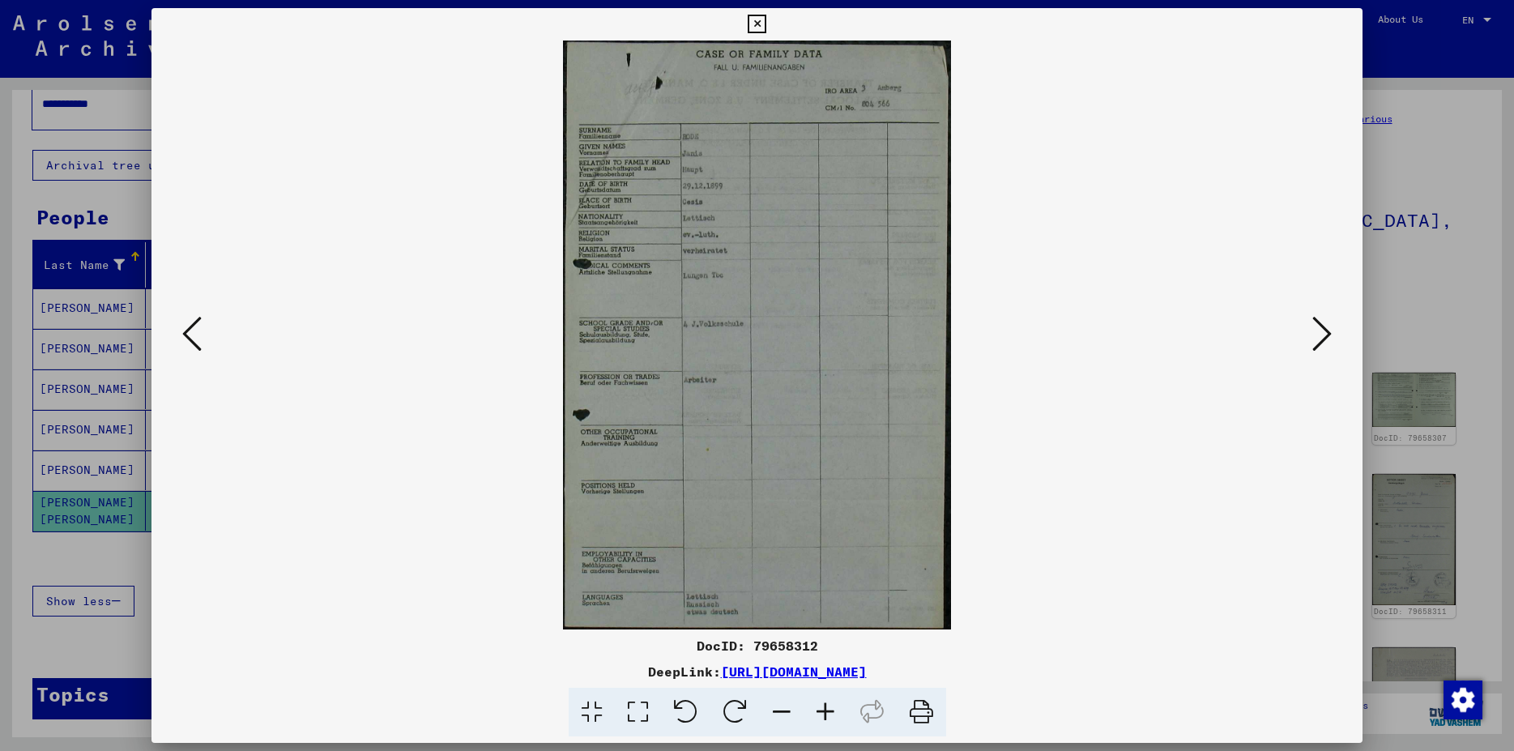
click at [182, 334] on icon at bounding box center [191, 333] width 19 height 39
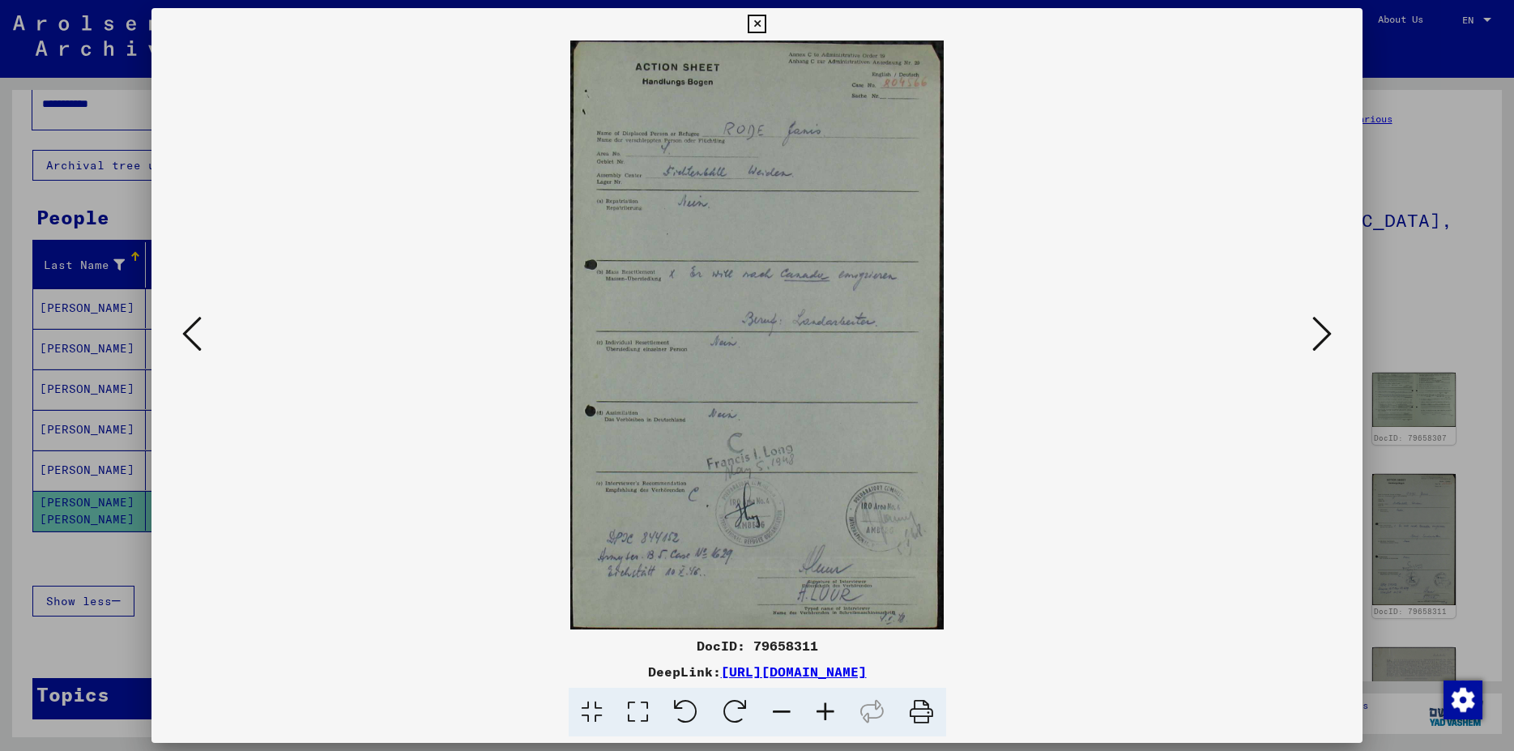
click at [1320, 343] on icon at bounding box center [1322, 333] width 19 height 39
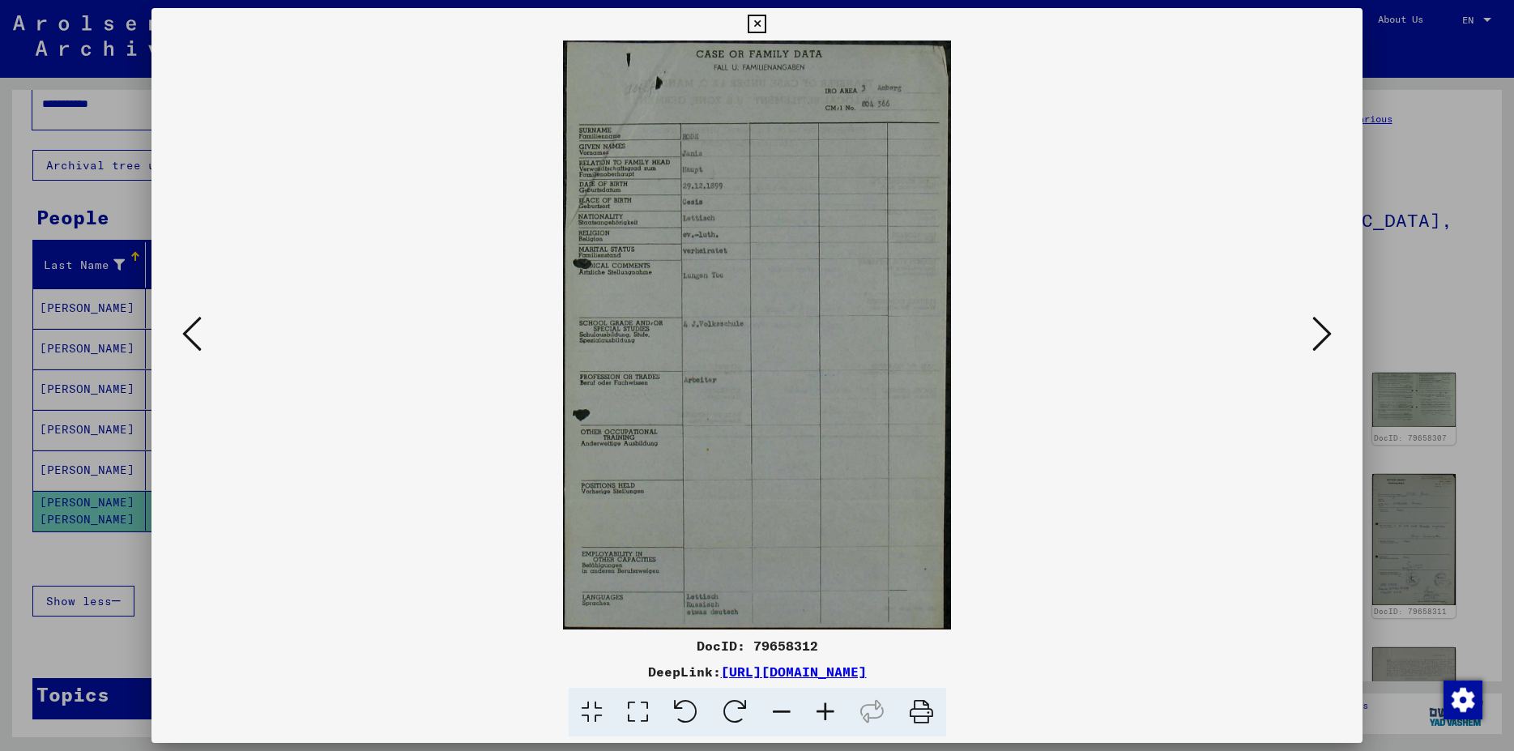
click at [1320, 343] on icon at bounding box center [1322, 333] width 19 height 39
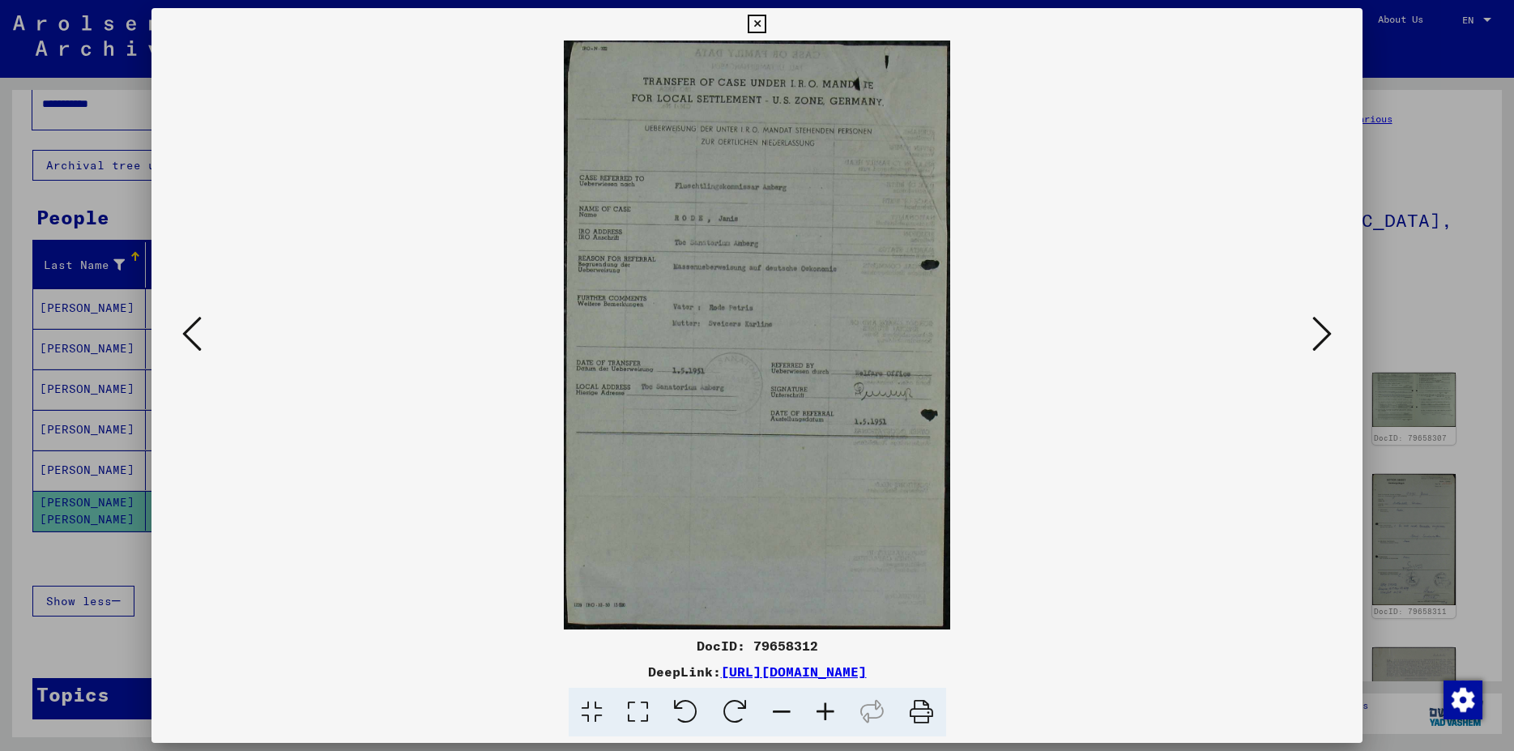
click at [1320, 343] on icon at bounding box center [1322, 333] width 19 height 39
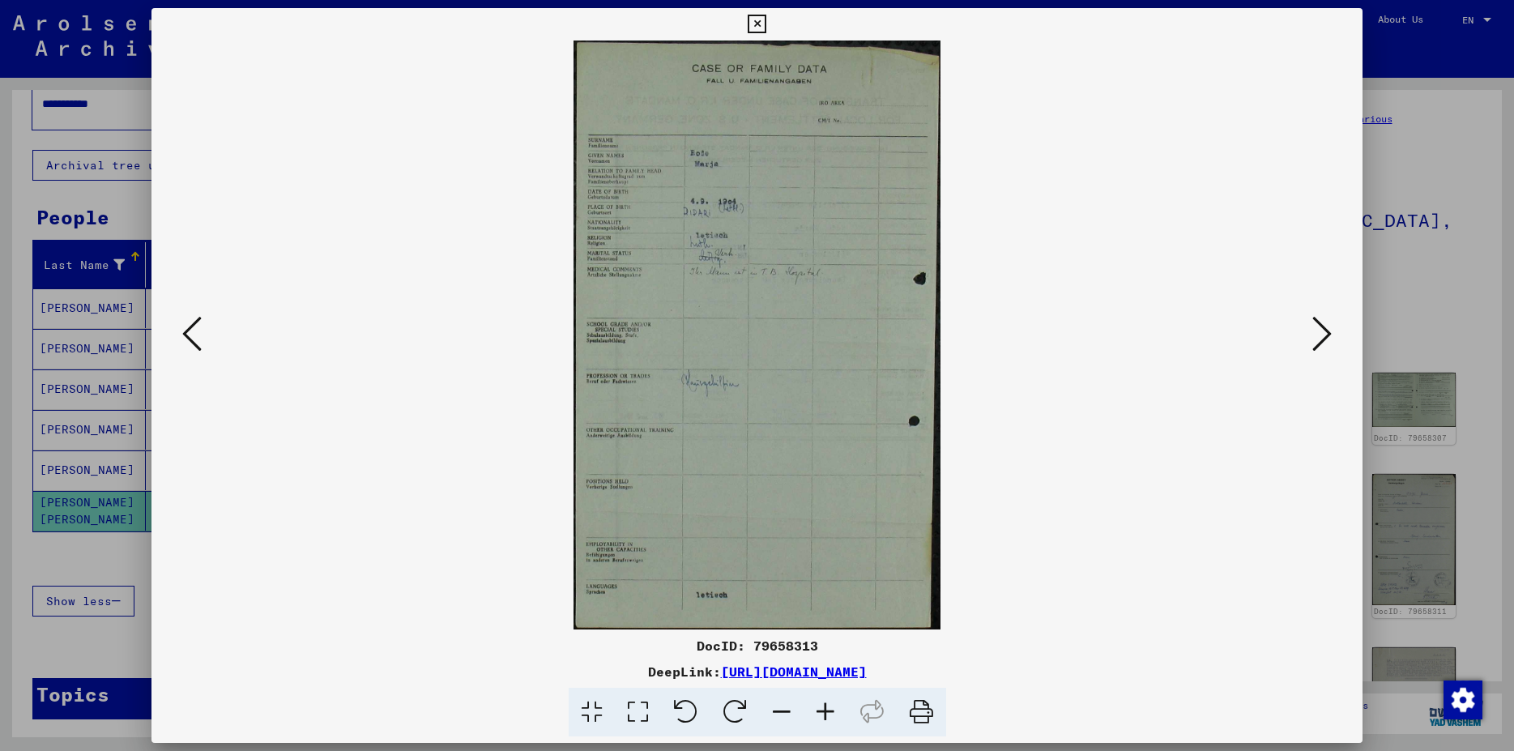
click at [1320, 343] on icon at bounding box center [1322, 333] width 19 height 39
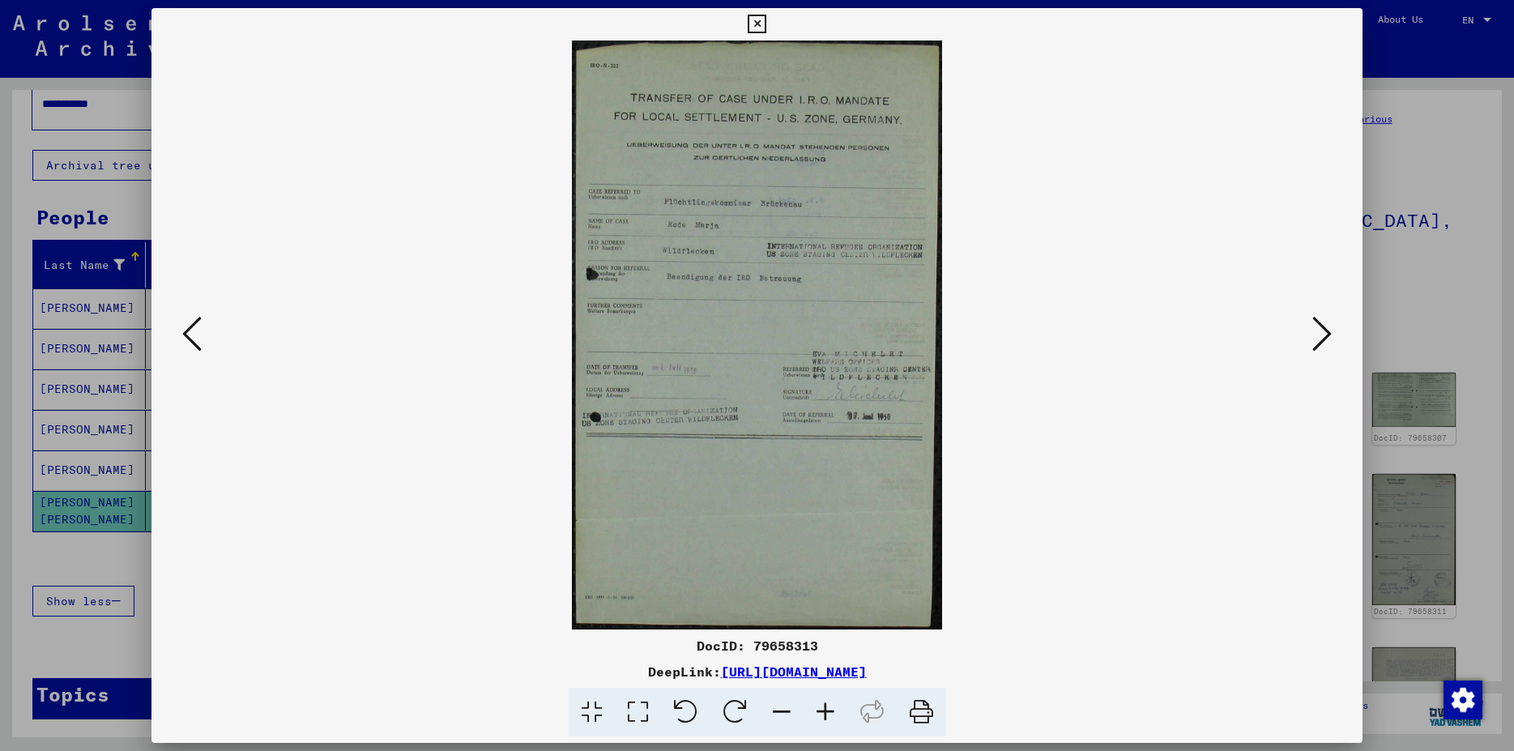
click at [230, 335] on img at bounding box center [757, 335] width 1101 height 589
click at [182, 337] on icon at bounding box center [191, 333] width 19 height 39
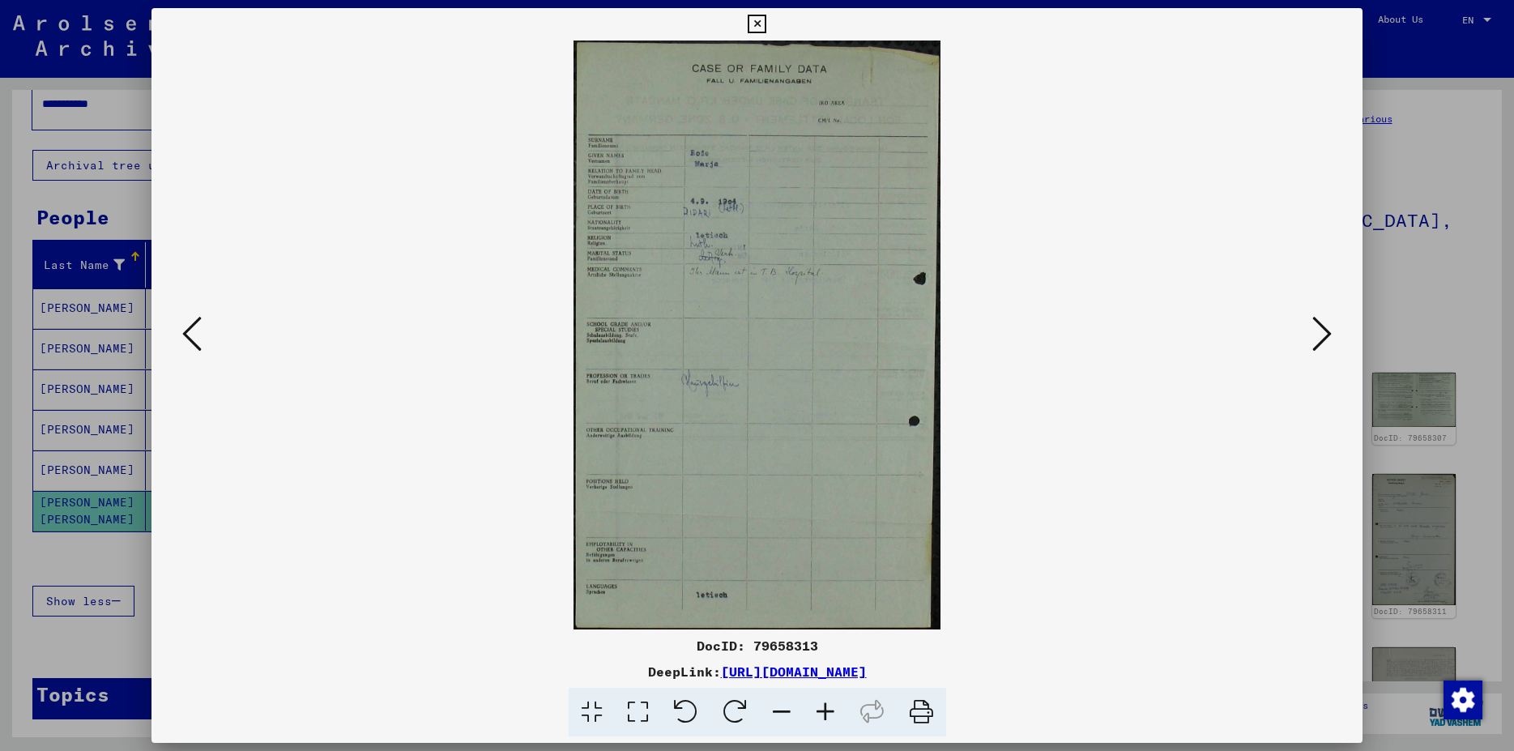
click at [182, 337] on icon at bounding box center [191, 333] width 19 height 39
click at [318, 317] on div at bounding box center [757, 335] width 1211 height 589
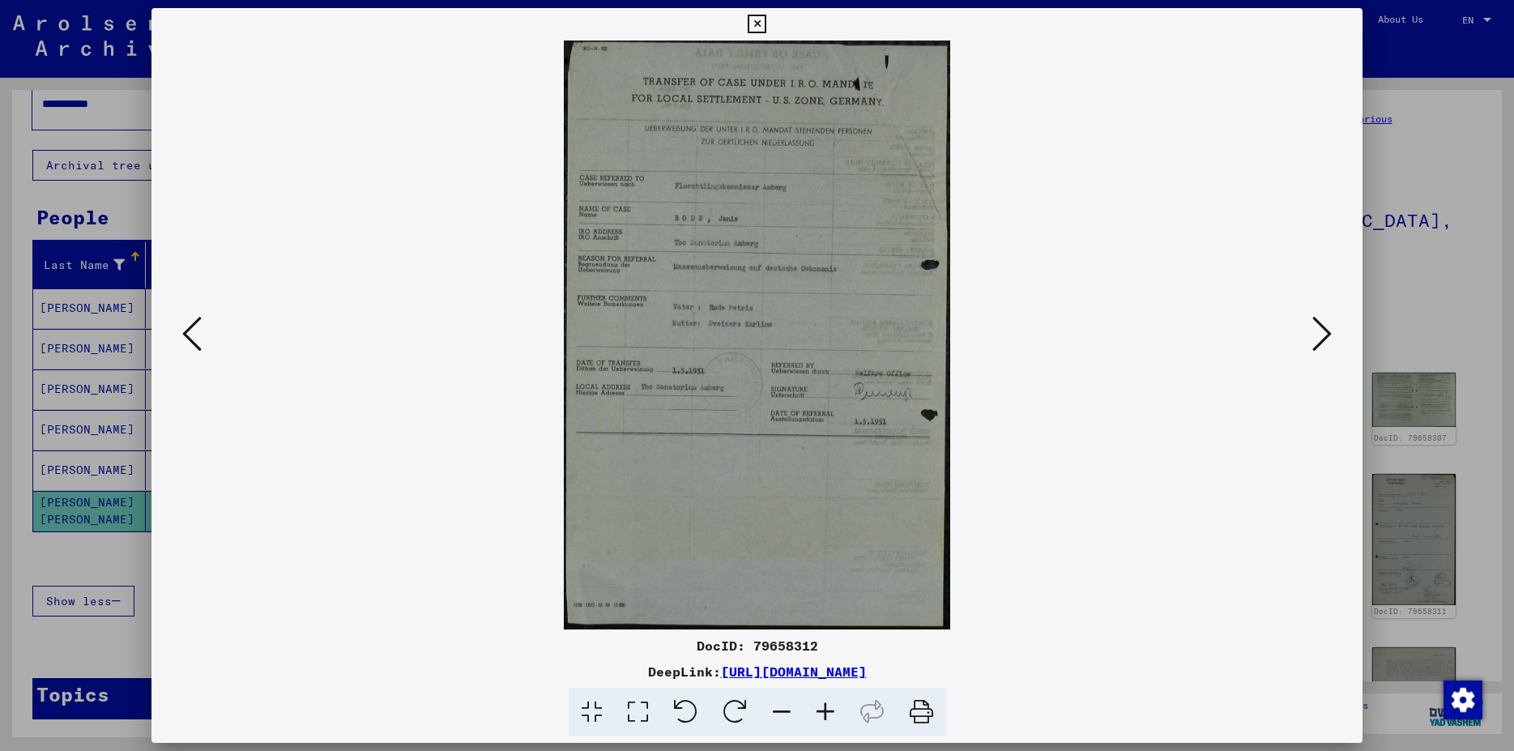
click at [767, 21] on icon at bounding box center [757, 24] width 19 height 19
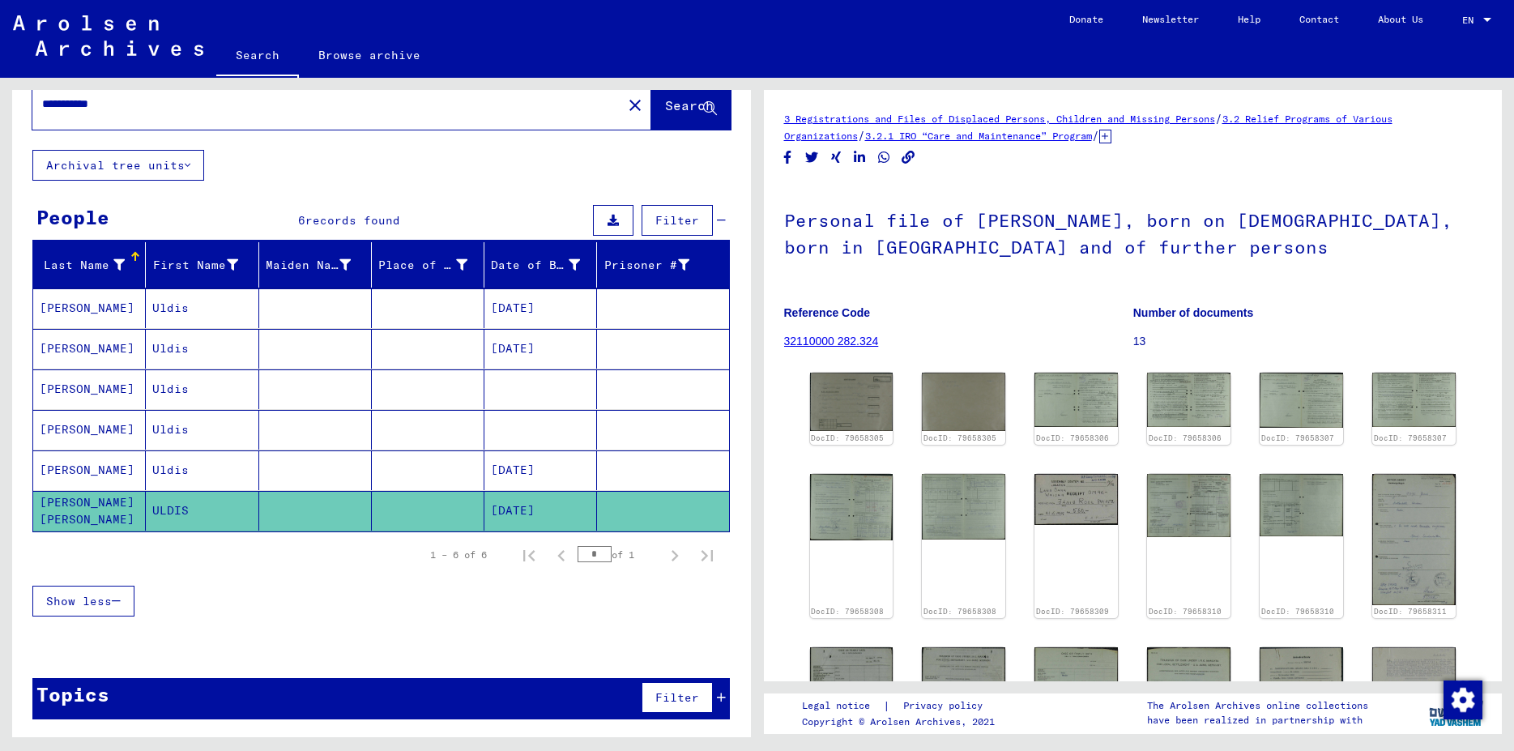
click at [271, 307] on mat-cell at bounding box center [315, 308] width 113 height 40
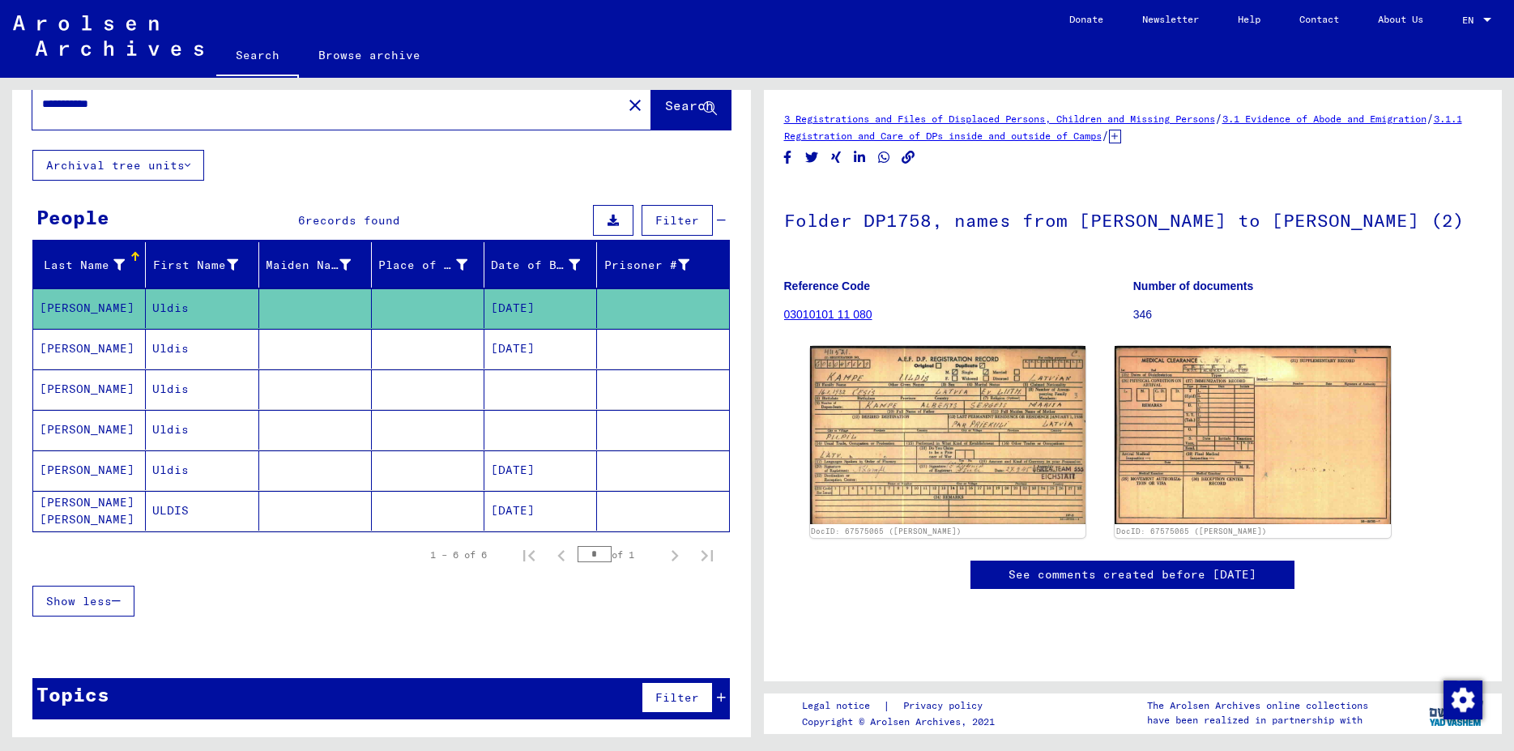
drag, startPoint x: 417, startPoint y: 344, endPoint x: 395, endPoint y: 378, distance: 40.5
click at [416, 346] on mat-cell at bounding box center [428, 349] width 113 height 40
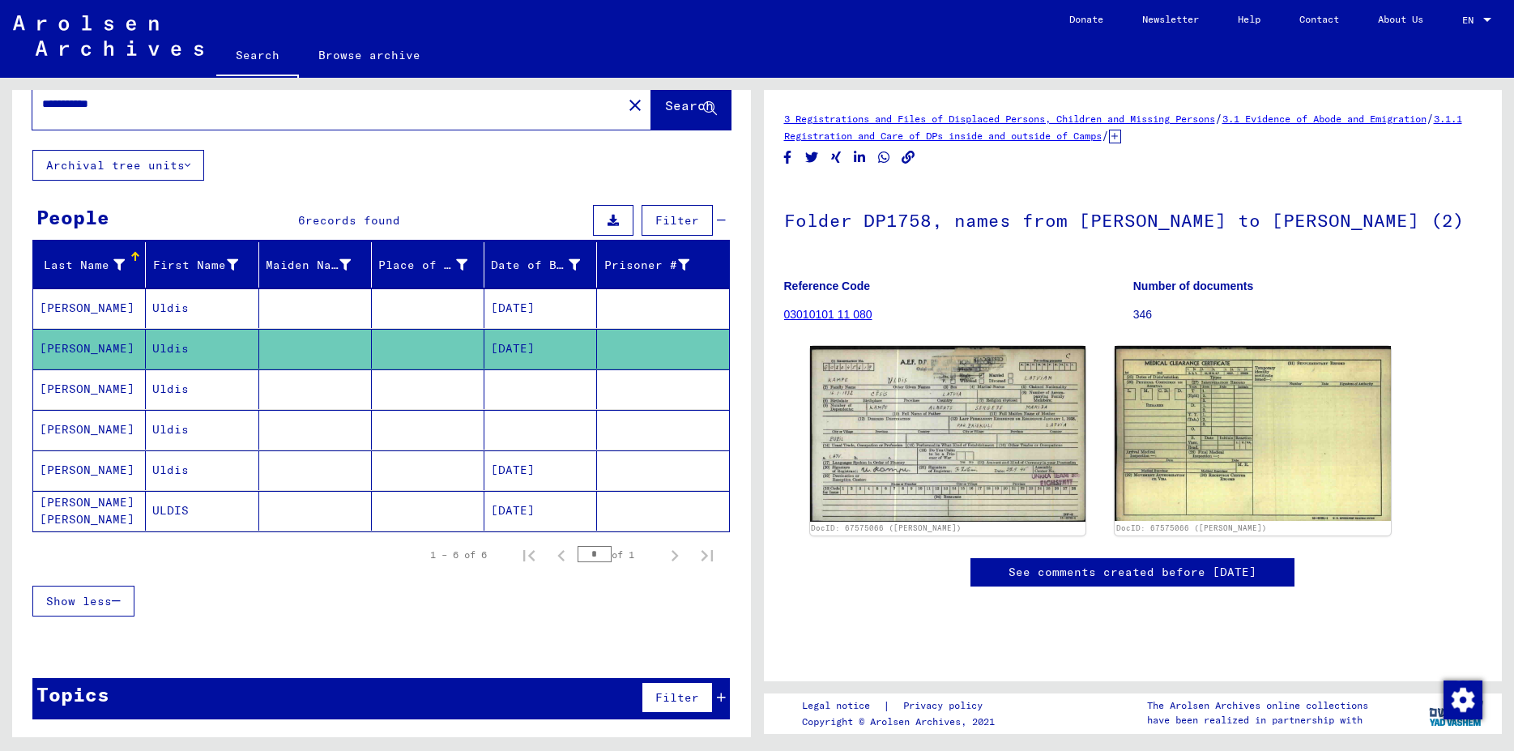
click at [391, 459] on mat-cell at bounding box center [428, 471] width 113 height 40
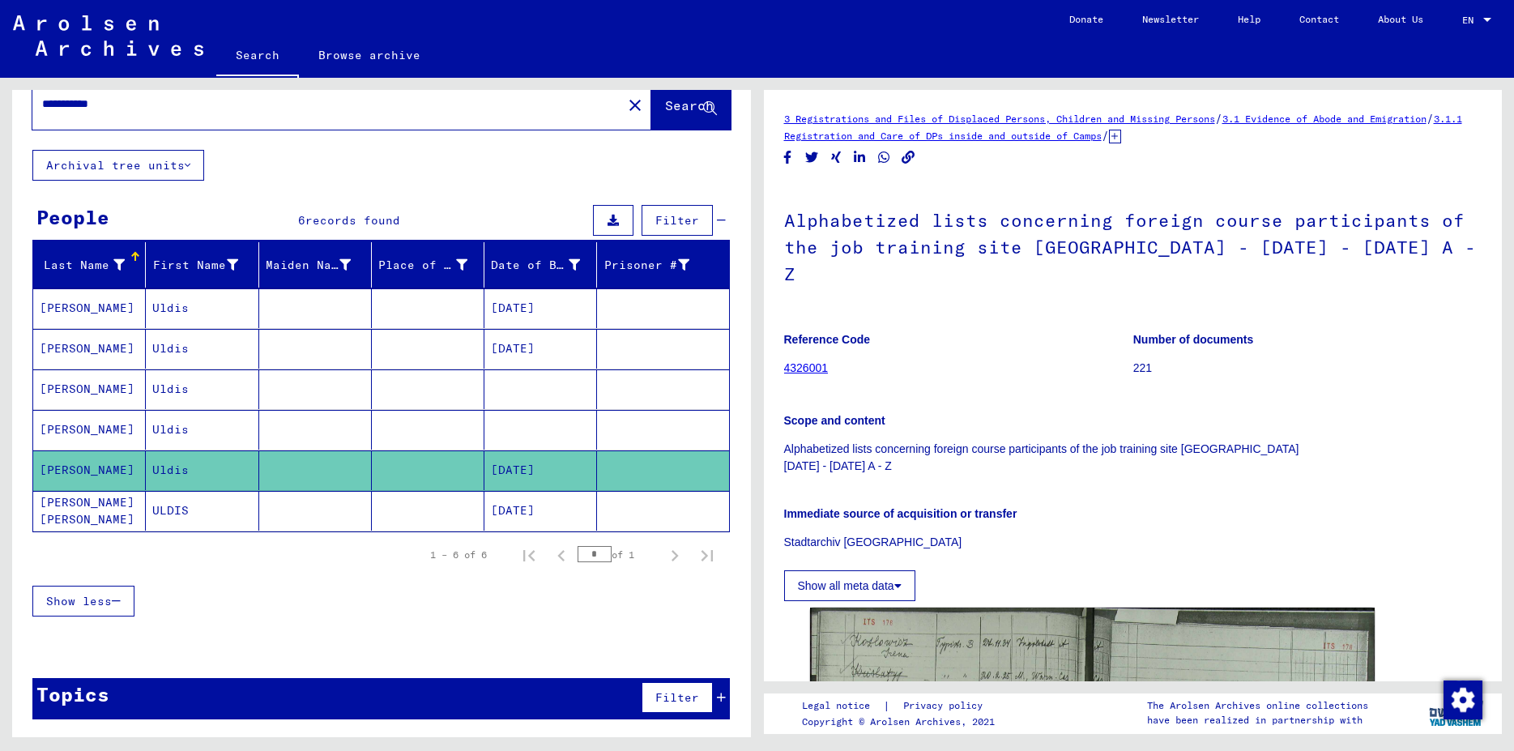
click at [400, 500] on mat-cell at bounding box center [428, 511] width 113 height 40
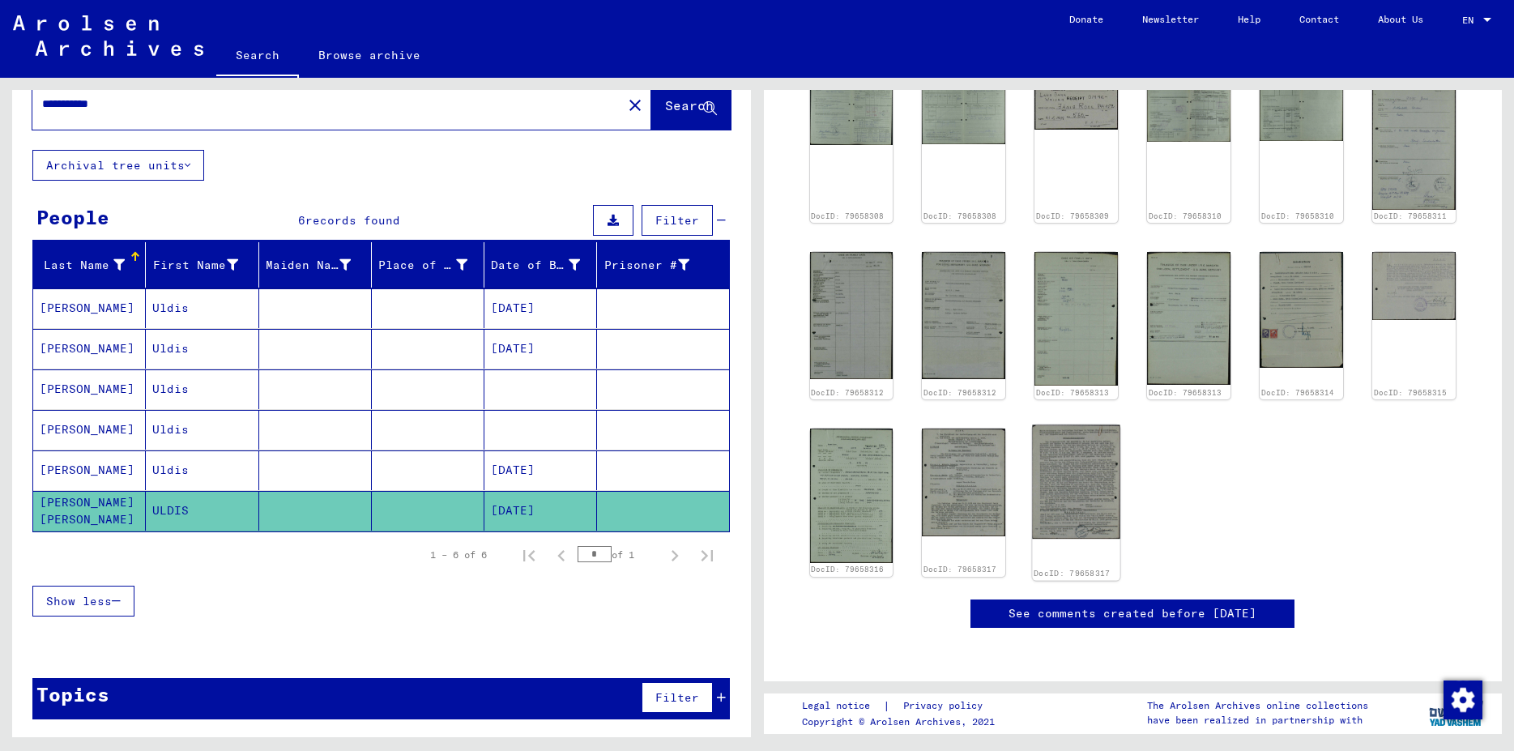
click at [1076, 425] on img at bounding box center [1077, 482] width 88 height 114
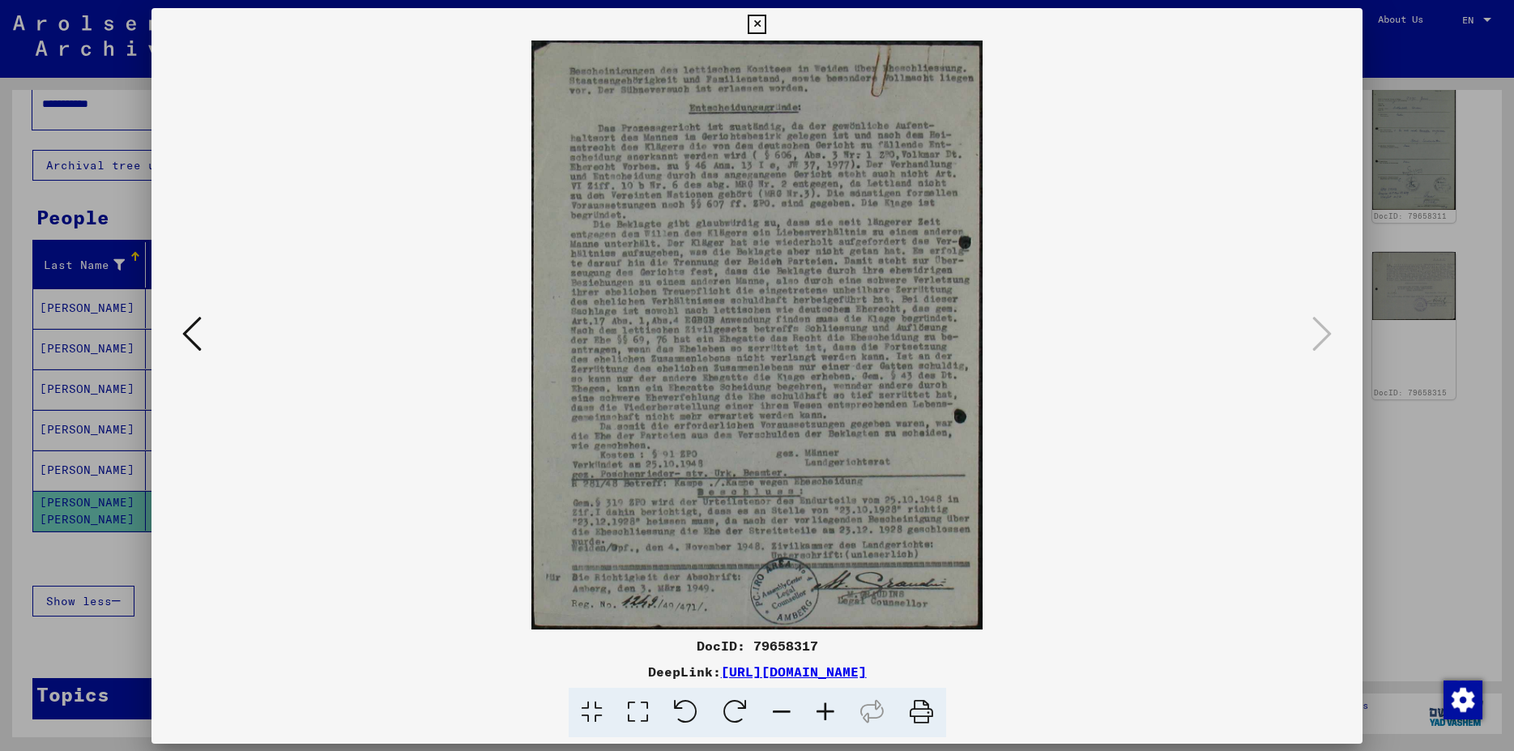
scroll to position [438, 0]
click at [186, 337] on icon at bounding box center [191, 333] width 19 height 39
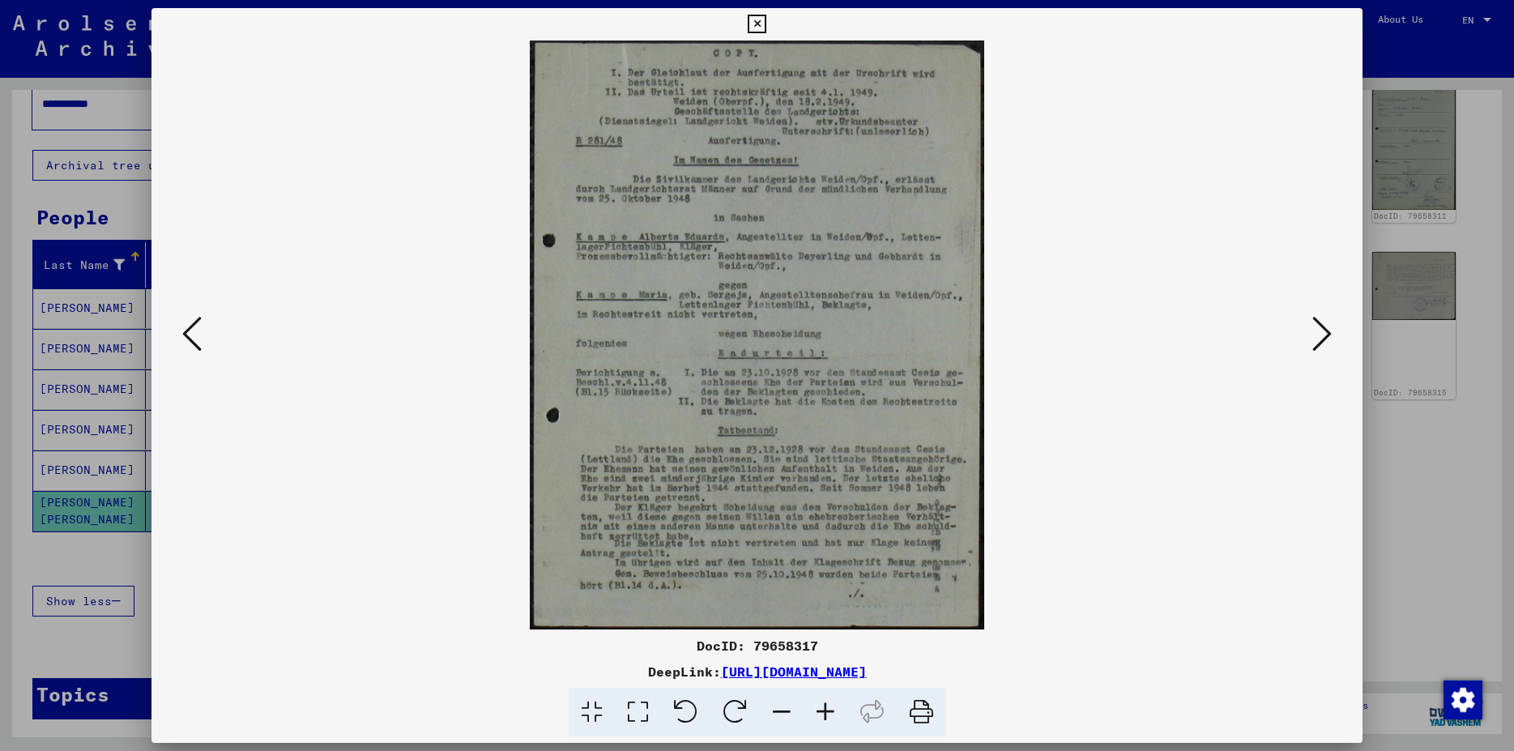
click at [186, 337] on icon at bounding box center [191, 333] width 19 height 39
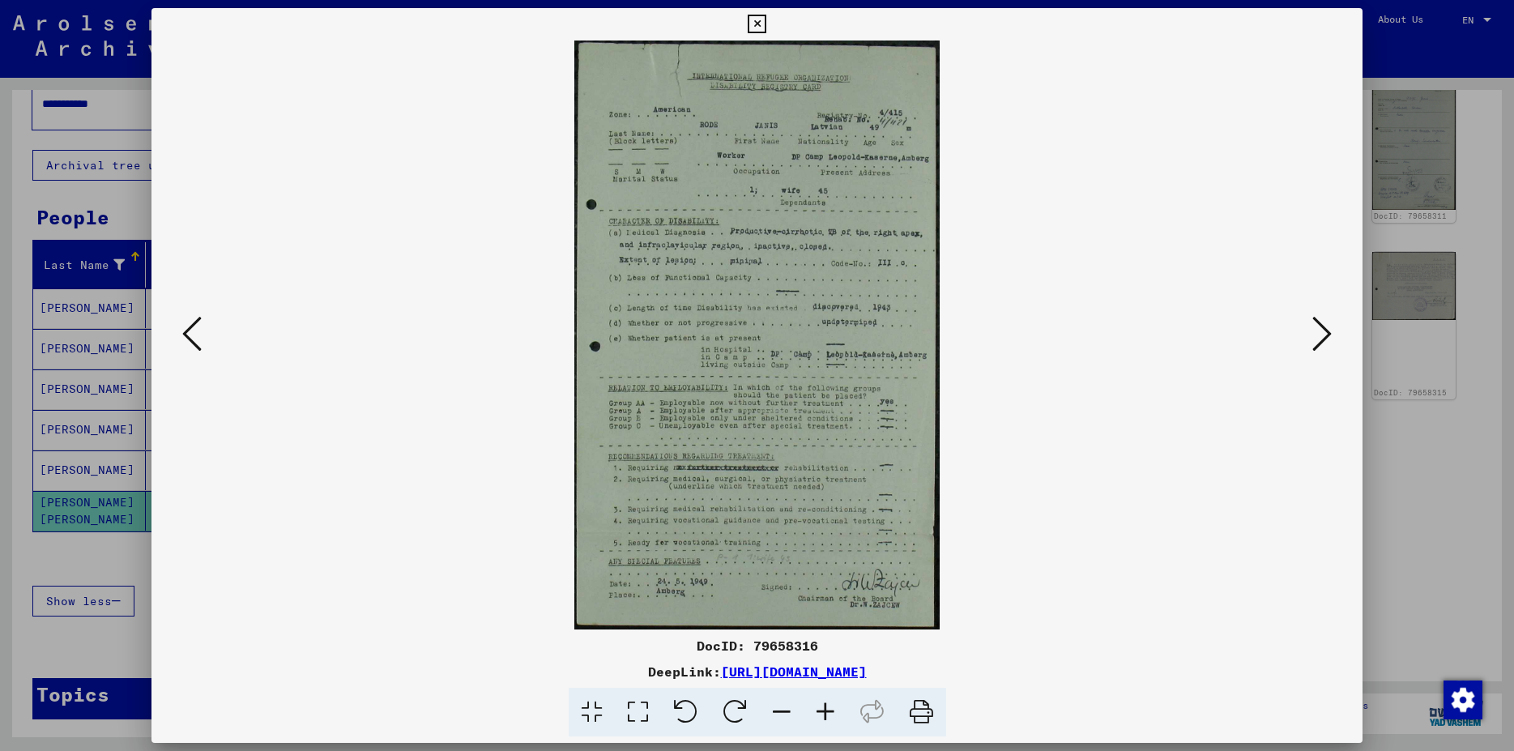
click at [186, 337] on icon at bounding box center [191, 333] width 19 height 39
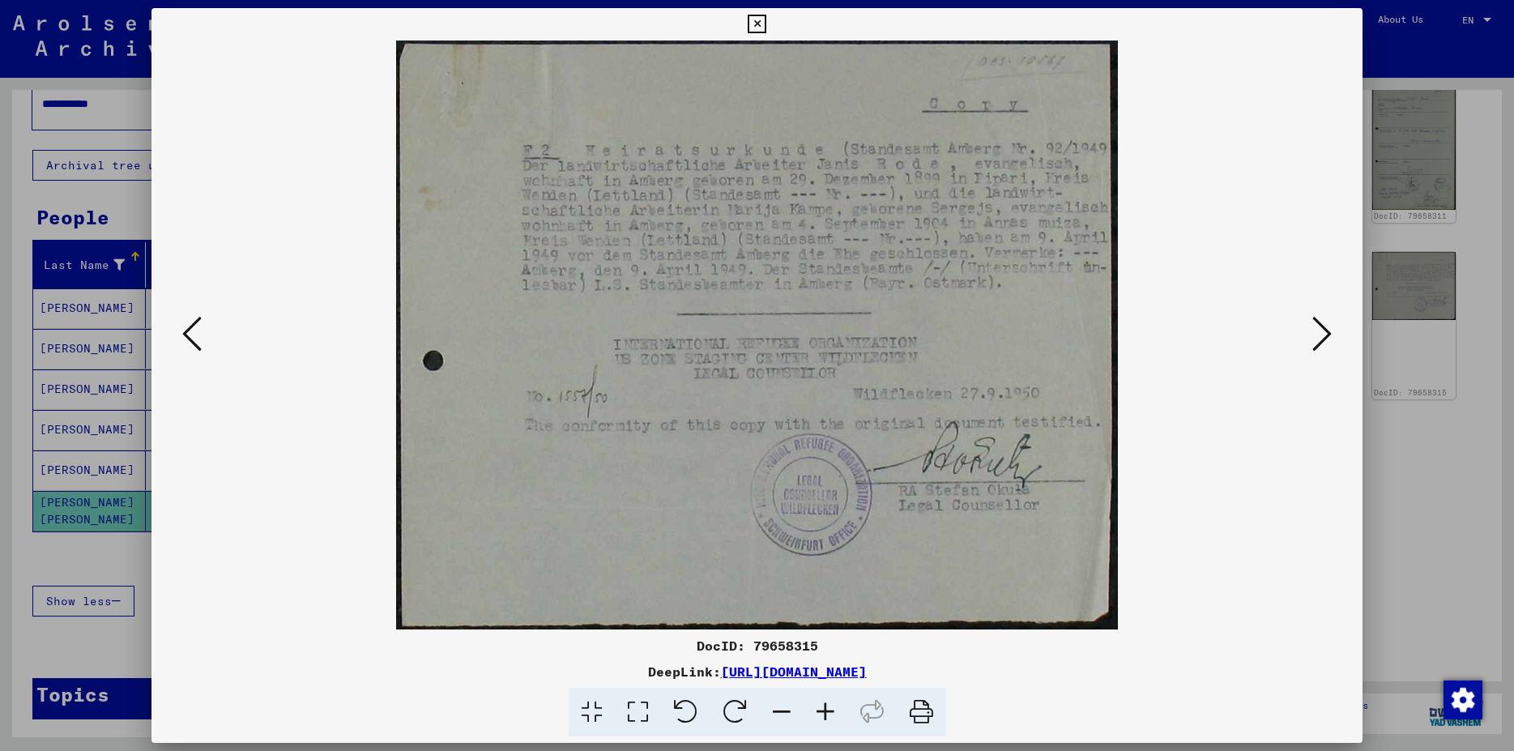
click at [1305, 340] on img at bounding box center [757, 335] width 1101 height 589
click at [1316, 337] on icon at bounding box center [1322, 333] width 19 height 39
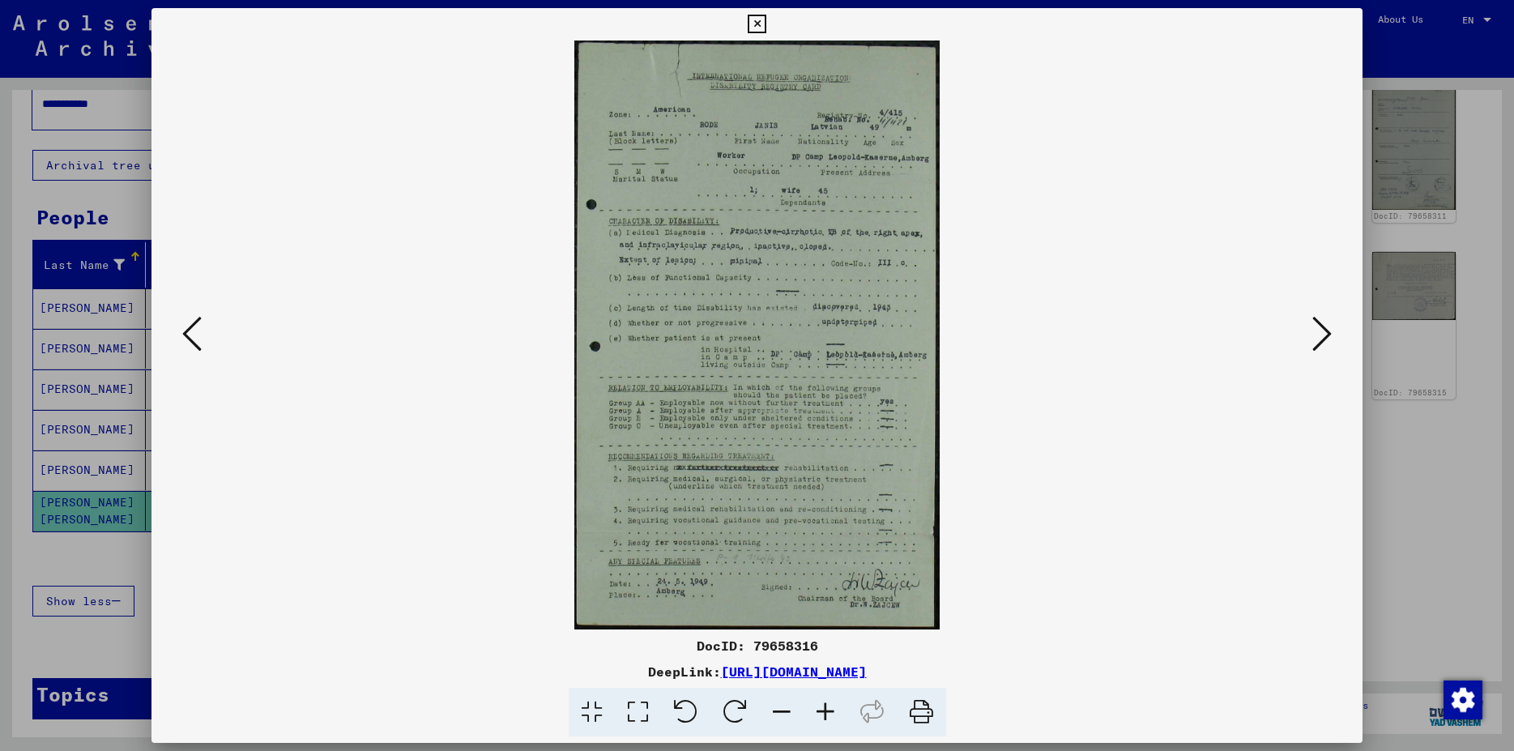
click at [184, 340] on icon at bounding box center [191, 333] width 19 height 39
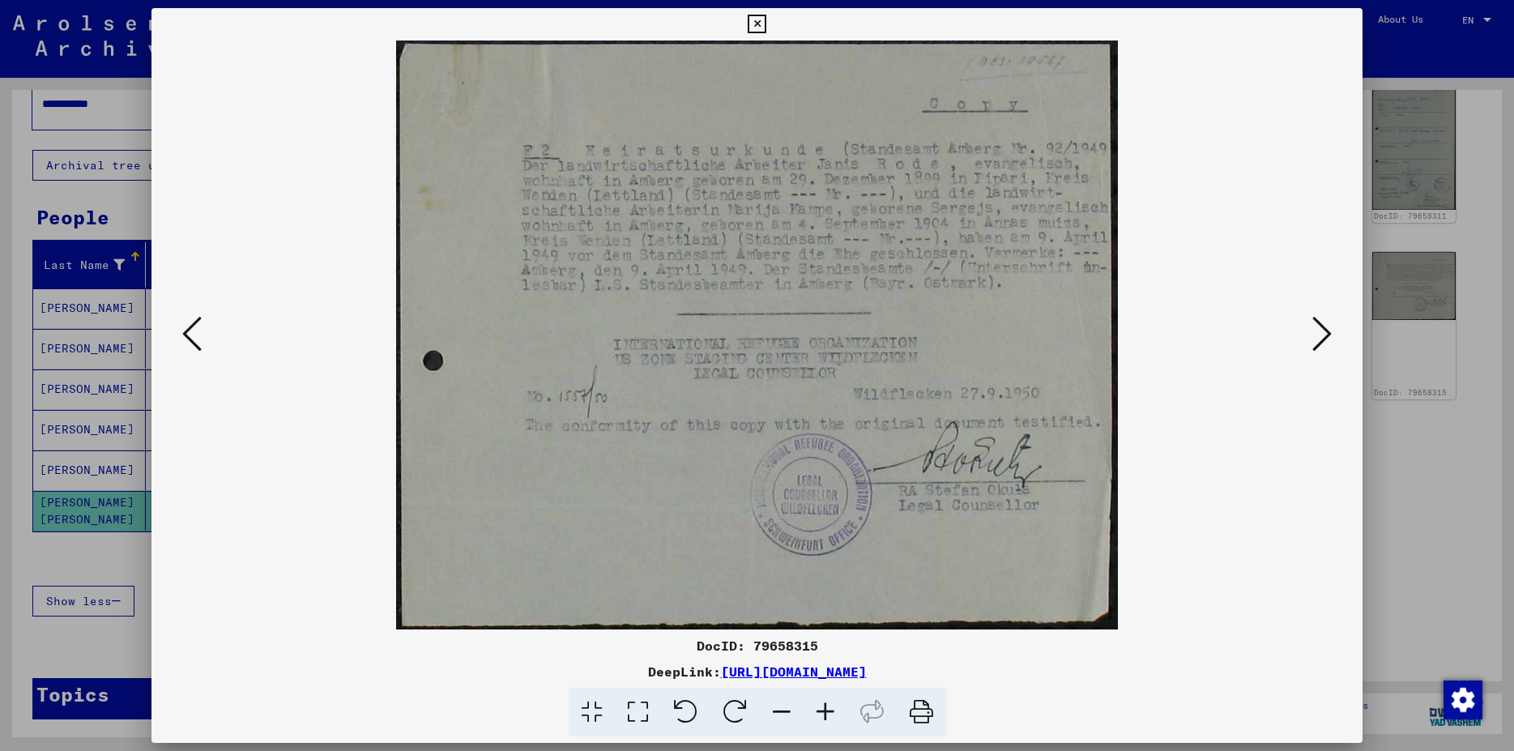
click at [184, 340] on icon at bounding box center [191, 333] width 19 height 39
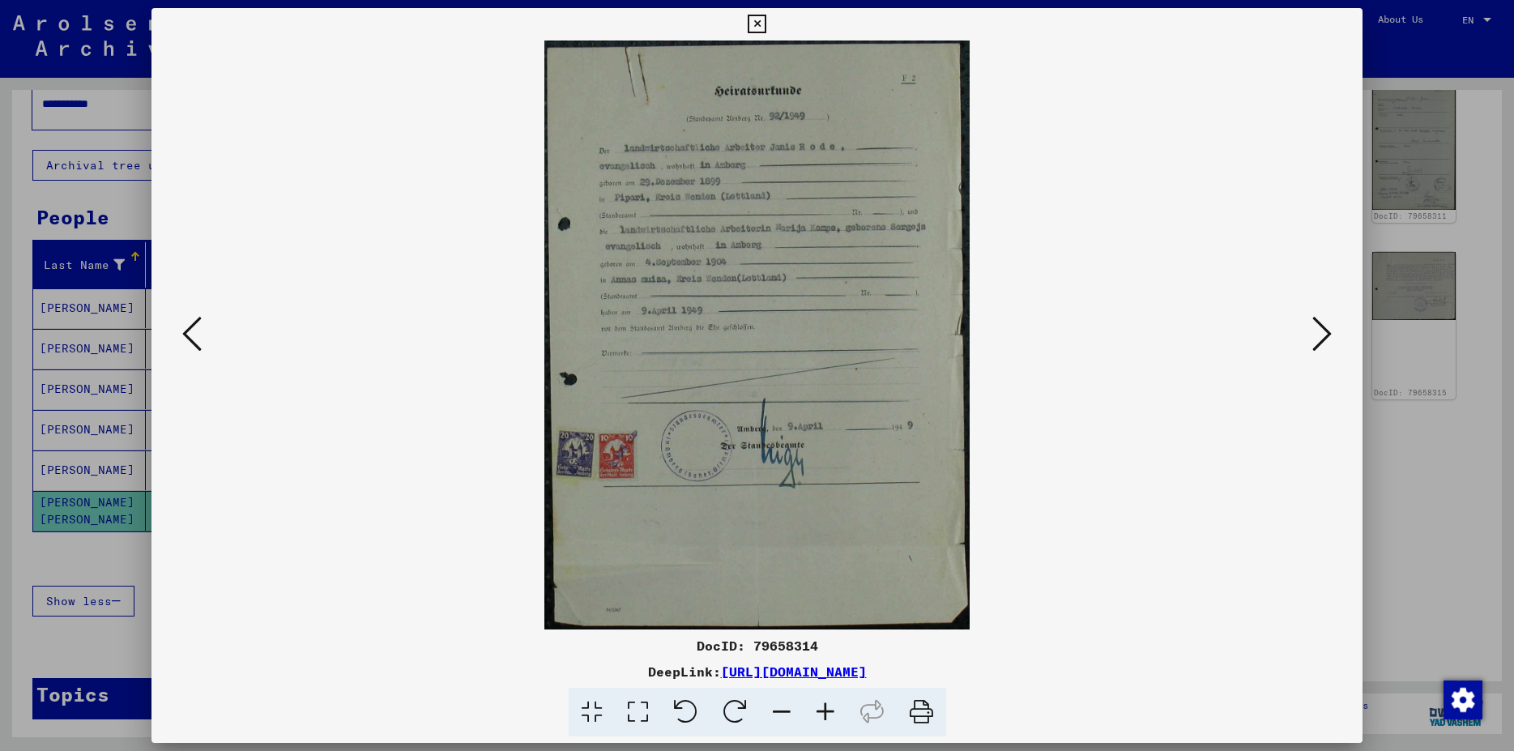
click at [184, 340] on icon at bounding box center [191, 333] width 19 height 39
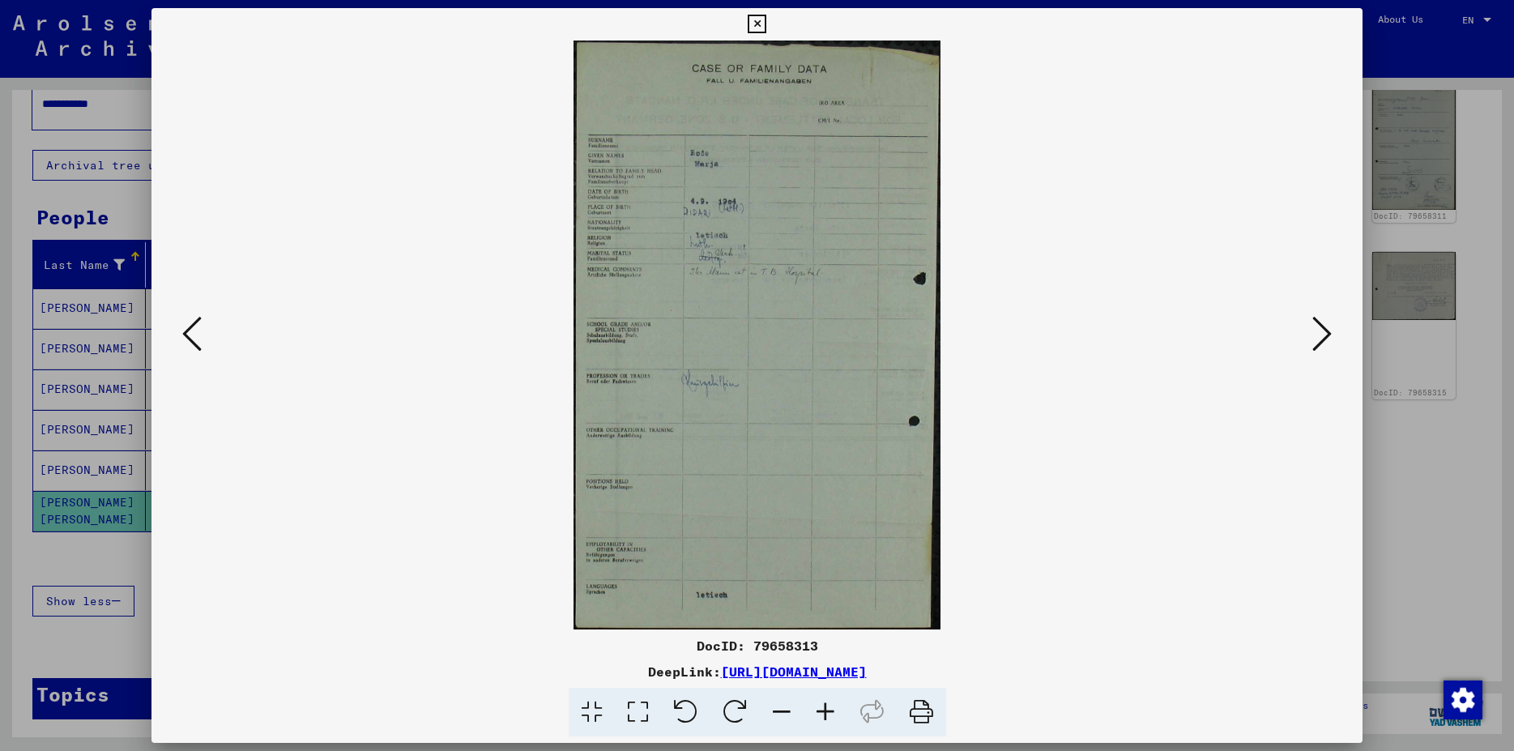
click at [184, 340] on icon at bounding box center [191, 333] width 19 height 39
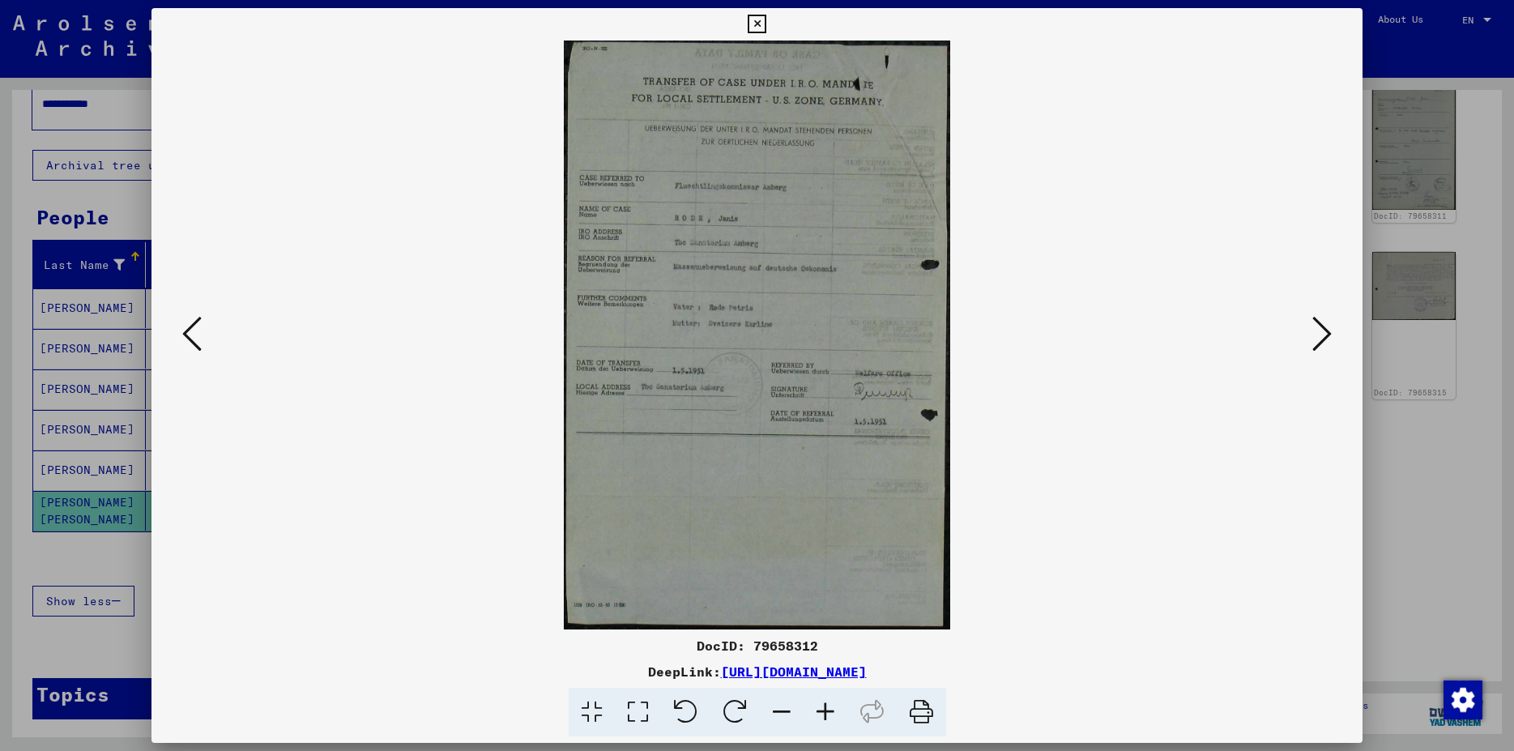
click at [184, 340] on icon at bounding box center [191, 333] width 19 height 39
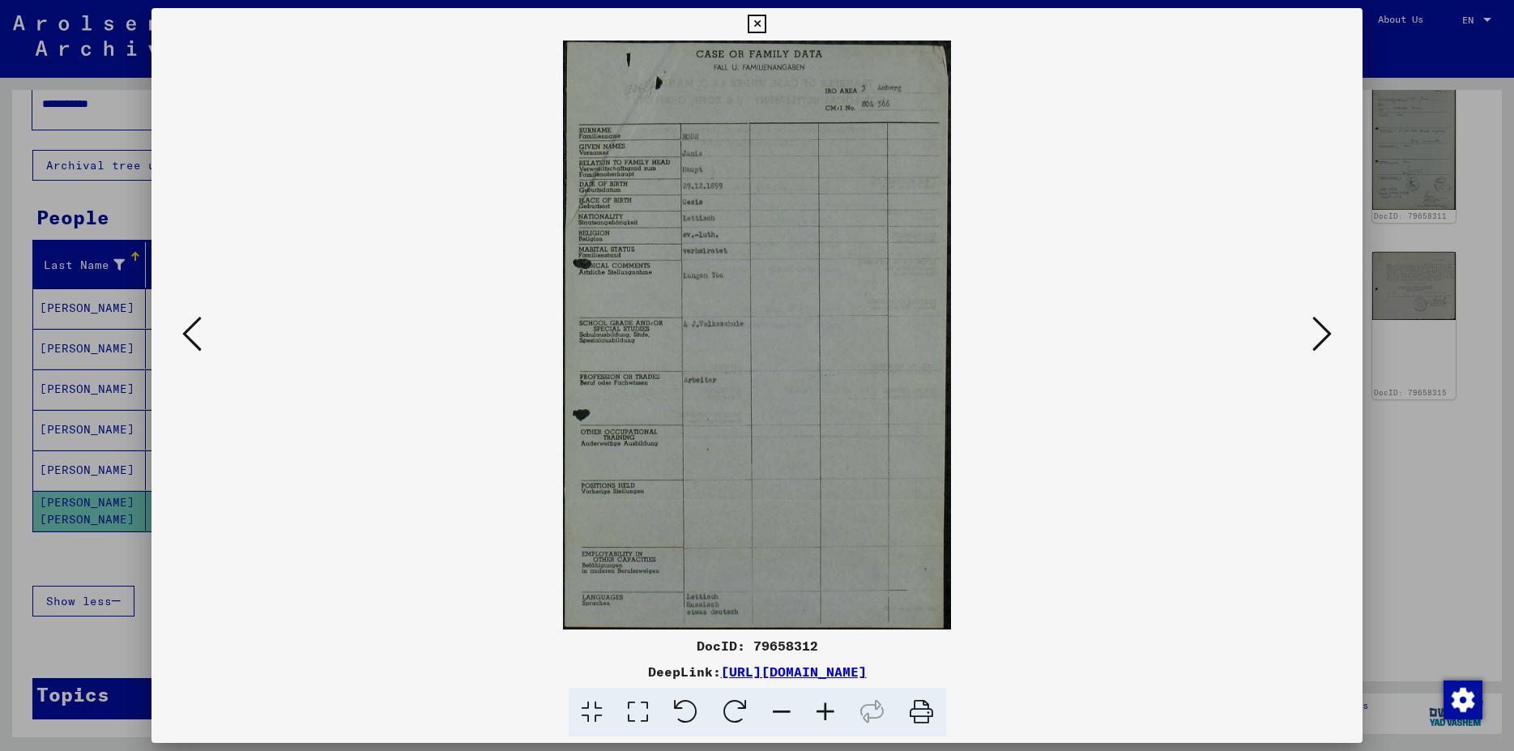
click at [184, 340] on icon at bounding box center [191, 333] width 19 height 39
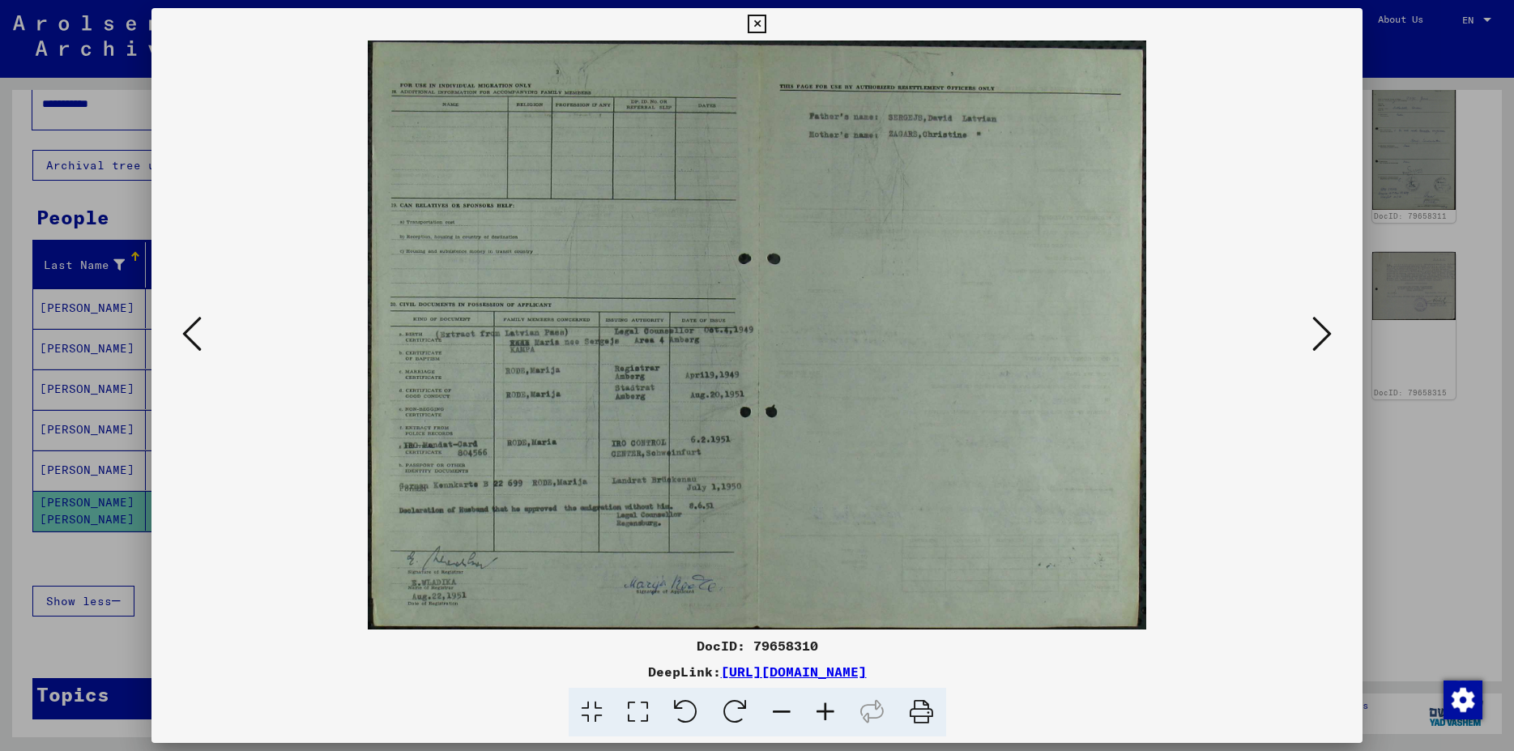
click at [184, 340] on icon at bounding box center [191, 333] width 19 height 39
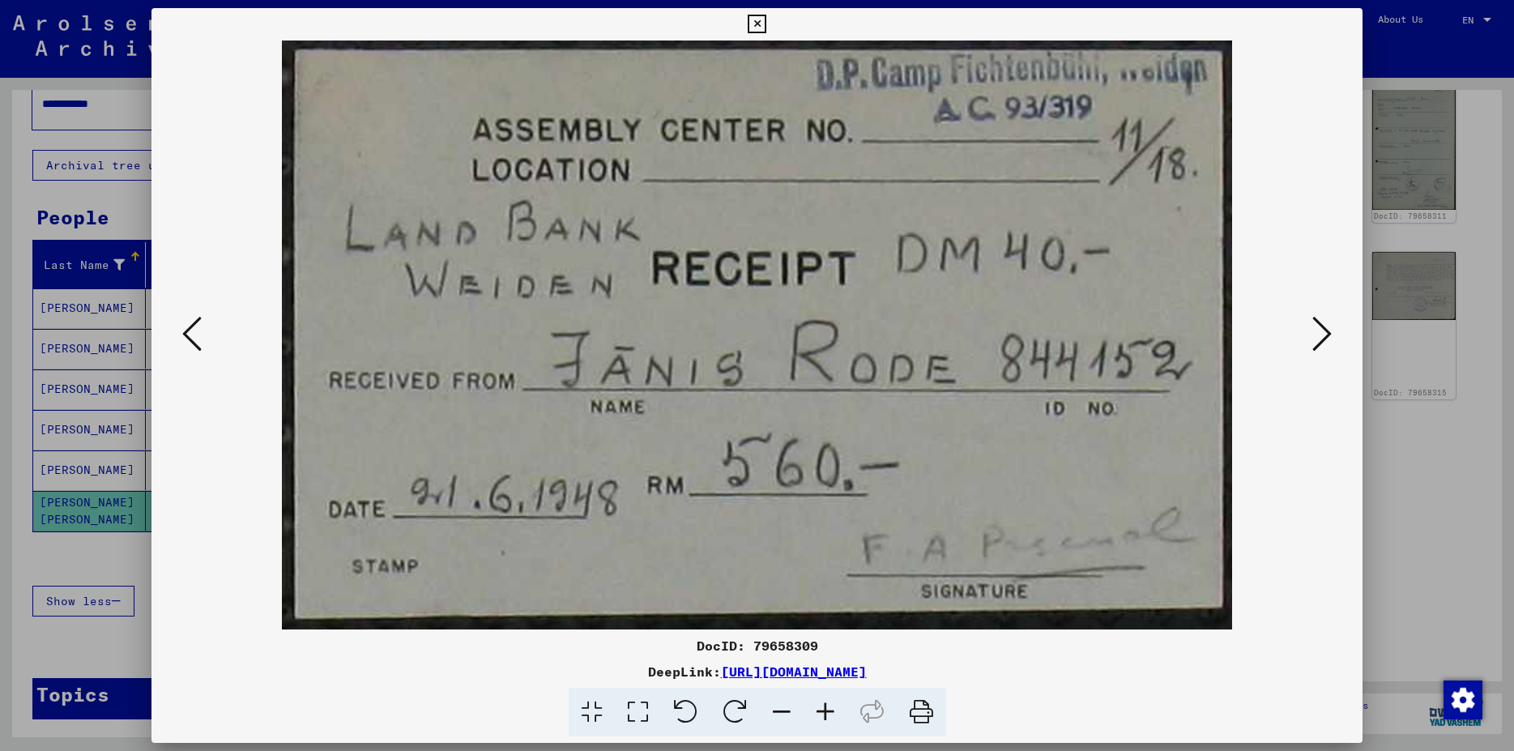
click at [184, 340] on icon at bounding box center [191, 333] width 19 height 39
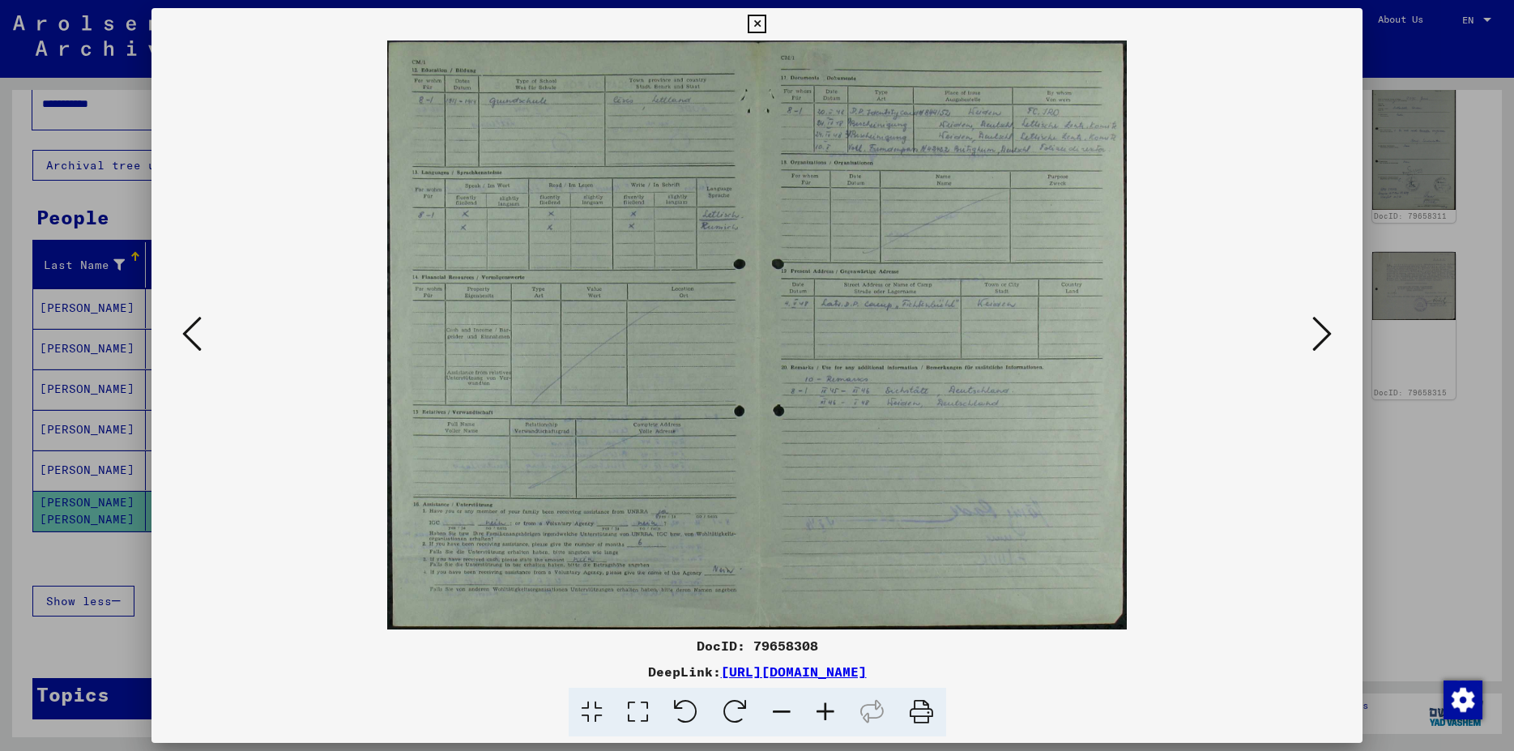
click at [184, 340] on icon at bounding box center [191, 333] width 19 height 39
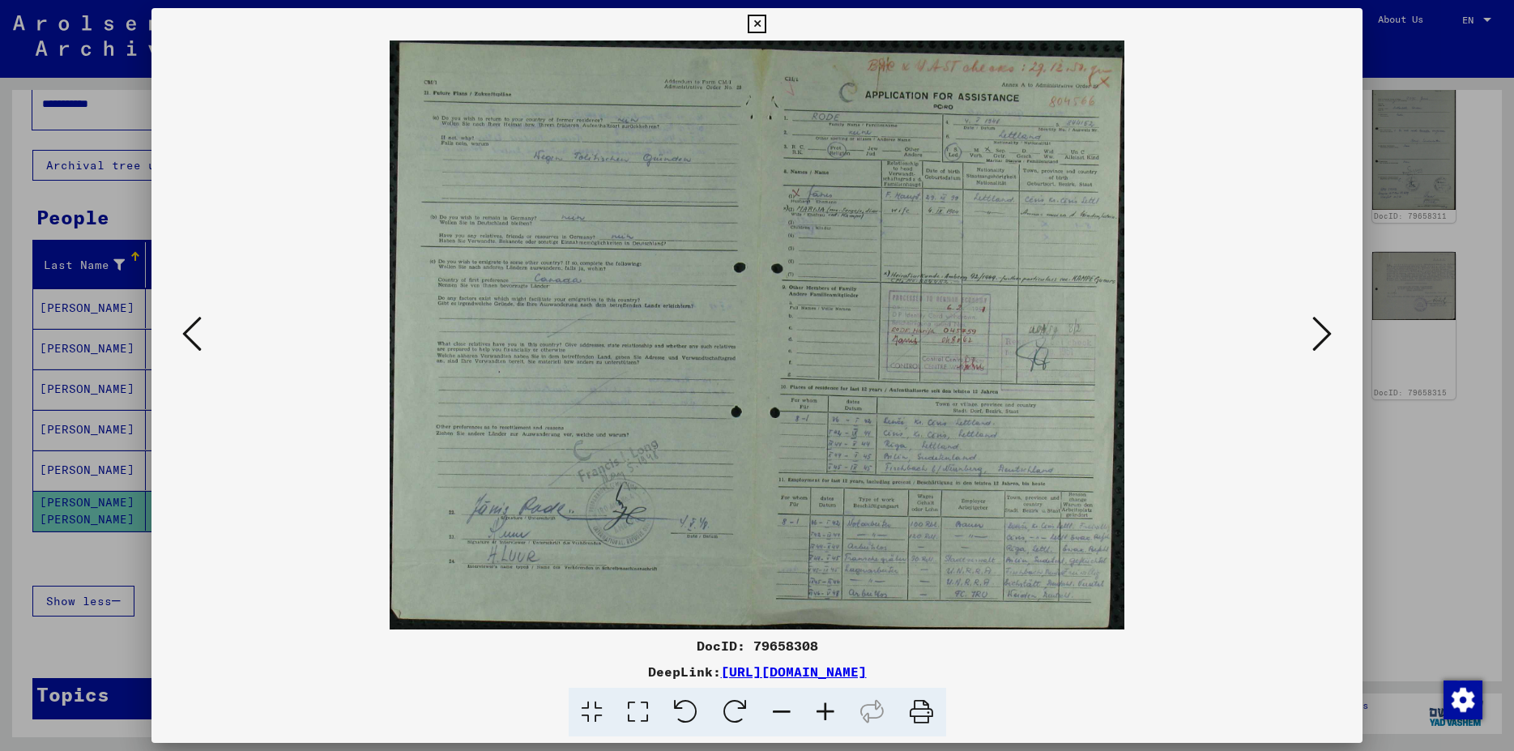
click at [184, 340] on icon at bounding box center [191, 333] width 19 height 39
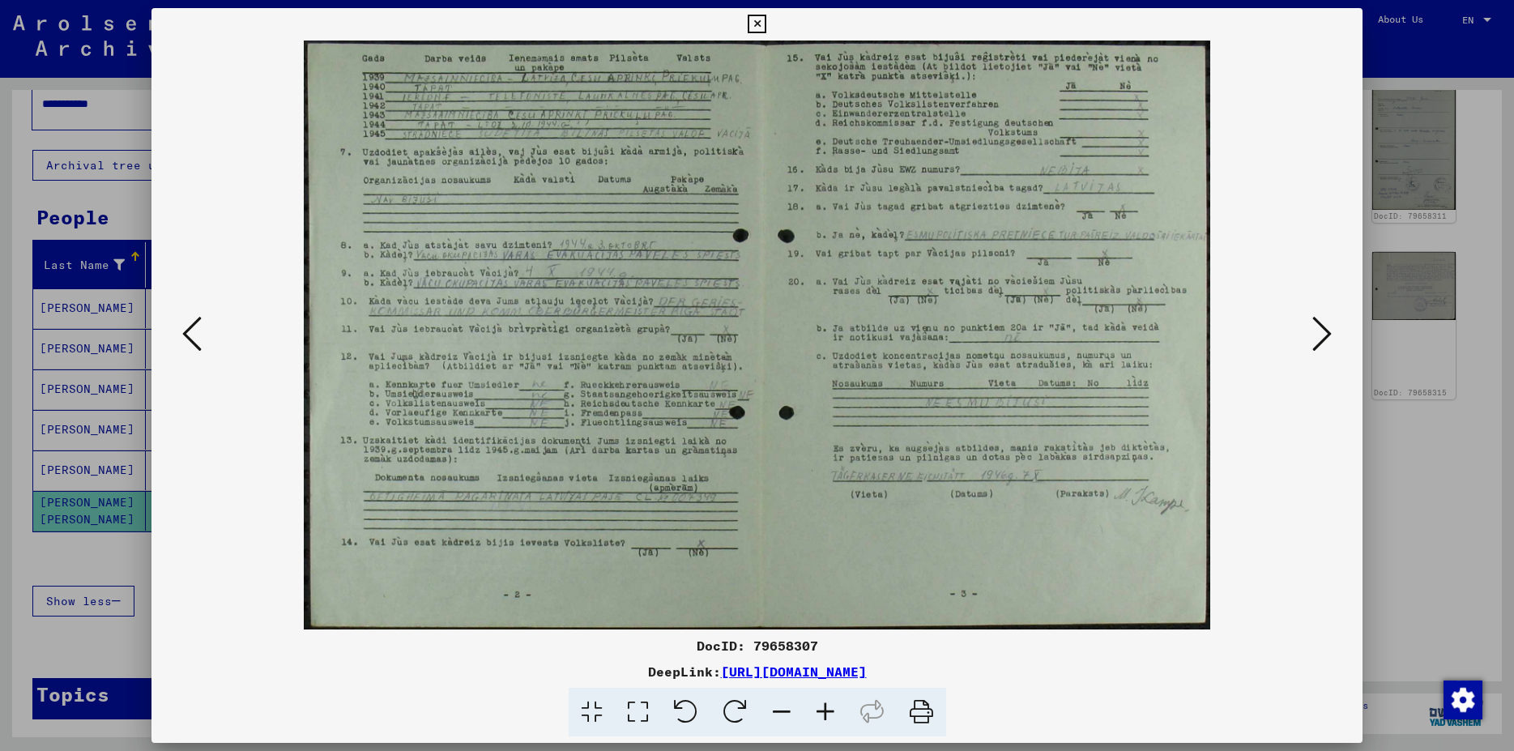
click at [184, 340] on icon at bounding box center [191, 333] width 19 height 39
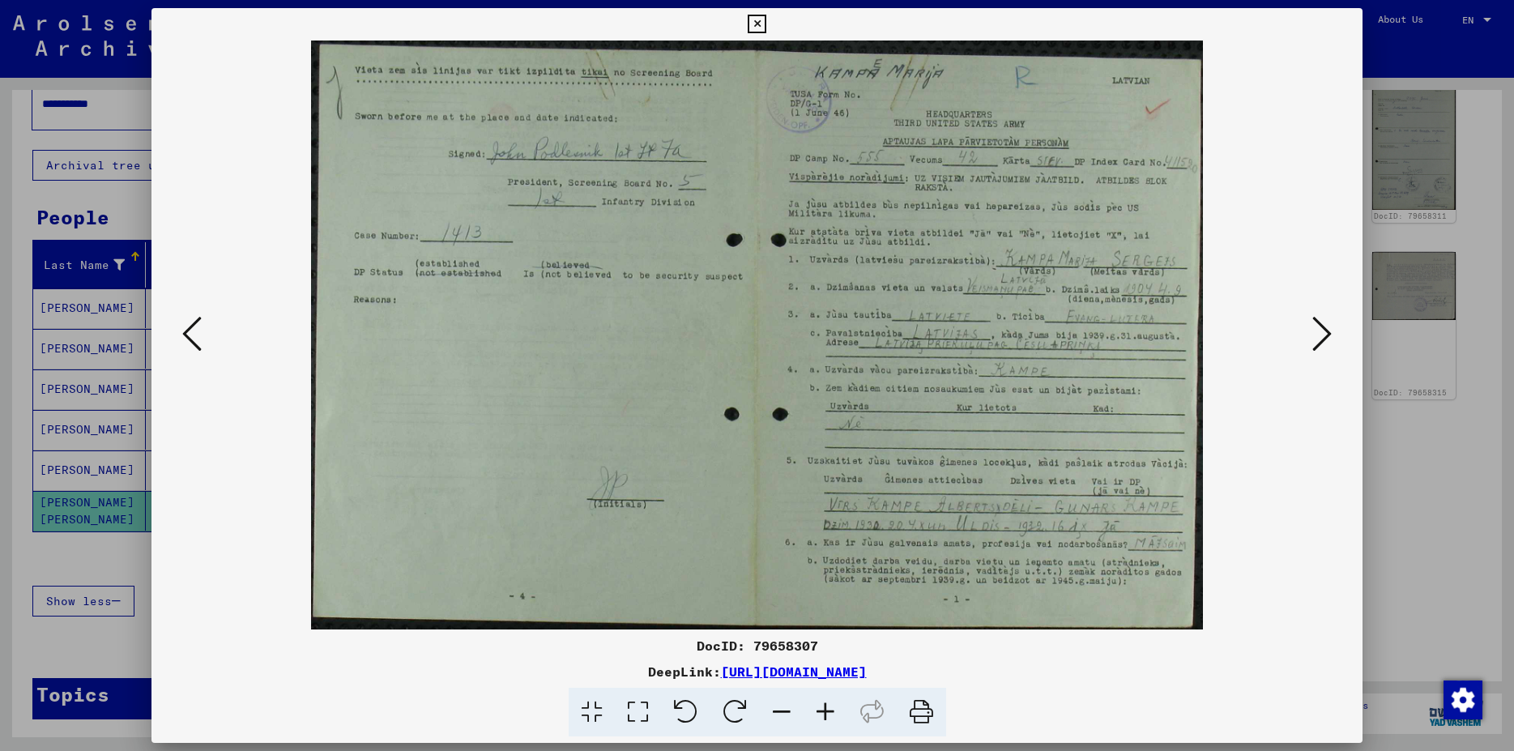
click at [184, 340] on icon at bounding box center [191, 333] width 19 height 39
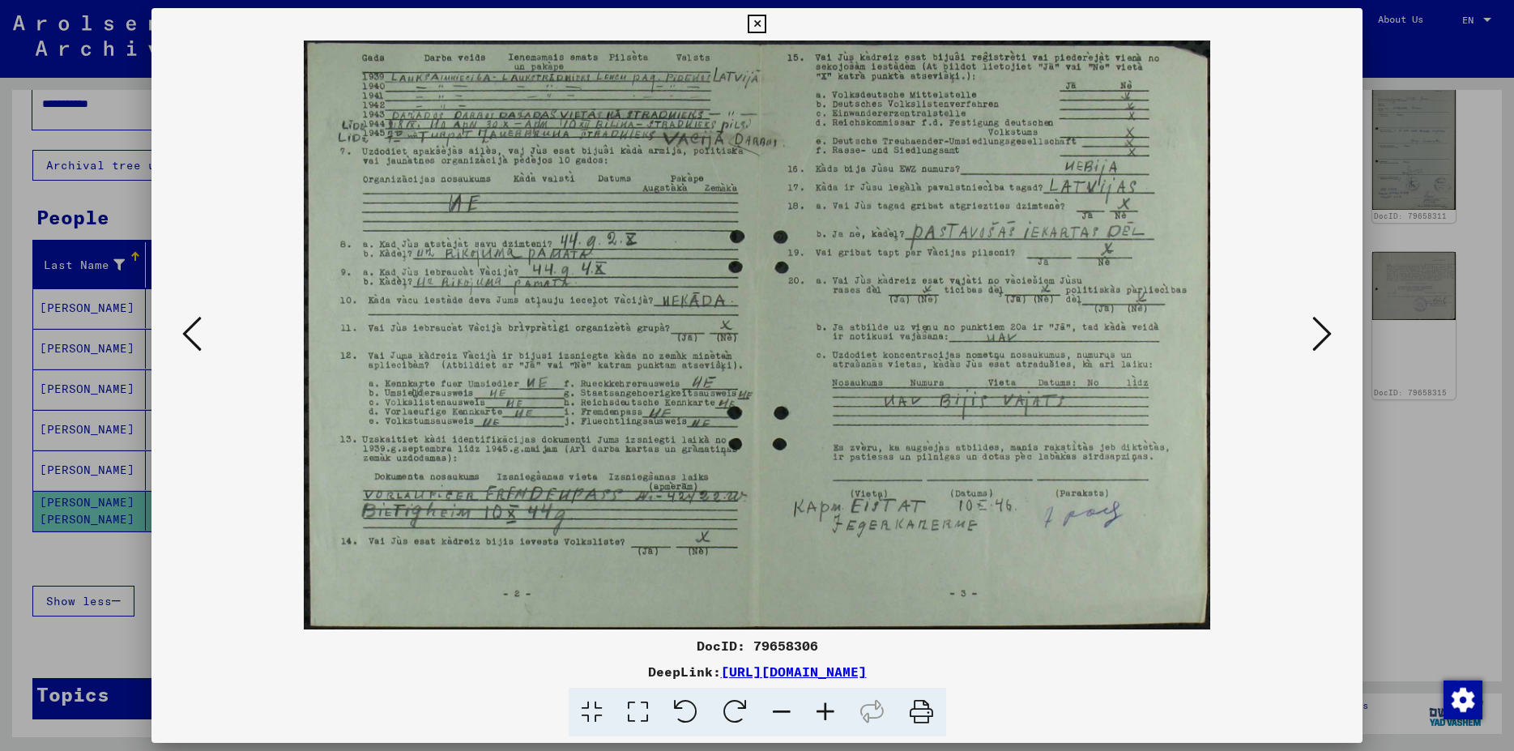
click at [184, 340] on icon at bounding box center [191, 333] width 19 height 39
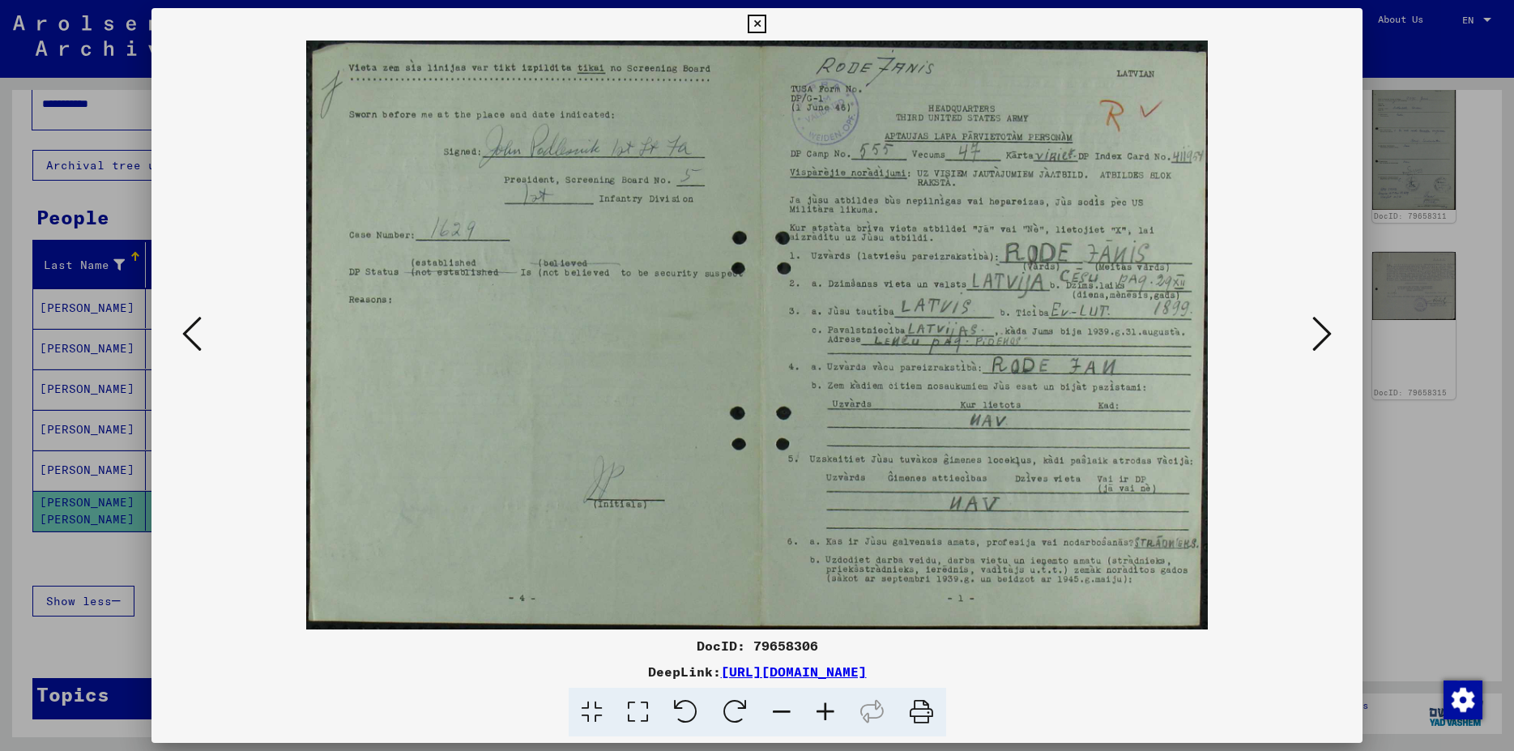
click at [184, 340] on icon at bounding box center [191, 333] width 19 height 39
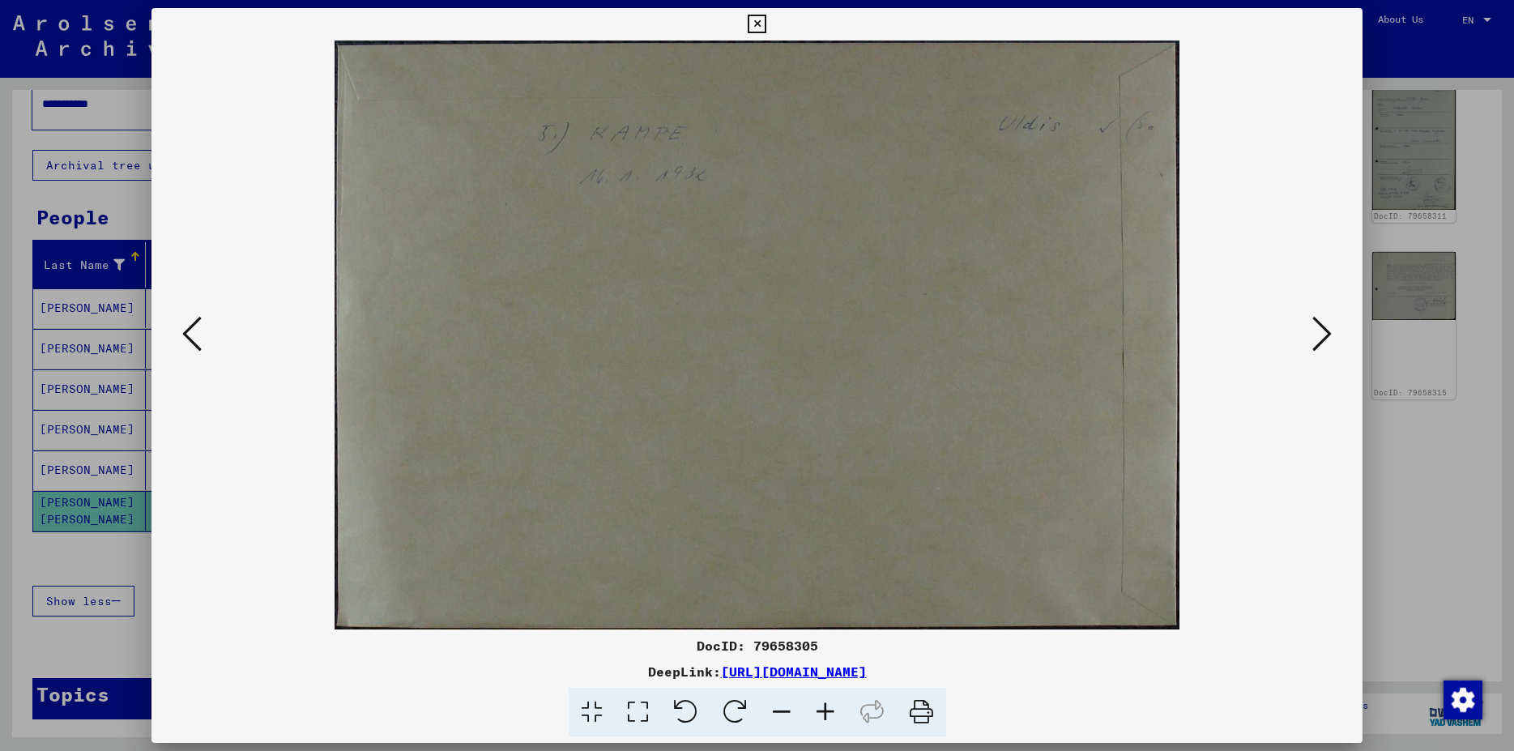
click at [184, 340] on icon at bounding box center [191, 333] width 19 height 39
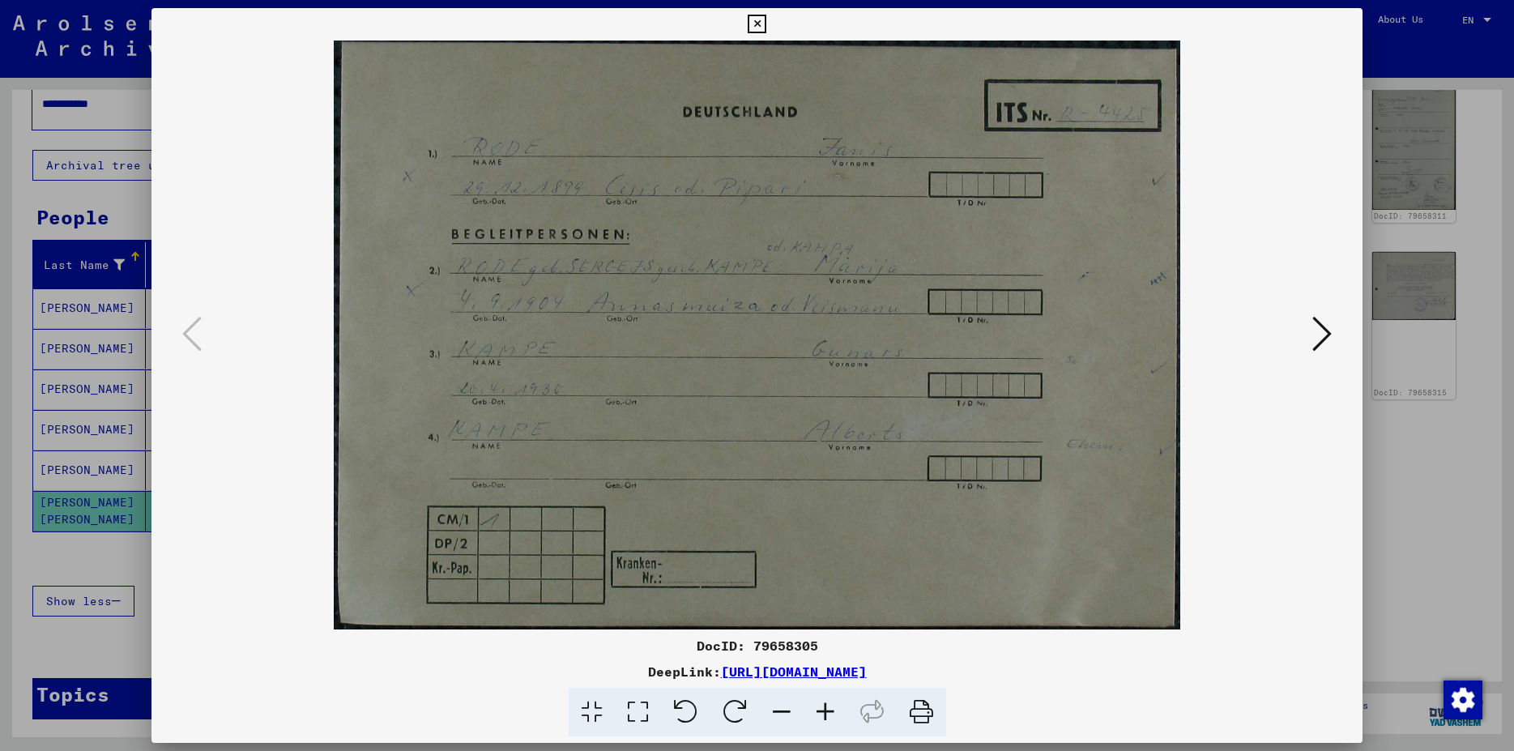
click at [767, 17] on icon at bounding box center [757, 24] width 19 height 19
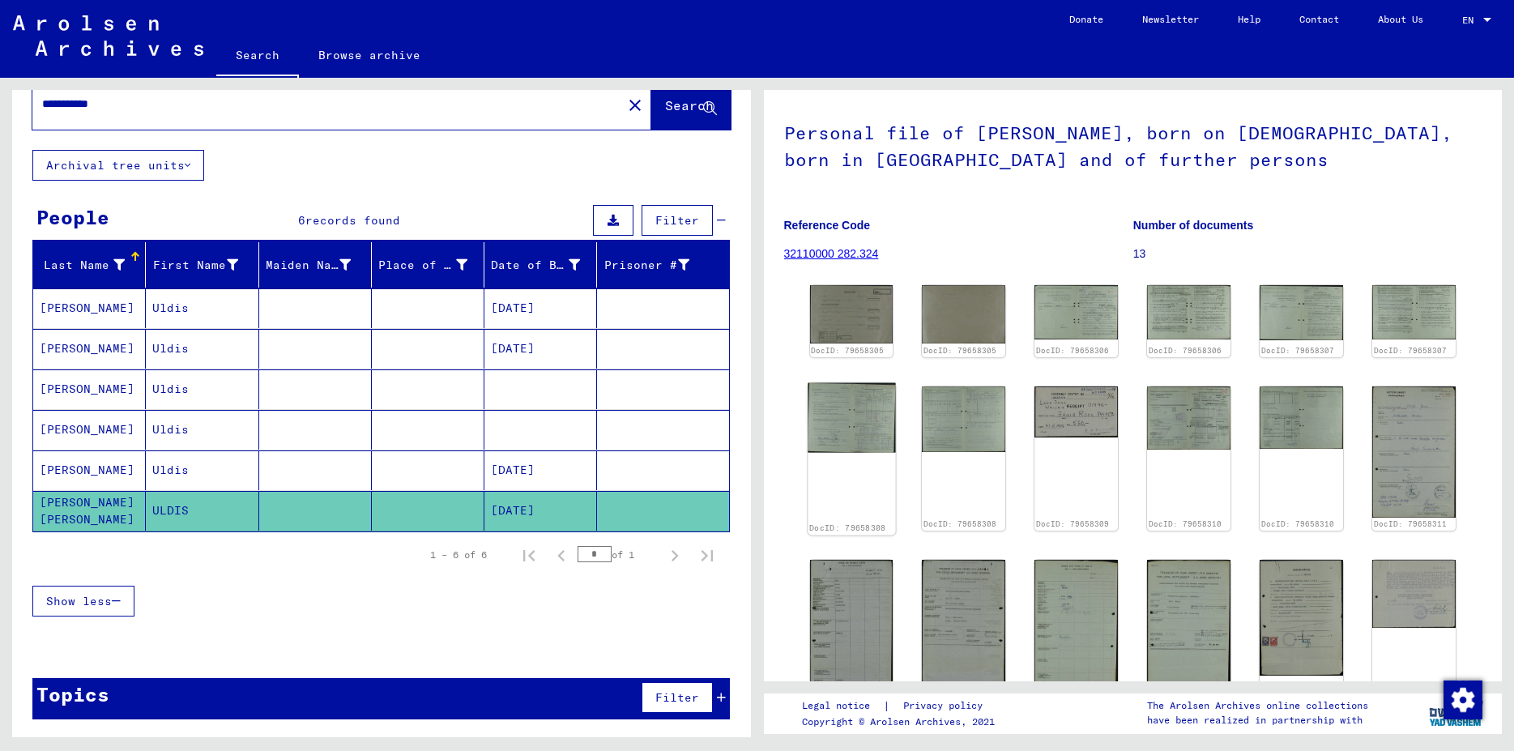
scroll to position [0, 0]
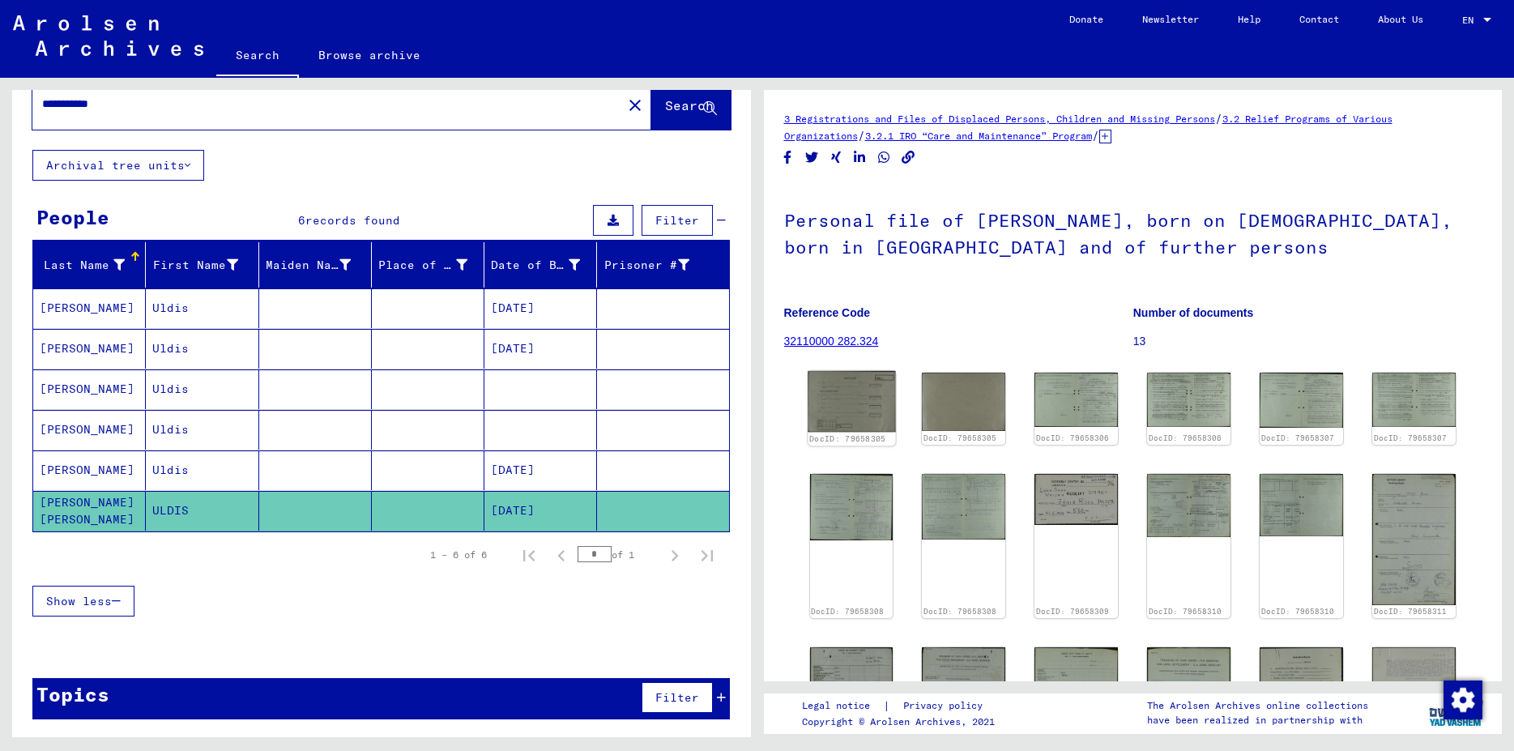
click at [860, 387] on img at bounding box center [852, 401] width 88 height 61
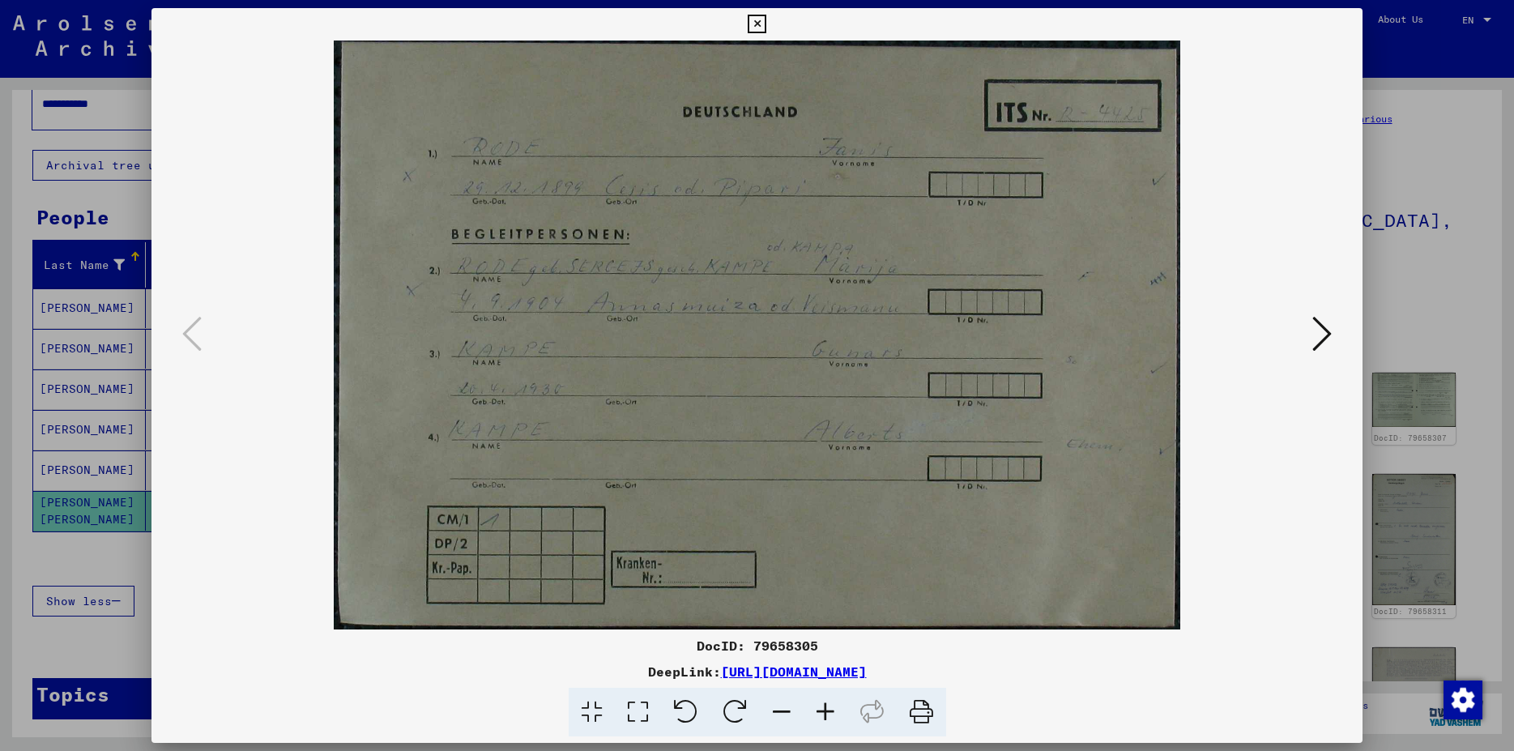
click at [1314, 332] on button at bounding box center [1322, 335] width 29 height 46
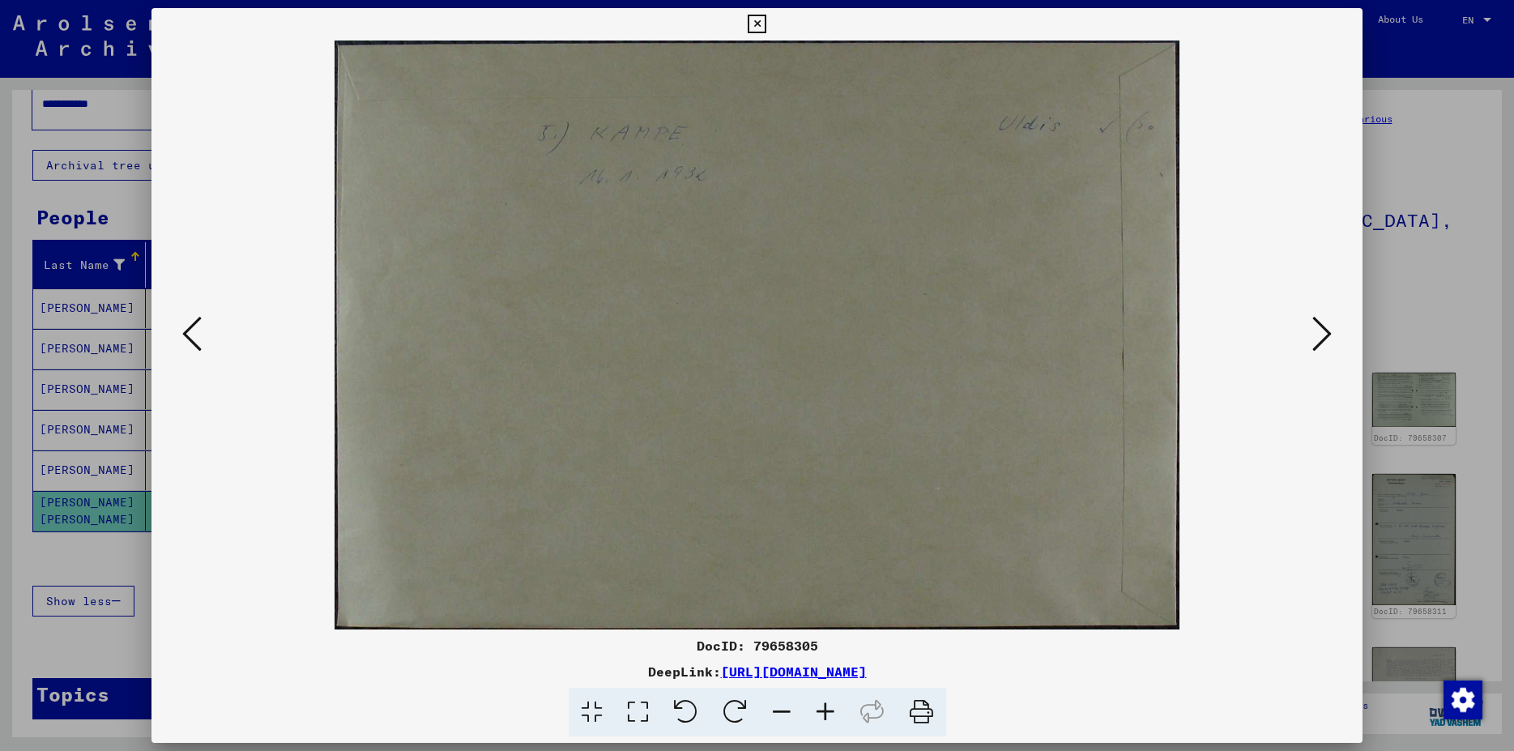
click at [1331, 340] on icon at bounding box center [1322, 333] width 19 height 39
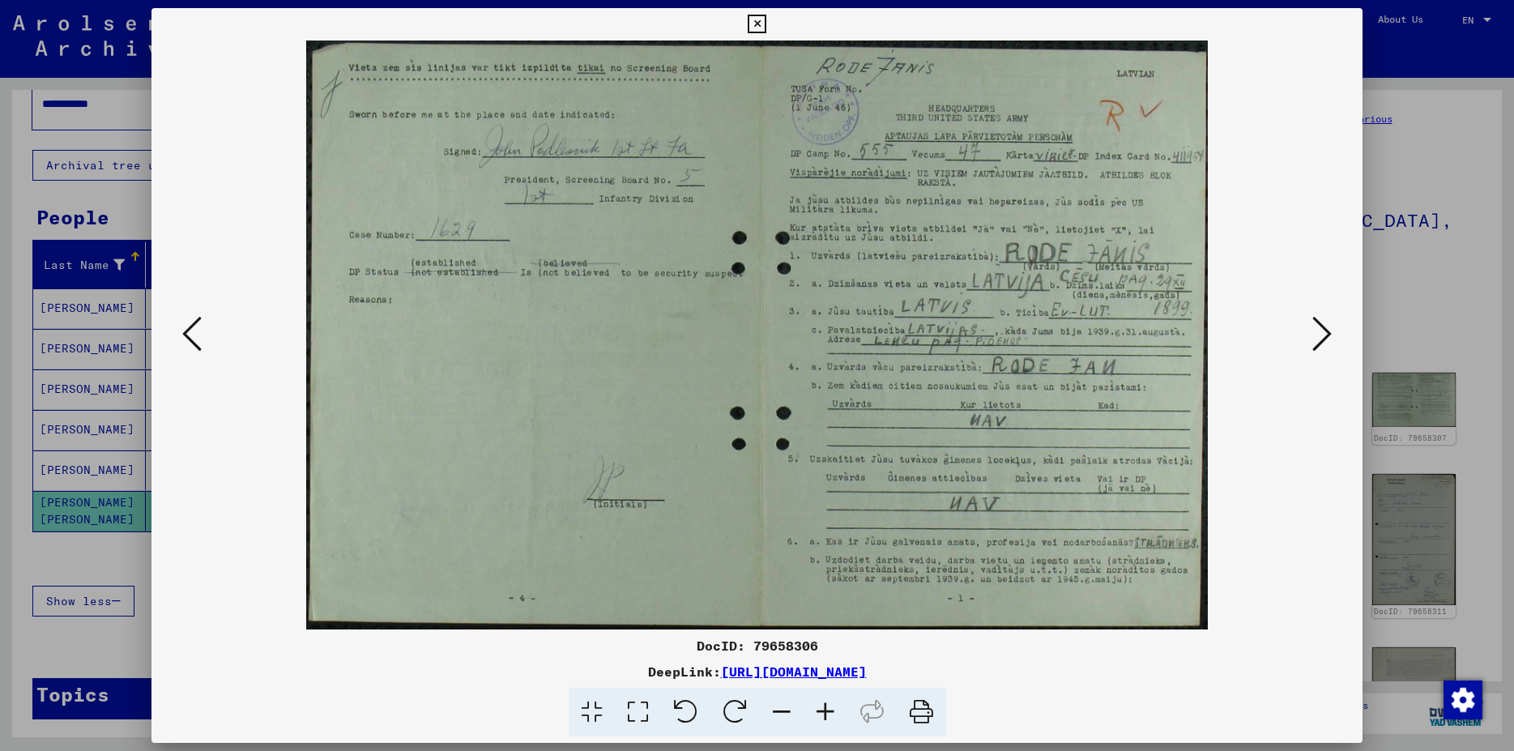
click at [1332, 329] on icon at bounding box center [1322, 333] width 19 height 39
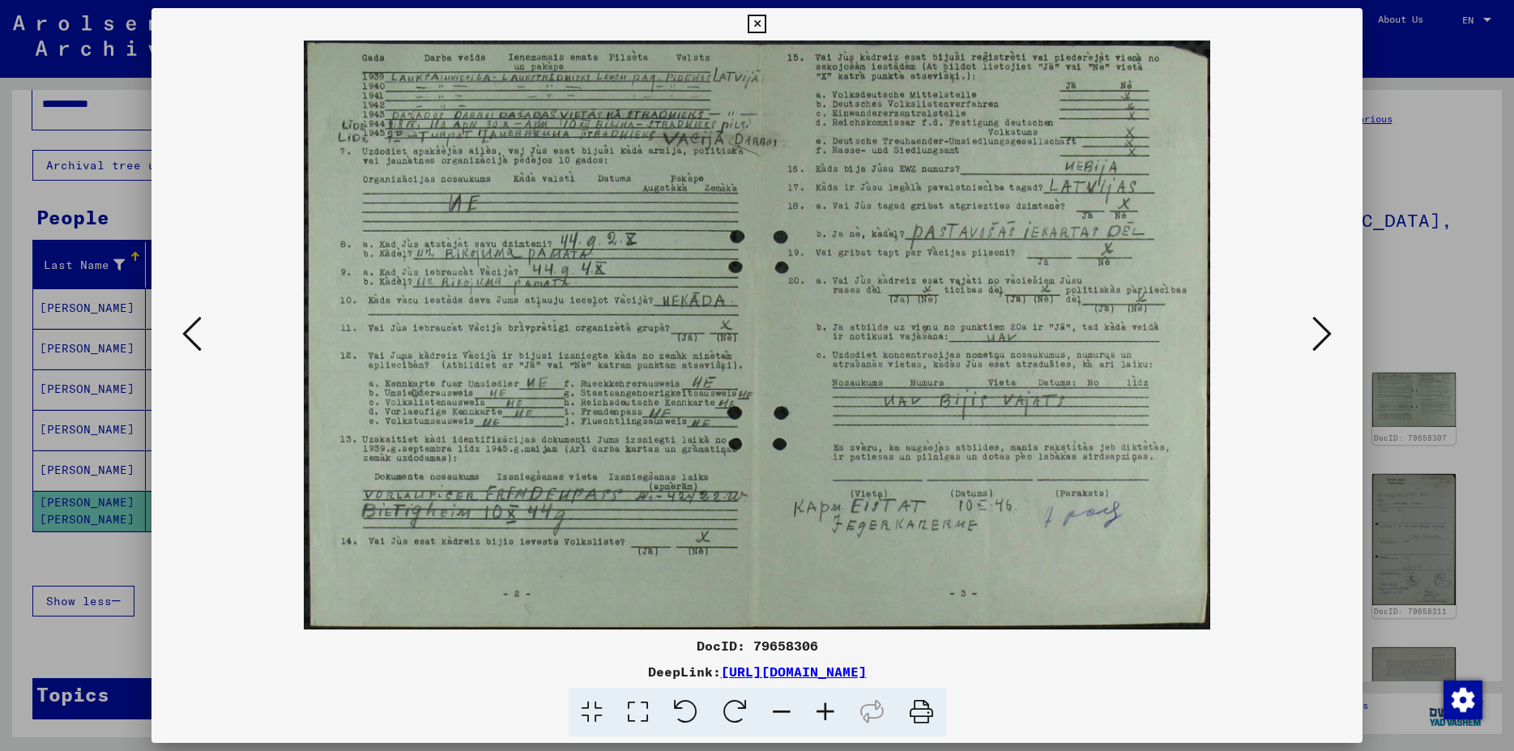
click at [1332, 329] on icon at bounding box center [1322, 333] width 19 height 39
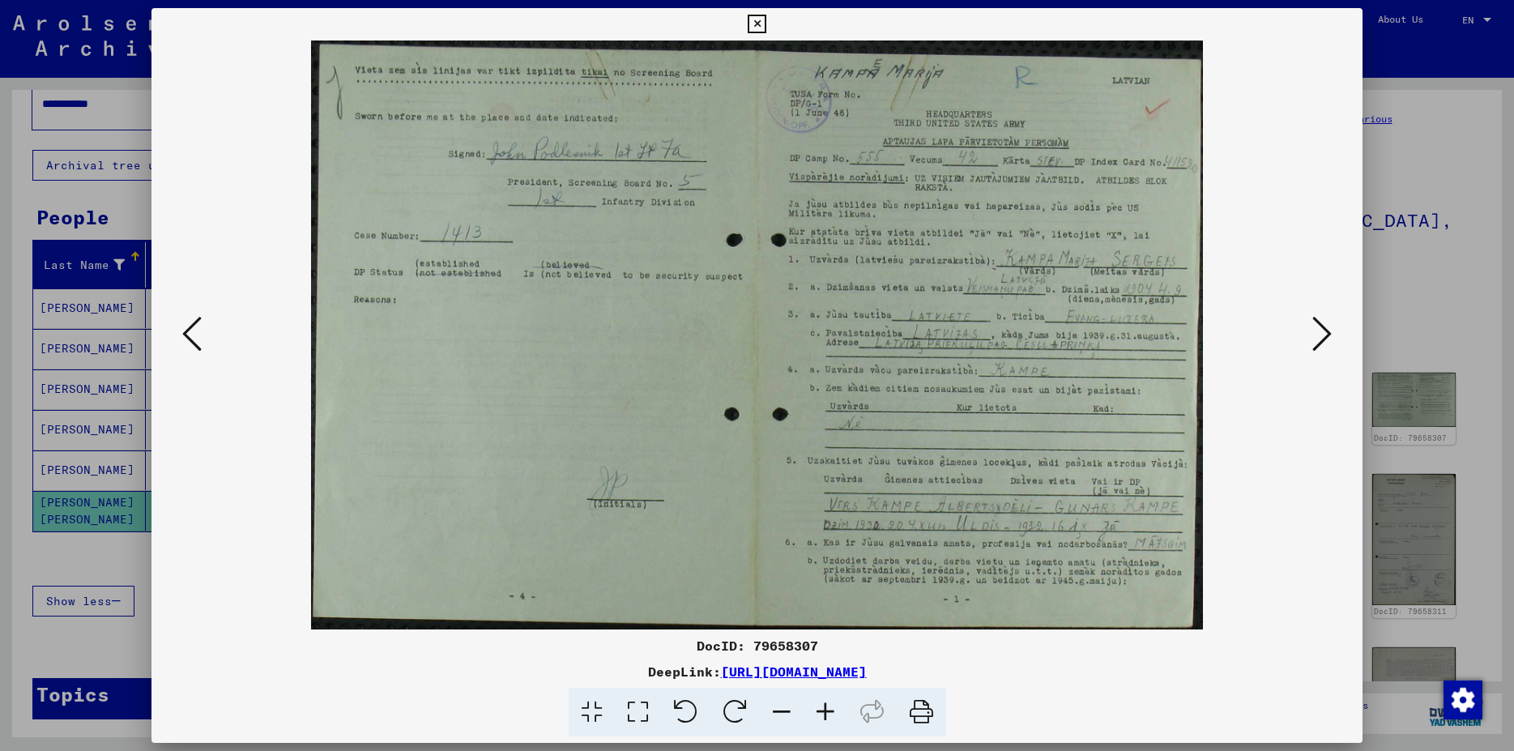
click at [767, 24] on icon at bounding box center [757, 24] width 19 height 19
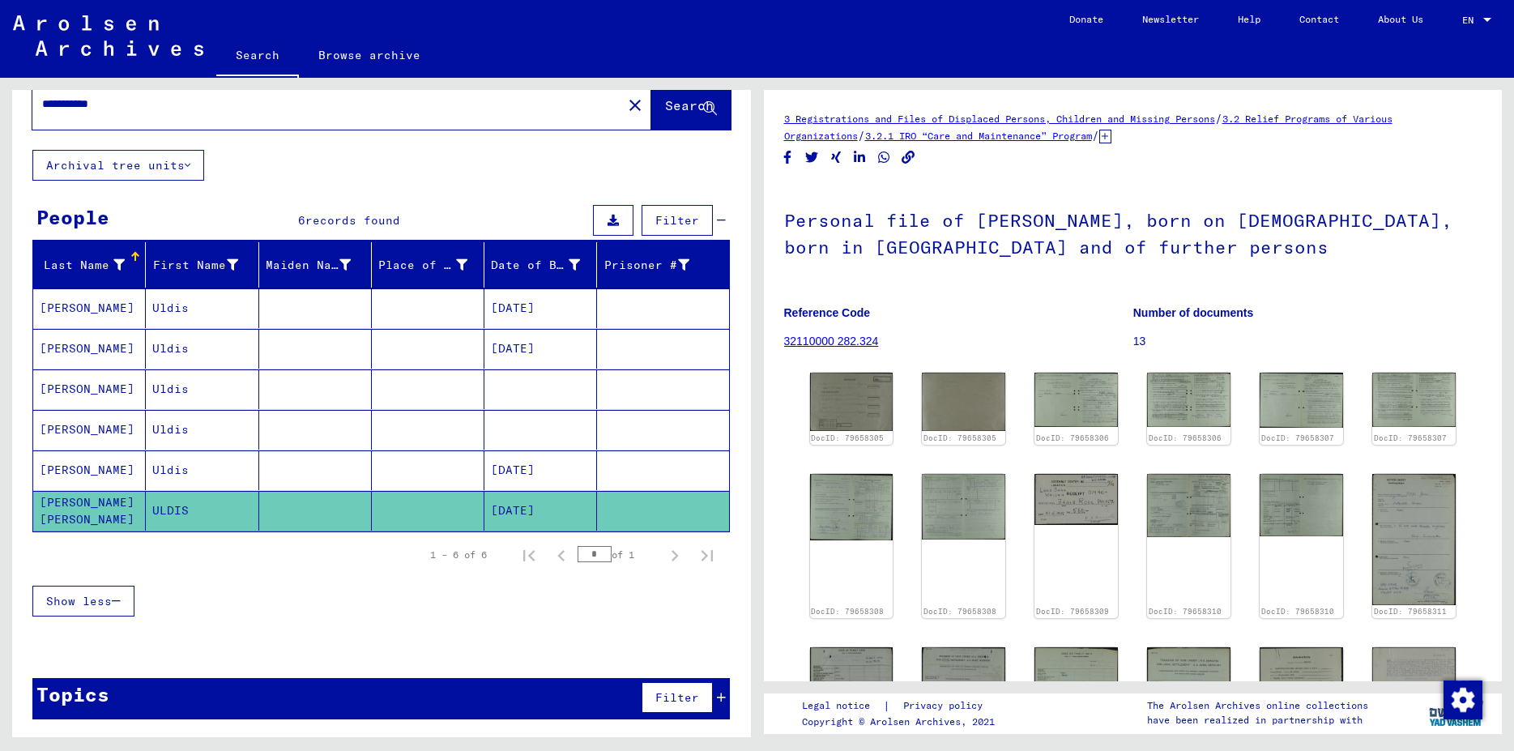
click at [364, 426] on mat-cell at bounding box center [315, 430] width 113 height 40
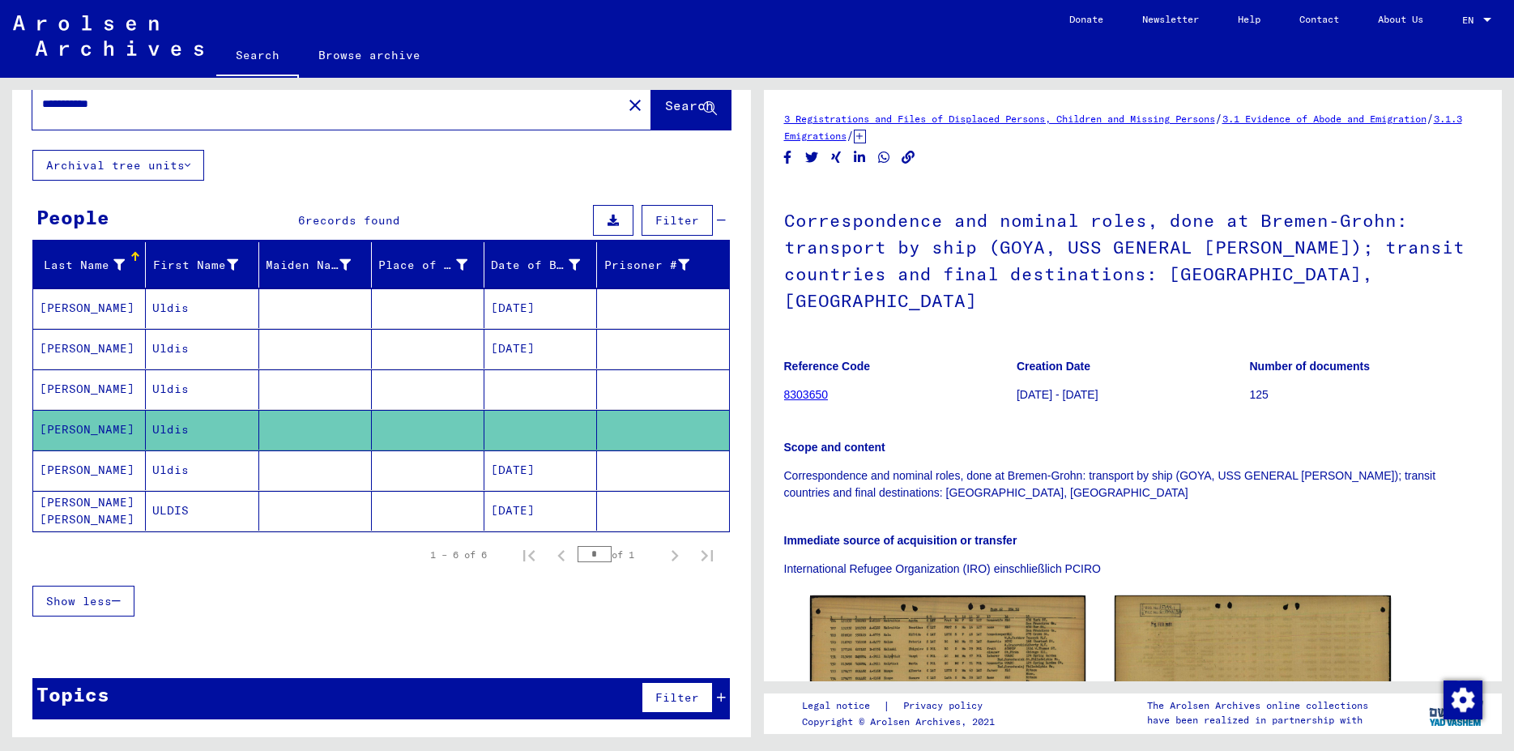
scroll to position [88, 0]
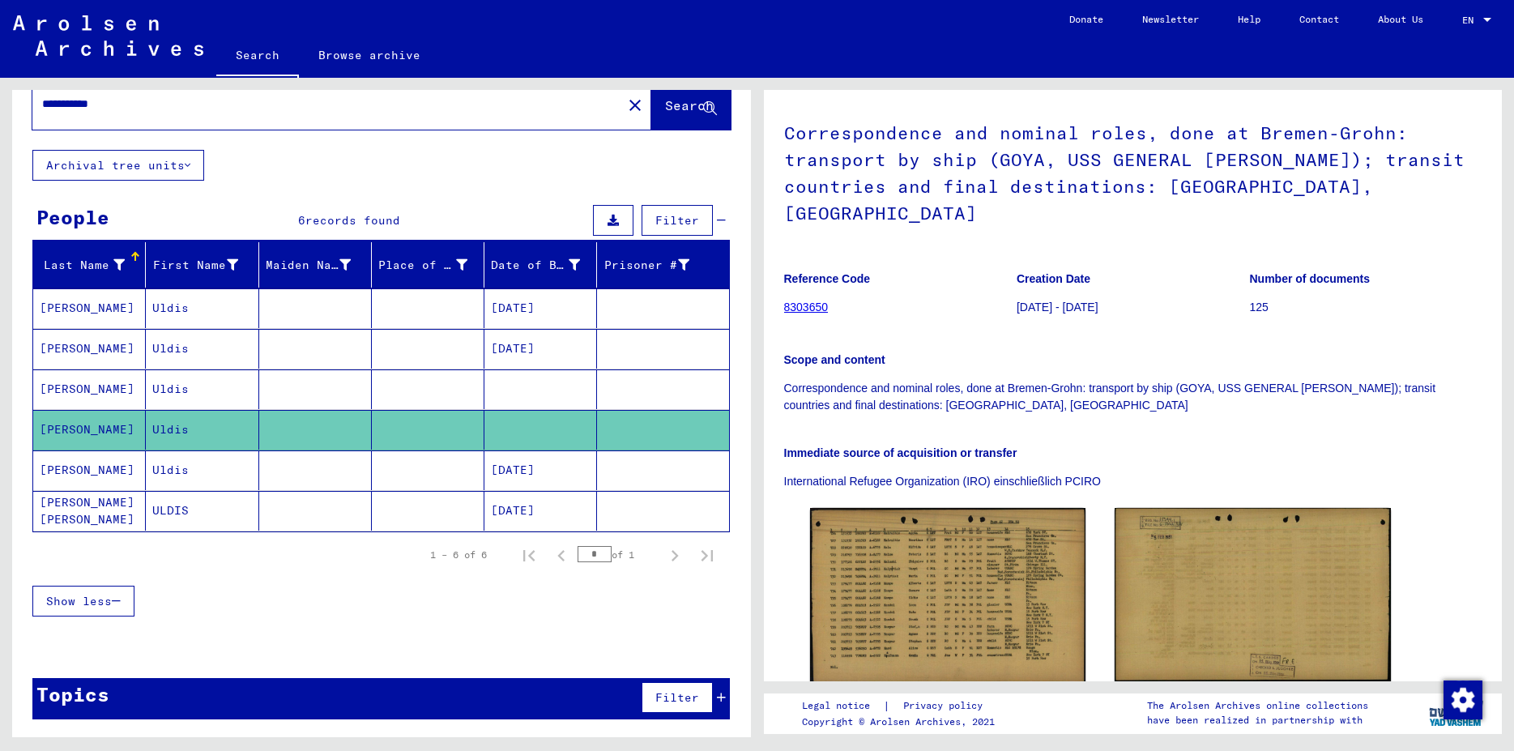
drag, startPoint x: 315, startPoint y: 342, endPoint x: 314, endPoint y: 354, distance: 12.3
click at [315, 349] on mat-cell at bounding box center [315, 349] width 113 height 40
